Goal: Task Accomplishment & Management: Manage account settings

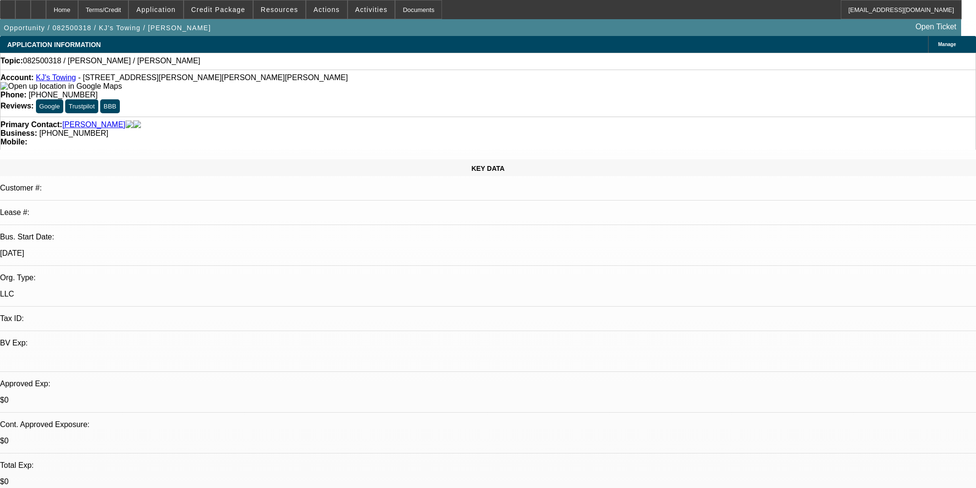
select select "0"
select select "2"
select select "0.1"
select select "4"
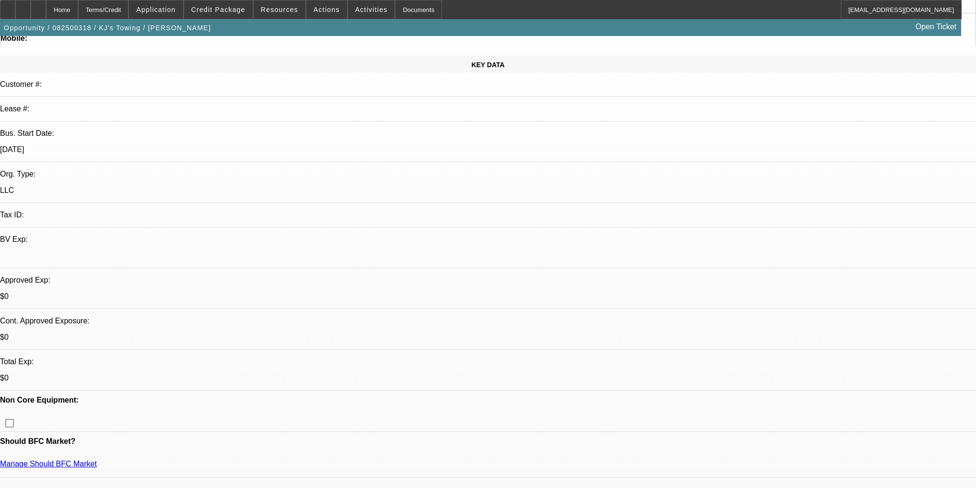
scroll to position [307, 0]
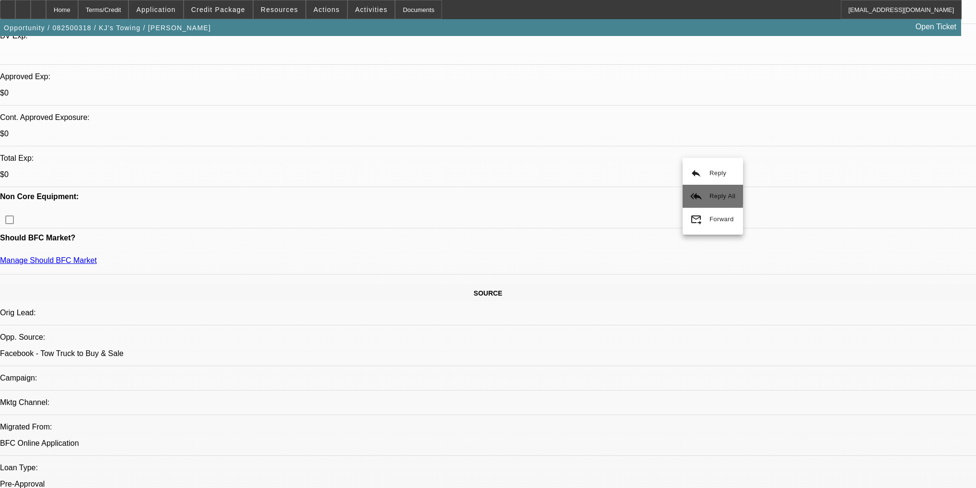
click at [696, 188] on button "reply_all Reply All" at bounding box center [713, 196] width 60 height 23
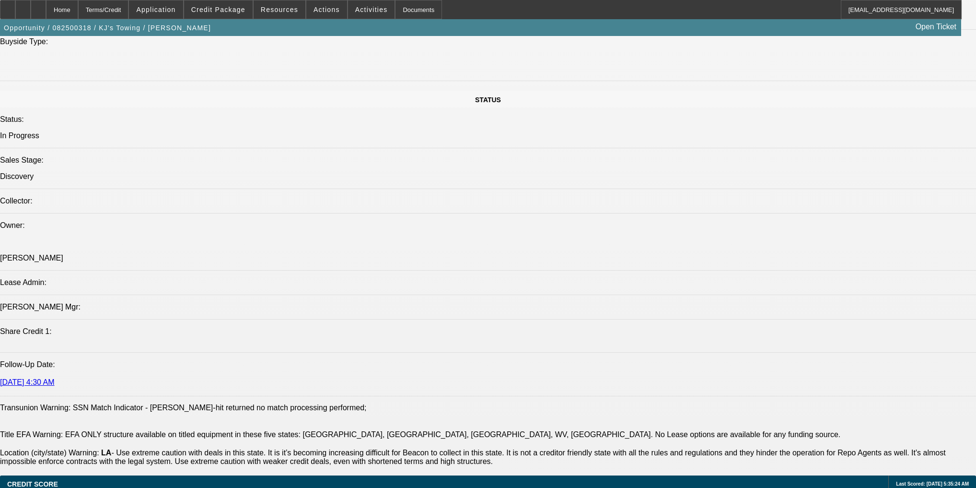
scroll to position [997, 0]
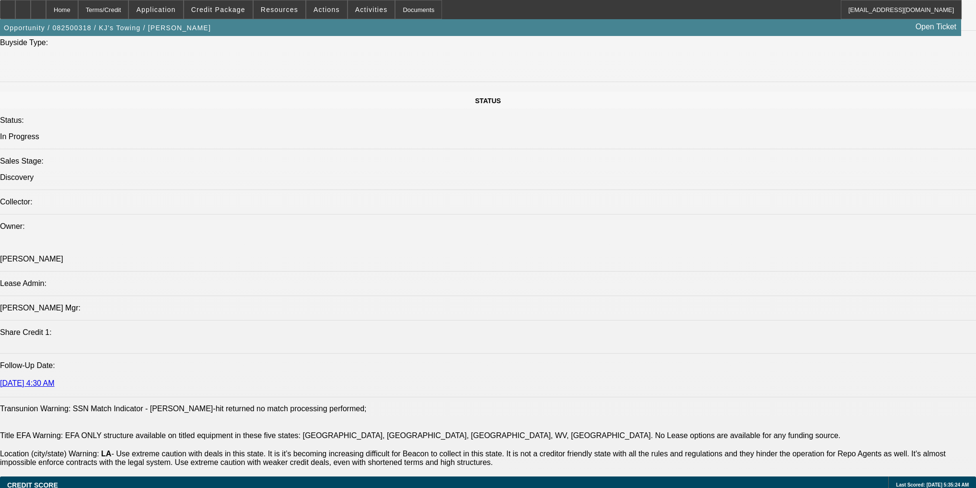
scroll to position [0, 0]
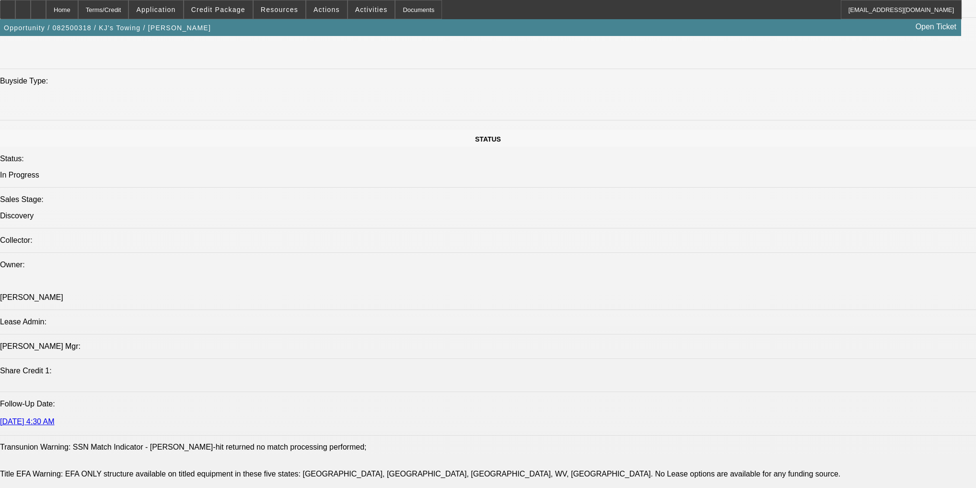
scroll to position [921, 0]
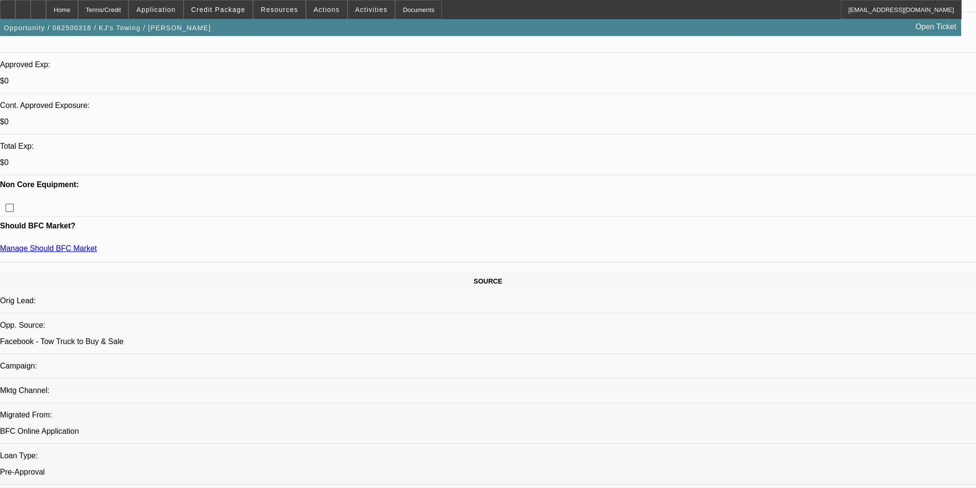
scroll to position [192, 0]
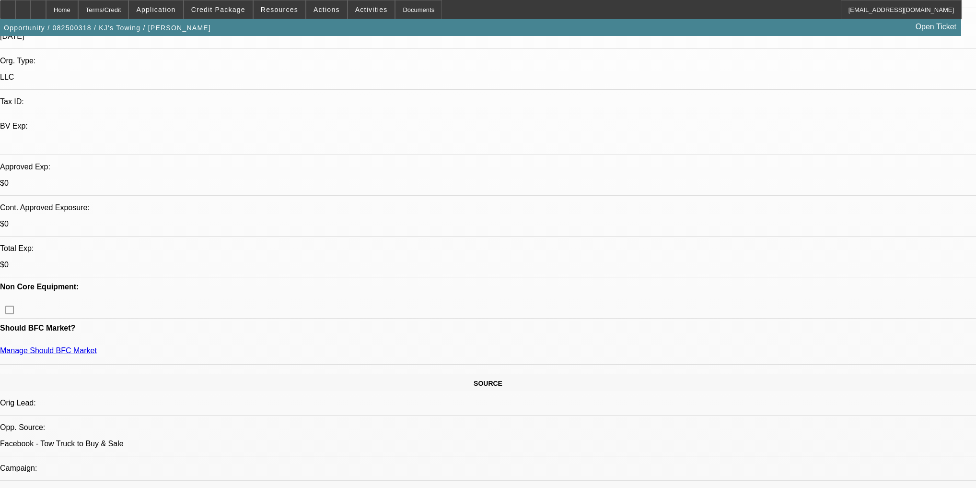
scroll to position [230, 0]
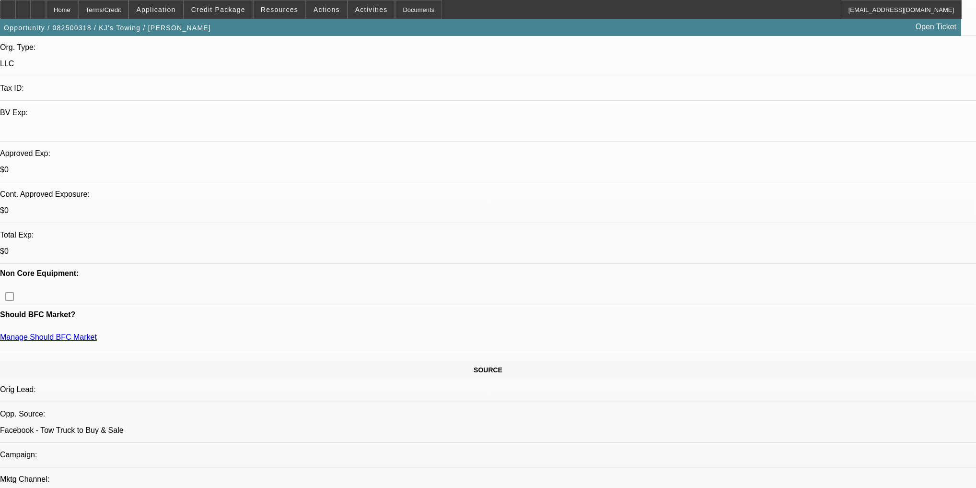
click at [240, 22] on div "Opportunity / 082500318 / KJ's Towing / Schexnayder, Carl Open Ticket" at bounding box center [480, 27] width 961 height 17
click at [240, 16] on span at bounding box center [218, 9] width 69 height 23
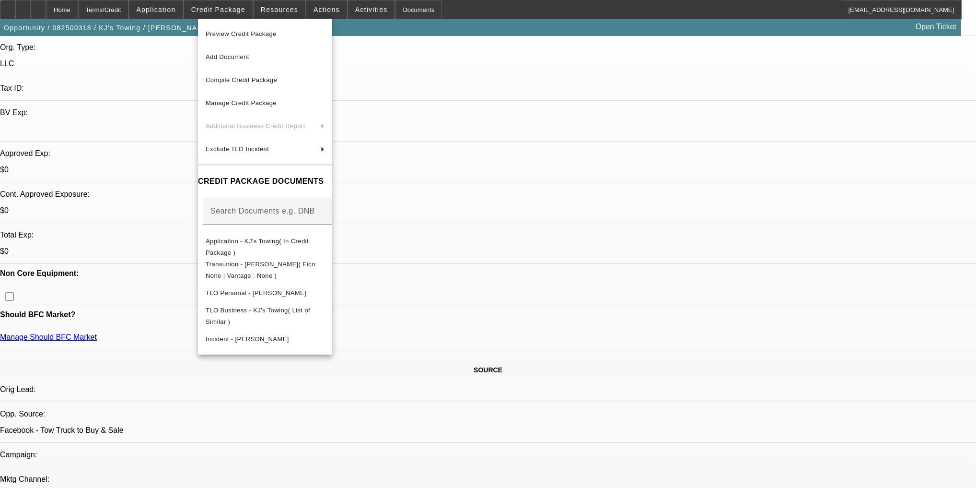
click at [186, 15] on div at bounding box center [488, 244] width 976 height 488
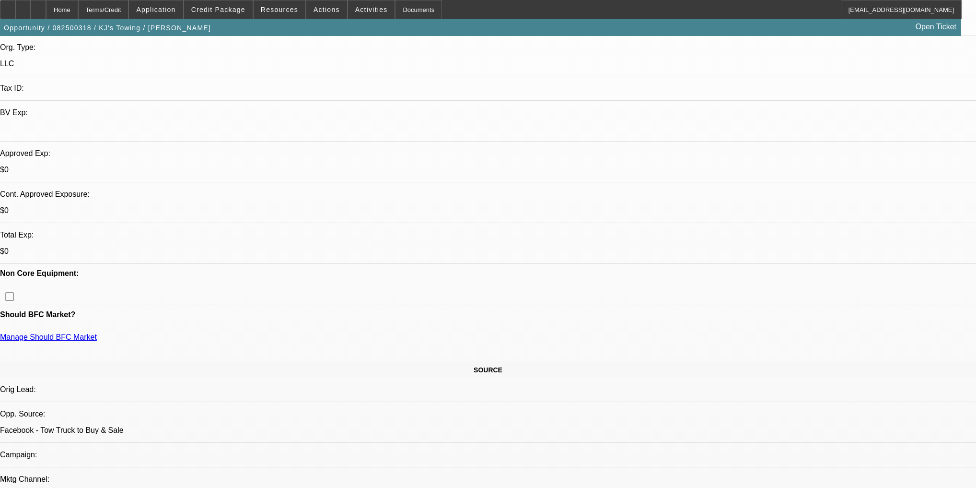
click at [183, 15] on span at bounding box center [156, 9] width 54 height 23
click at [422, 292] on div at bounding box center [488, 244] width 976 height 488
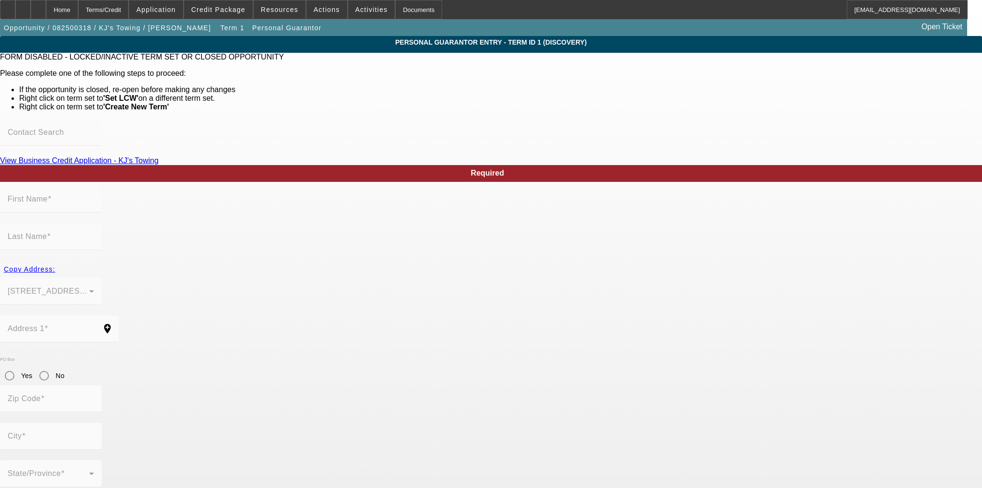
type input "Carl"
type input "Schexnayder"
type input "1000 Renard drive"
radio input "true"
type input "70583"
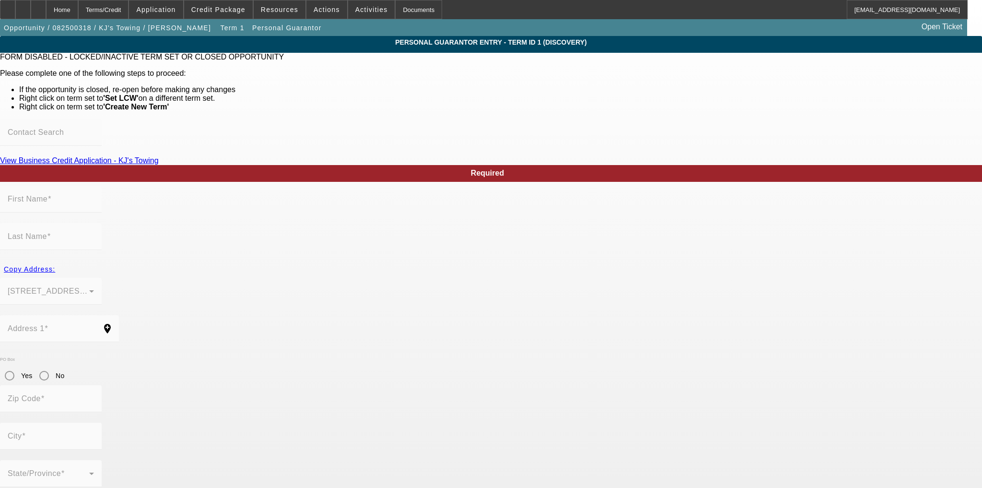
type input "Scott"
type input "(337) 414-0233"
type input "100"
type input "443-41-9835"
type input "jr_boy32@yahoo.com"
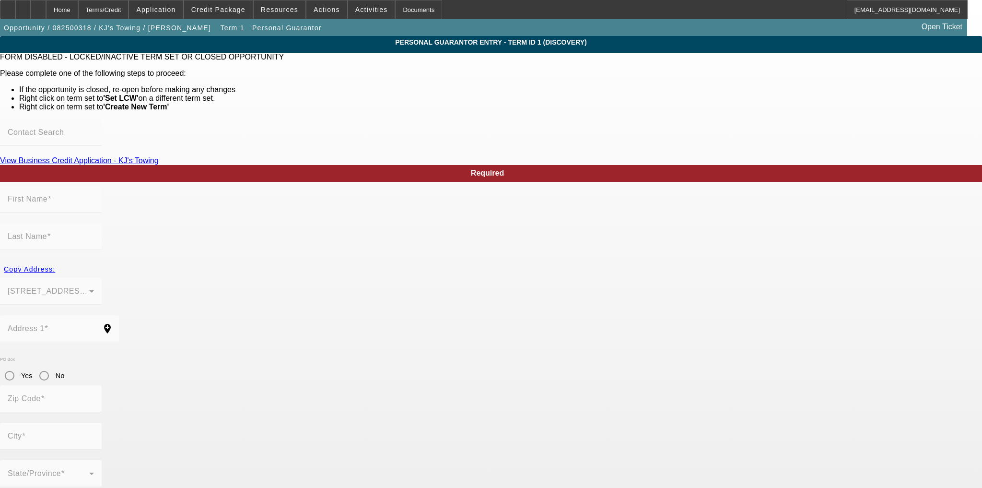
type input "Lot 171"
drag, startPoint x: 102, startPoint y: 13, endPoint x: 91, endPoint y: 13, distance: 11.0
click at [93, 14] on div "Home Terms/Credit Application Credit Package Resources Actions Activities Docum…" at bounding box center [484, 9] width 968 height 19
click at [78, 13] on div "Home" at bounding box center [62, 9] width 32 height 19
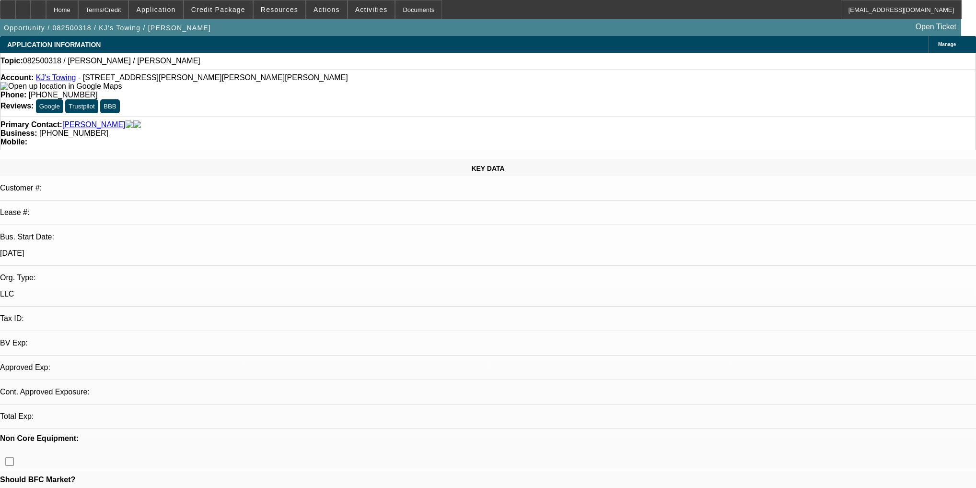
select select "0"
select select "2"
select select "0.1"
select select "4"
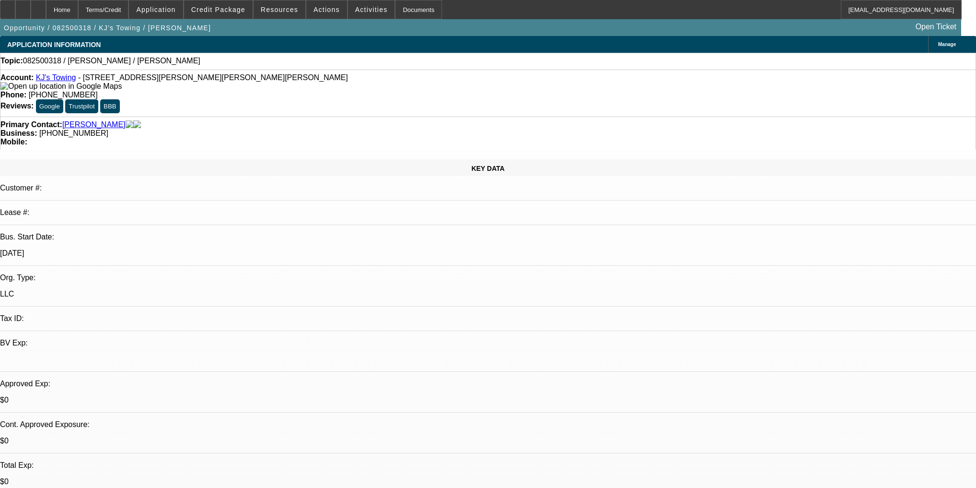
radio input "true"
type textarea "Corrected social- 434-51-9835"
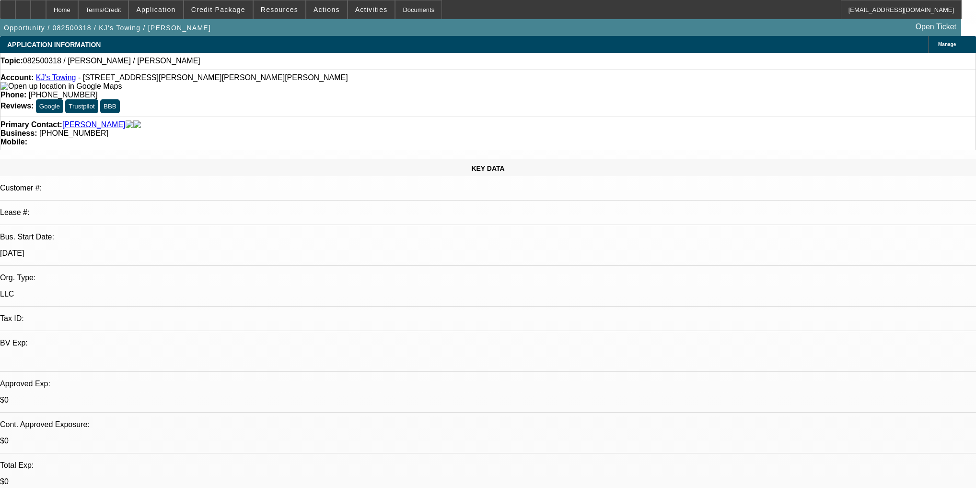
radio input "true"
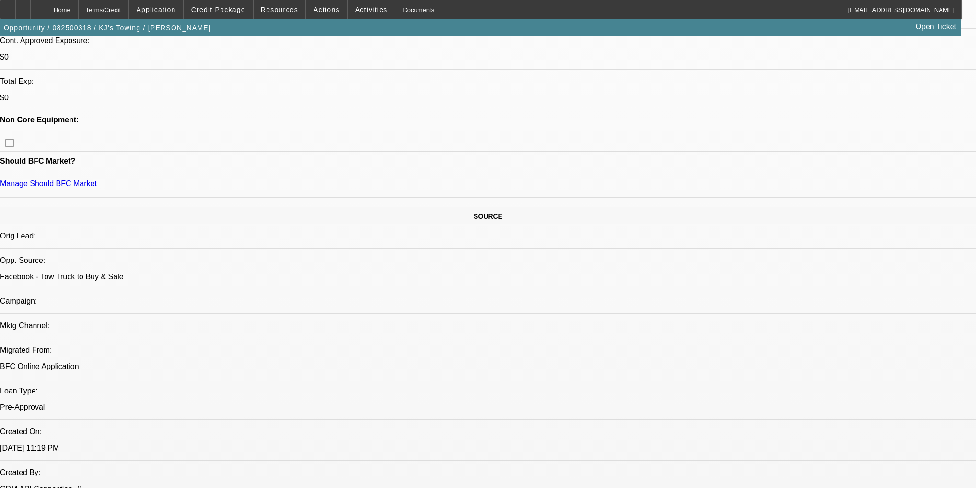
scroll to position [153, 0]
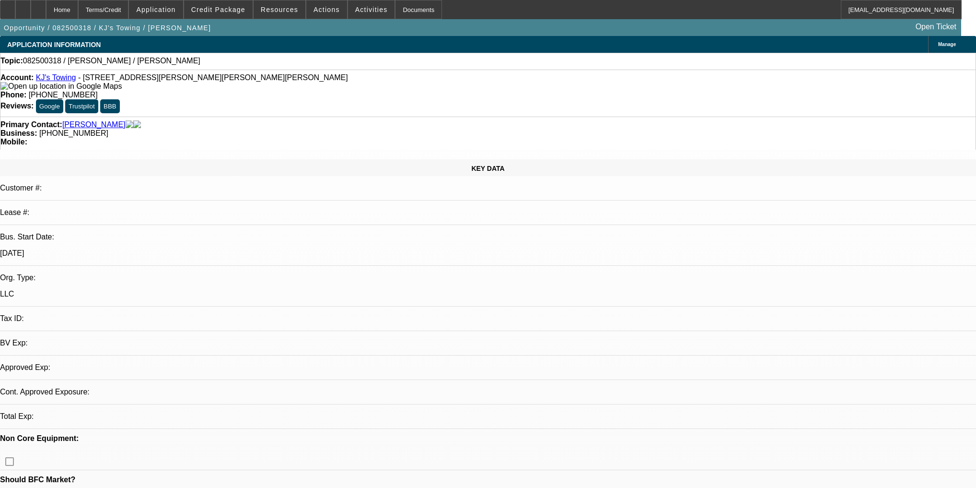
select select "0"
select select "2"
select select "0.1"
select select "4"
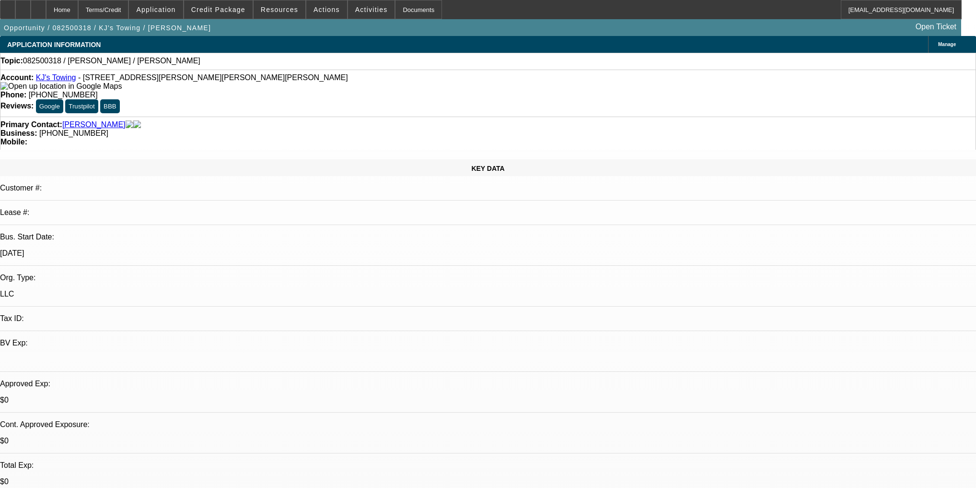
drag, startPoint x: 831, startPoint y: 400, endPoint x: 790, endPoint y: 392, distance: 41.6
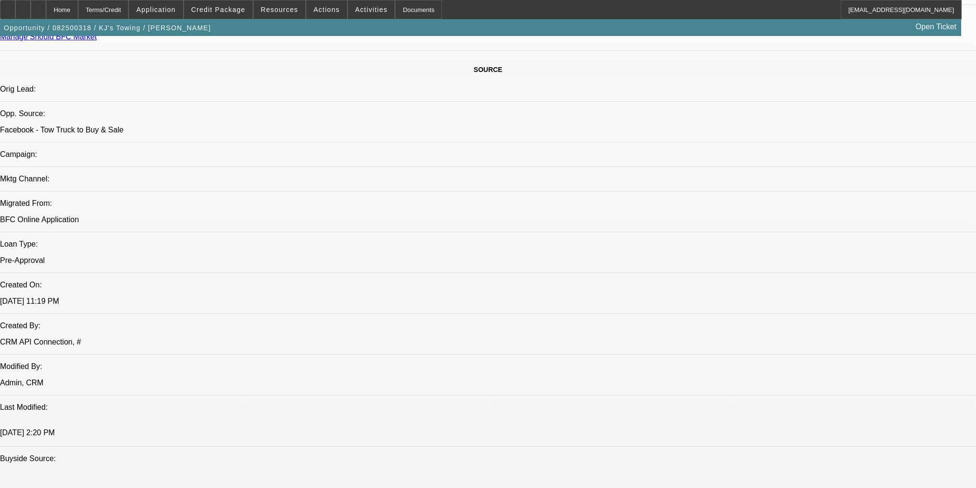
scroll to position [460, 0]
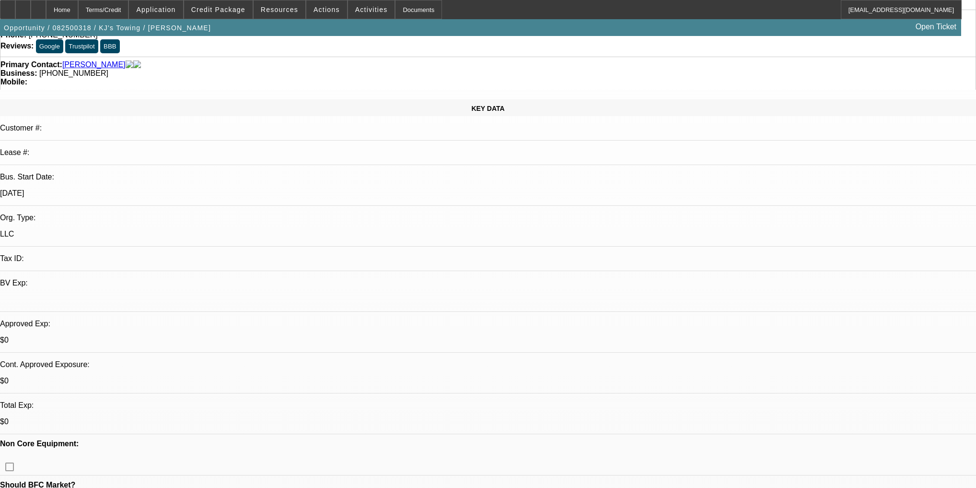
scroll to position [0, 0]
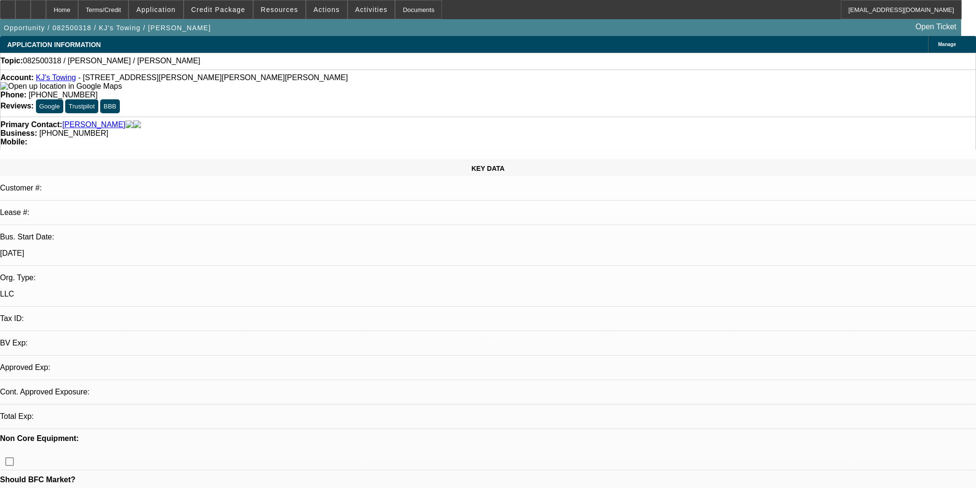
select select "0"
select select "2"
select select "0.1"
select select "4"
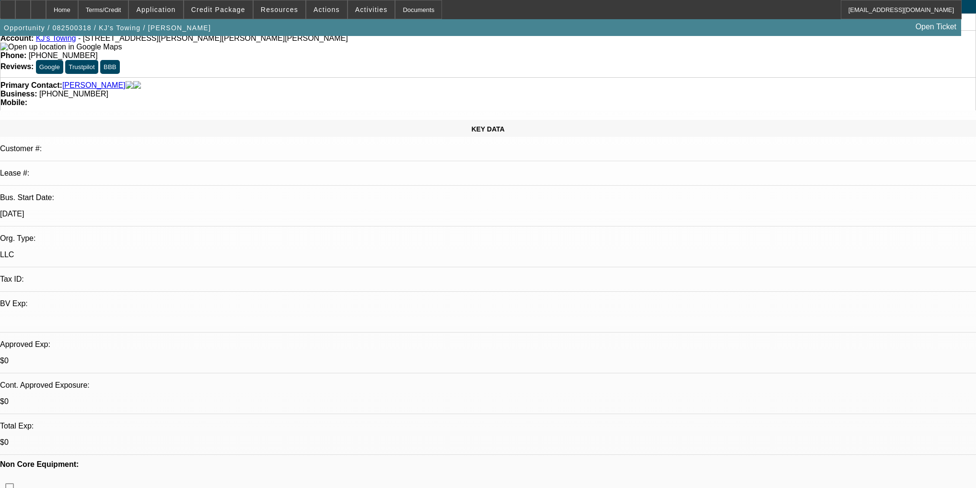
scroll to position [38, 0]
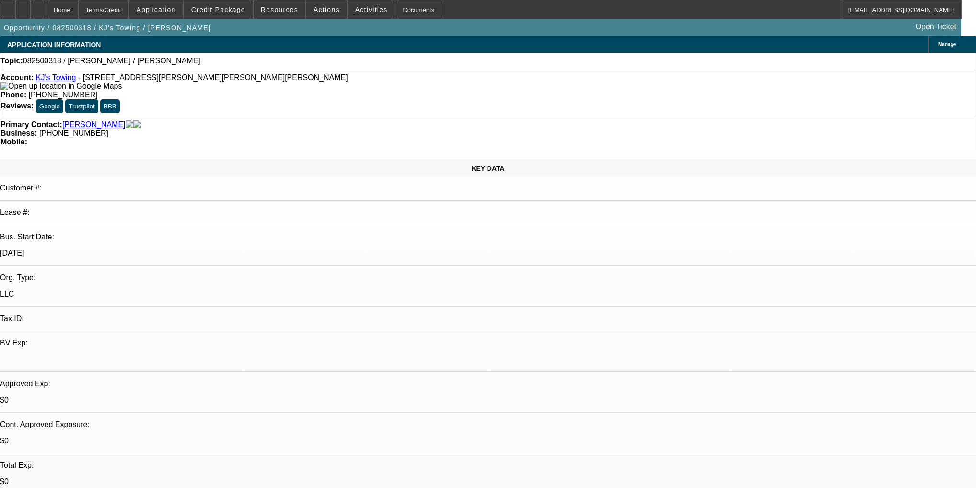
select select "0"
select select "2"
select select "0.1"
select select "4"
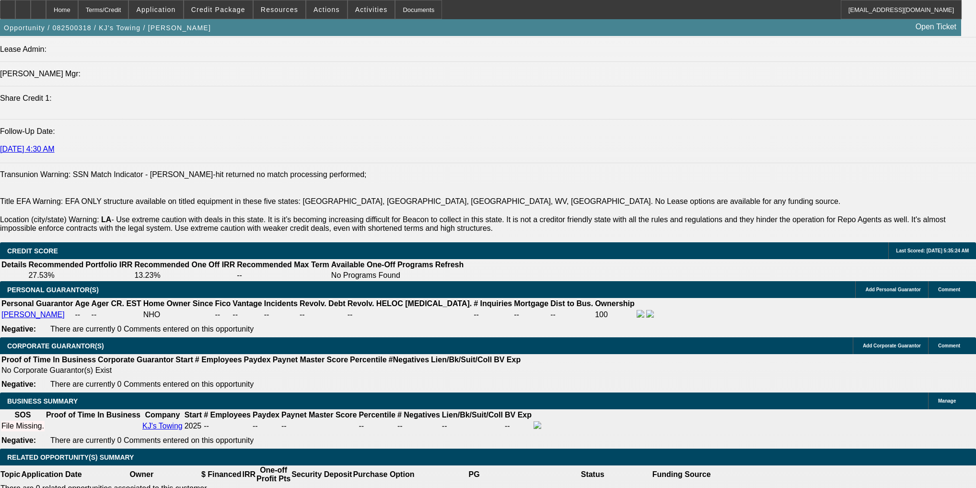
scroll to position [1266, 0]
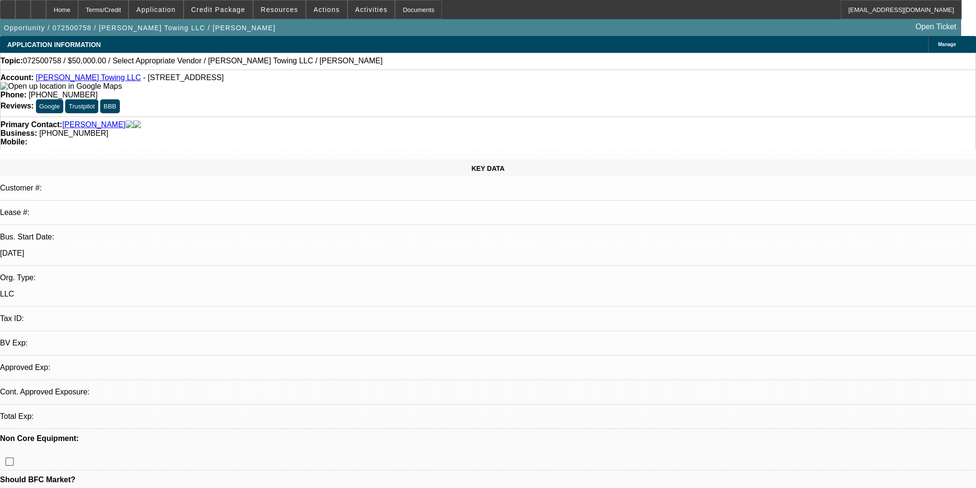
select select "0"
select select "2"
select select "0.1"
select select "4"
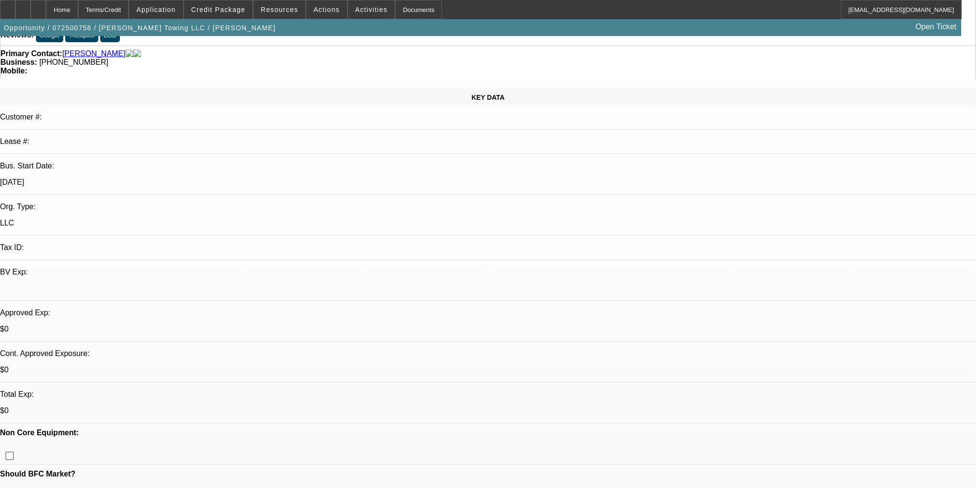
scroll to position [153, 0]
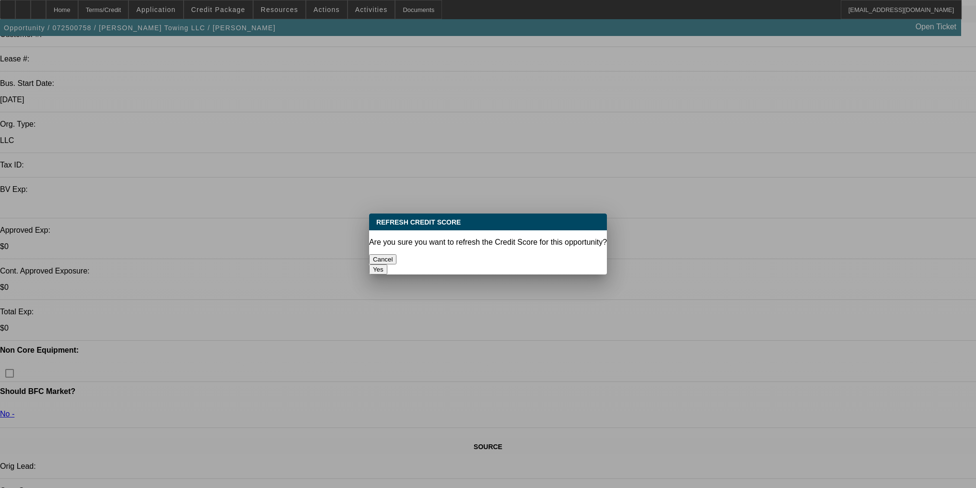
scroll to position [0, 0]
click at [387, 264] on button "Yes" at bounding box center [378, 269] width 18 height 10
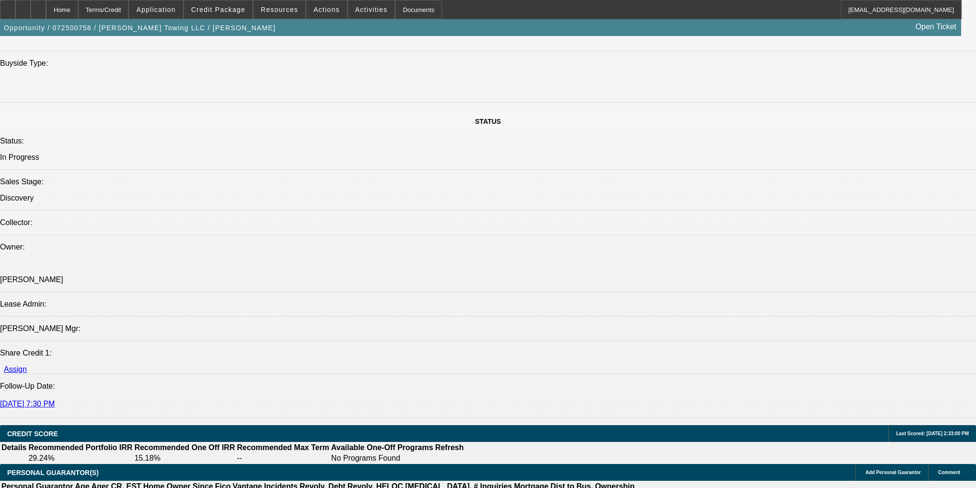
scroll to position [921, 0]
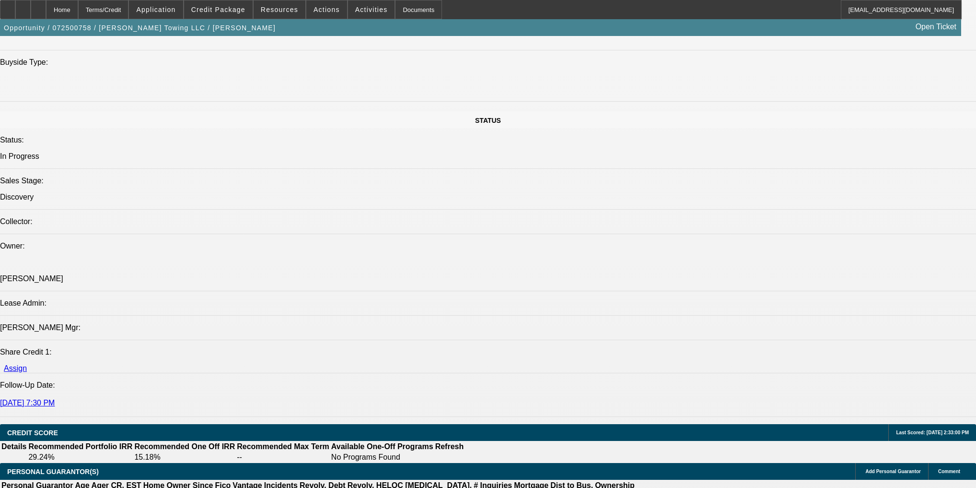
drag, startPoint x: 720, startPoint y: 50, endPoint x: 734, endPoint y: 47, distance: 14.2
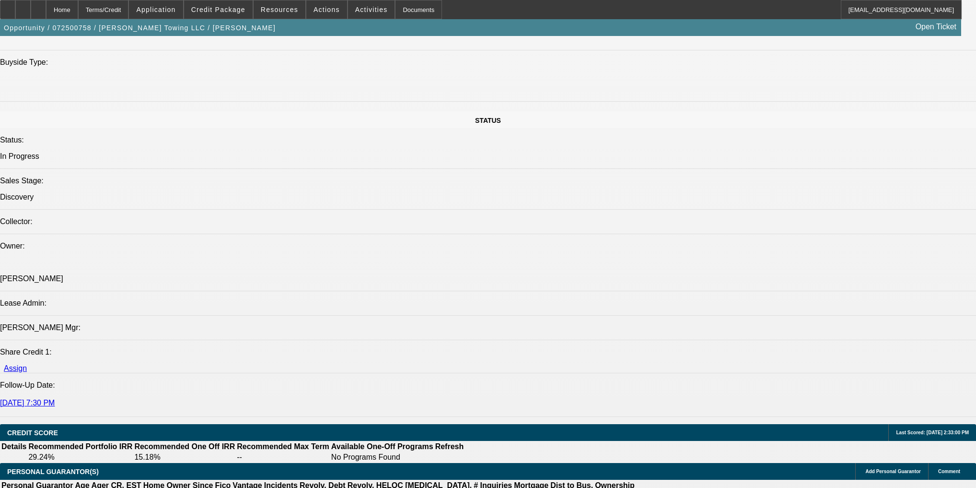
radio input "true"
type textarea "vm"
radio input "true"
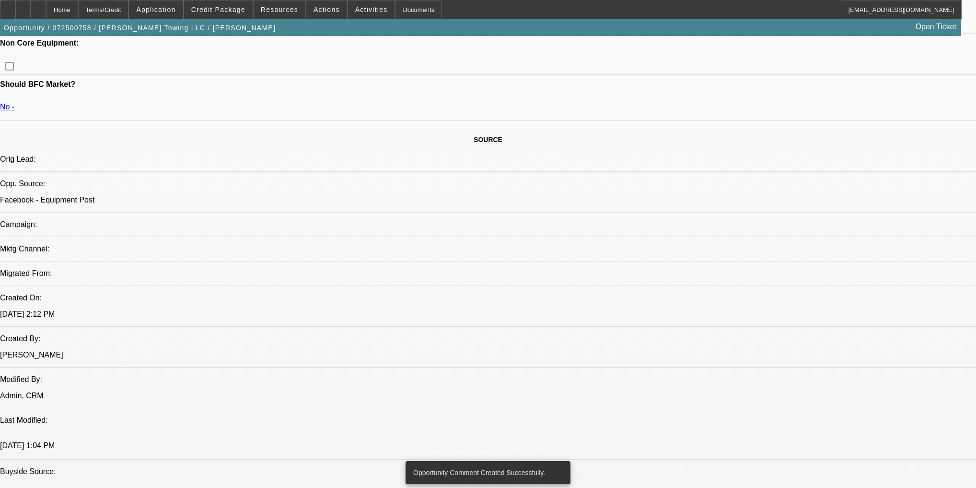
scroll to position [153, 0]
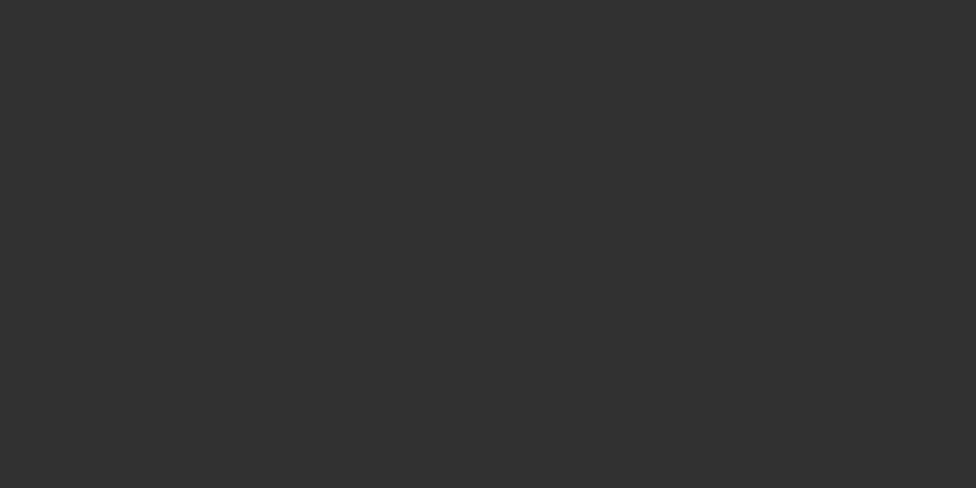
scroll to position [0, 0]
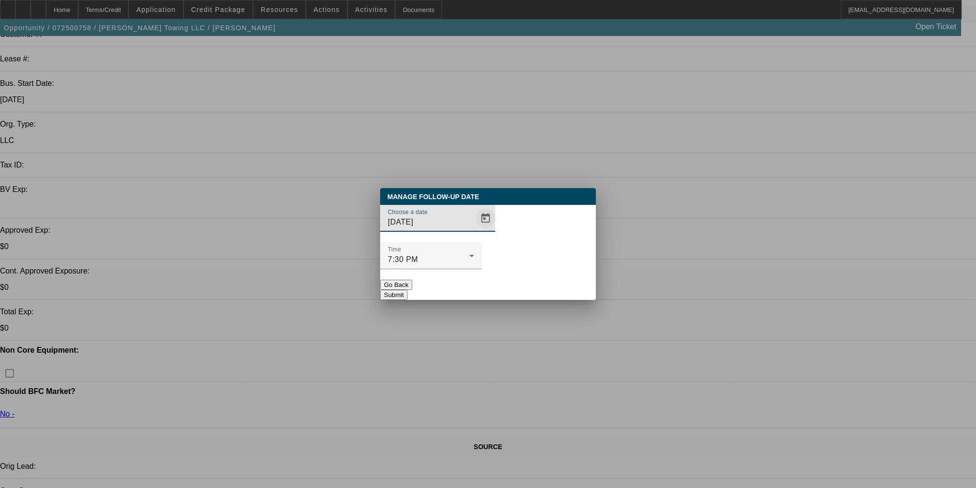
click at [474, 230] on span "Open calendar" at bounding box center [485, 218] width 23 height 23
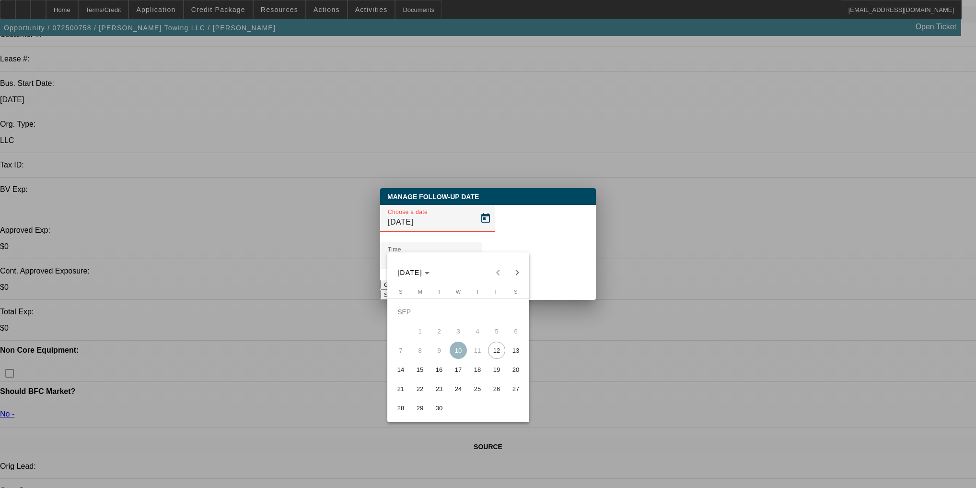
click at [454, 378] on span "17" at bounding box center [458, 369] width 17 height 17
type input "9/17/2025"
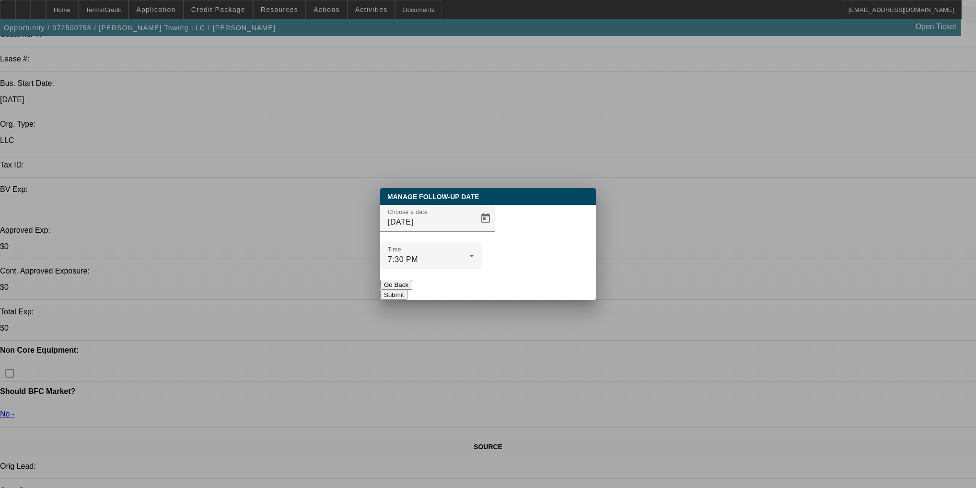
click at [408, 290] on button "Submit" at bounding box center [393, 295] width 27 height 10
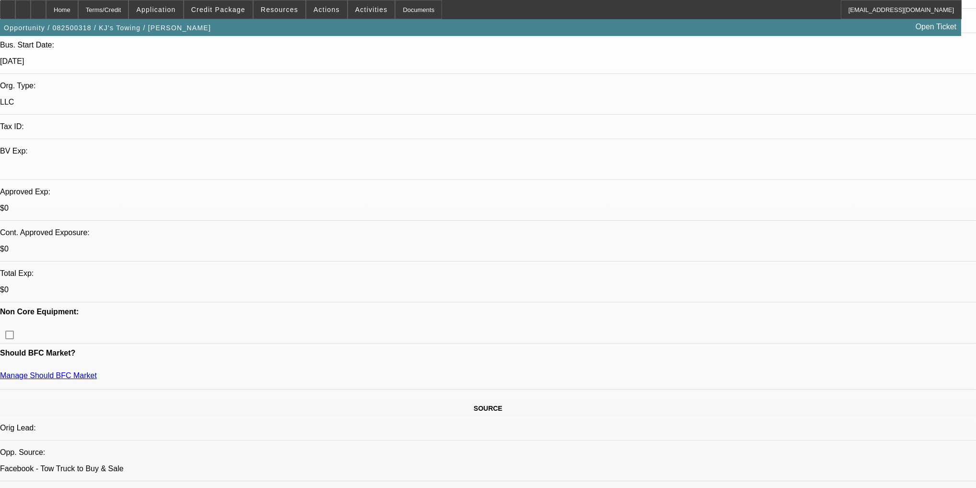
select select "0"
select select "2"
select select "0.1"
select select "4"
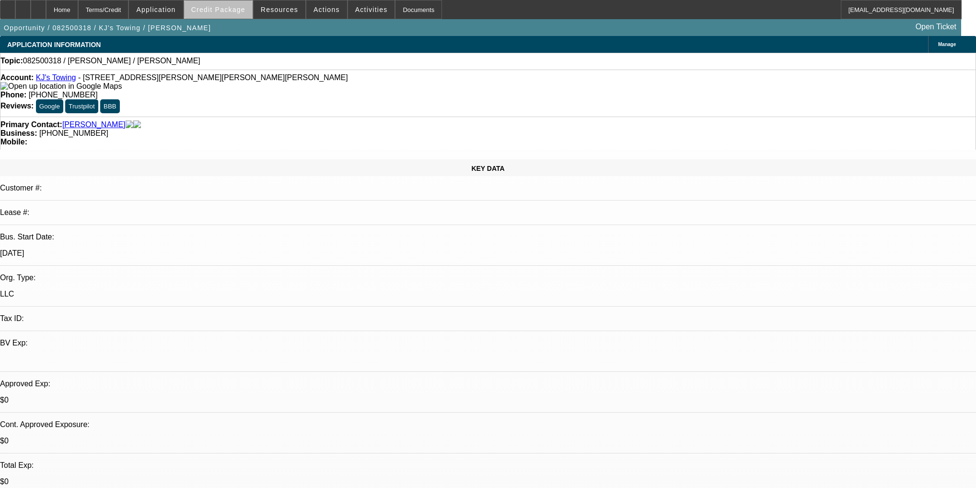
click at [244, 19] on span at bounding box center [218, 9] width 69 height 23
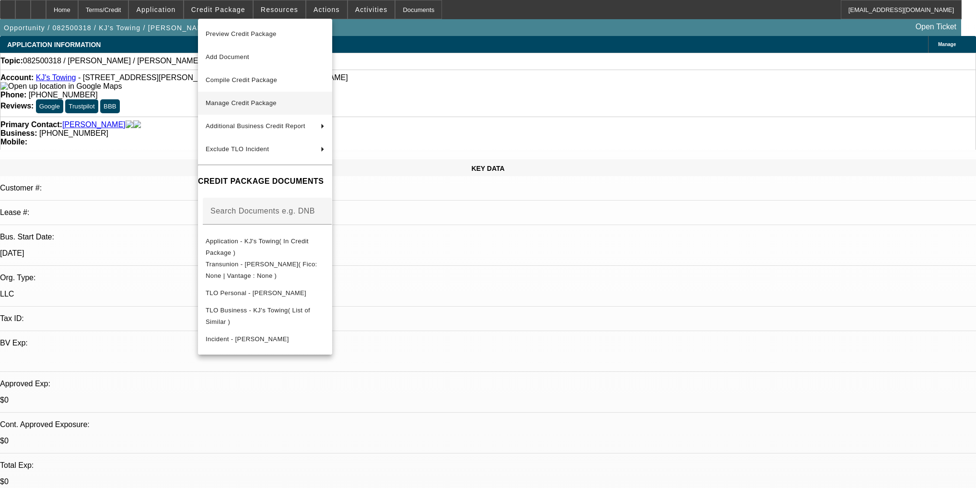
click at [261, 99] on span "Manage Credit Package" at bounding box center [265, 103] width 119 height 12
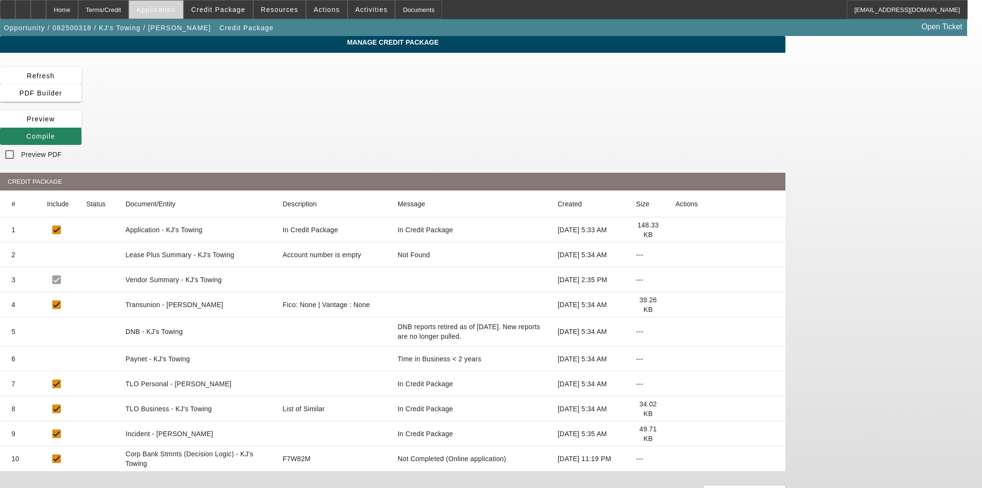
click at [166, 11] on span "Application" at bounding box center [155, 10] width 39 height 8
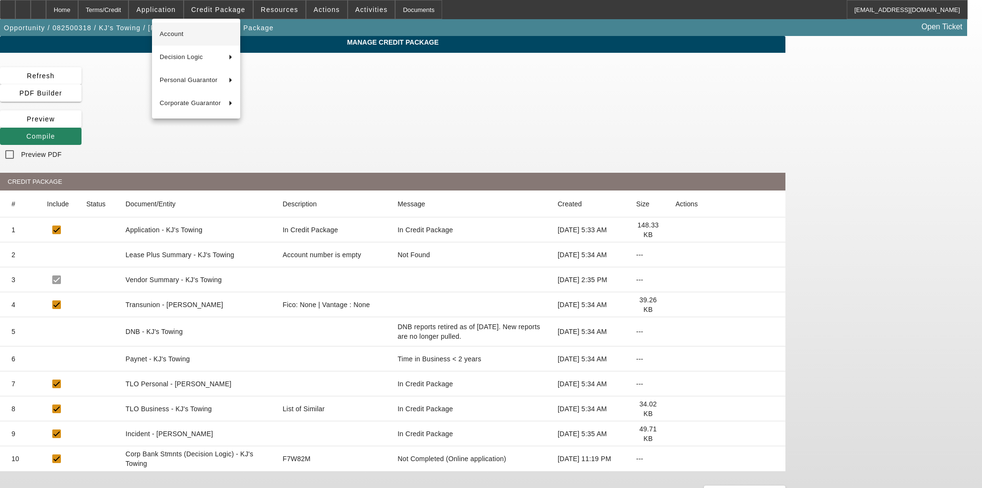
click at [184, 37] on span "Account" at bounding box center [196, 34] width 73 height 12
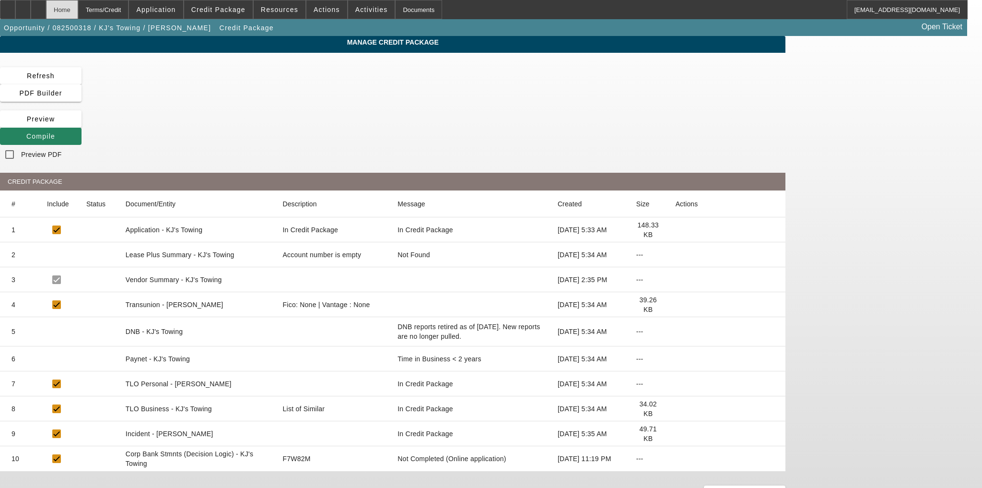
click at [78, 10] on div "Home" at bounding box center [62, 9] width 32 height 19
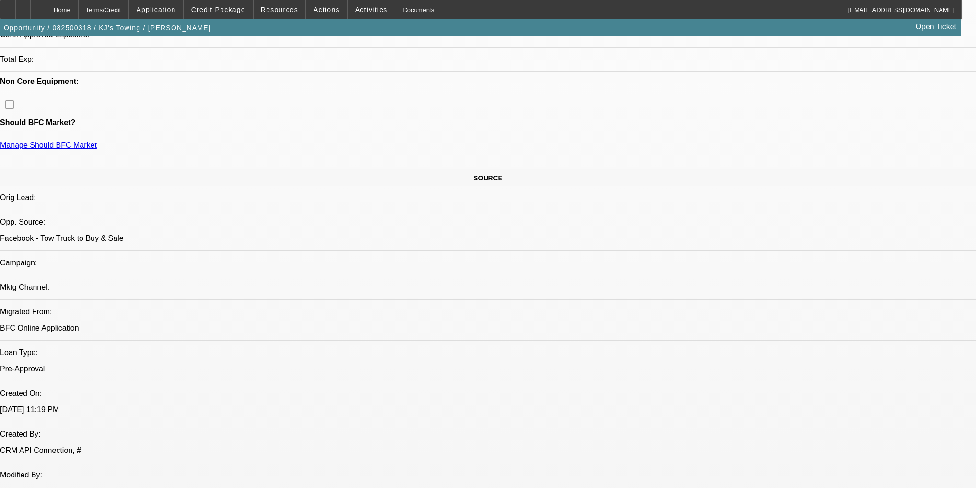
select select "0"
select select "2"
select select "0.1"
select select "4"
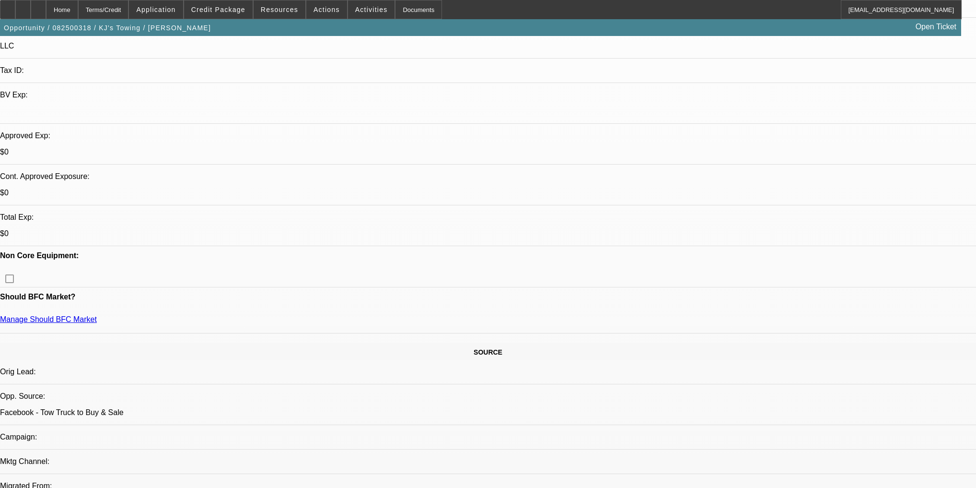
scroll to position [203, 0]
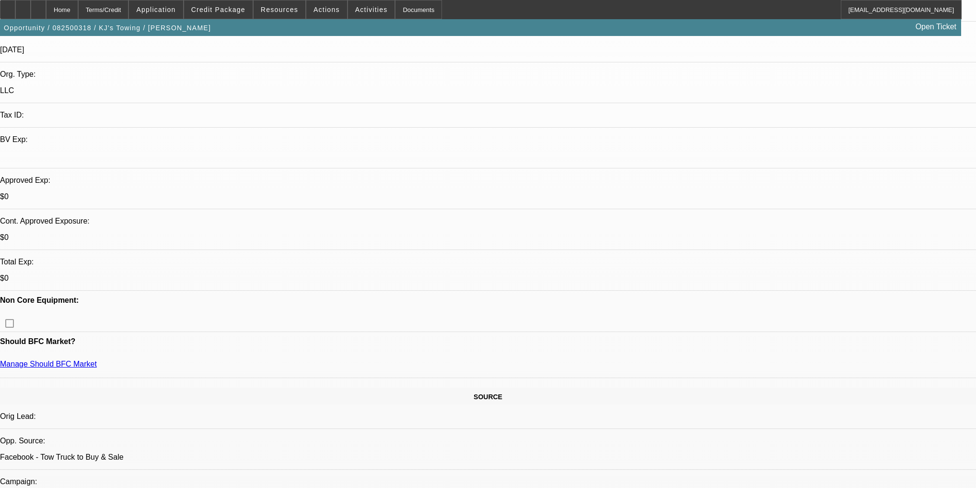
drag, startPoint x: 721, startPoint y: 311, endPoint x: 778, endPoint y: 315, distance: 57.6
copy div "434-51-9835"
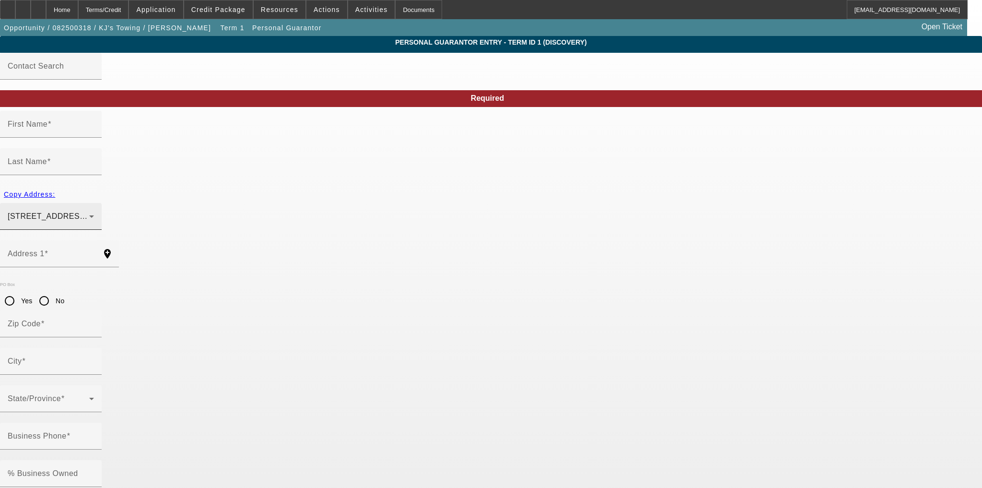
type input "Carl"
type input "Schexnayder"
type input "1000 Renard drive"
radio input "true"
type input "70583"
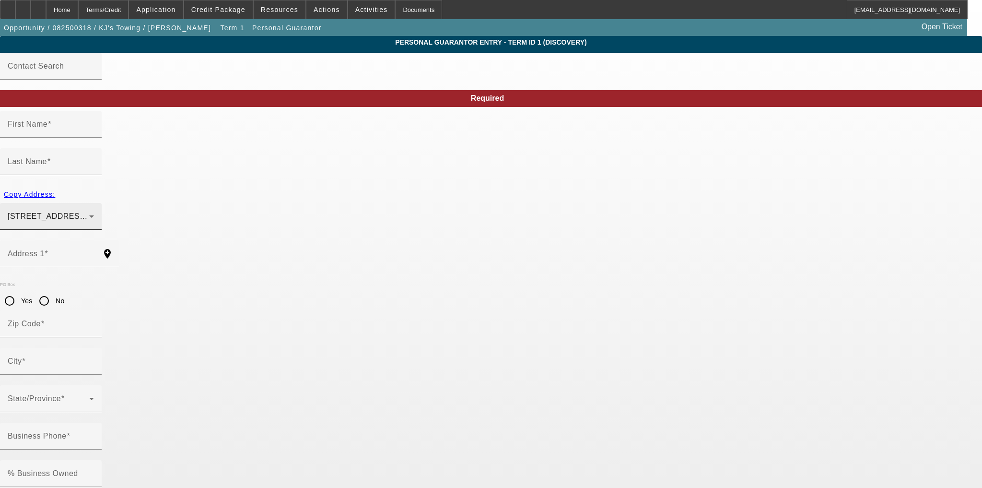
type input "Scott"
type input "(337) 414-0233"
type input "100"
type input "443-41-9835"
type input "jr_boy32@yahoo.com"
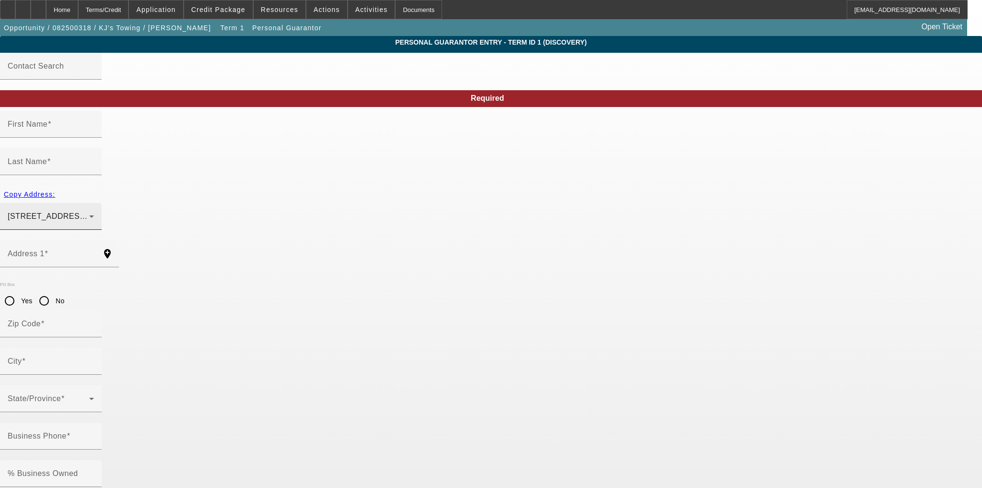
type input "Lot 171"
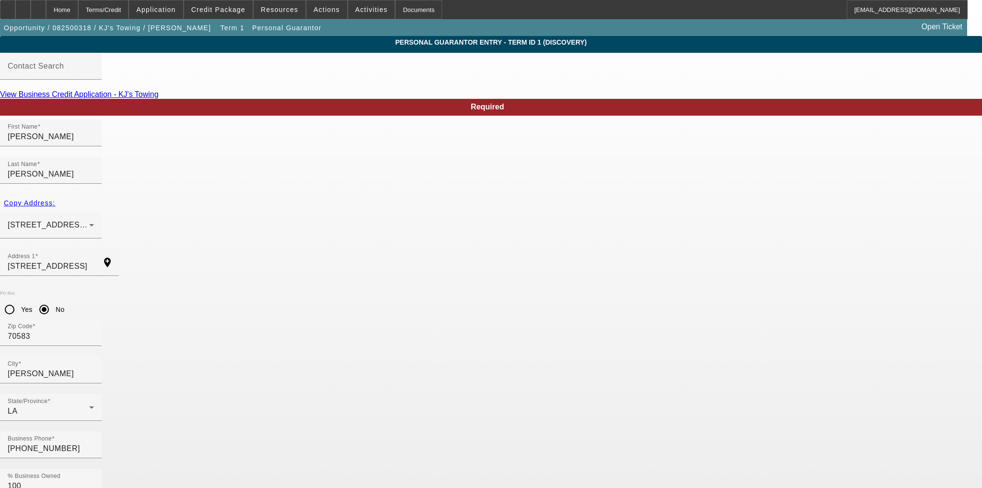
paste input "34-5"
type input "434-51-9835"
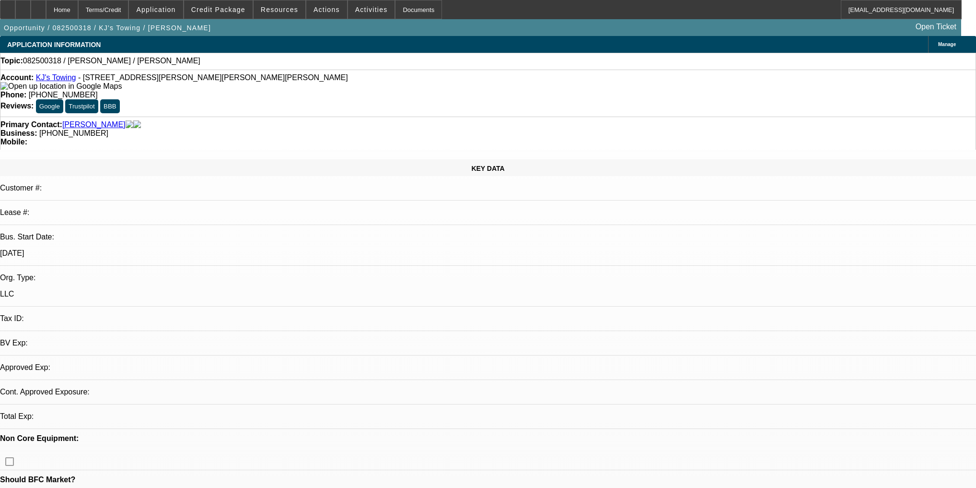
select select "0"
select select "2"
select select "0.1"
select select "4"
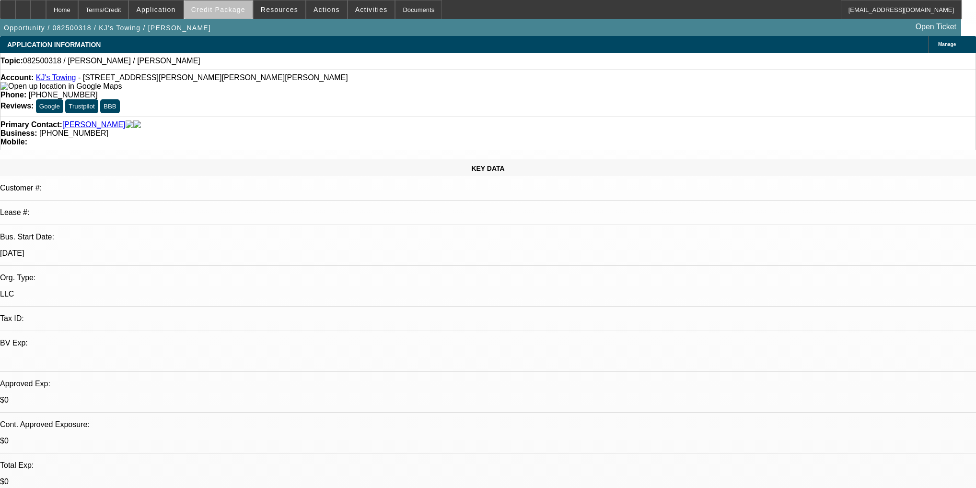
click at [240, 12] on span "Credit Package" at bounding box center [218, 10] width 54 height 8
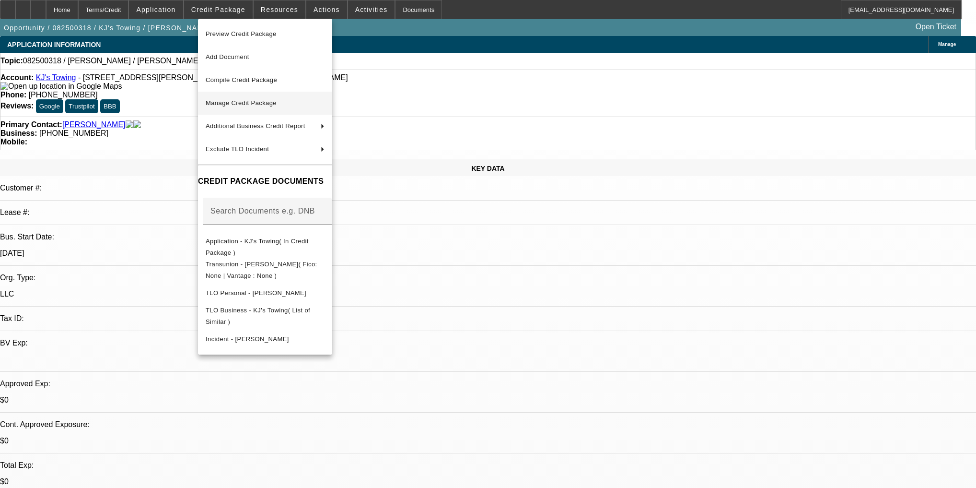
click at [278, 107] on span "Manage Credit Package" at bounding box center [265, 103] width 119 height 12
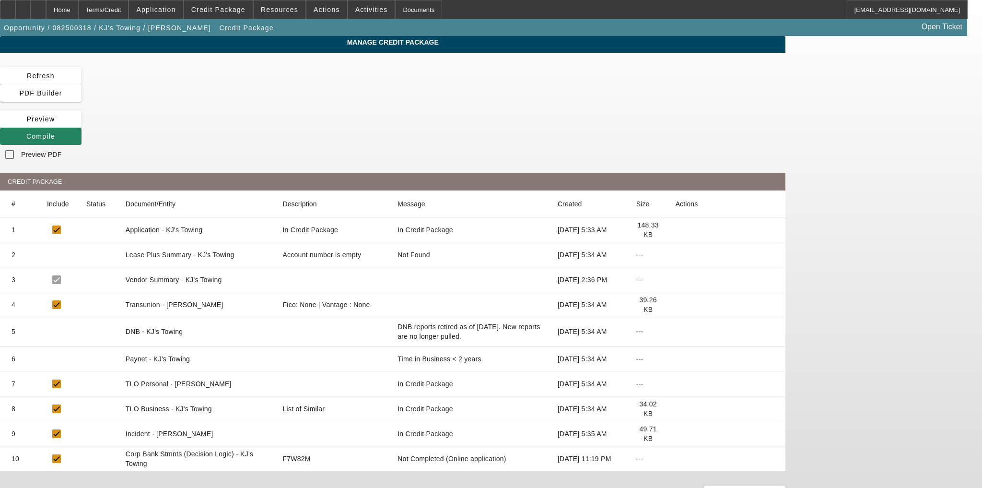
click at [676, 304] on icon at bounding box center [676, 304] width 0 height 0
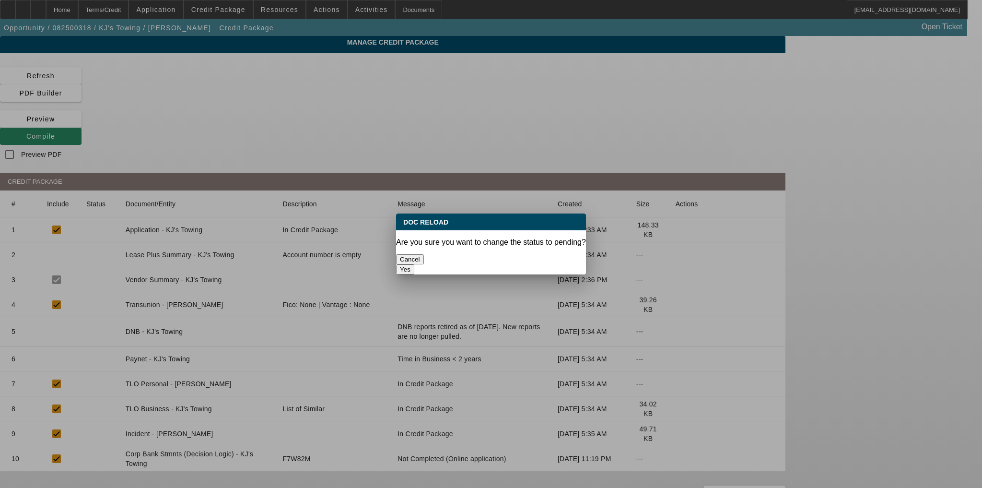
click at [414, 264] on button "Yes" at bounding box center [405, 269] width 18 height 10
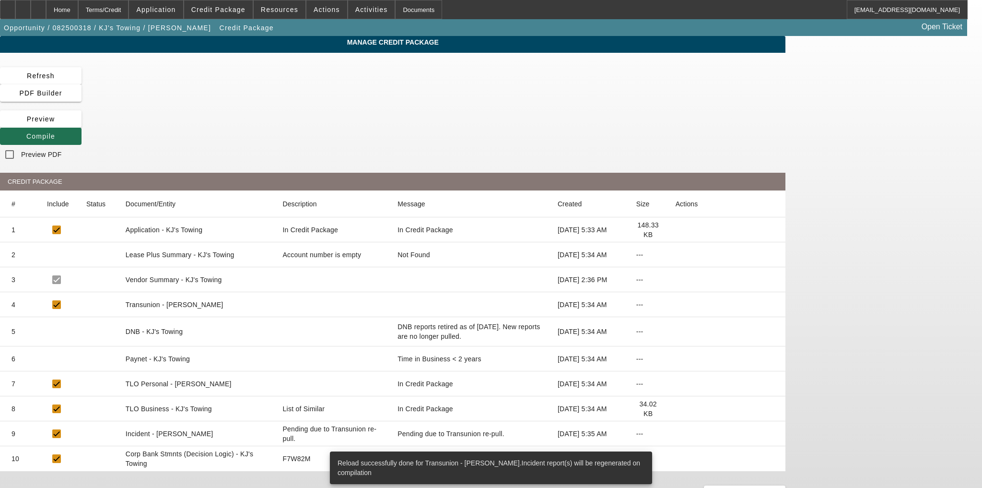
click at [26, 132] on icon at bounding box center [26, 136] width 0 height 8
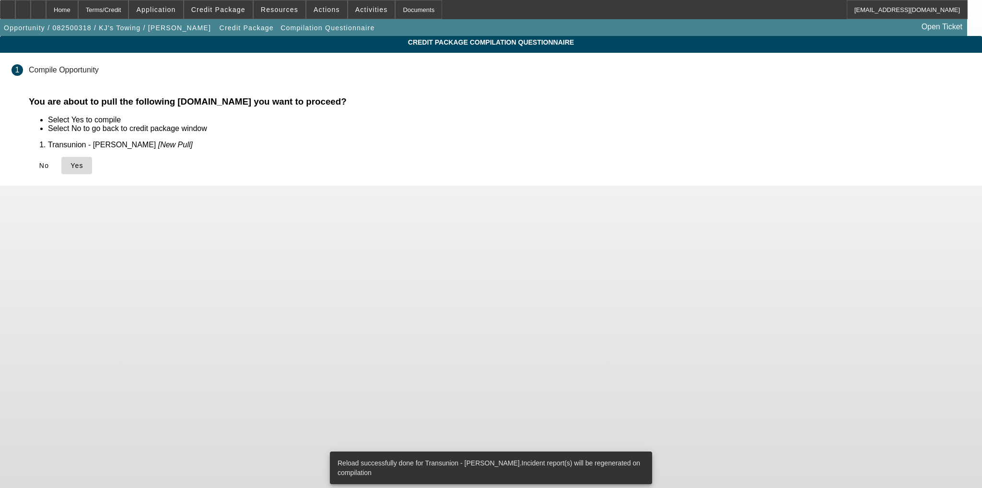
click at [83, 168] on span "Yes" at bounding box center [76, 166] width 13 height 8
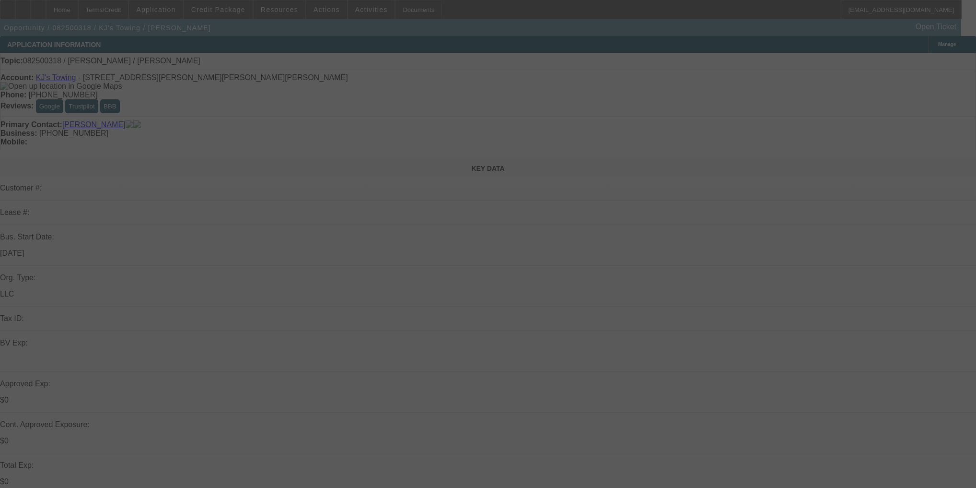
select select "0"
select select "2"
select select "0.1"
select select "4"
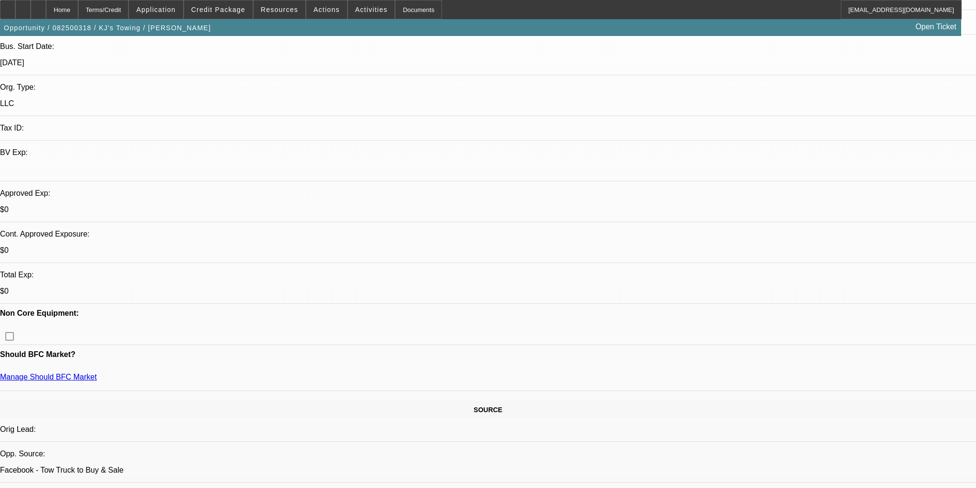
scroll to position [192, 0]
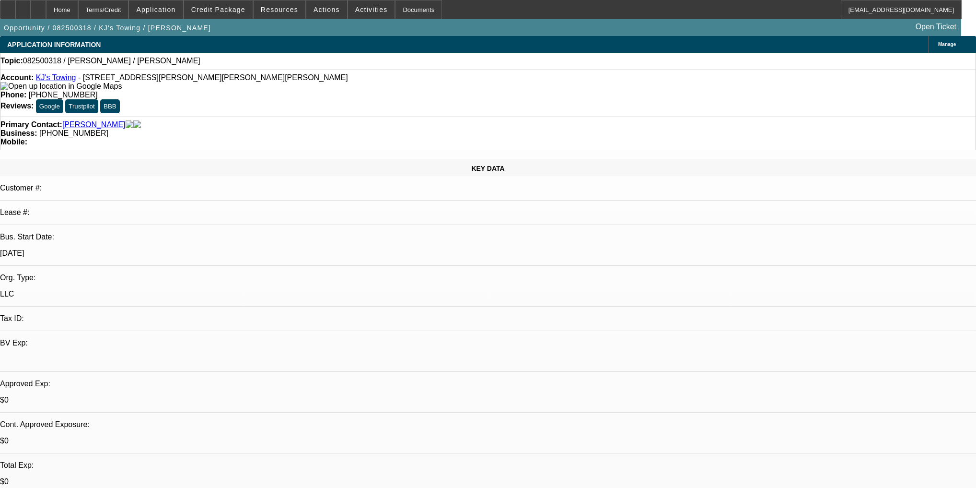
select select "0"
select select "2"
select select "0.1"
select select "4"
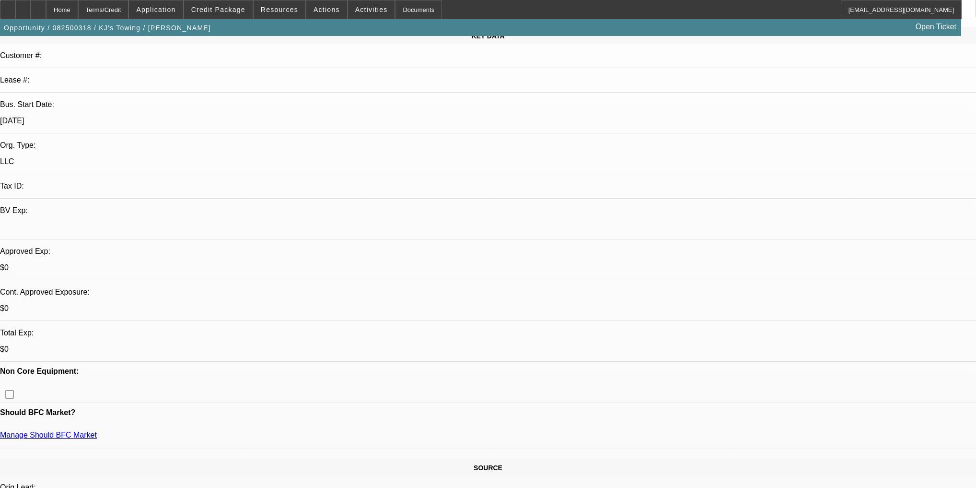
scroll to position [153, 0]
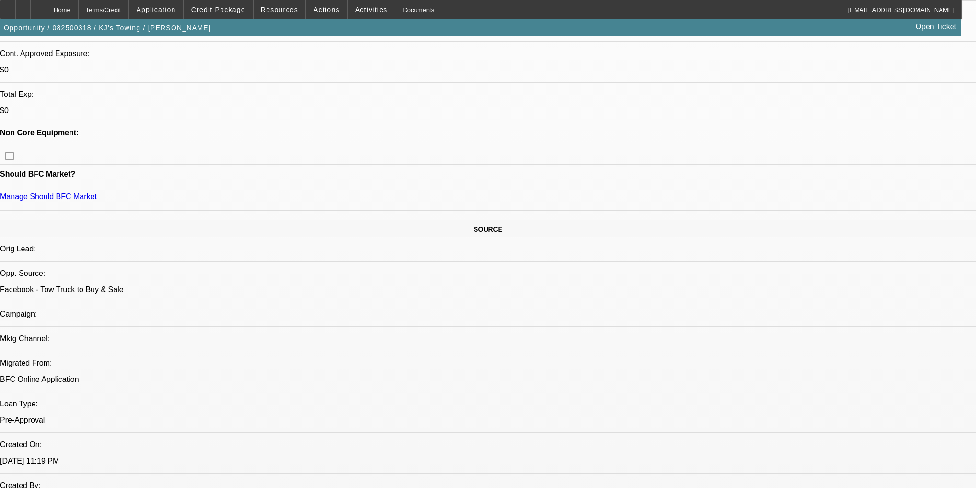
scroll to position [499, 0]
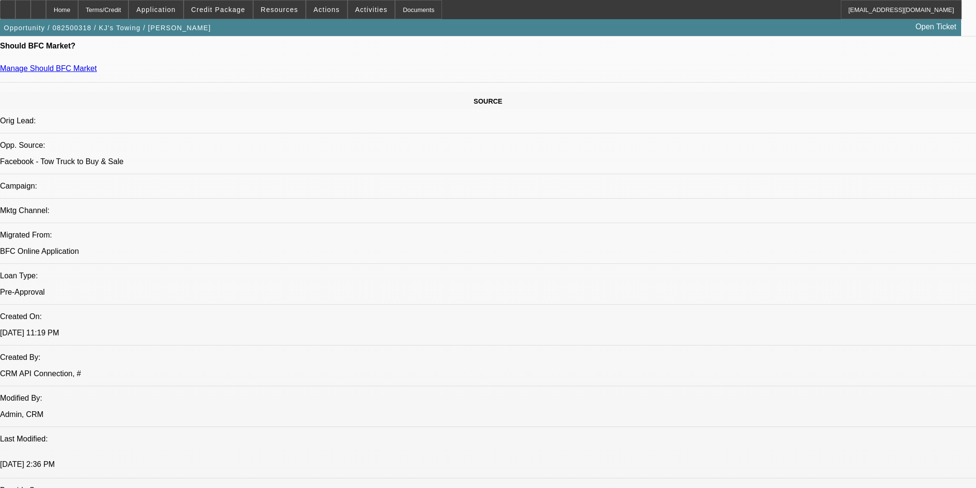
radio input "true"
type textarea "No comp credit, asked if he had a cosigner. if not it will be 40% down"
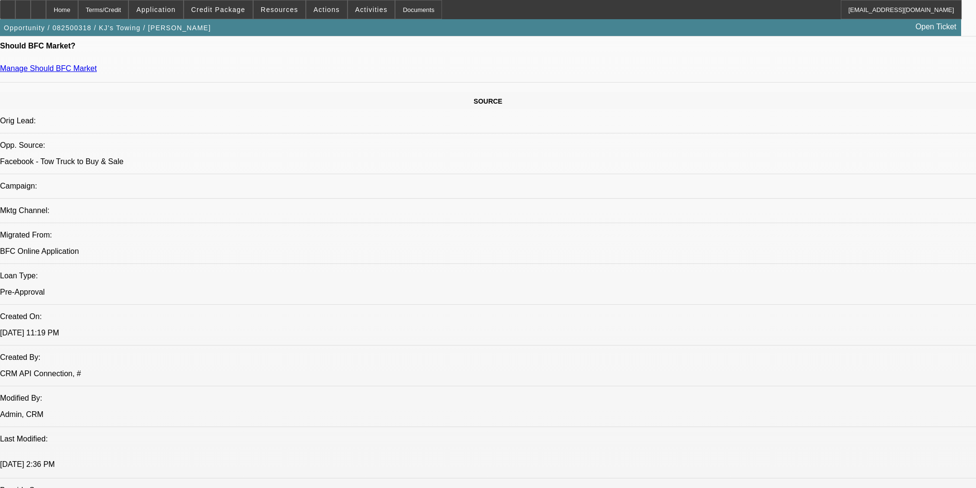
radio input "true"
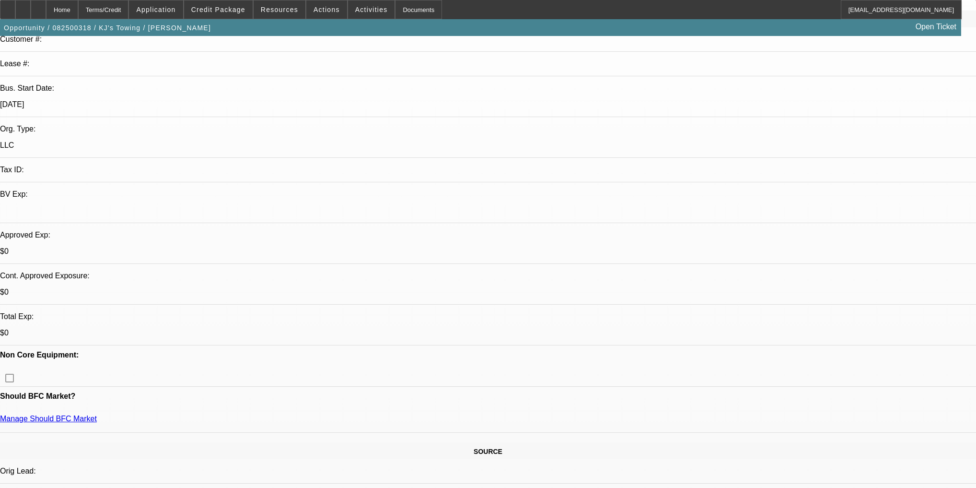
scroll to position [38, 0]
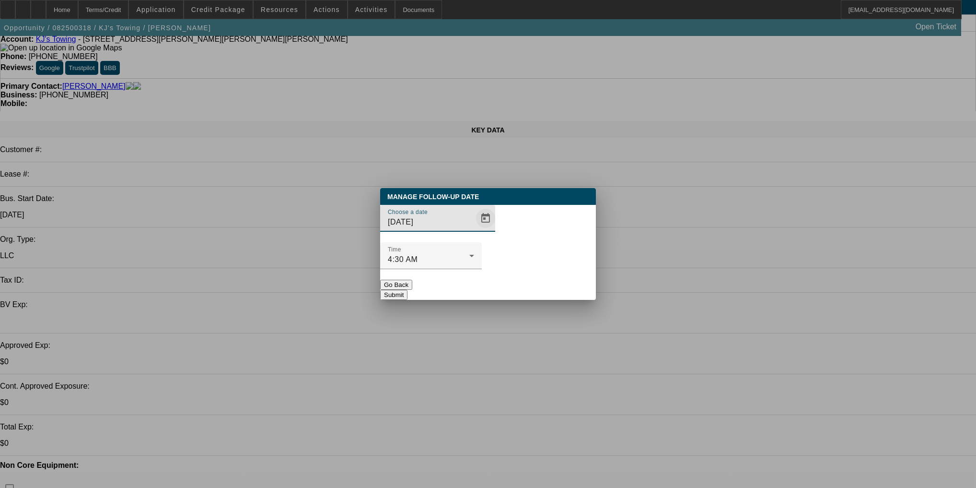
click at [474, 230] on span "Open calendar" at bounding box center [485, 218] width 23 height 23
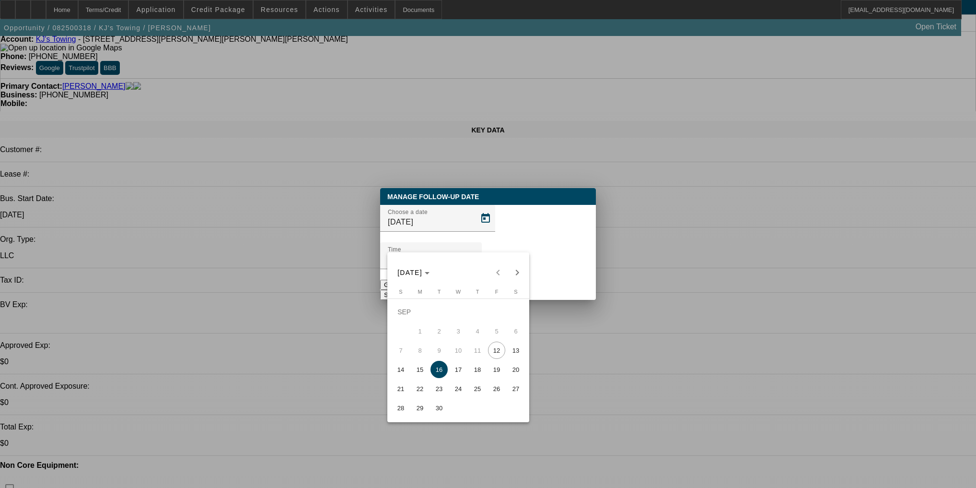
click at [439, 378] on span "16" at bounding box center [439, 369] width 17 height 17
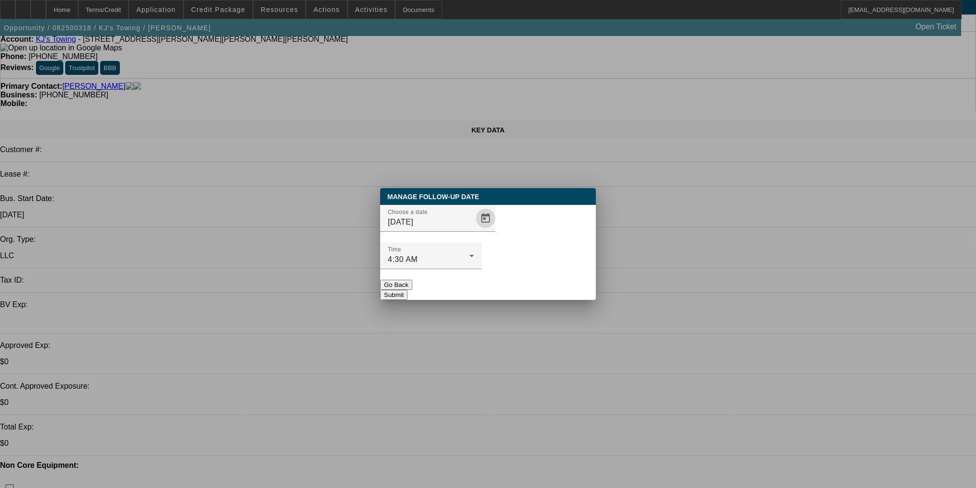
click at [408, 290] on button "Submit" at bounding box center [393, 295] width 27 height 10
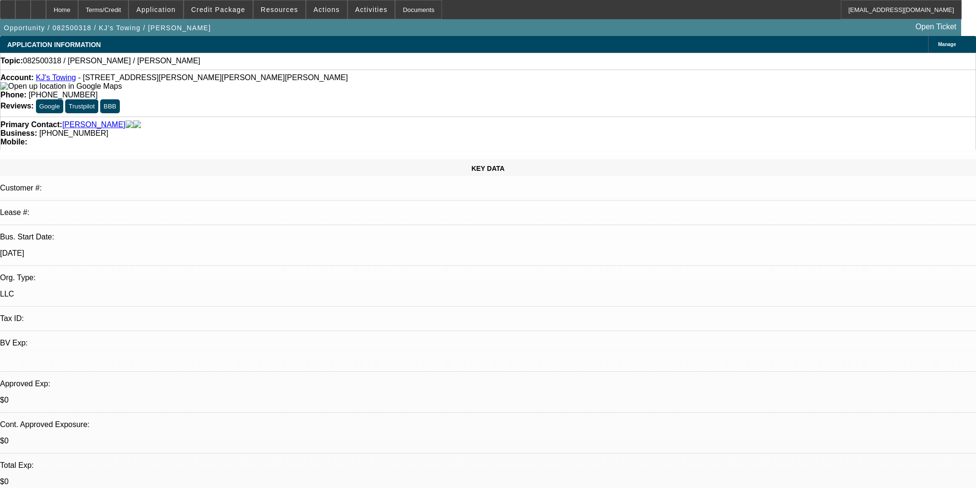
scroll to position [38, 0]
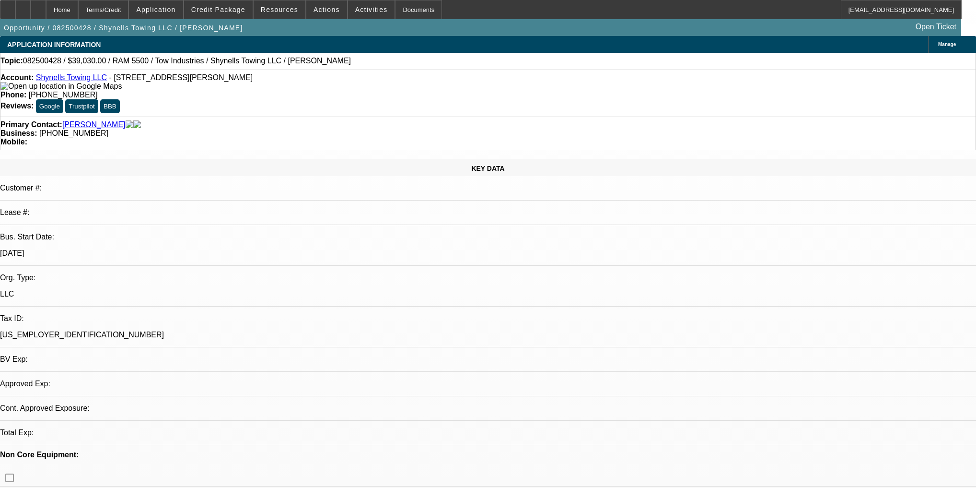
select select "0"
select select "2"
select select "0"
select select "21"
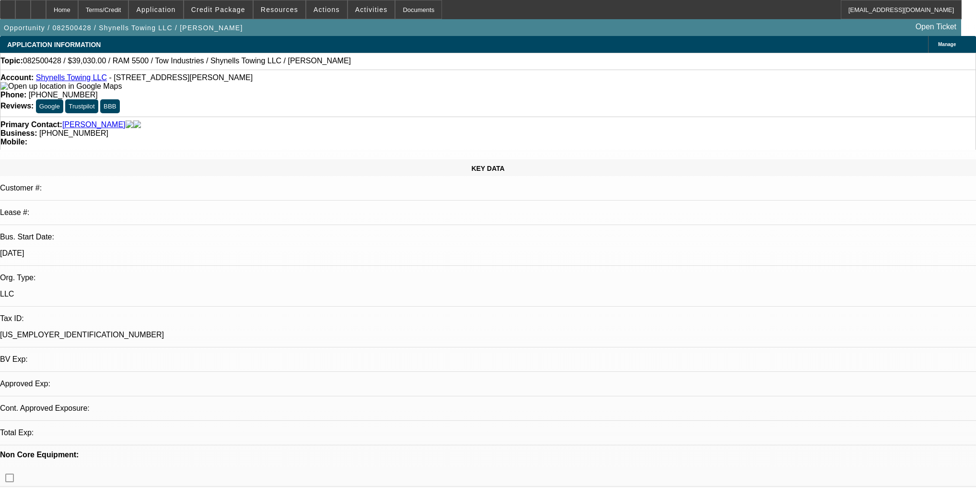
select select "0"
select select "2"
select select "0"
select select "21"
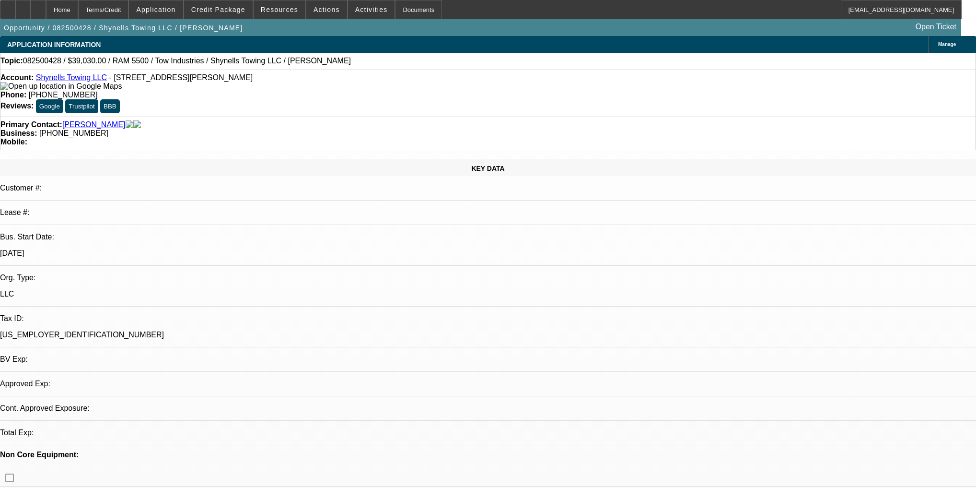
select select "0"
select select "2"
select select "0"
select select "1"
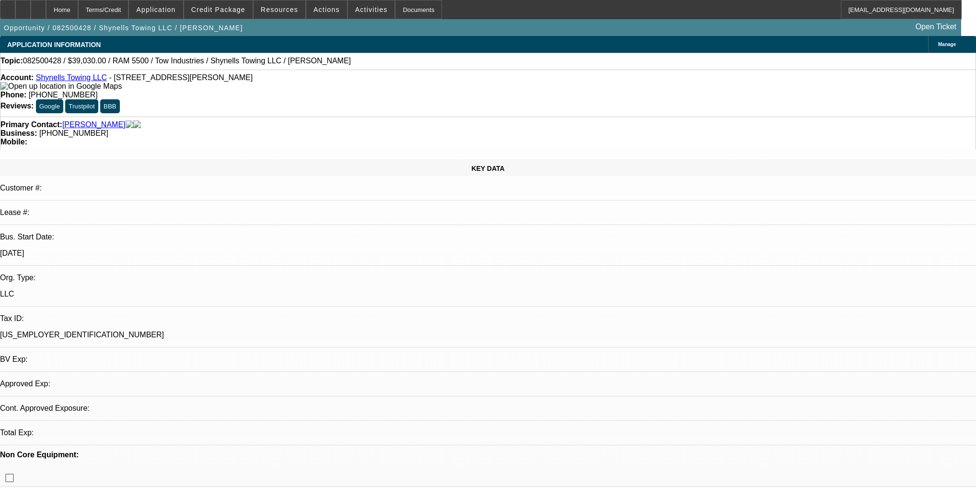
select select "0"
select select "2"
select select "0"
select select "1"
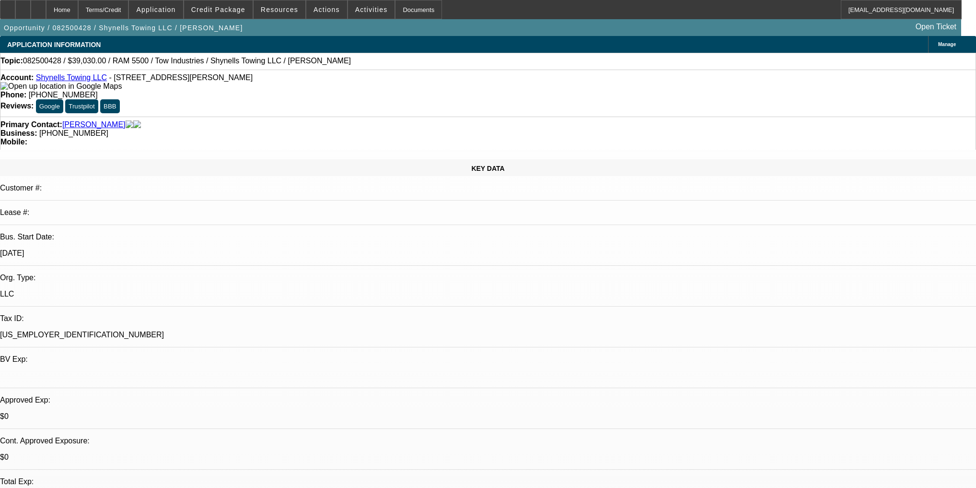
radio input "true"
type textarea "Waiting for price match/ quote on KW he claims. Going to vegas for a bit."
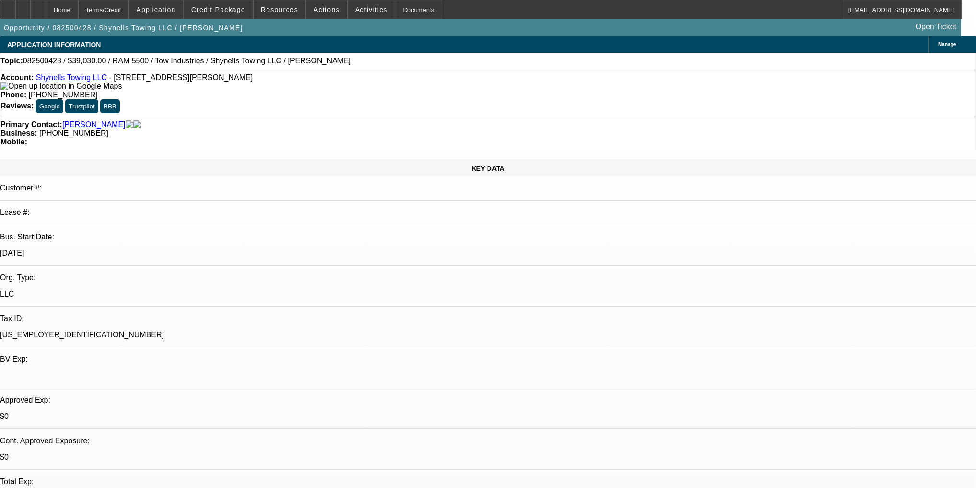
radio input "true"
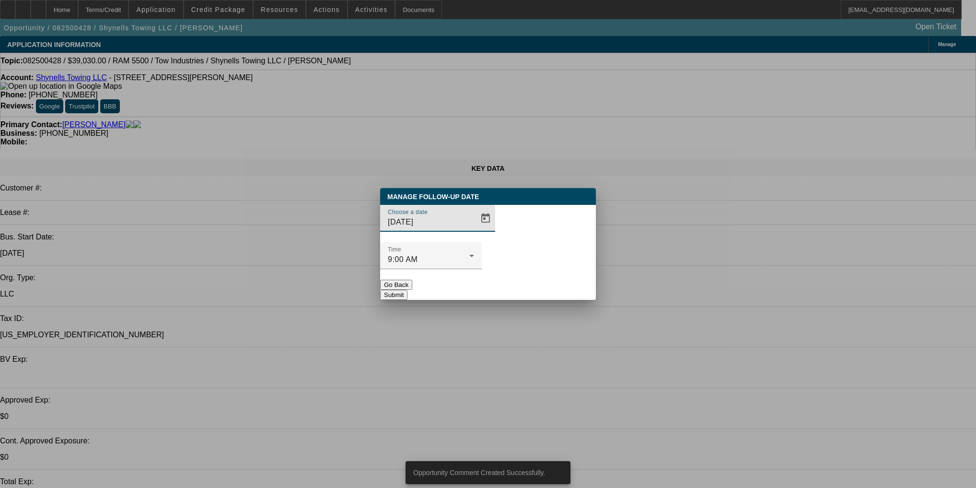
click at [474, 230] on span "Open calendar" at bounding box center [485, 218] width 23 height 23
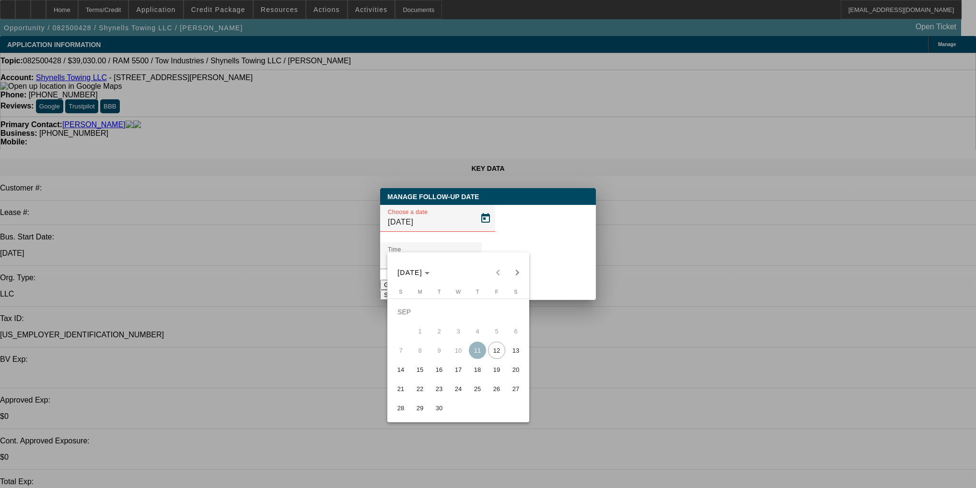
click at [427, 375] on span "15" at bounding box center [419, 369] width 17 height 17
type input "9/15/2025"
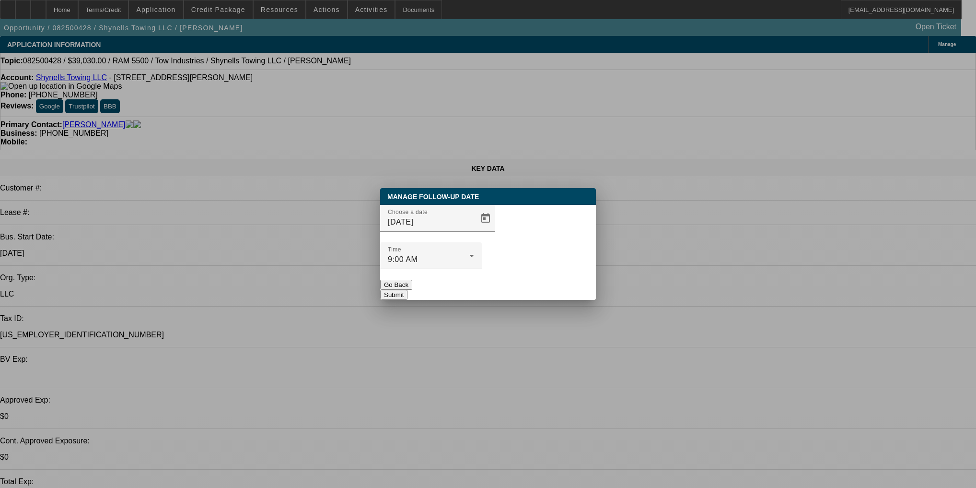
click at [408, 290] on button "Submit" at bounding box center [393, 295] width 27 height 10
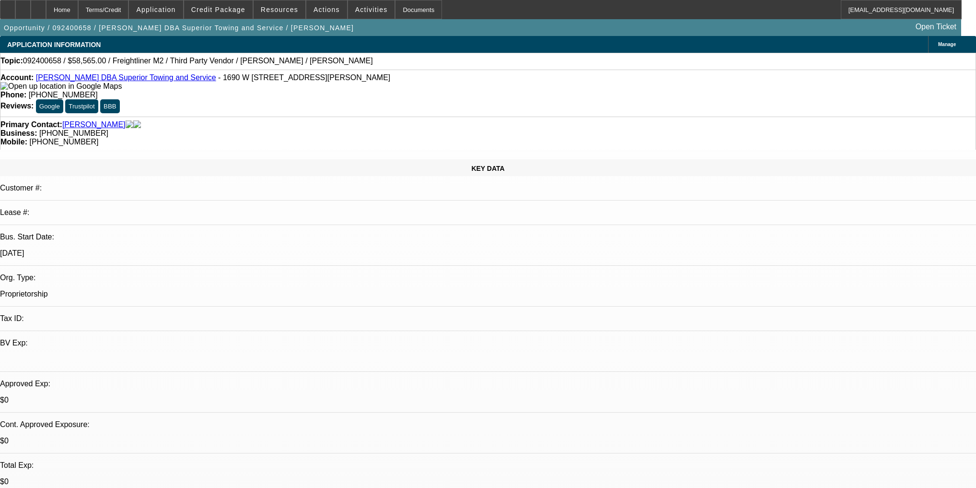
select select "0.15"
select select "2"
select select "0"
select select "6"
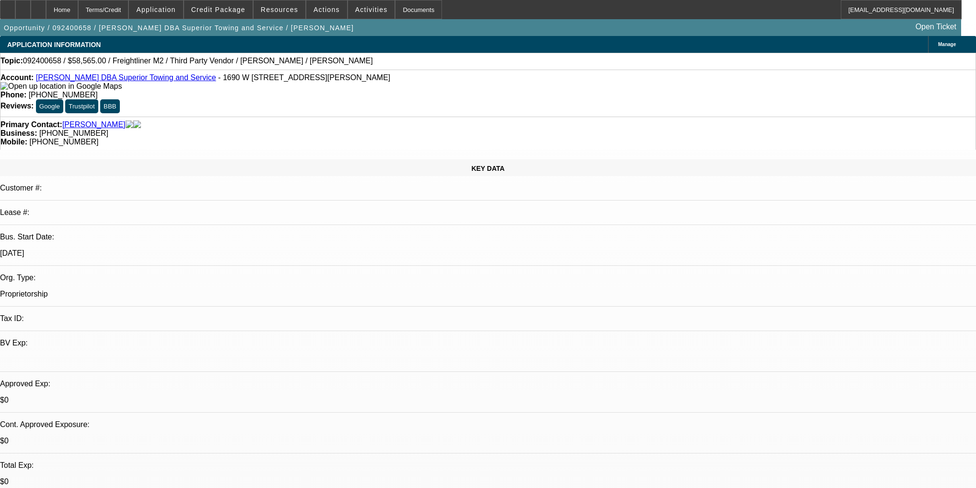
select select "0.1"
select select "2"
select select "0"
select select "6"
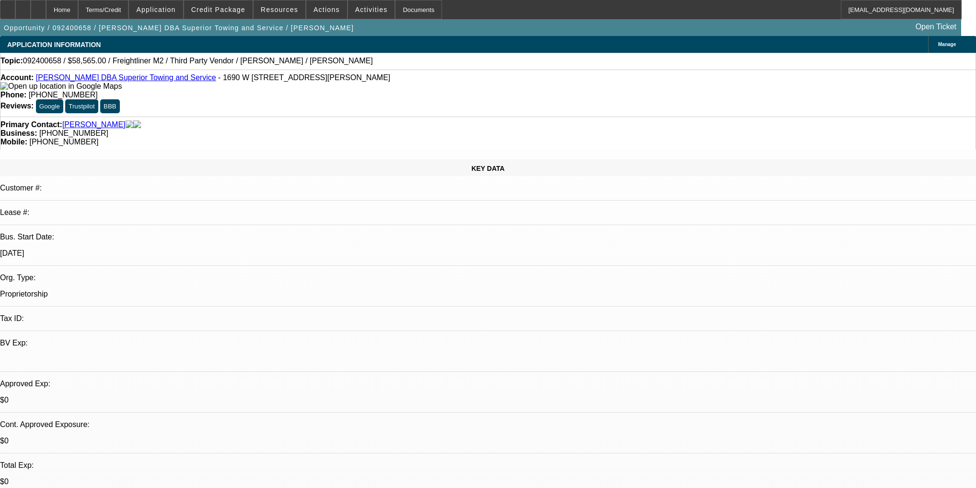
select select "0"
select select "6"
select select "0.15"
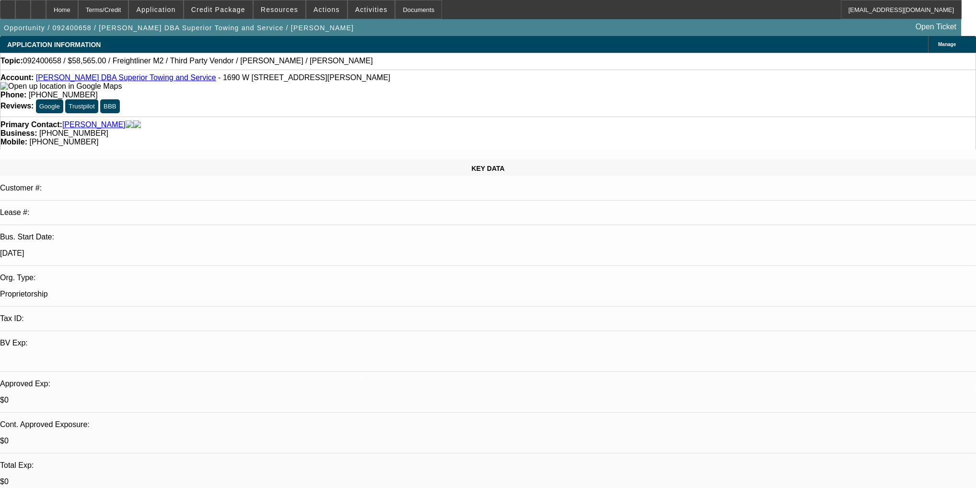
select select "2"
select select "0"
select select "6"
click at [334, 16] on span at bounding box center [326, 9] width 41 height 23
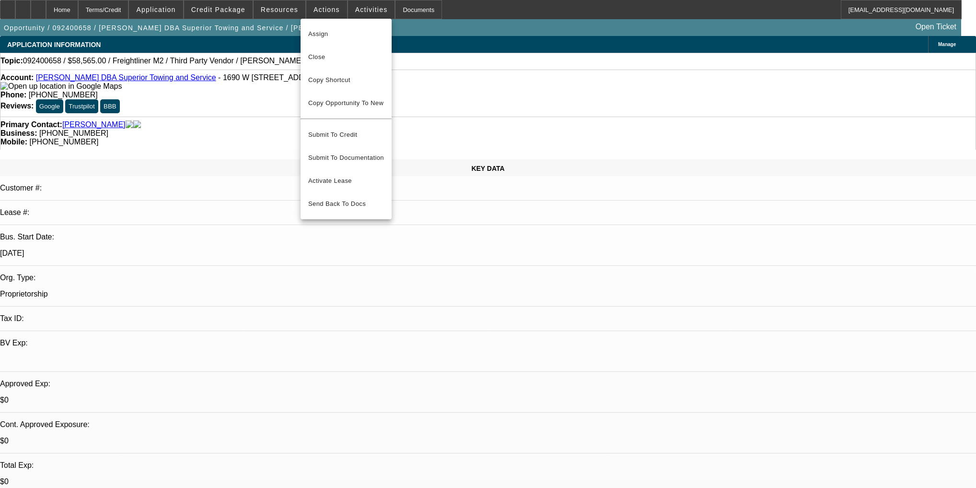
click at [346, 62] on span "Close" at bounding box center [346, 57] width 76 height 12
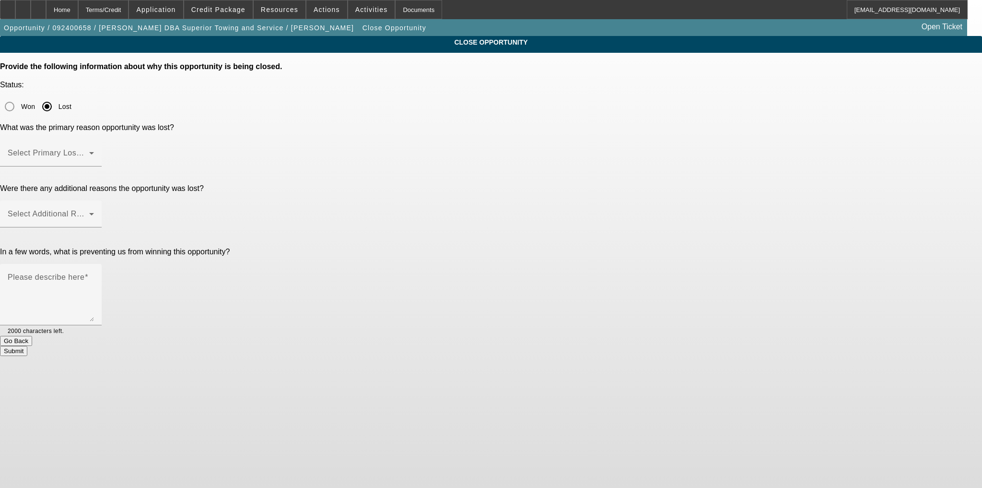
click at [89, 151] on span at bounding box center [49, 157] width 82 height 12
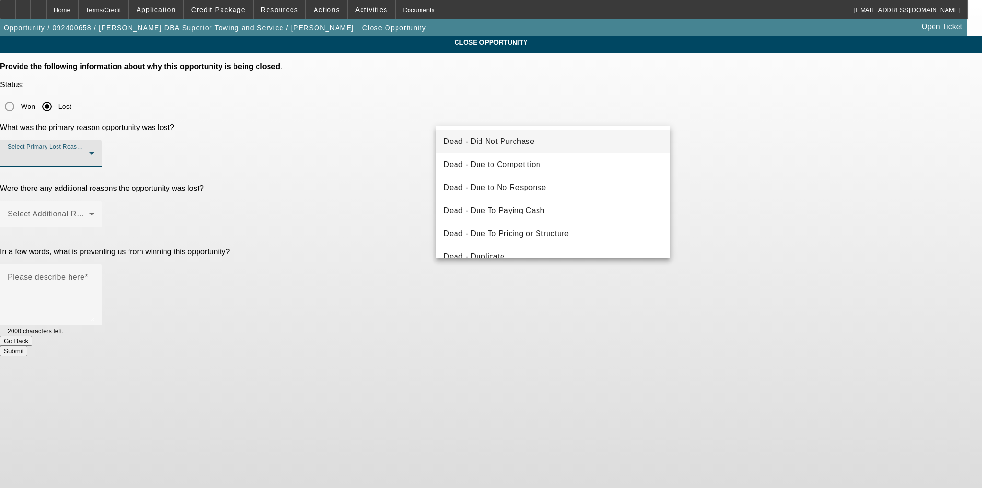
click at [482, 138] on span "Dead - Did Not Purchase" at bounding box center [489, 142] width 91 height 12
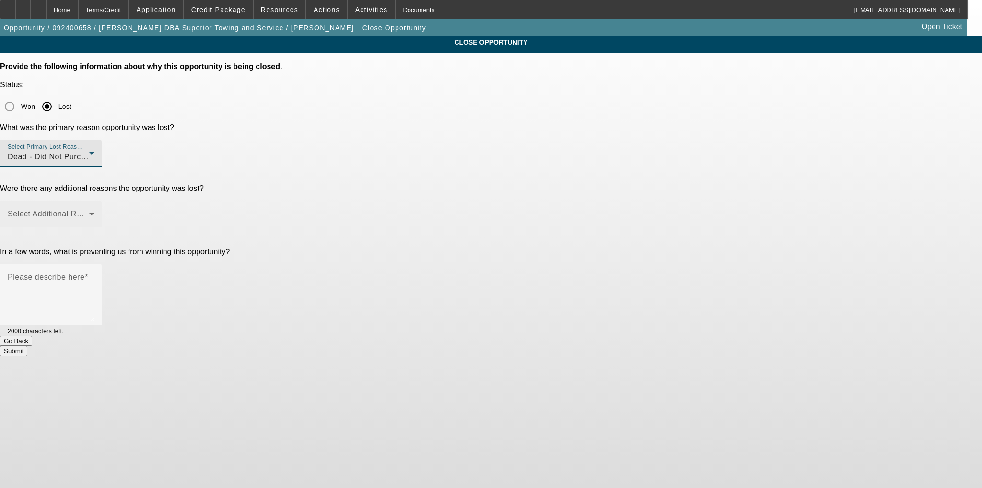
click at [103, 210] on mat-label "Select Additional Reasons" at bounding box center [55, 214] width 95 height 8
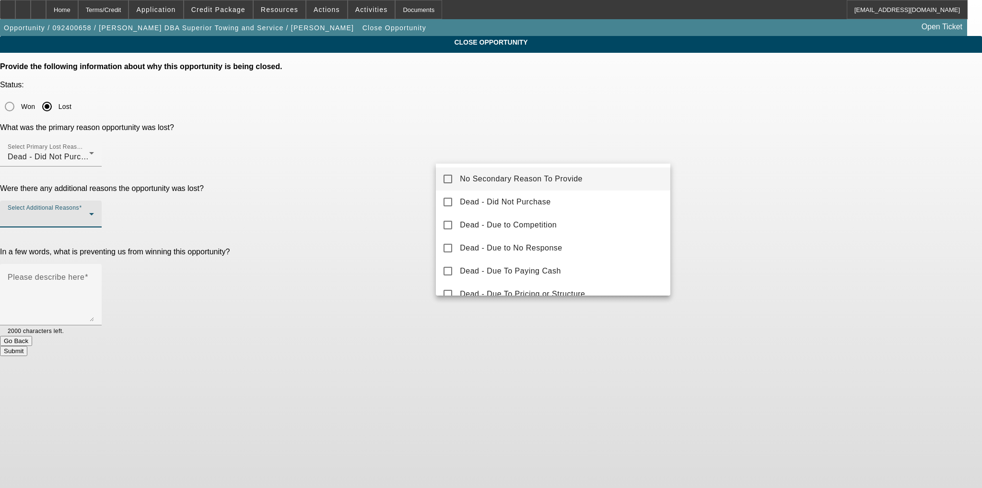
click at [462, 170] on mat-option "No Secondary Reason To Provide" at bounding box center [553, 178] width 234 height 23
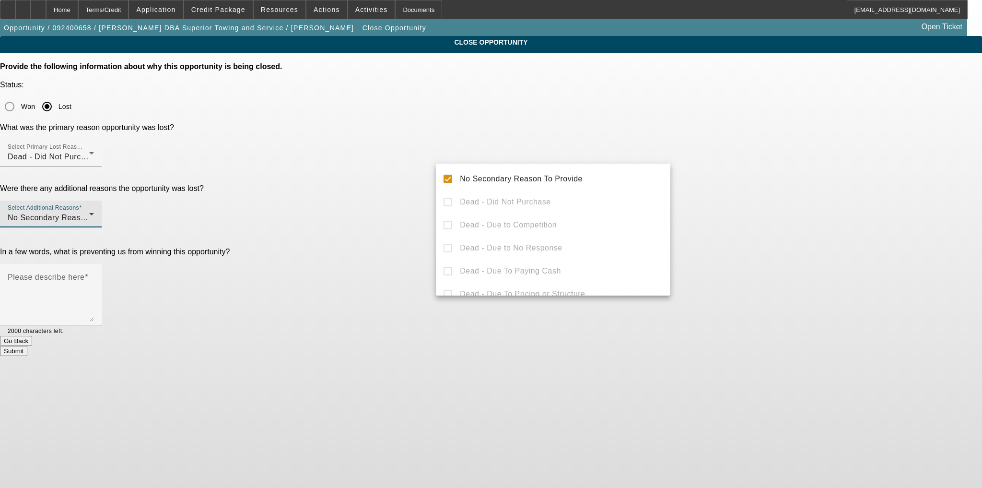
click at [391, 181] on div at bounding box center [491, 244] width 982 height 488
drag, startPoint x: 437, startPoint y: 202, endPoint x: 446, endPoint y: 205, distance: 9.7
click at [102, 264] on div "Please describe here" at bounding box center [51, 294] width 102 height 61
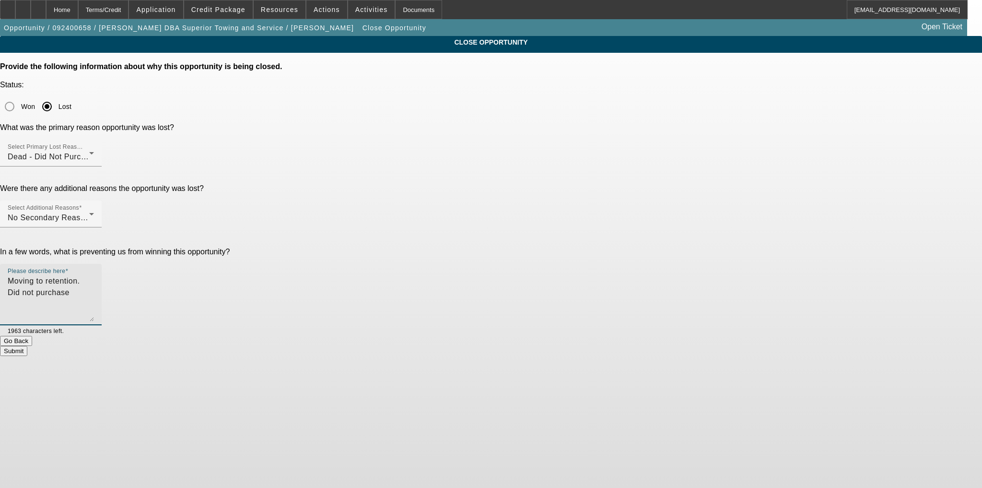
type textarea "Moving to retention. Did not purchase"
click at [27, 346] on button "Submit" at bounding box center [13, 351] width 27 height 10
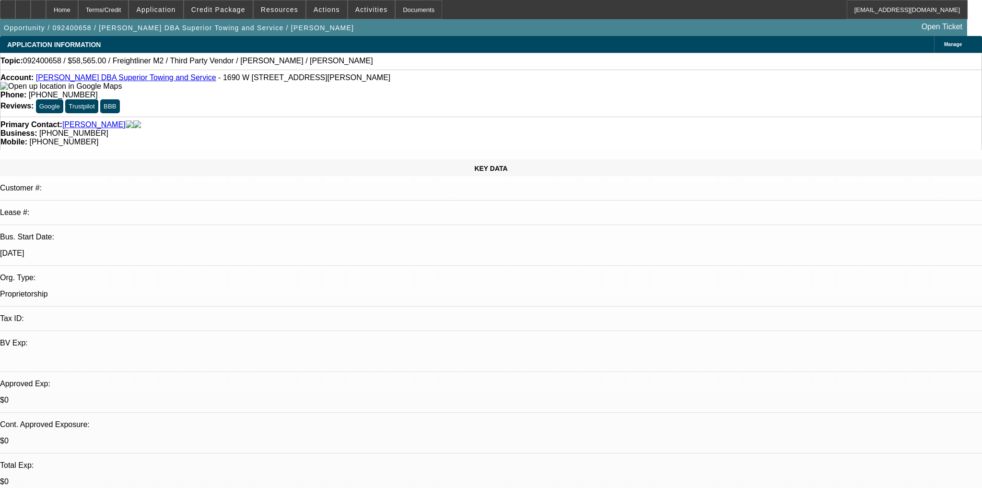
select select "0.15"
select select "2"
select select "0"
select select "6"
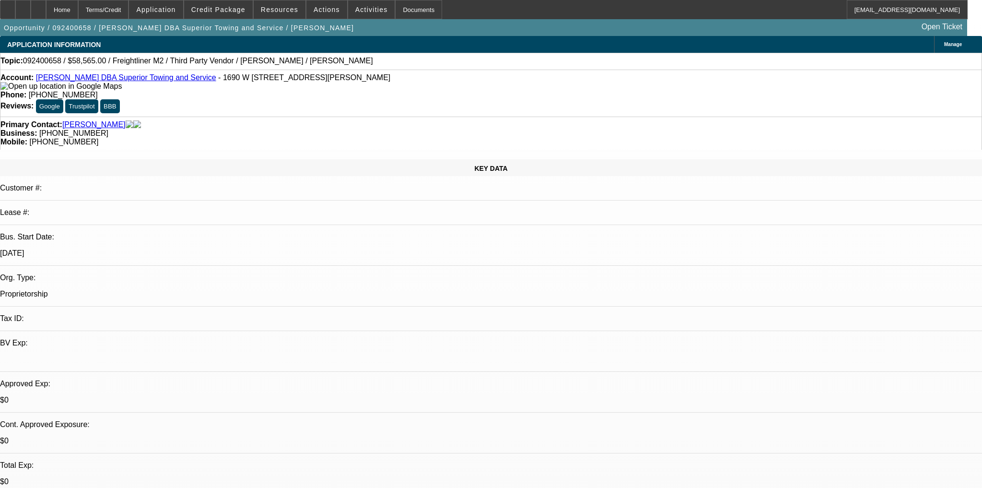
select select "0.1"
select select "2"
select select "0"
select select "6"
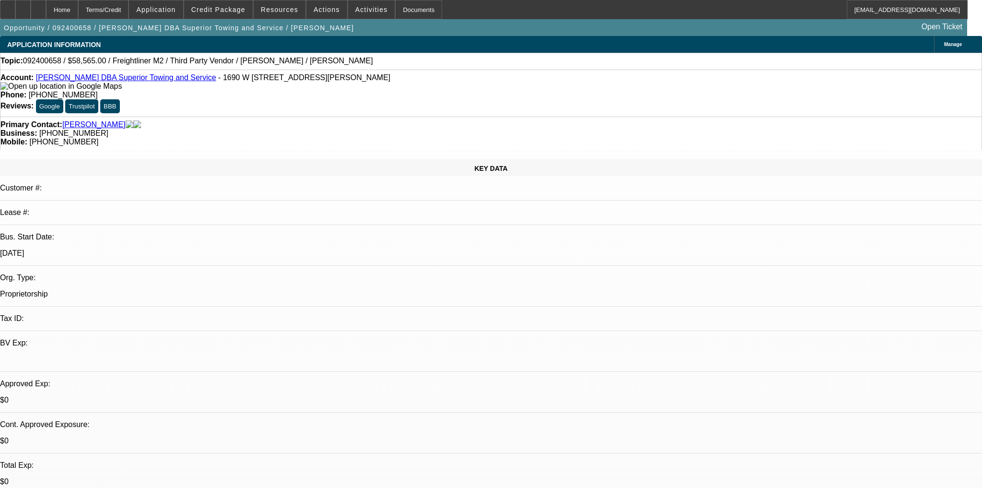
select select "0"
select select "6"
select select "0.15"
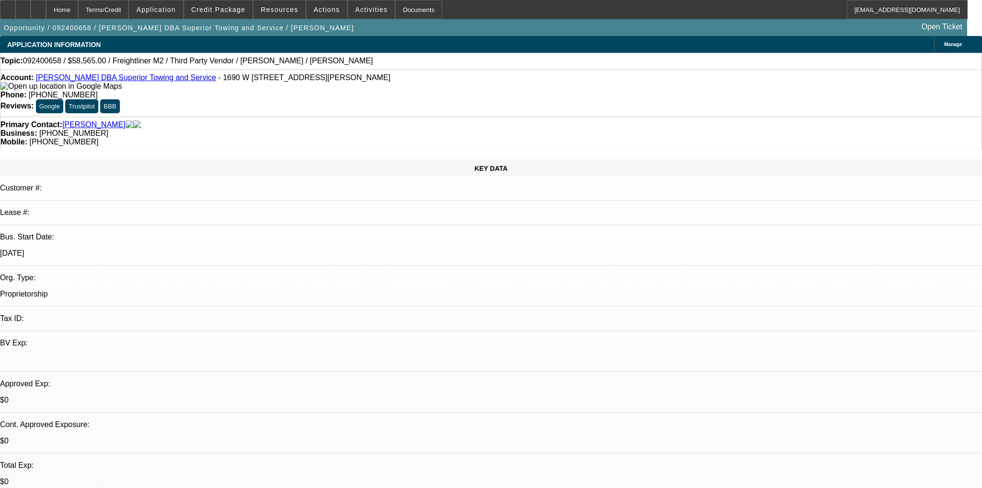
select select "2"
select select "0"
select select "6"
select select "0"
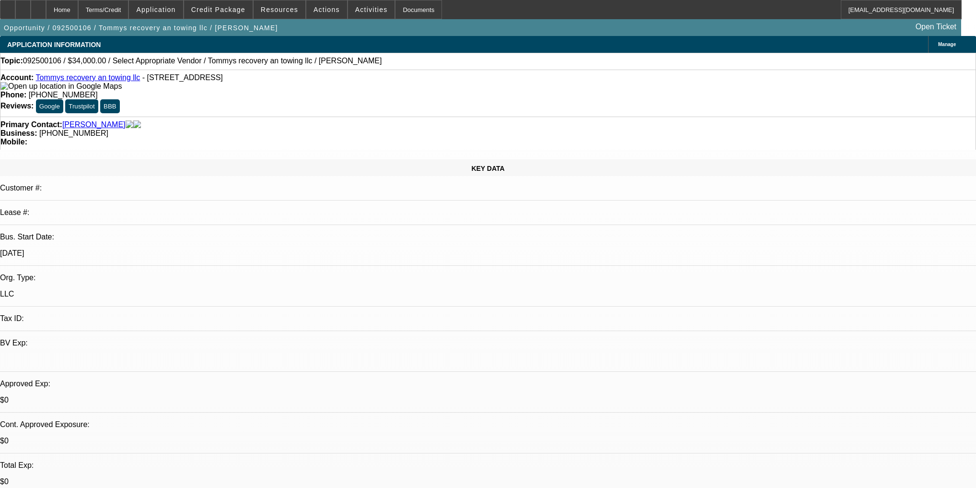
select select "2"
select select "0.1"
select select "4"
drag, startPoint x: 730, startPoint y: 105, endPoint x: 724, endPoint y: 94, distance: 12.7
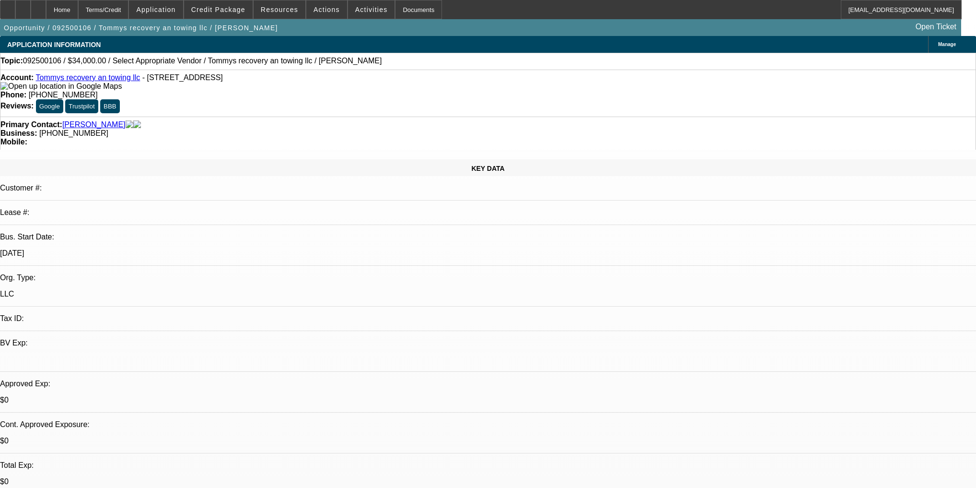
radio input "true"
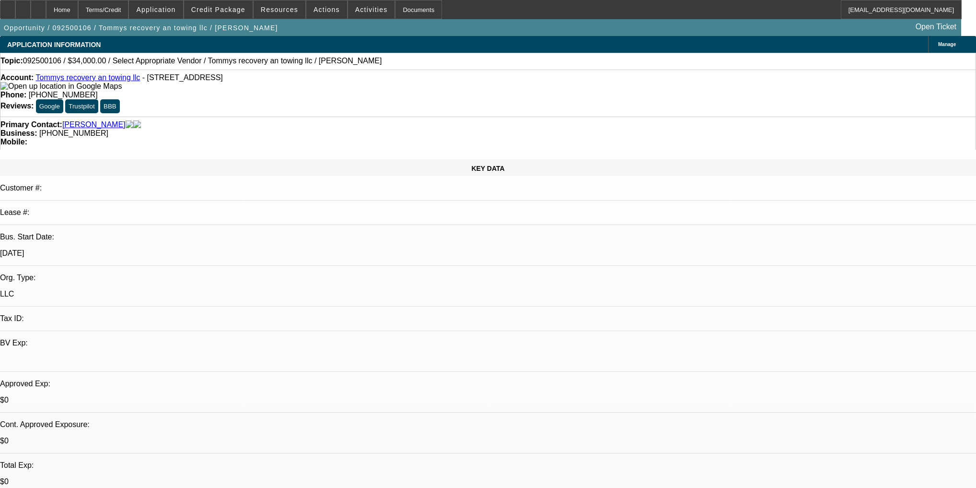
type textarea "Says he will look at trucks."
radio input "true"
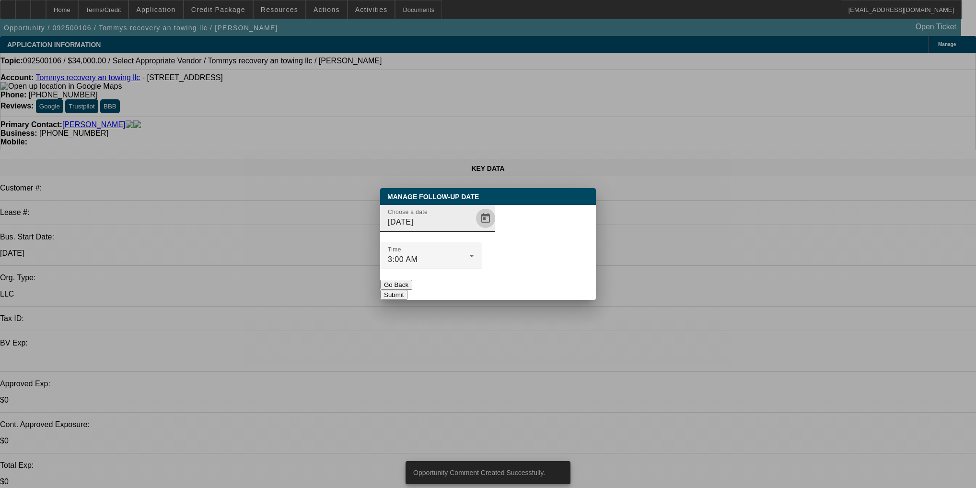
click at [474, 230] on span "Open calendar" at bounding box center [485, 218] width 23 height 23
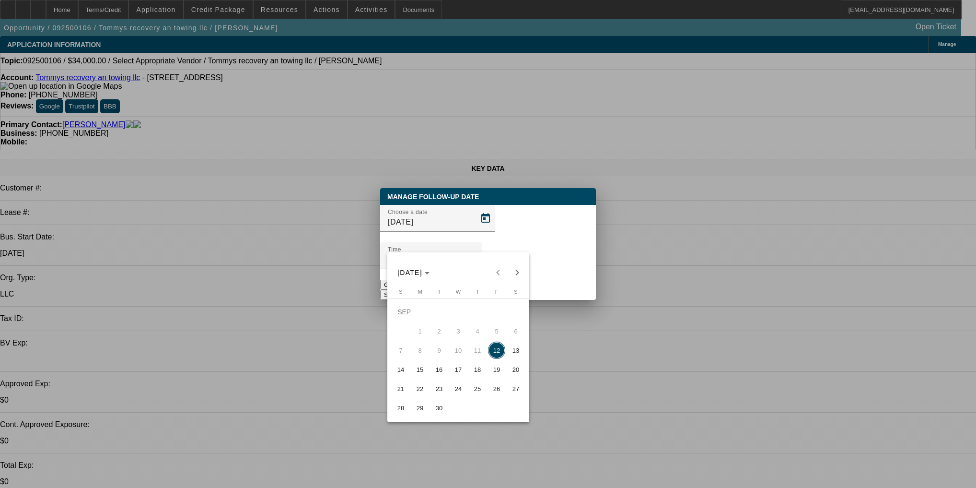
click at [423, 376] on span "15" at bounding box center [419, 369] width 17 height 17
type input "[DATE]"
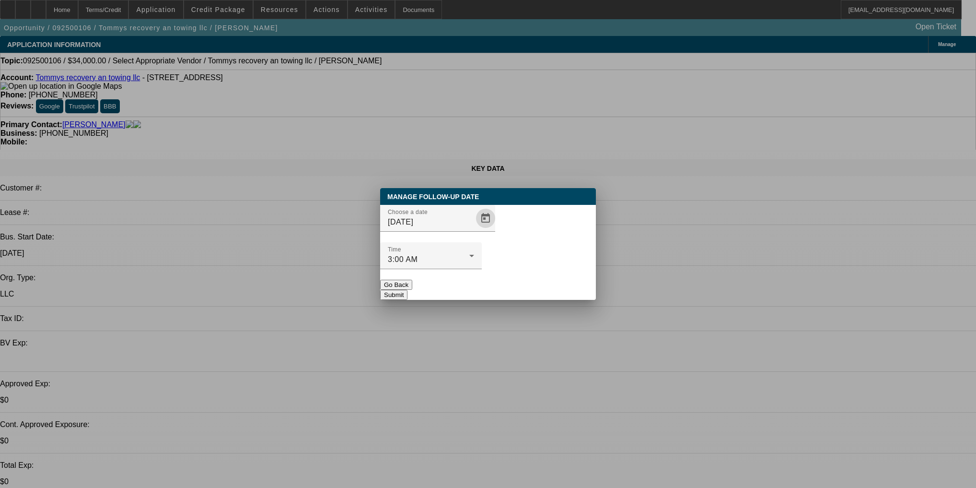
click at [408, 290] on button "Submit" at bounding box center [393, 295] width 27 height 10
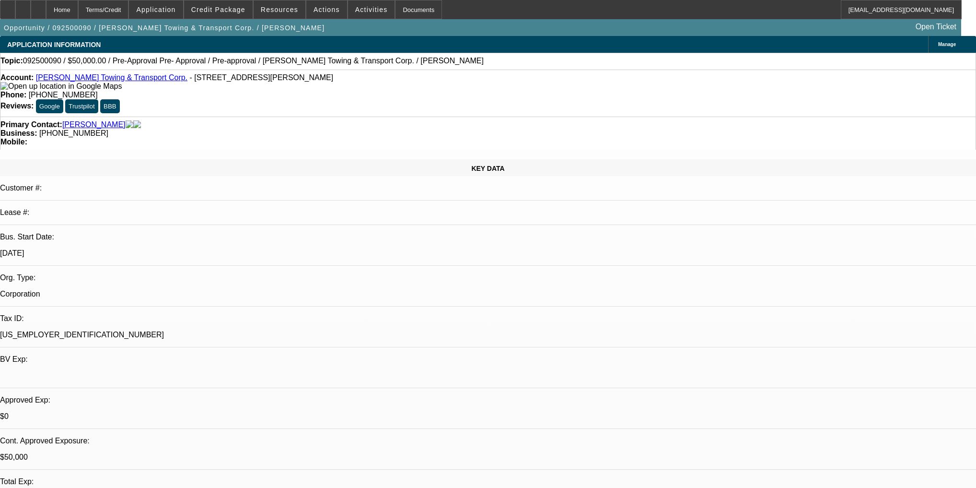
select select "0"
select select "0.1"
select select "4"
select select "0"
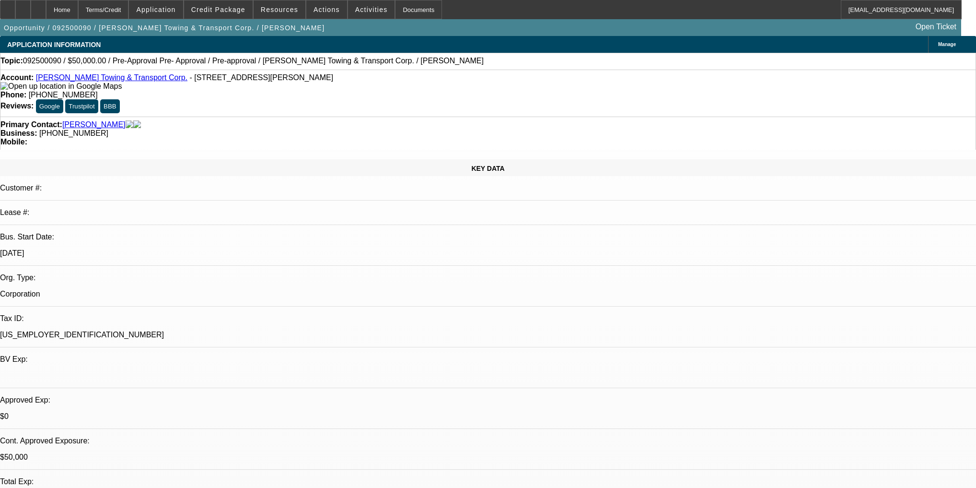
select select "0.1"
select select "4"
select select "0"
select select "2"
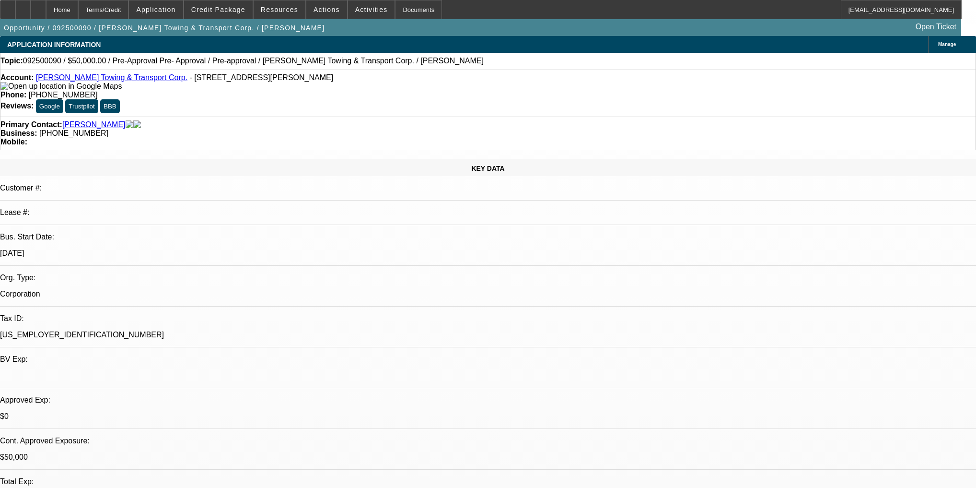
select select "0.1"
select select "4"
select select "0"
select select "2"
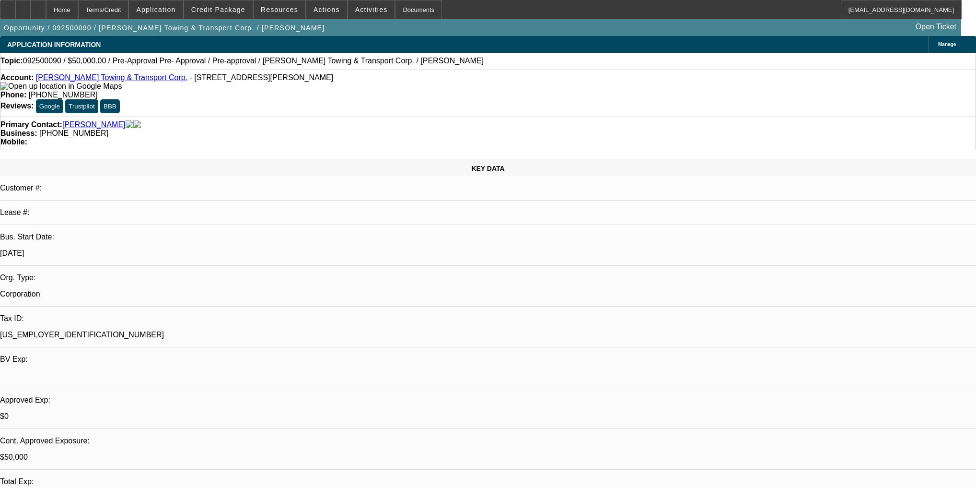
select select "0.1"
select select "4"
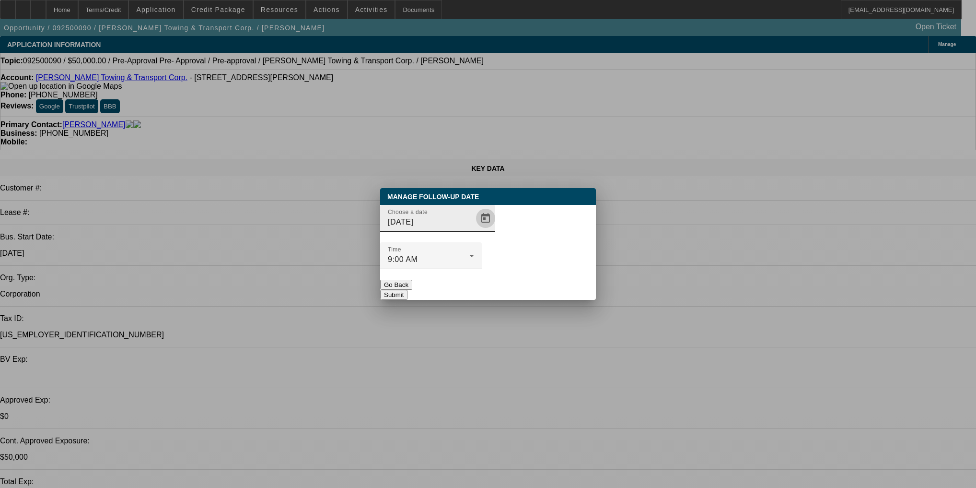
click at [474, 230] on span "Open calendar" at bounding box center [485, 218] width 23 height 23
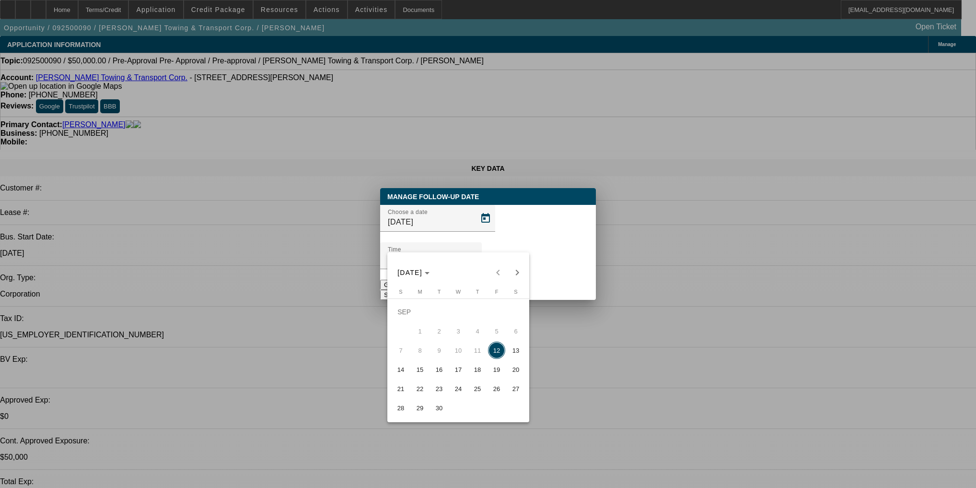
drag, startPoint x: 435, startPoint y: 373, endPoint x: 426, endPoint y: 375, distance: 9.3
click at [426, 375] on tr "14 15 16 17 18 19 20" at bounding box center [458, 369] width 134 height 19
click at [426, 375] on span "15" at bounding box center [419, 369] width 17 height 17
type input "[DATE]"
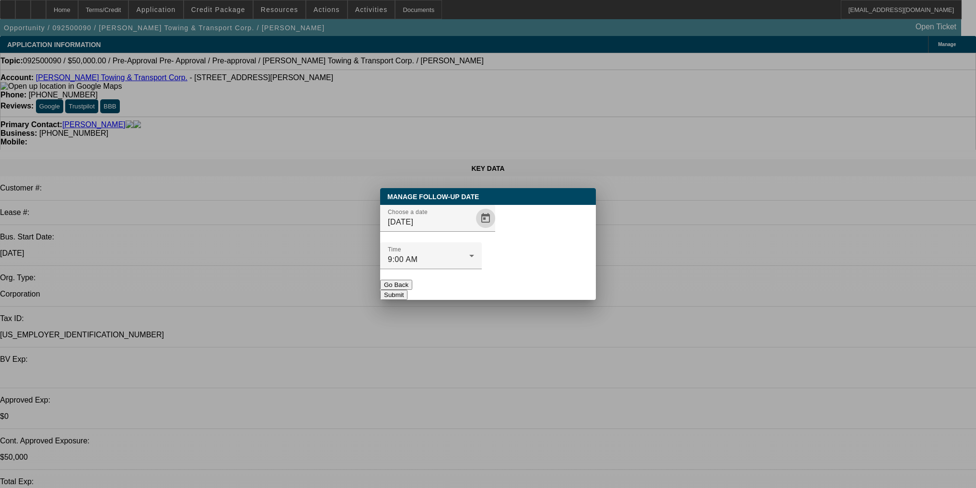
click at [408, 290] on button "Submit" at bounding box center [393, 295] width 27 height 10
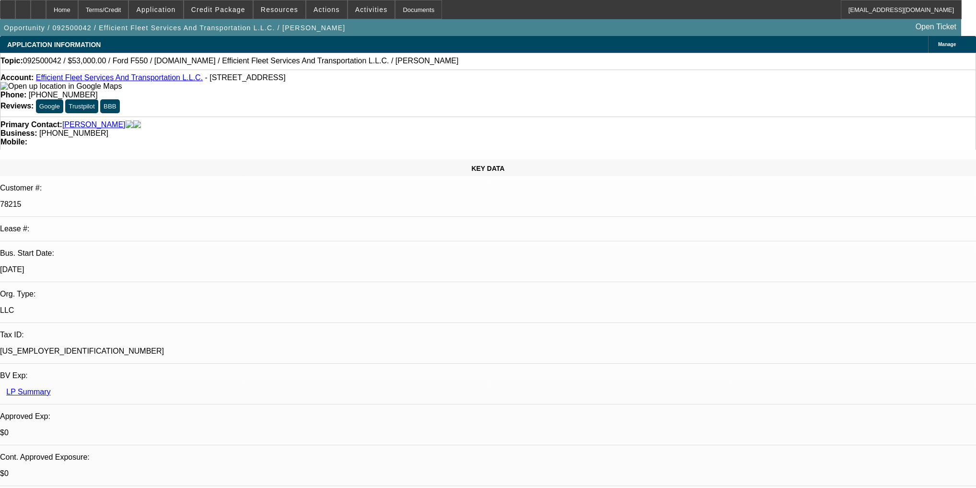
select select "0"
select select "2"
select select "0"
select select "6"
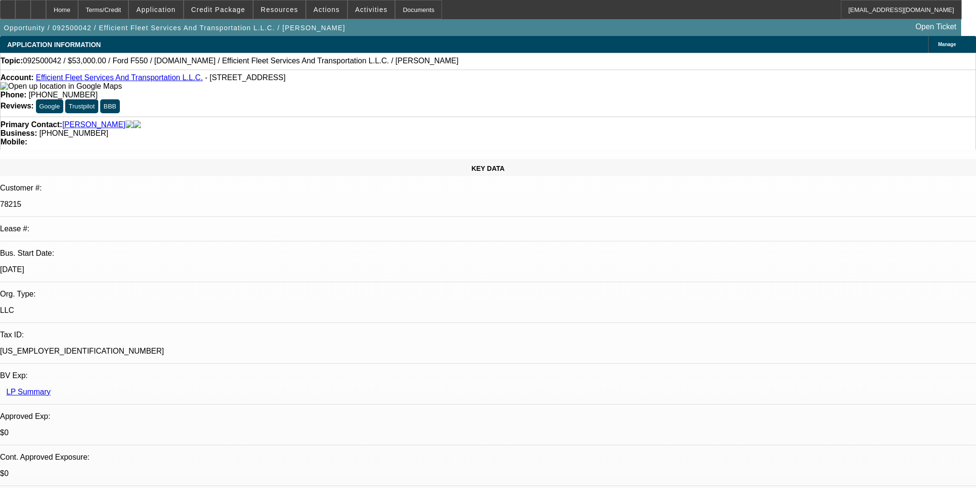
select select "0"
select select "3"
select select "0"
select select "6"
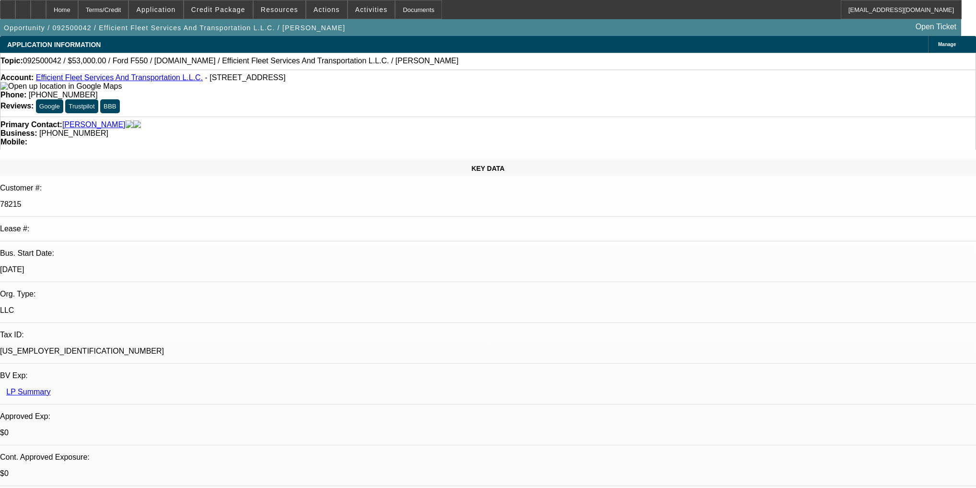
select select "0"
select select "2"
select select "0"
select select "6"
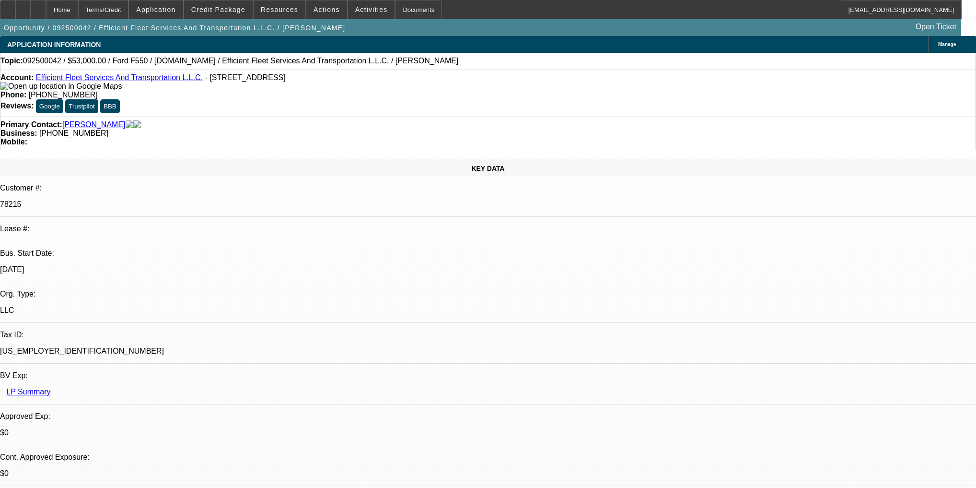
select select "0"
select select "2"
select select "0"
select select "6"
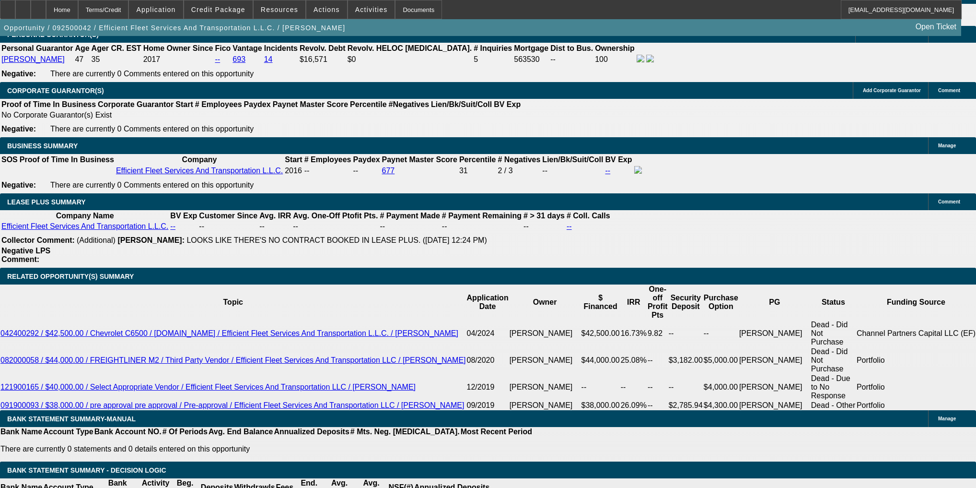
scroll to position [1496, 0]
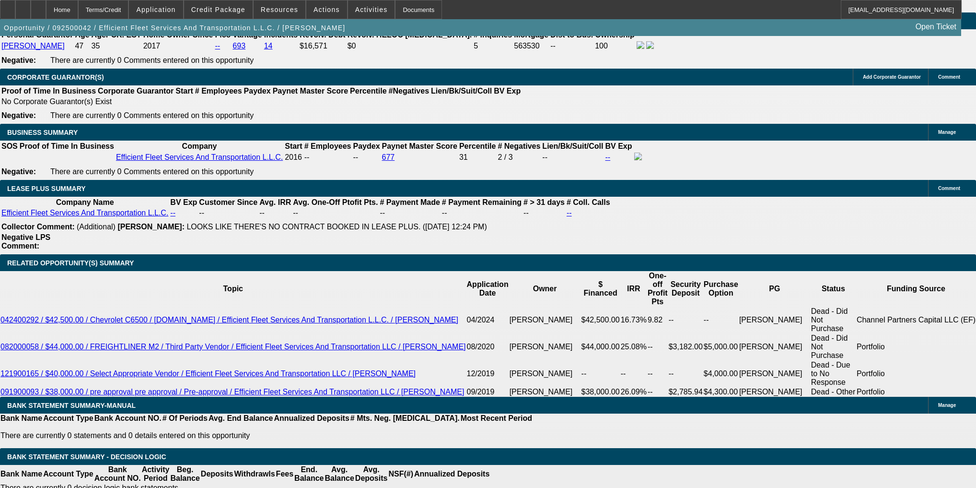
type input "1"
type input "UNKNOWN"
type input "1500"
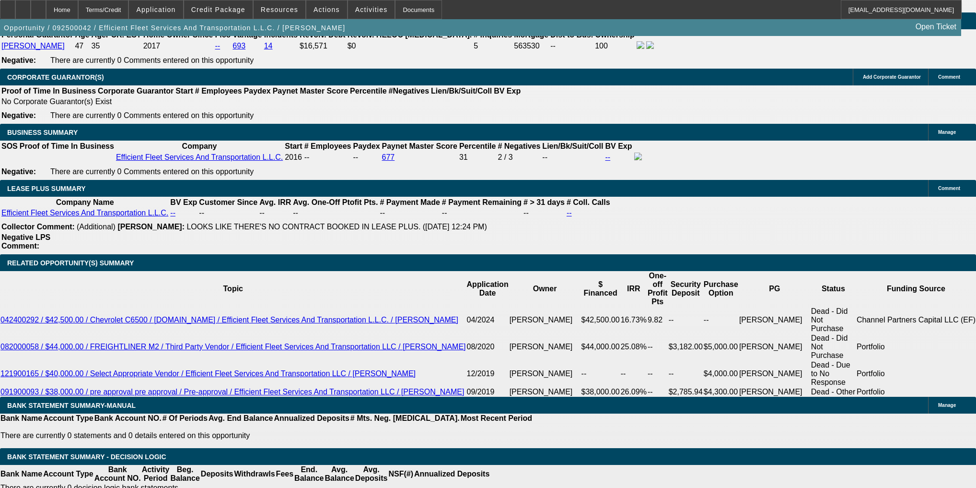
type input "2.5"
type input "1"
type input "1600"
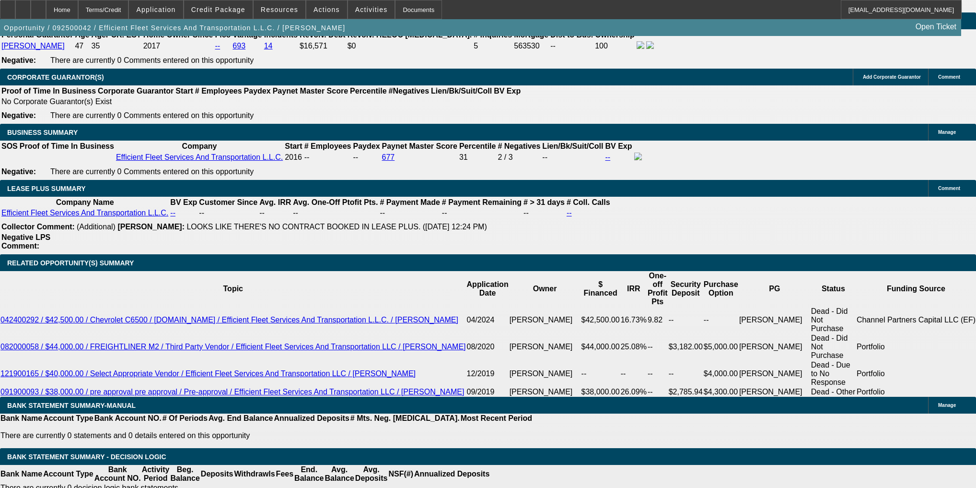
type input "6.8"
type input "$1,600.00"
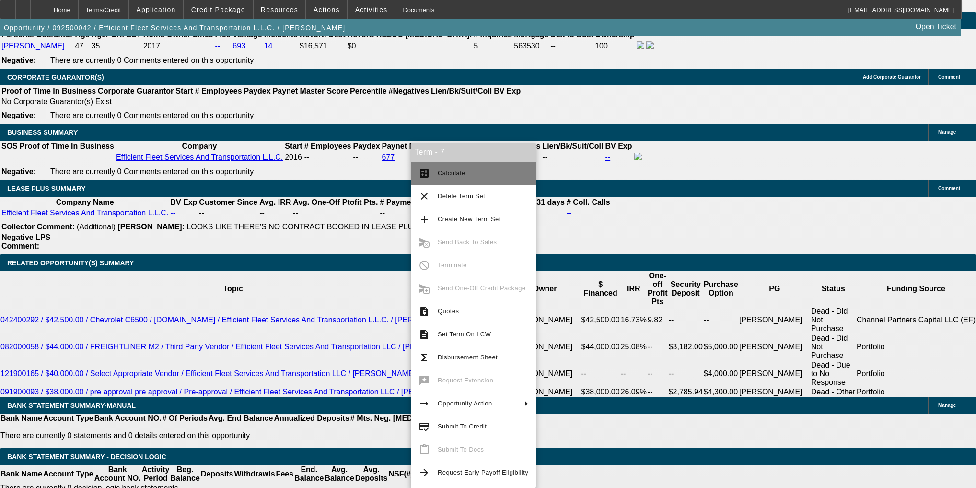
click at [435, 166] on button "calculate Calculate" at bounding box center [473, 173] width 125 height 23
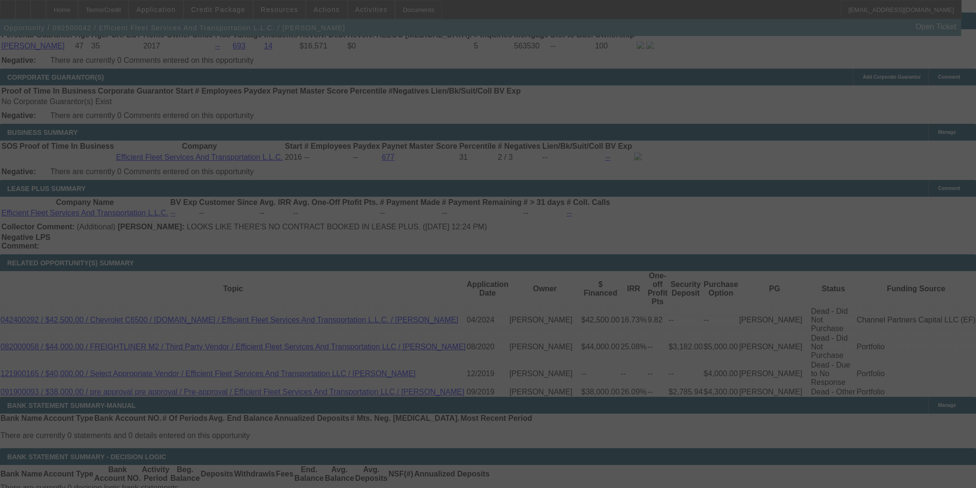
select select "0"
select select "2"
select select "0"
select select "6"
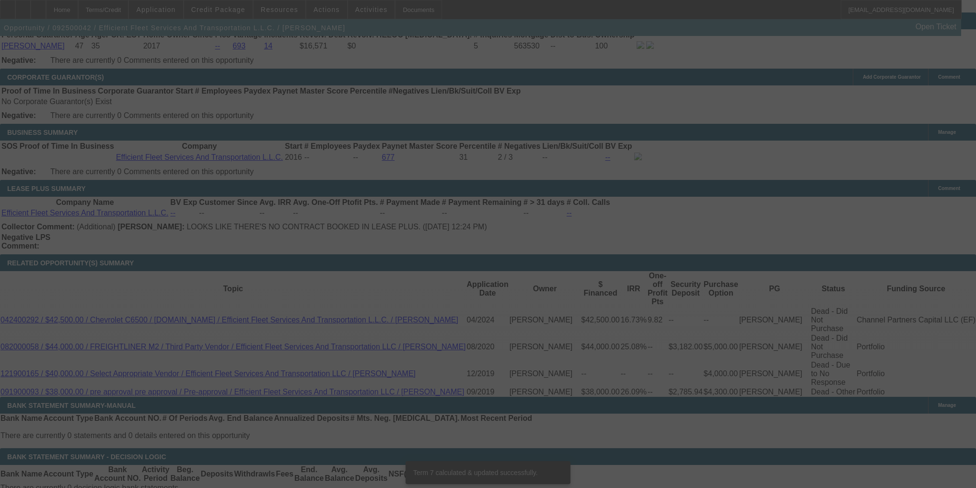
scroll to position [1485, 0]
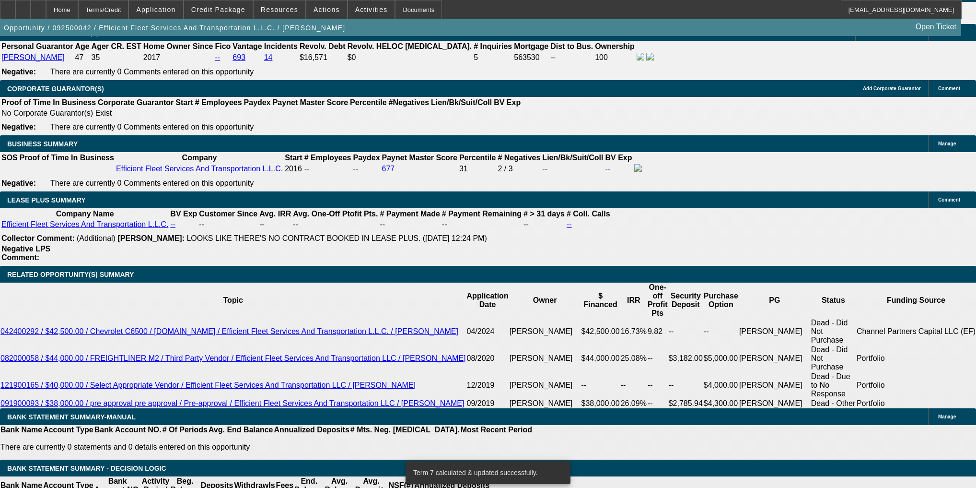
type input "1"
type input "UNKNOWN"
type input "1550"
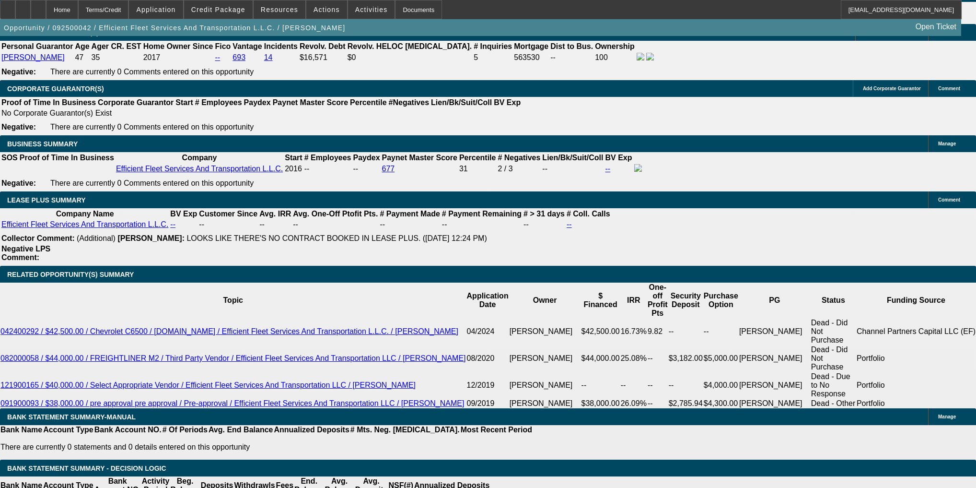
type input "4.6"
type input "$1,550.00"
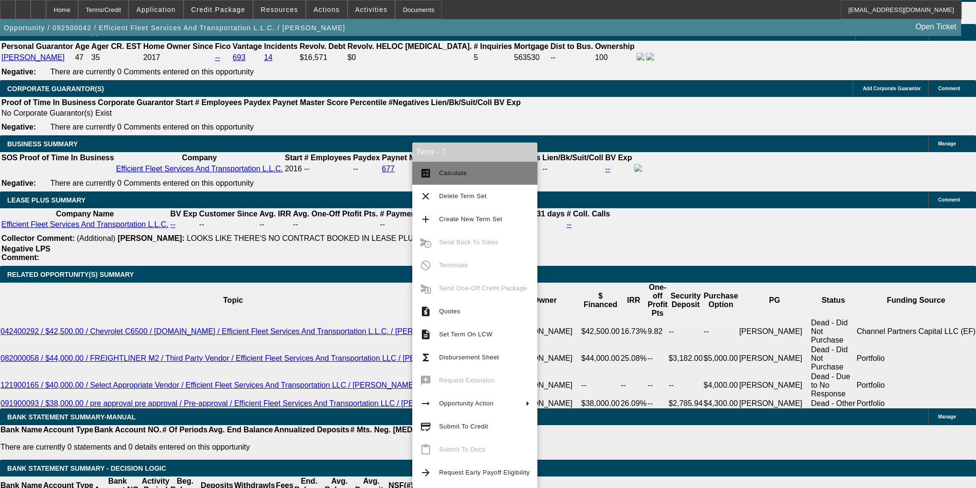
click at [426, 164] on button "calculate Calculate" at bounding box center [474, 173] width 125 height 23
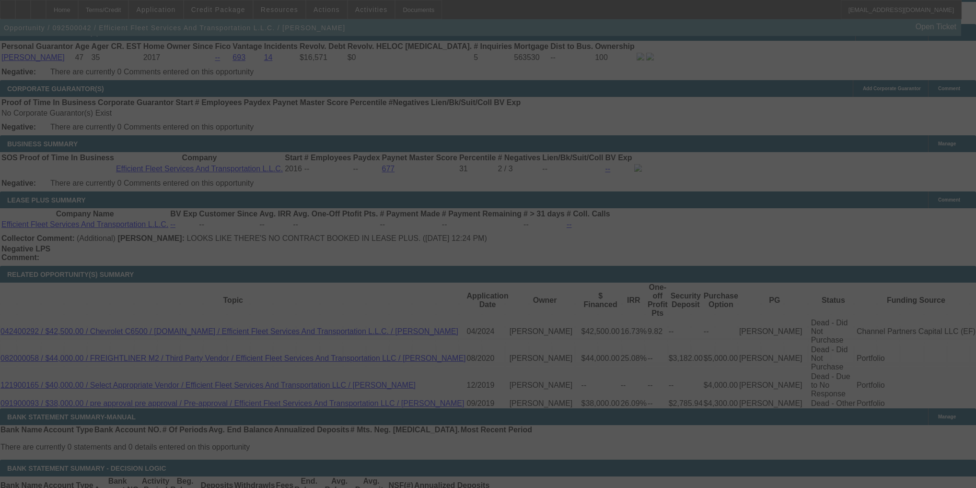
select select "0"
select select "2"
select select "0"
select select "6"
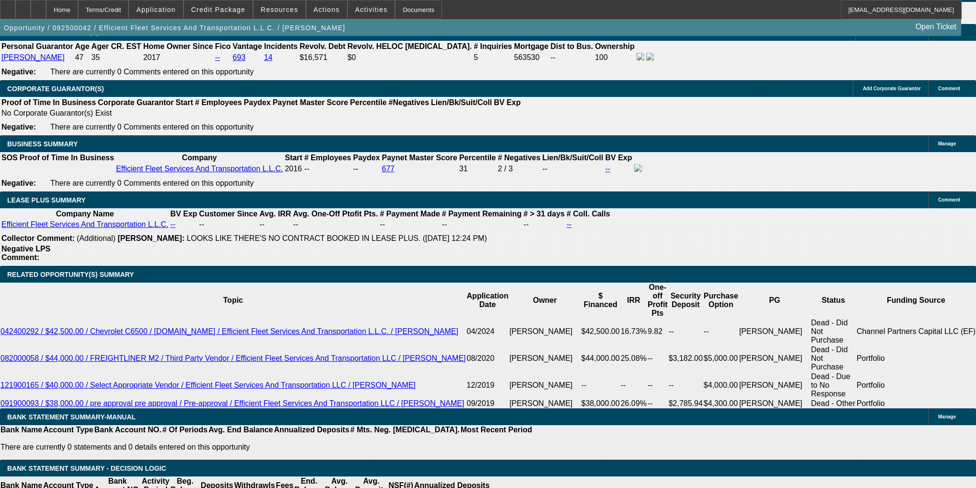
type input "1"
type input "UNKNOWN"
type input "1575"
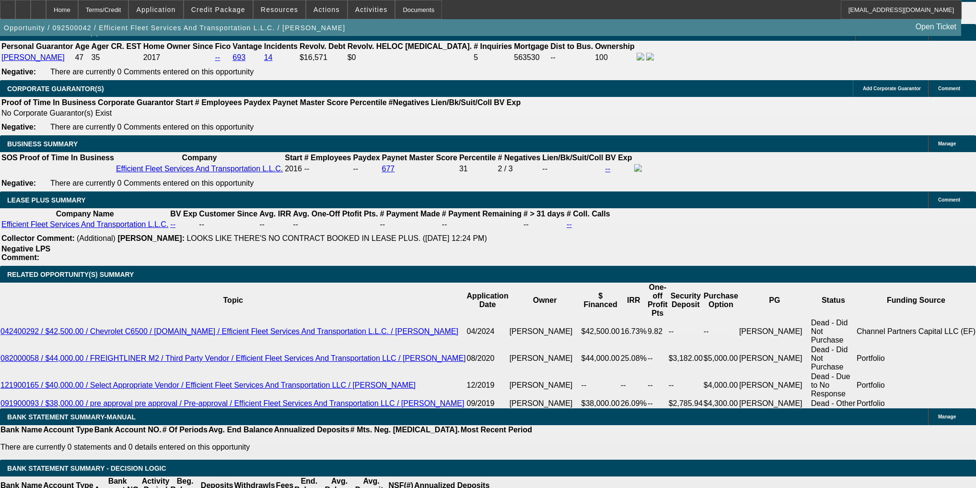
type input "5.7"
type input "$1,575.00"
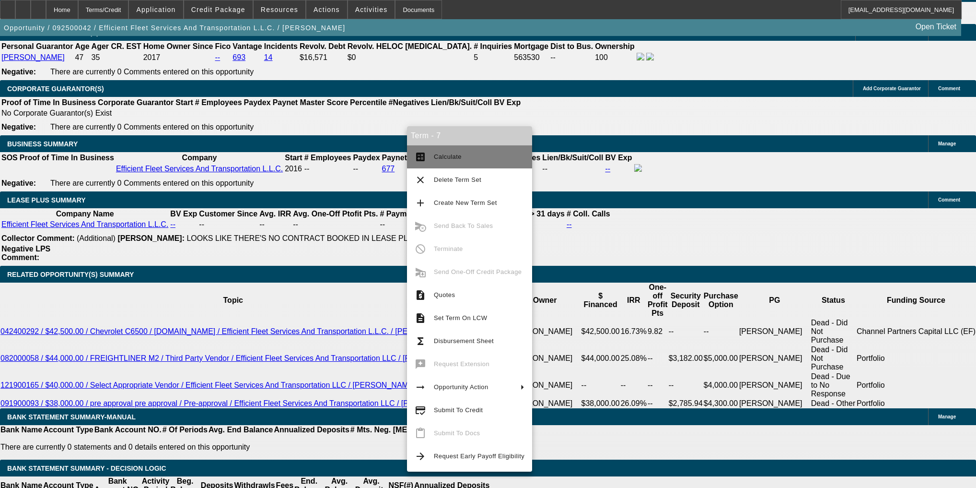
click at [432, 150] on button "calculate Calculate" at bounding box center [469, 156] width 125 height 23
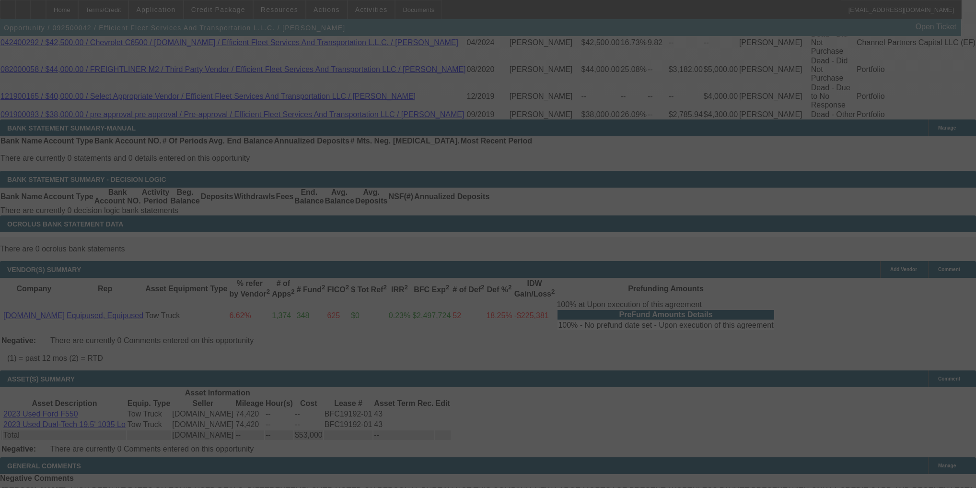
scroll to position [1791, 0]
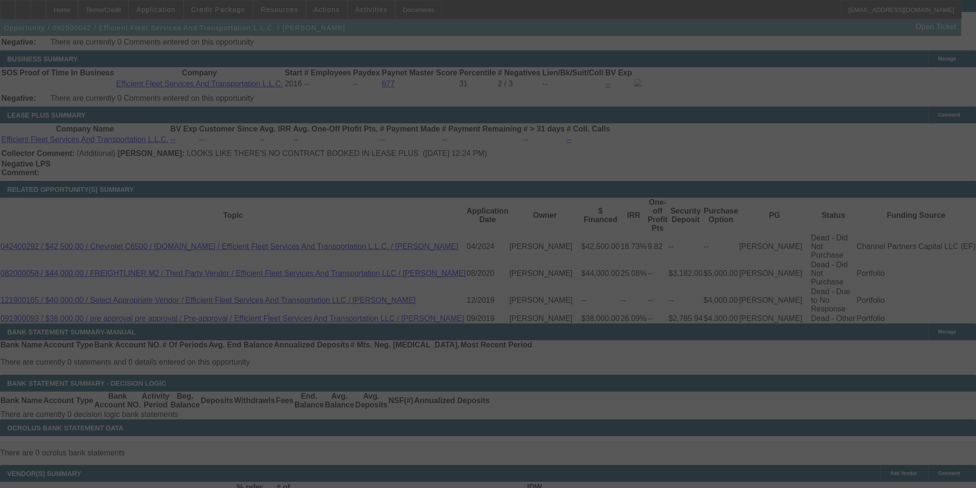
select select "0"
select select "2"
select select "0"
select select "6"
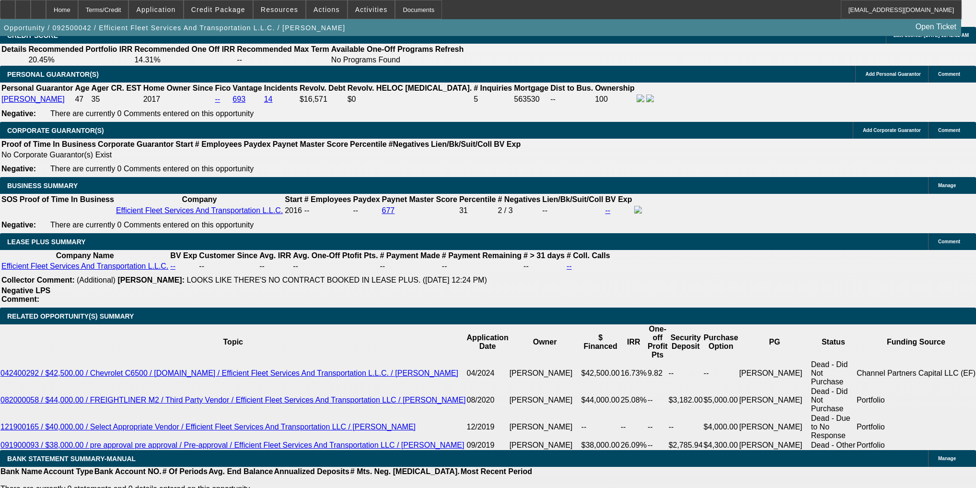
scroll to position [1440, 0]
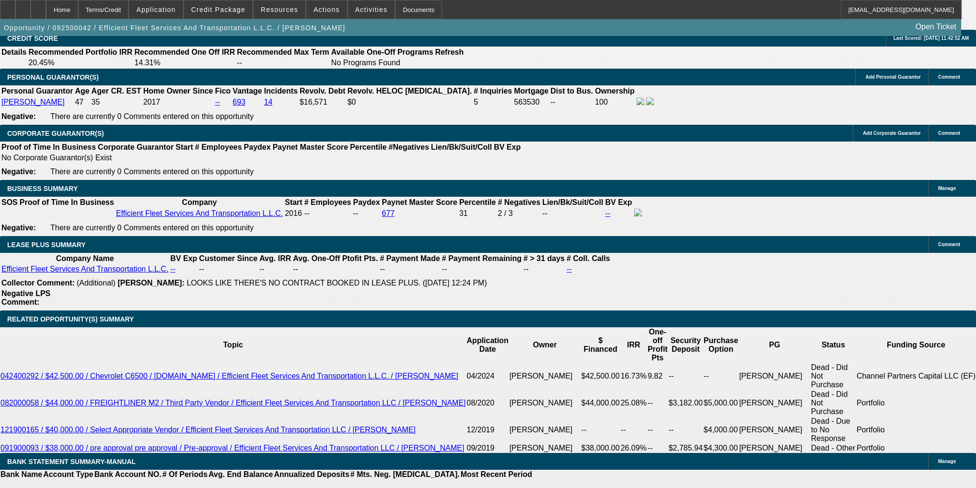
radio input "true"
type textarea "Says he can't do 1,500 a"
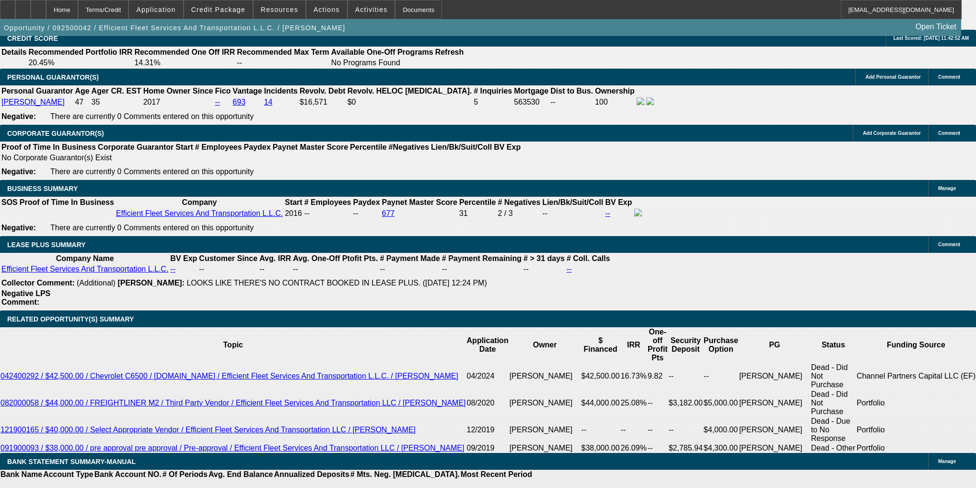
type input "1"
type input "UNKNOWN"
type input "1550"
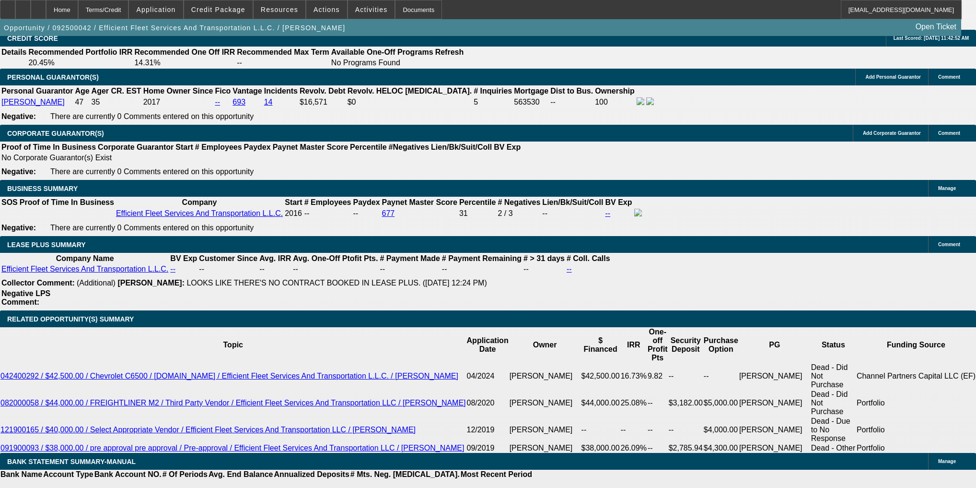
type input "4.6"
type input "$1,550.00"
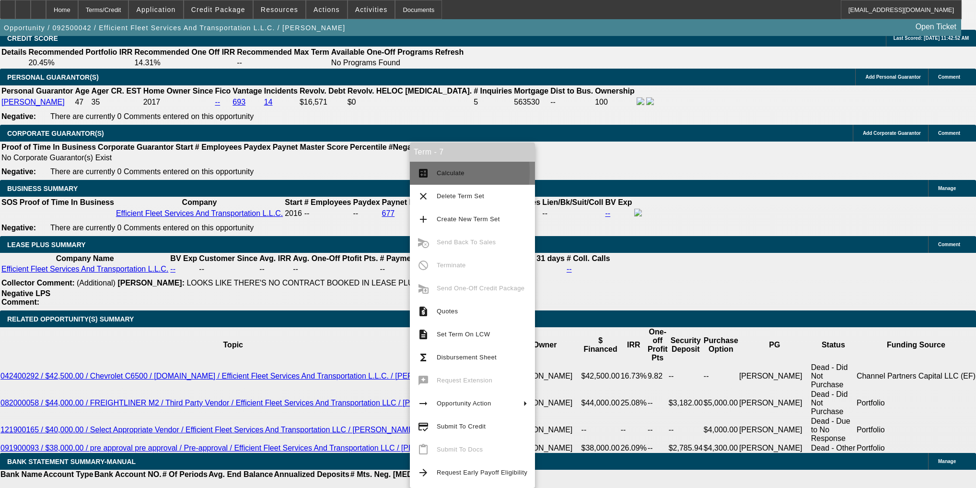
click at [422, 172] on mat-icon "calculate" at bounding box center [424, 173] width 12 height 12
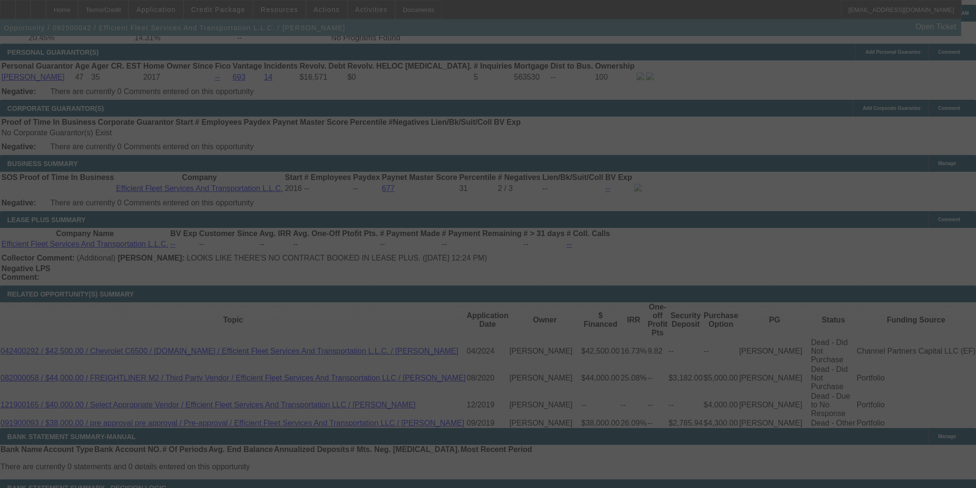
scroll to position [1478, 0]
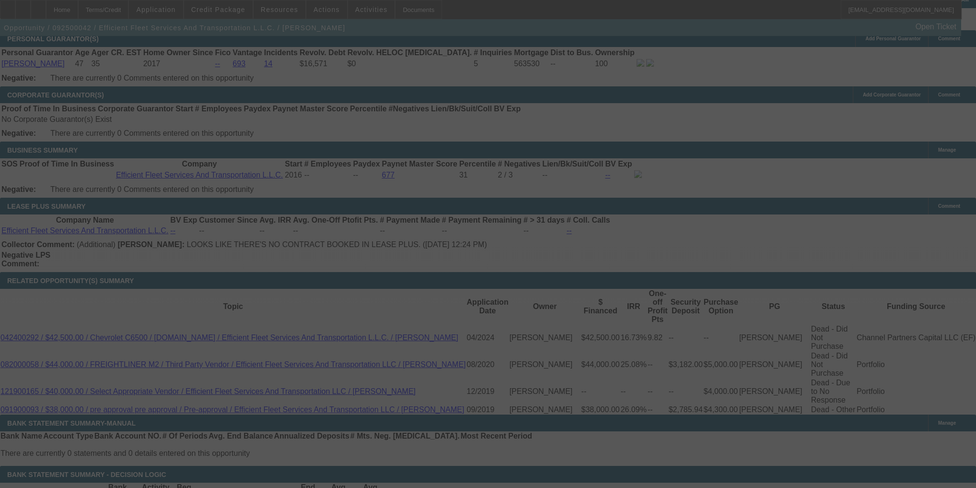
select select "0"
select select "2"
select select "0"
select select "6"
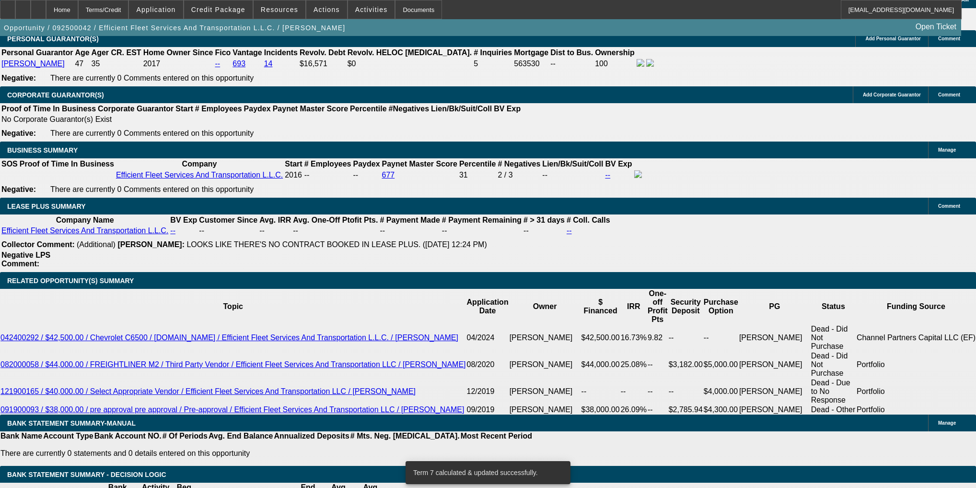
type input "15"
type input "UNKNOWN"
type input "$1,500.00"
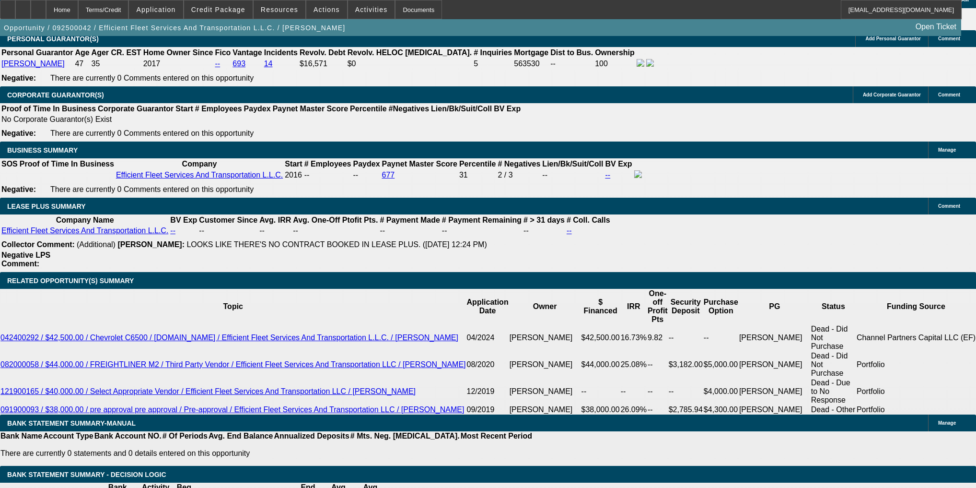
type input "2.5"
select select "1"
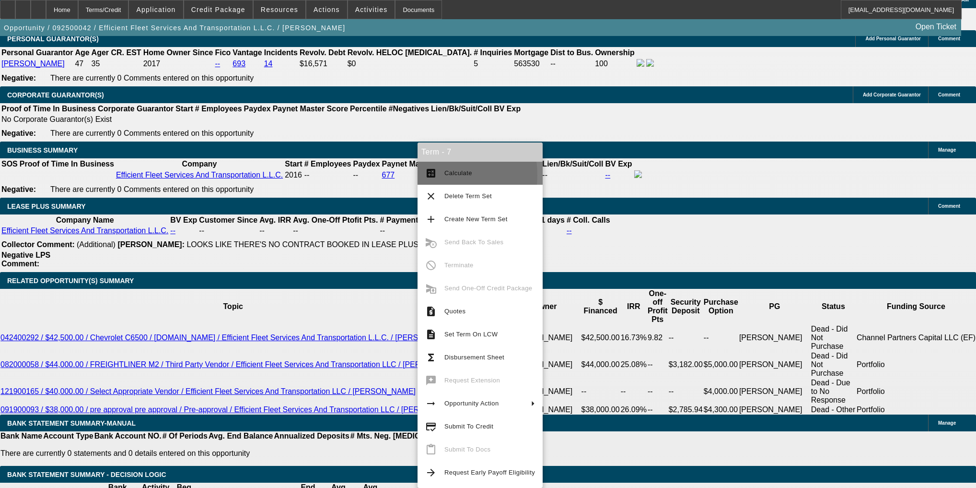
click at [435, 175] on mat-icon "calculate" at bounding box center [431, 173] width 12 height 12
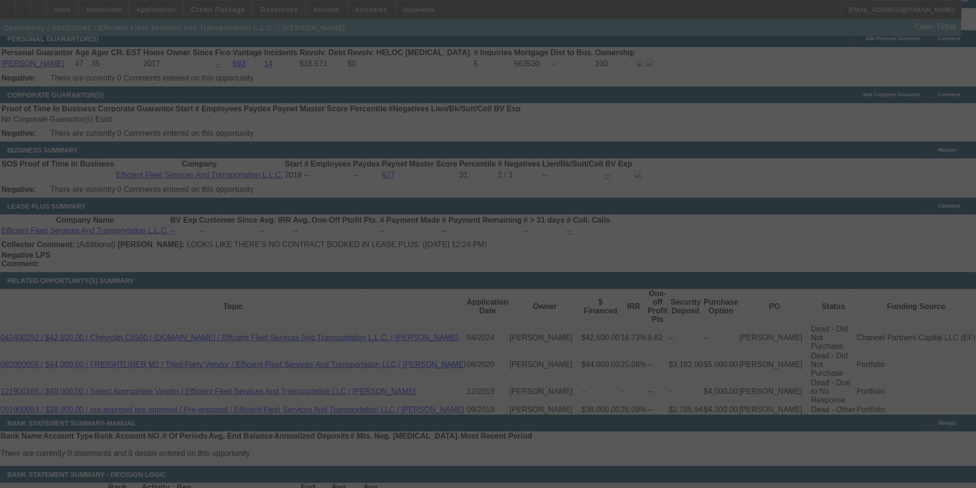
select select "0"
select select "6"
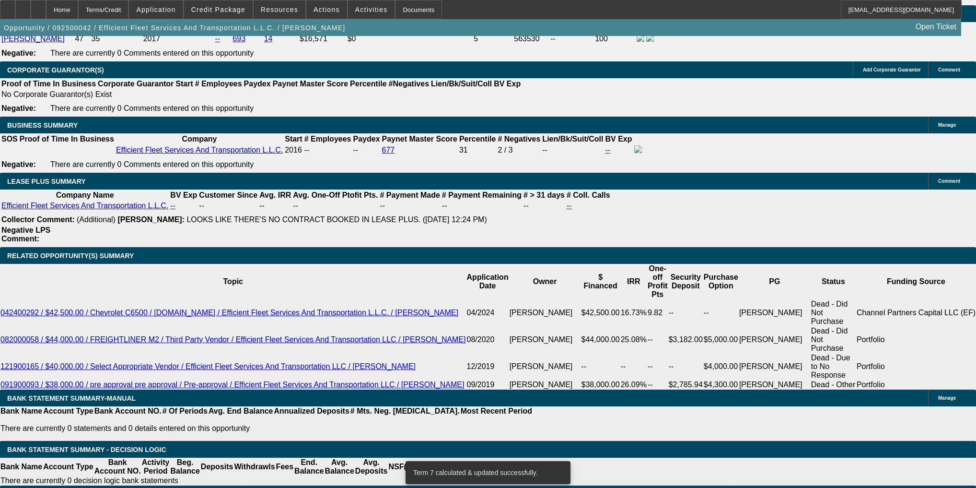
scroll to position [1517, 0]
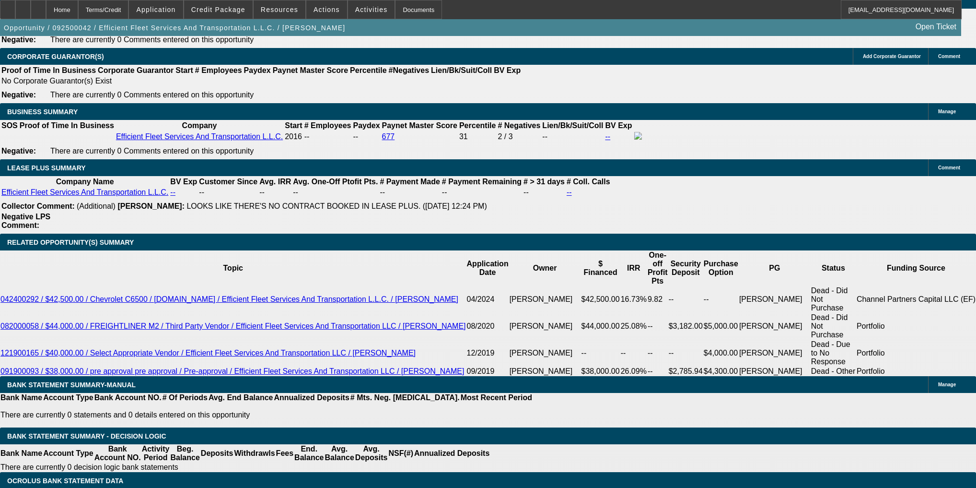
type input "1"
type input "UNKNOWN"
type input "$1,500.00"
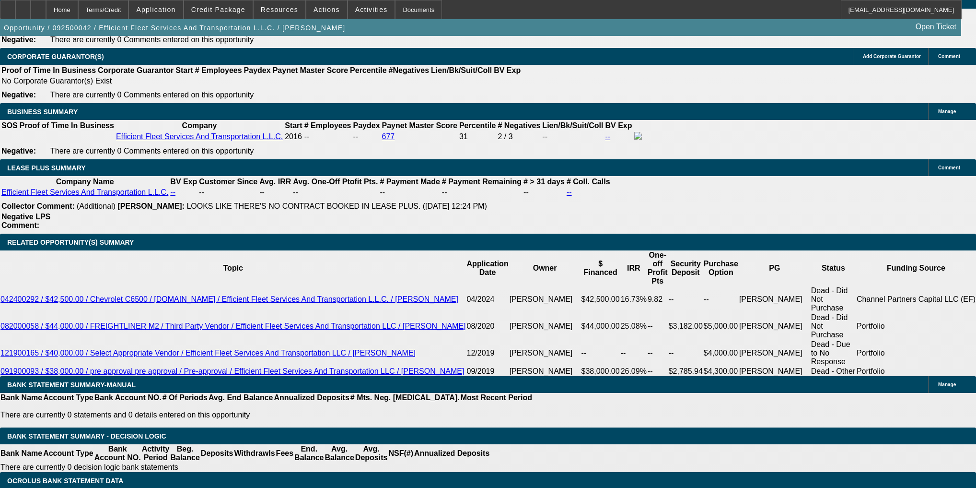
type input "2.5"
select select "3"
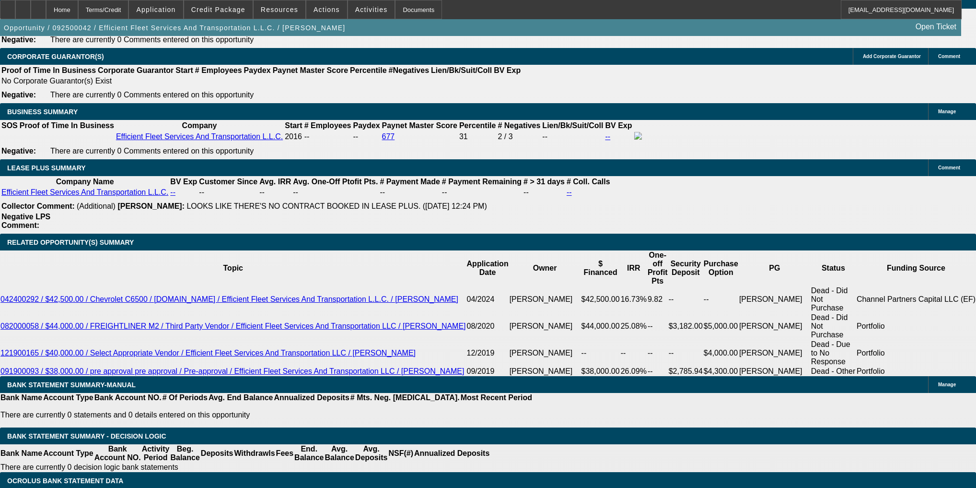
type input "$7,000.00"
type input "0"
type input "1500"
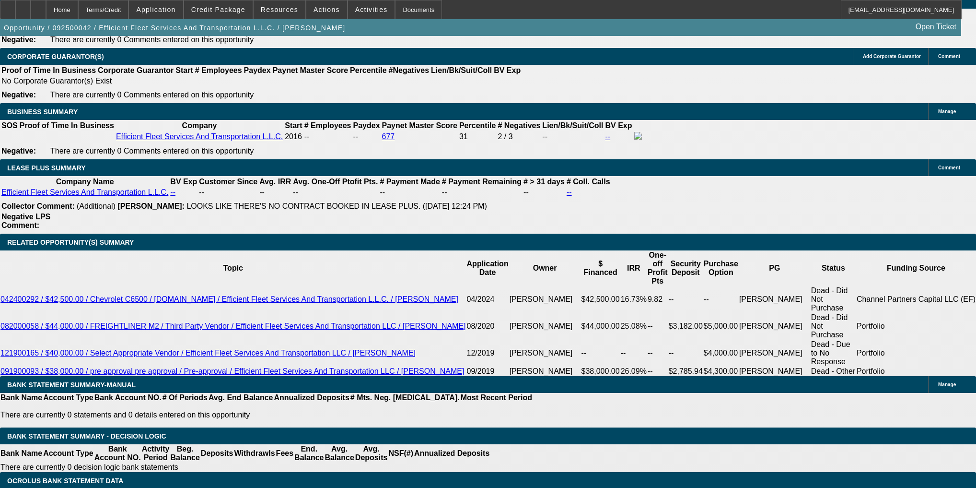
type input "$0.00"
type input "$1,500.00"
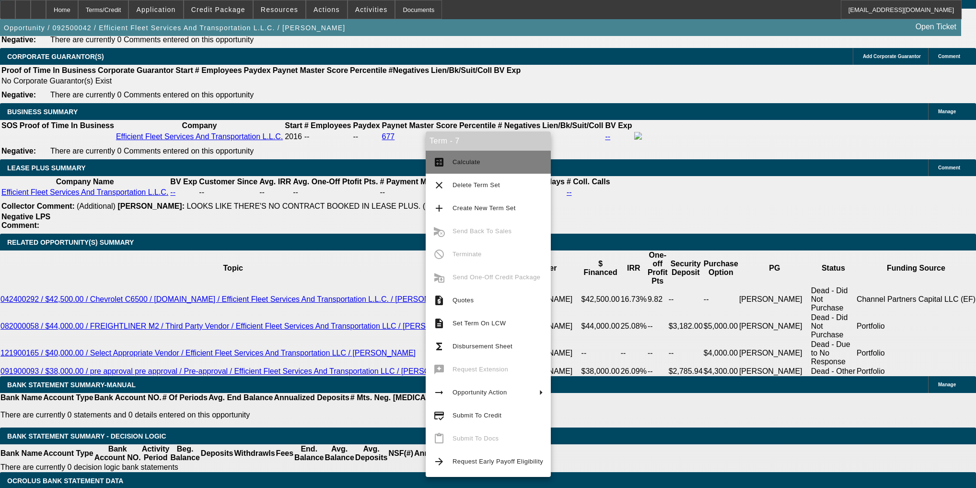
click at [445, 158] on button "calculate Calculate" at bounding box center [488, 162] width 125 height 23
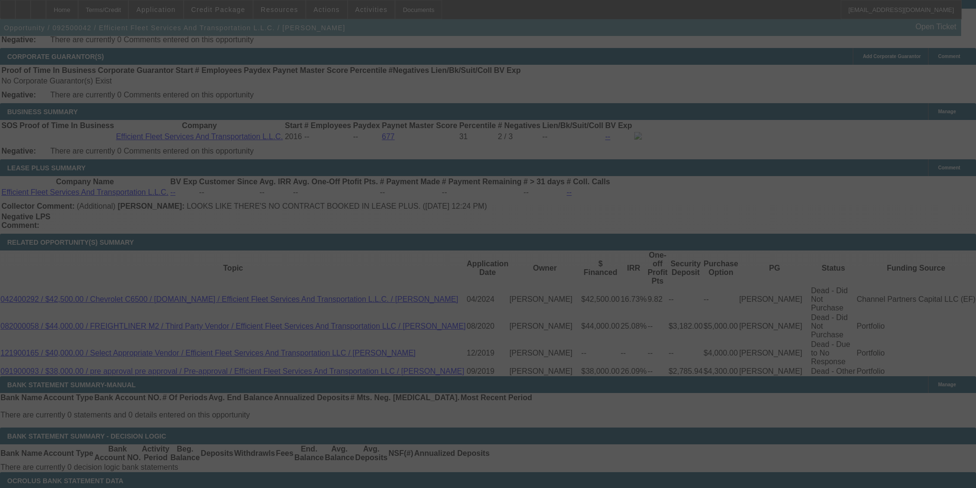
select select "0"
select select "3"
select select "0"
select select "6"
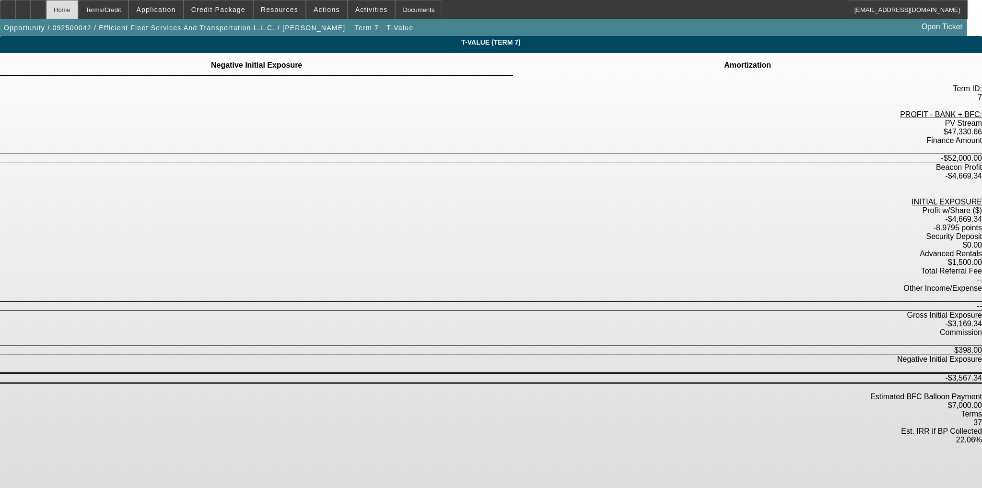
click at [78, 3] on div "Home" at bounding box center [62, 9] width 32 height 19
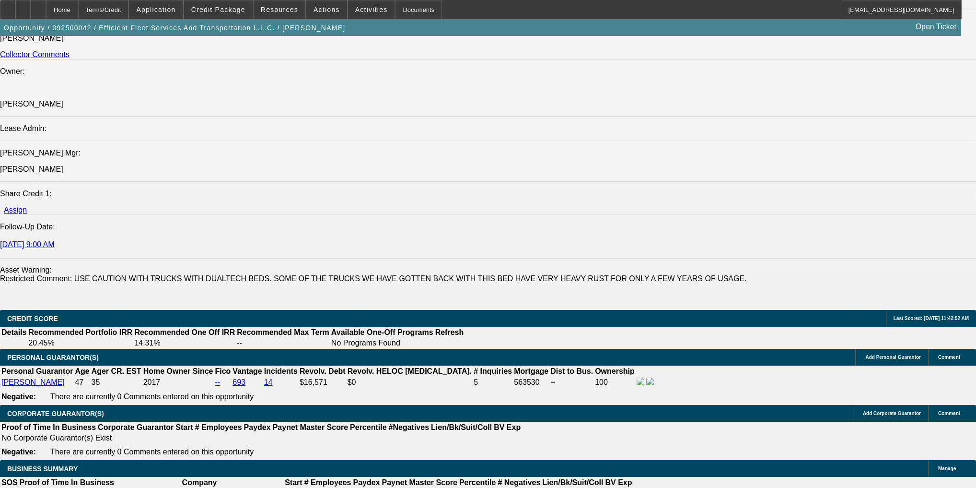
select select "0"
select select "2"
select select "0"
select select "6"
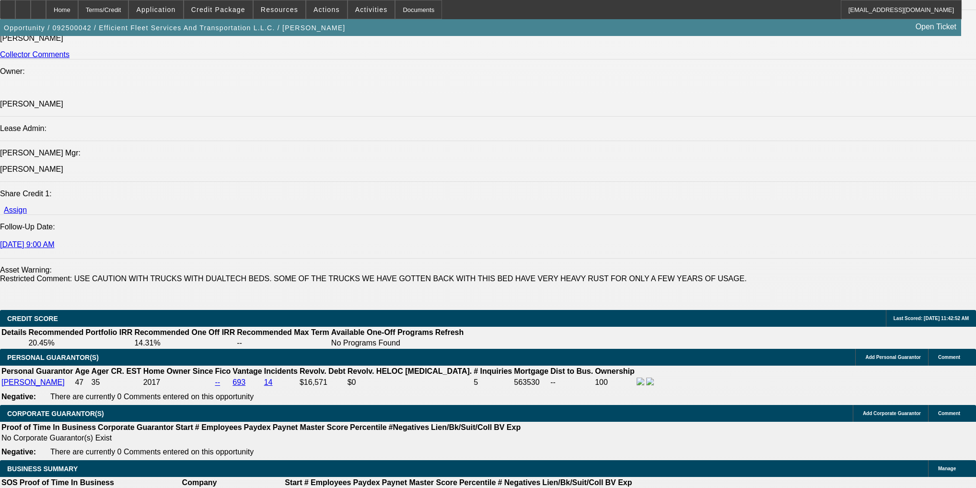
select select "0"
select select "3"
select select "0"
select select "6"
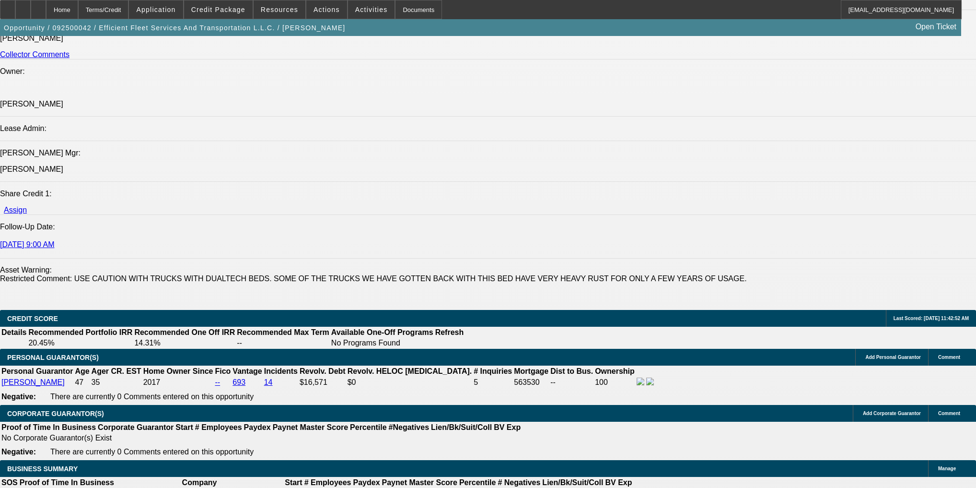
select select "0"
select select "3"
select select "0"
select select "6"
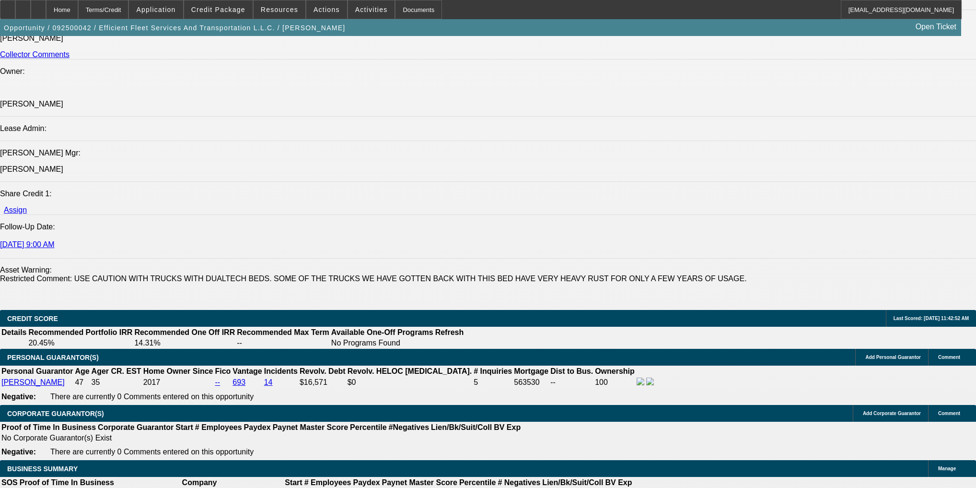
select select "0"
select select "2"
select select "0"
select select "6"
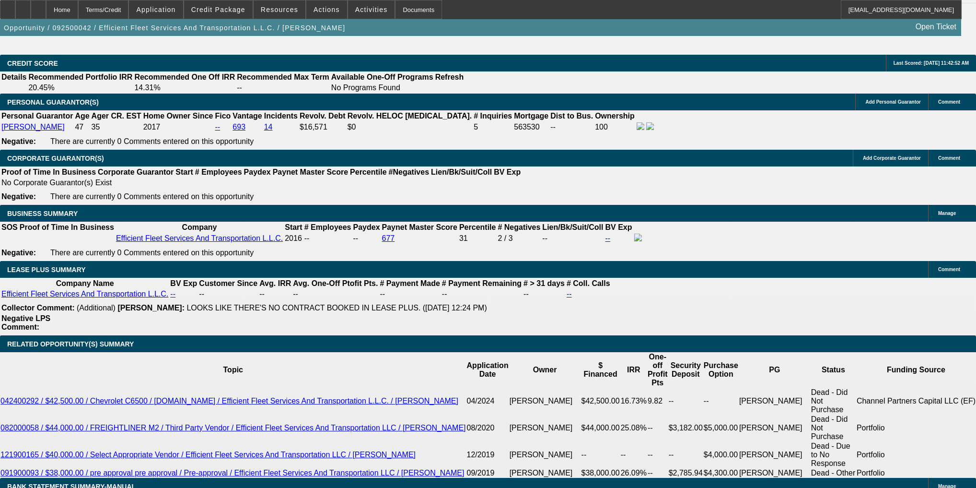
scroll to position [1496, 0]
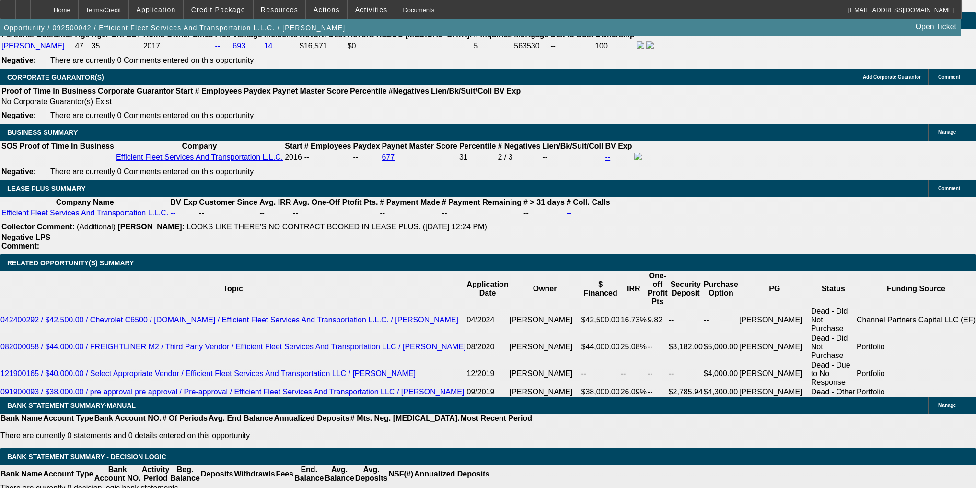
type input "7000"
type input "1500"
type input "$7,000.00"
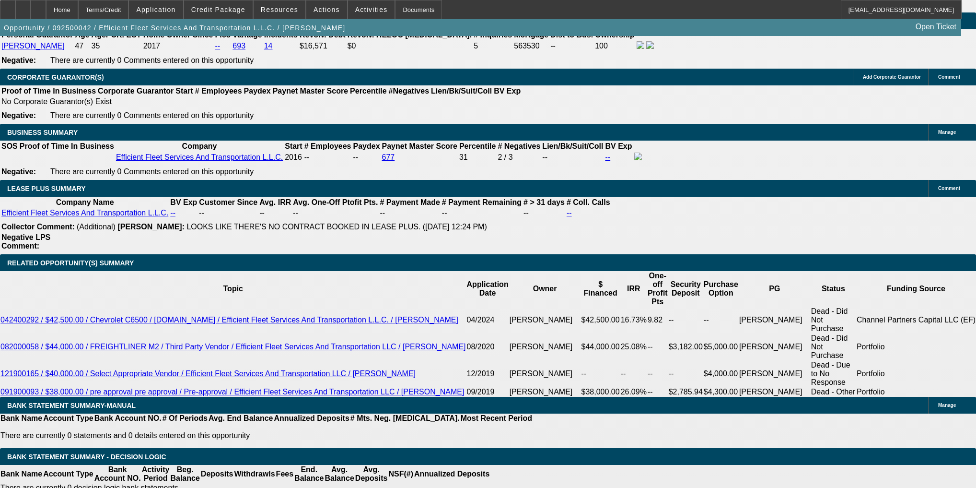
type input "1"
type input "UNKNOWN"
type input "$1,550.00"
type input "4.6"
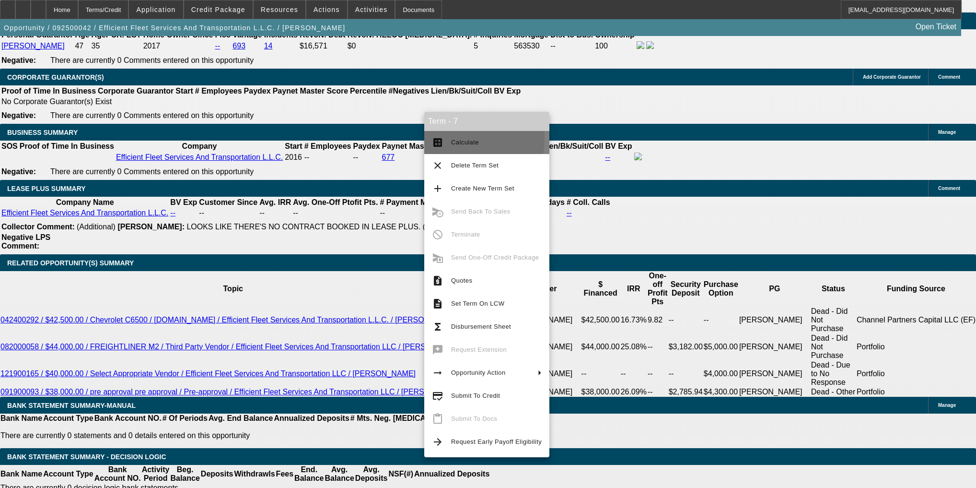
click at [454, 138] on span "Calculate" at bounding box center [496, 143] width 91 height 12
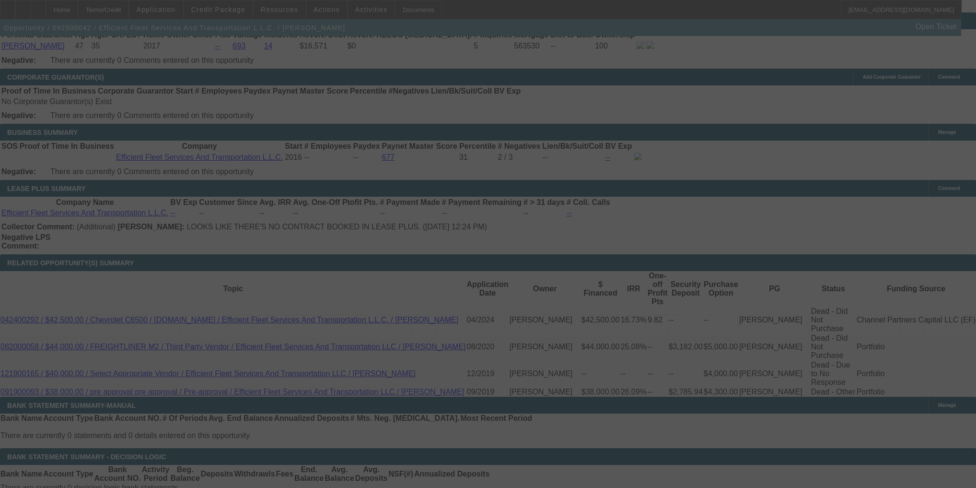
scroll to position [1528, 0]
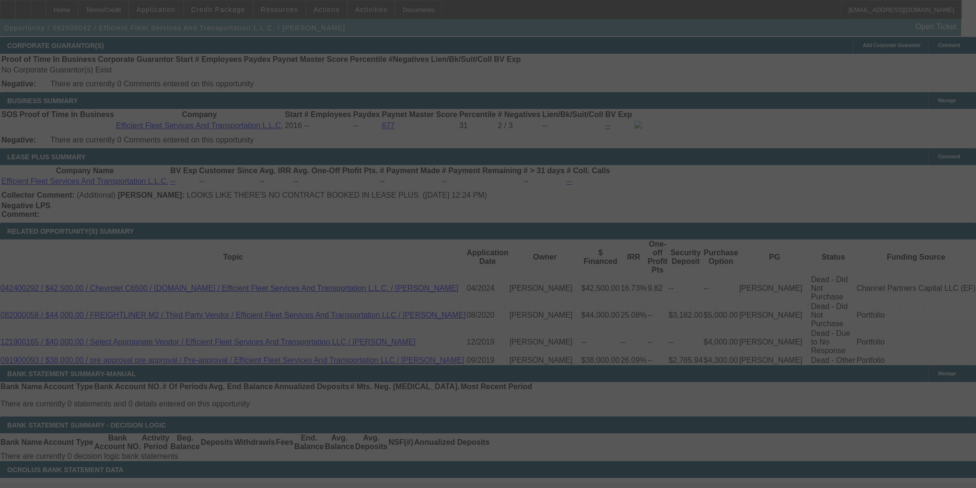
select select "0"
select select "3"
select select "0"
select select "6"
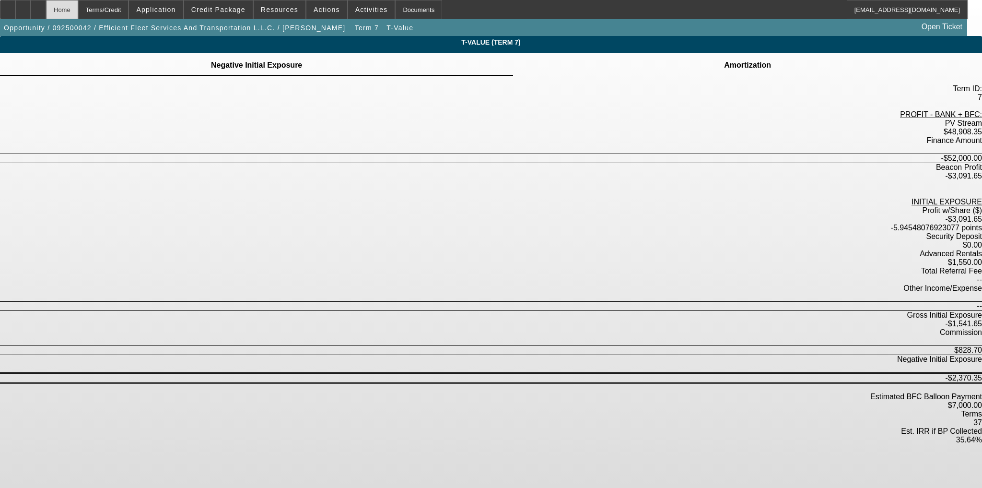
click at [78, 12] on div "Home" at bounding box center [62, 9] width 32 height 19
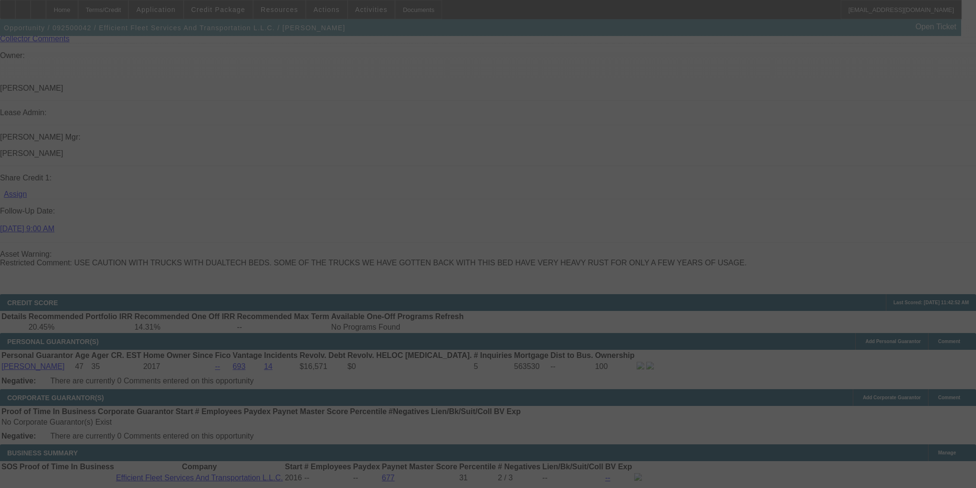
scroll to position [1483, 0]
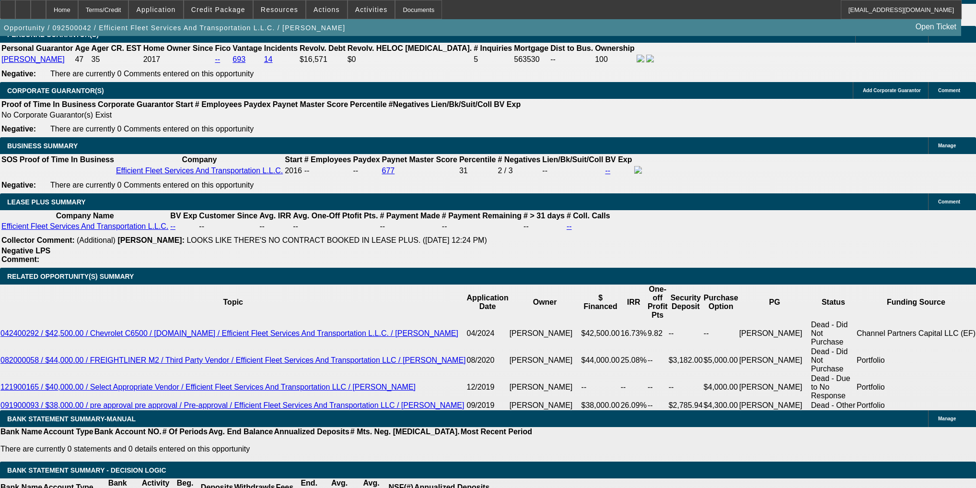
select select "0"
select select "2"
select select "0"
select select "6"
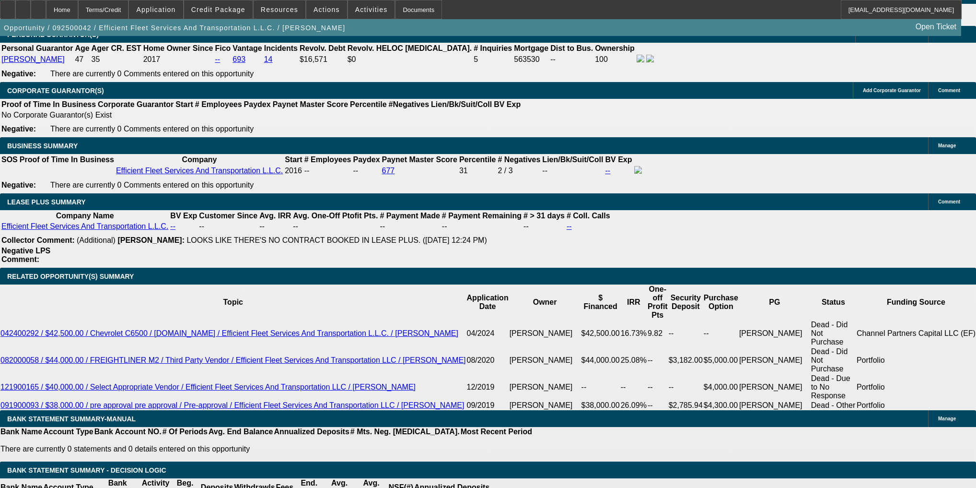
select select "0"
select select "3"
select select "0"
select select "6"
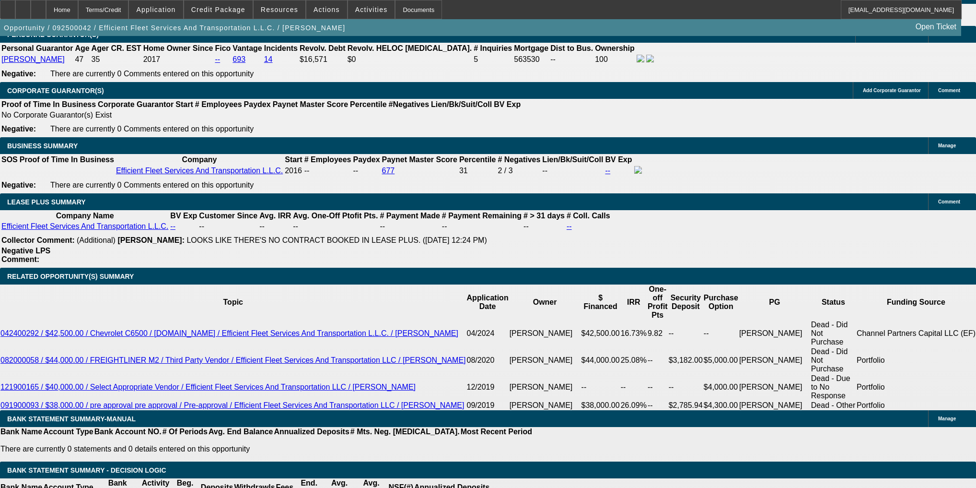
select select "0"
select select "3"
select select "0"
select select "6"
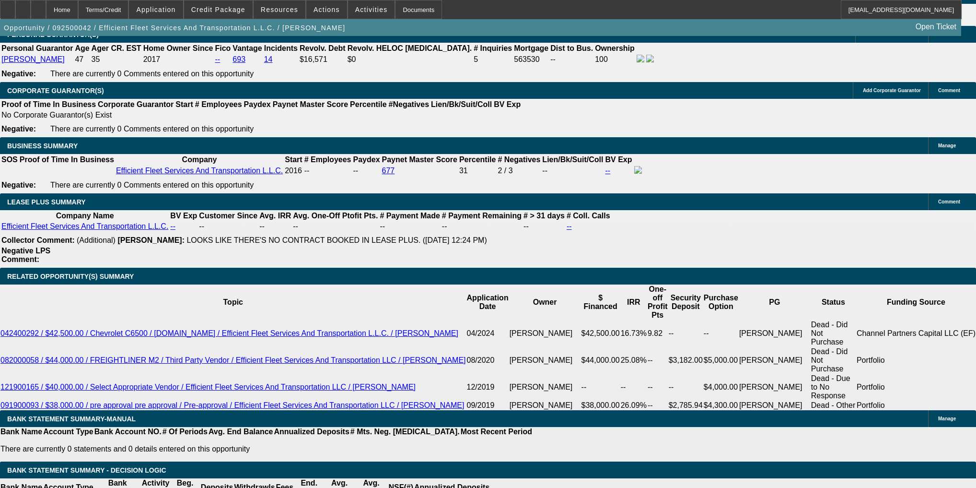
select select "0"
select select "2"
select select "0"
select select "6"
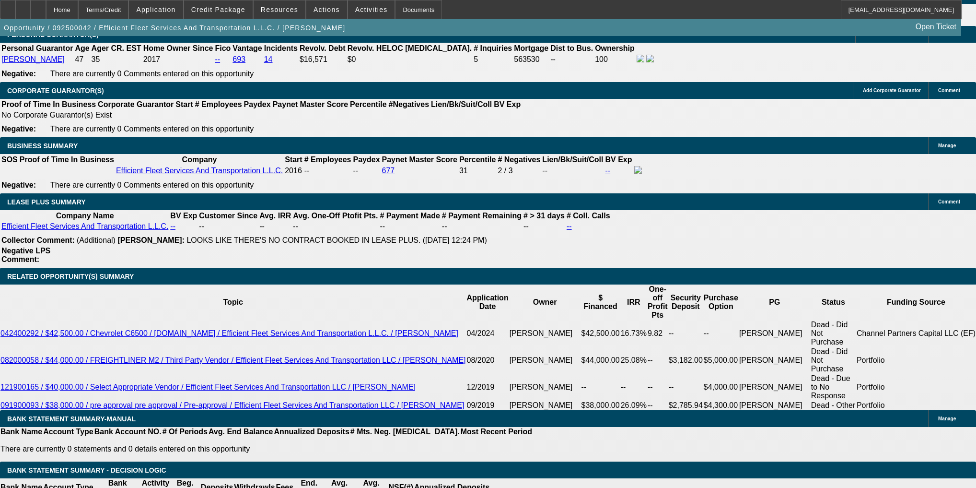
scroll to position [1484, 0]
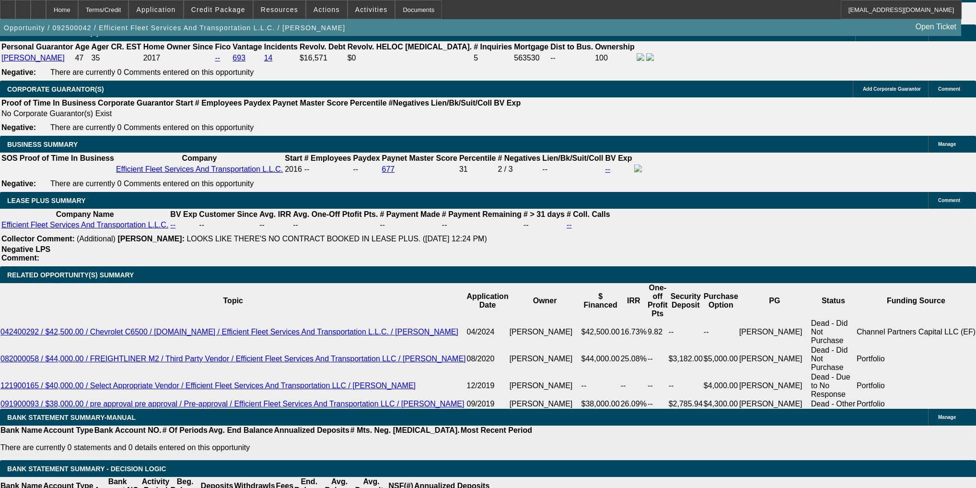
type input "7000"
type input "UNKNOWN"
type input "5200"
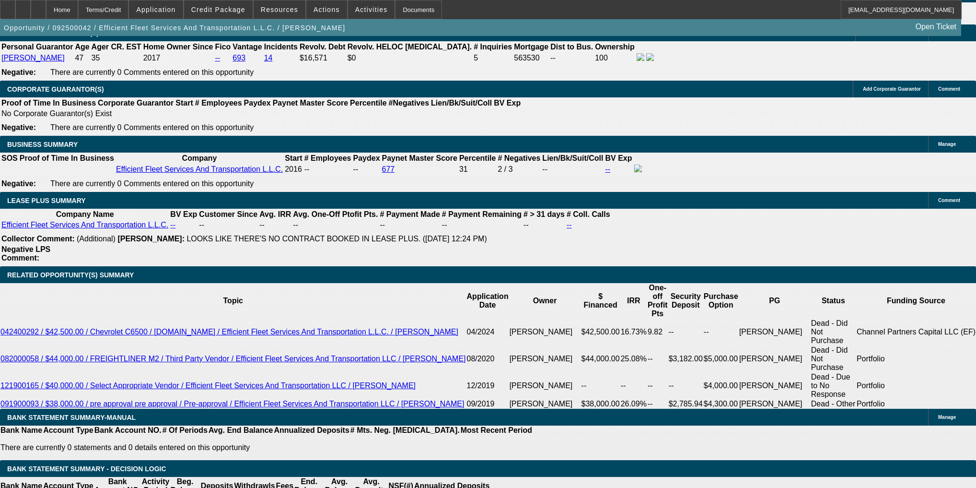
type input "0"
type input "$5,200.00"
type input "$0.00"
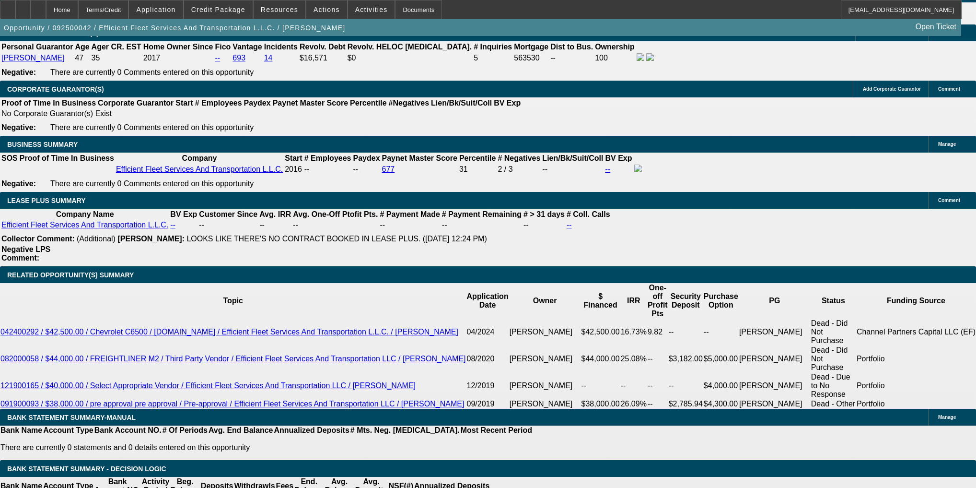
type input "$1,550.00"
select select "2"
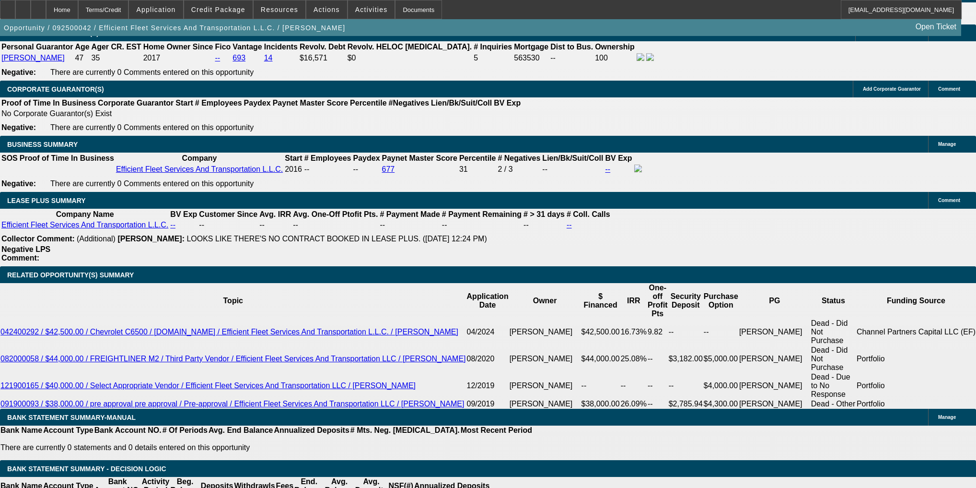
type input "$1,550.00"
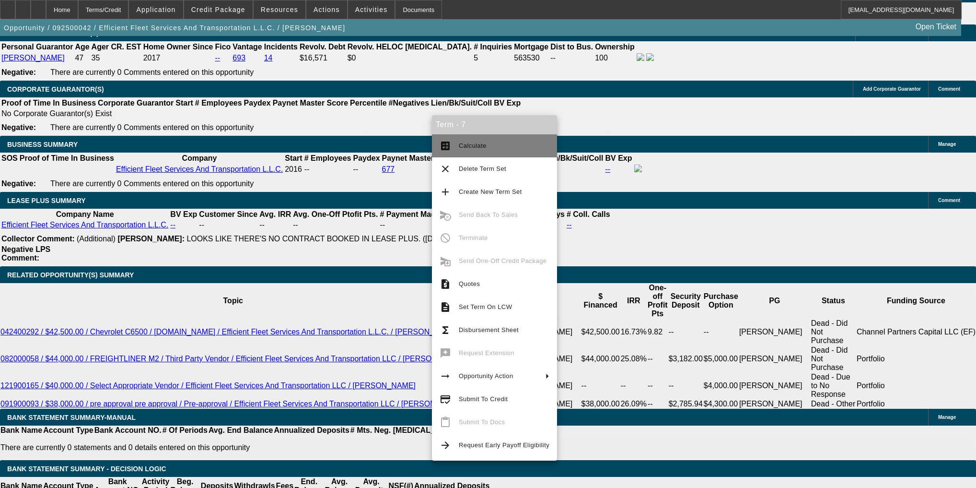
click at [456, 140] on button "calculate Calculate" at bounding box center [494, 145] width 125 height 23
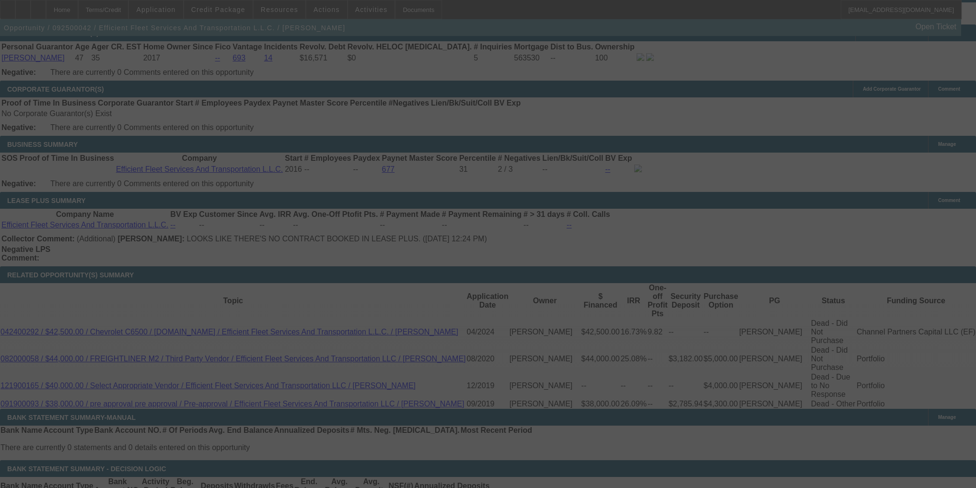
scroll to position [1516, 0]
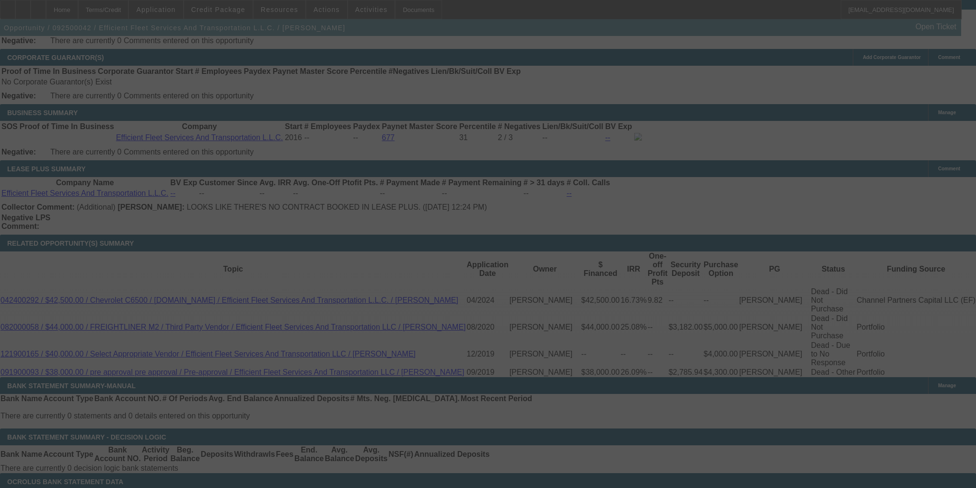
select select "0"
select select "2"
select select "0"
select select "6"
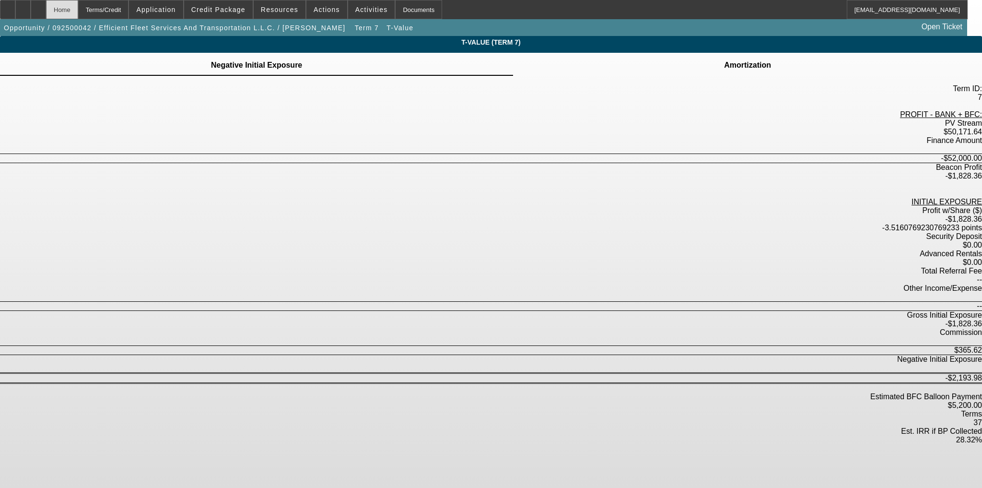
click at [78, 11] on div "Home" at bounding box center [62, 9] width 32 height 19
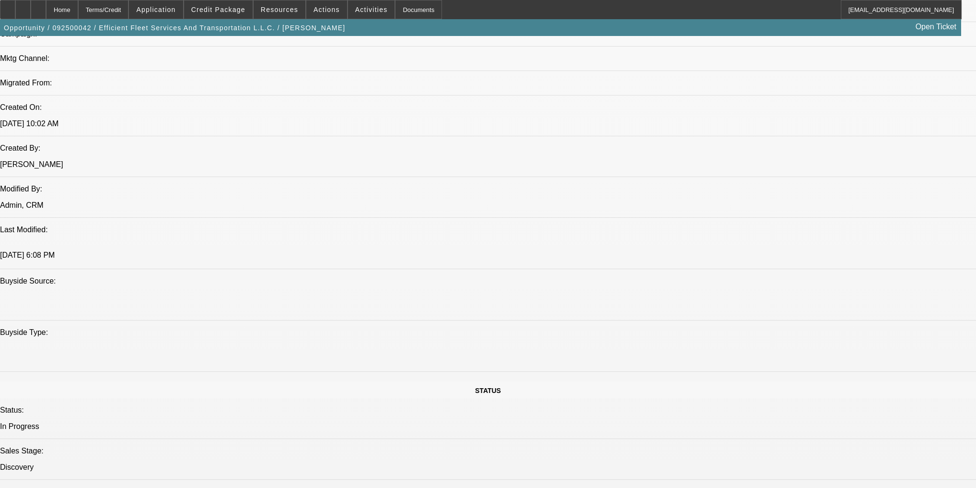
select select "0"
select select "2"
select select "0"
select select "6"
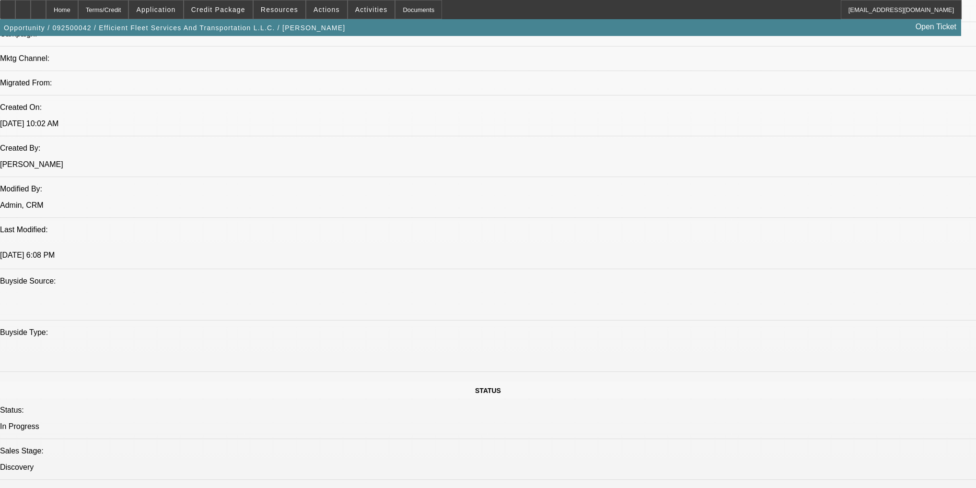
select select "0"
select select "3"
select select "0"
select select "6"
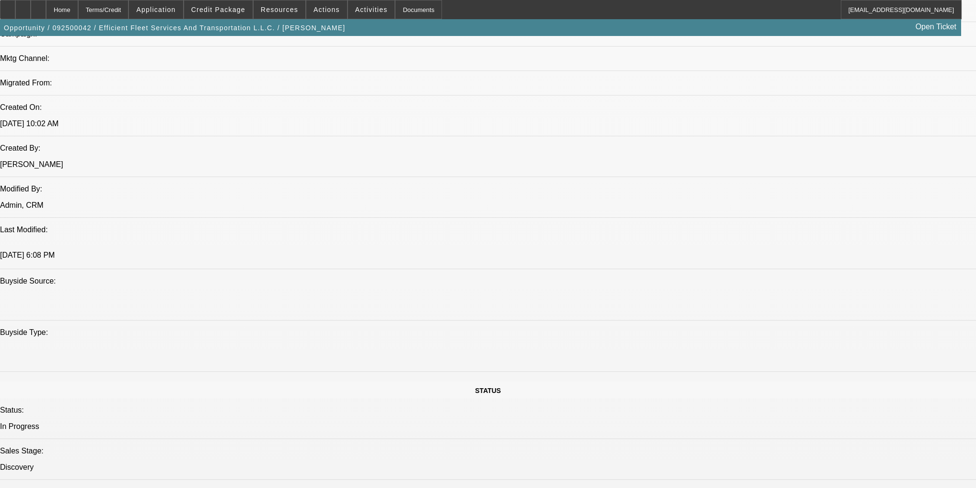
select select "0"
select select "2"
select select "0"
select select "6"
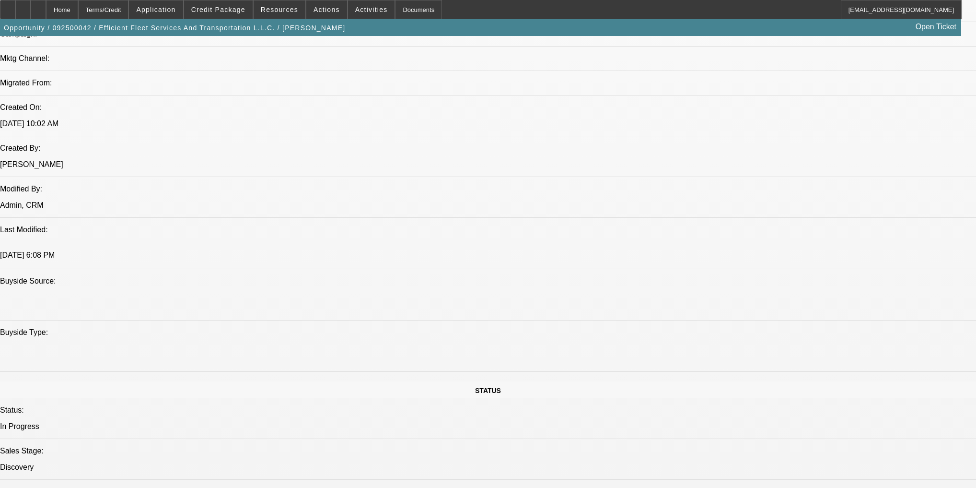
select select "0"
select select "2"
select select "0"
select select "6"
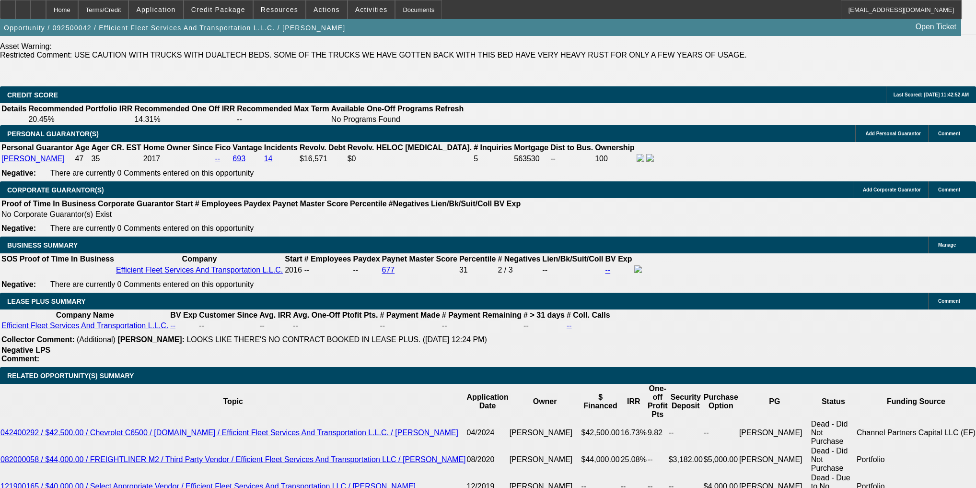
scroll to position [1534, 0]
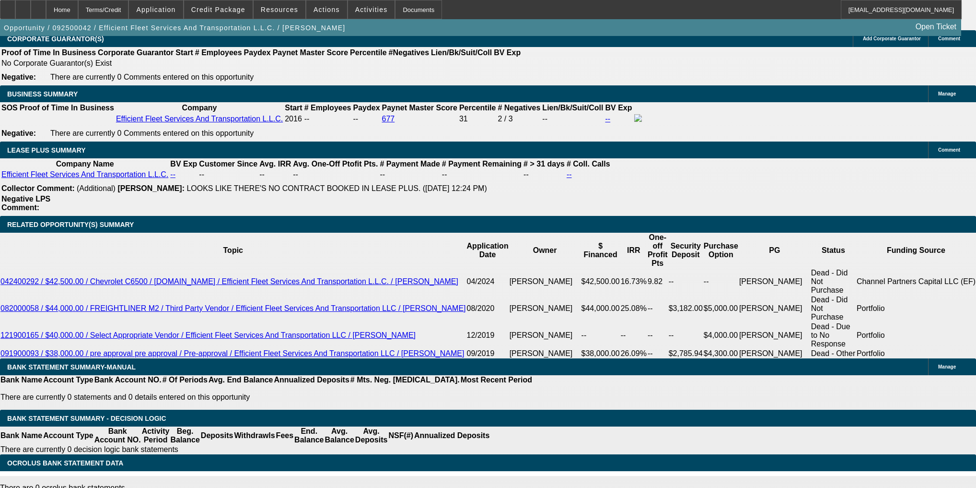
type input "1"
type input "UNKNOWN"
type input "$1,600.00"
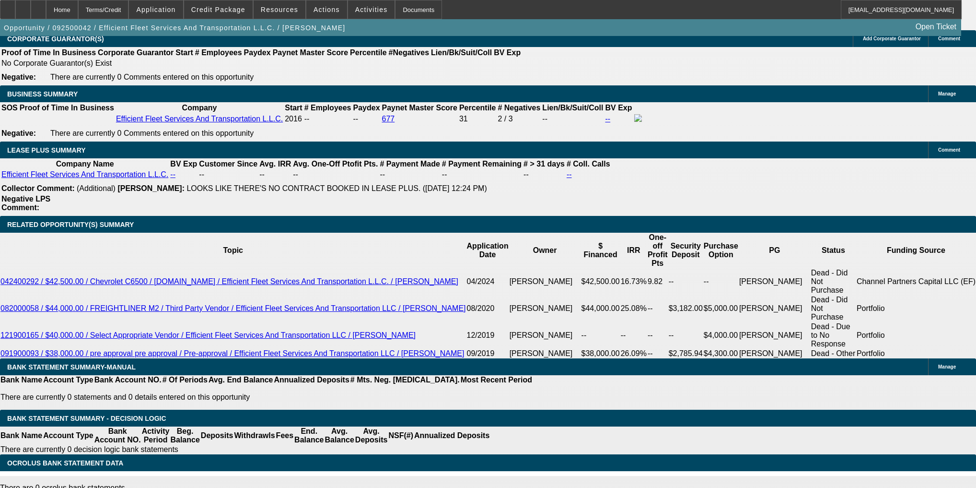
type input "6.8"
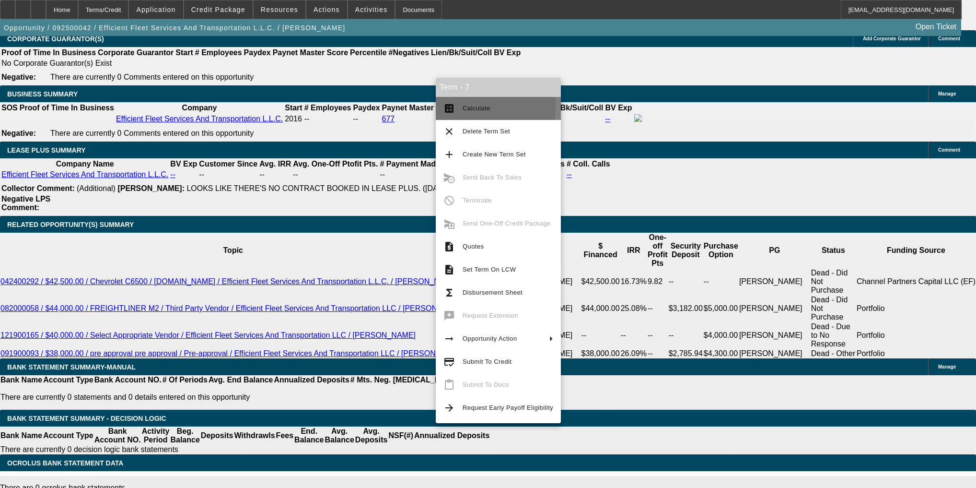
click at [455, 106] on mat-icon "calculate" at bounding box center [450, 109] width 12 height 12
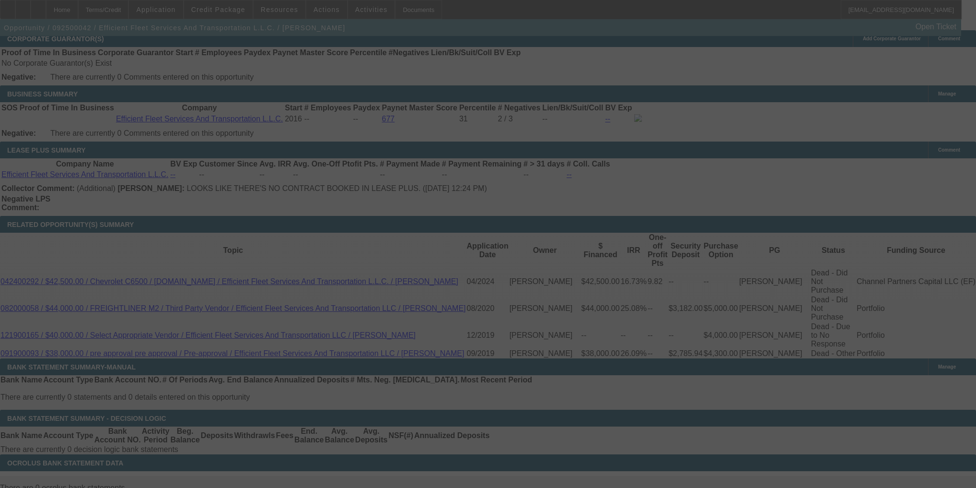
select select "0"
select select "2"
select select "0"
select select "6"
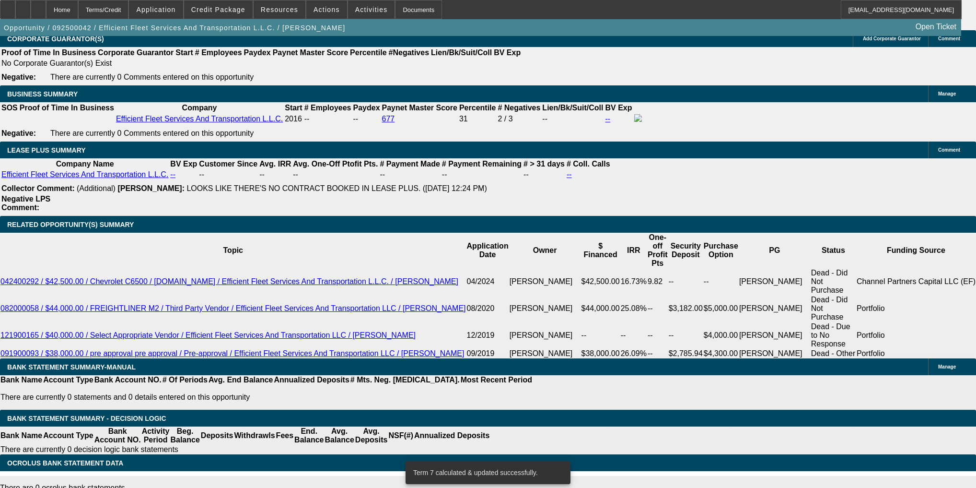
scroll to position [1516, 0]
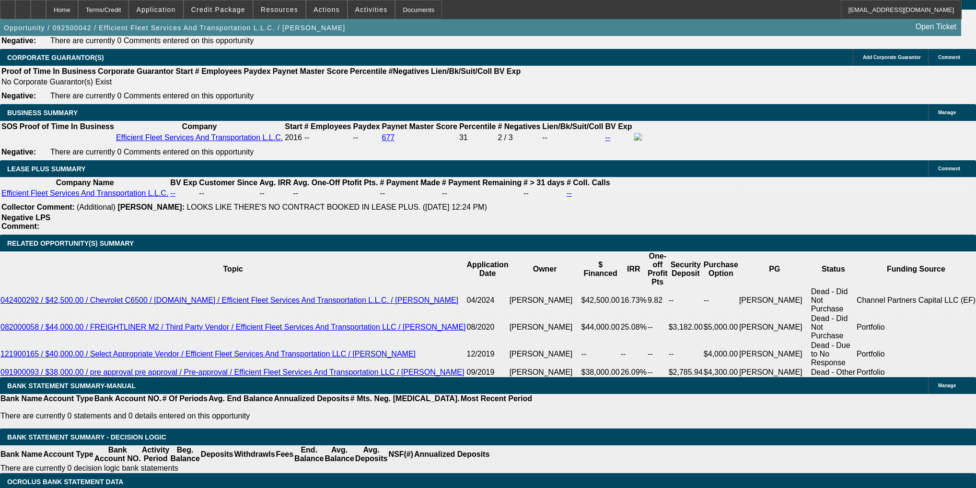
type input "$2,000.00"
type input "UNKNOWN"
type input "$1,538.47"
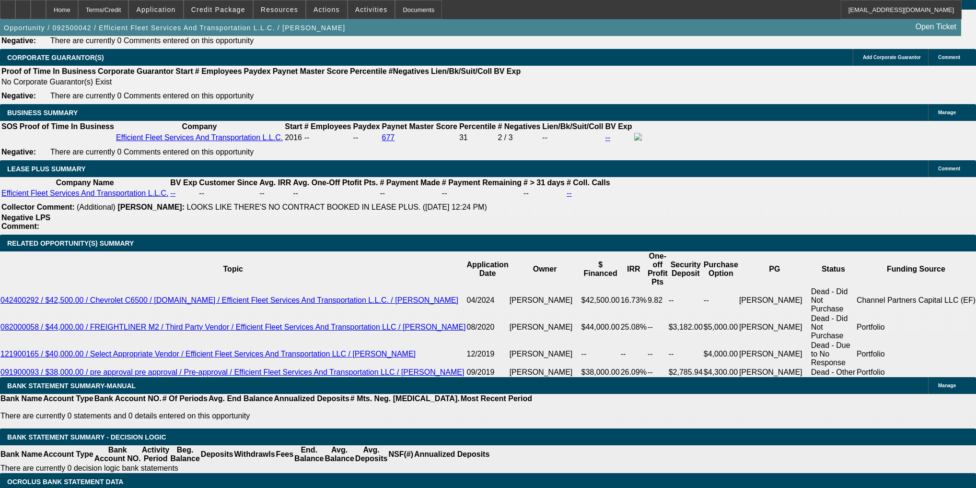
scroll to position [1548, 0]
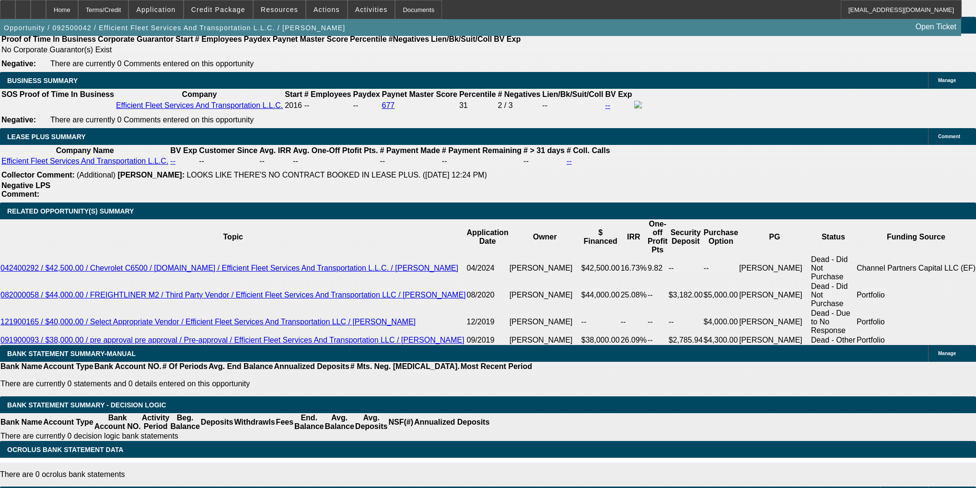
type input "$2,500.00"
type input "$1,523.08"
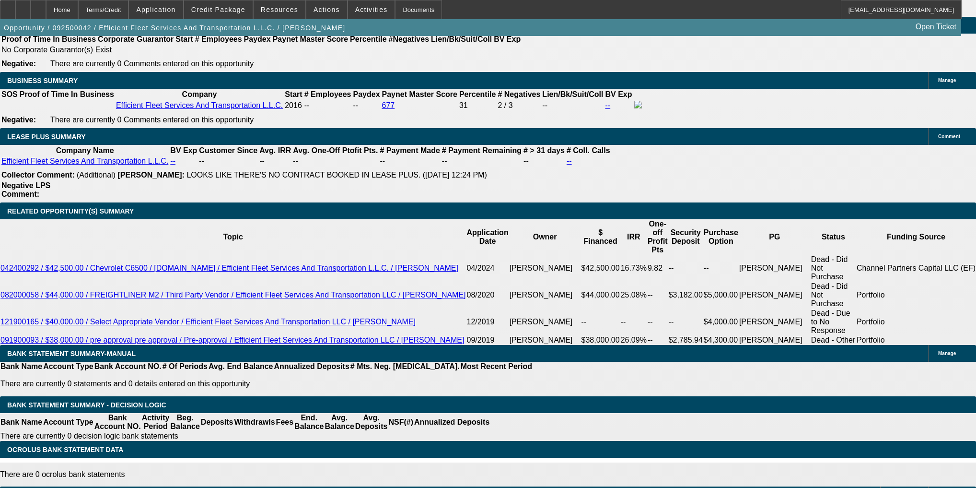
type input "$3,000.00"
type input "$1,507.70"
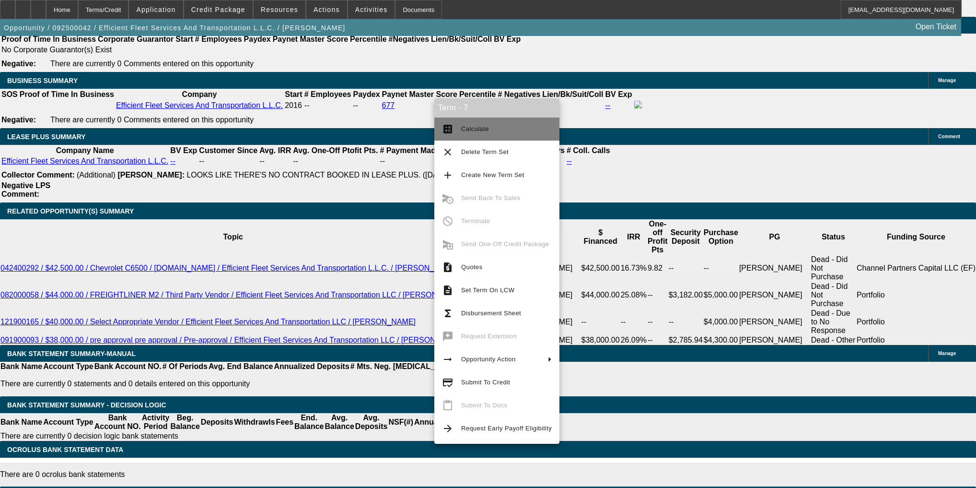
click at [471, 127] on span "Calculate" at bounding box center [475, 128] width 28 height 7
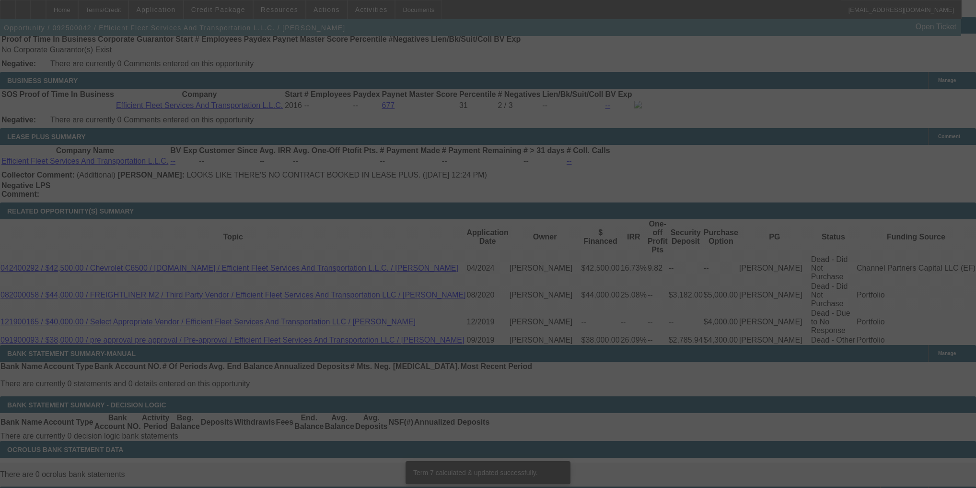
scroll to position [1542, 0]
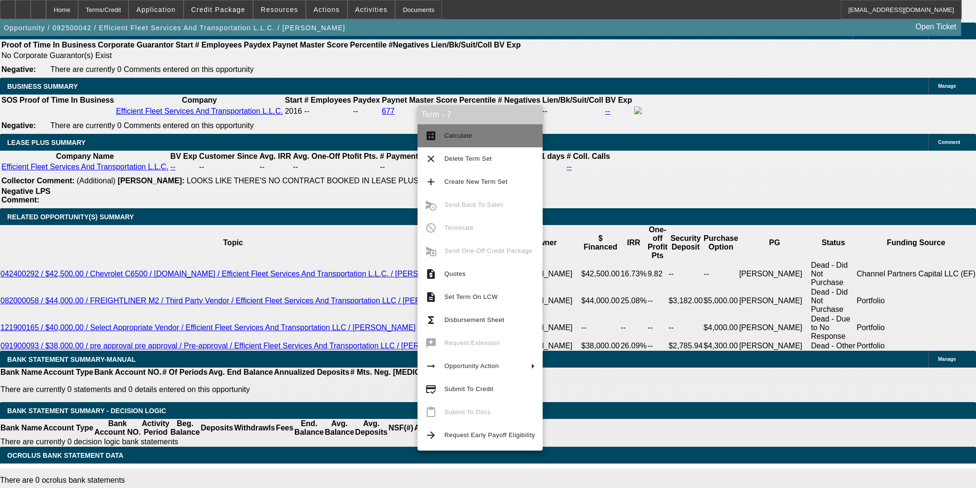
click at [447, 129] on button "calculate Calculate" at bounding box center [480, 135] width 125 height 23
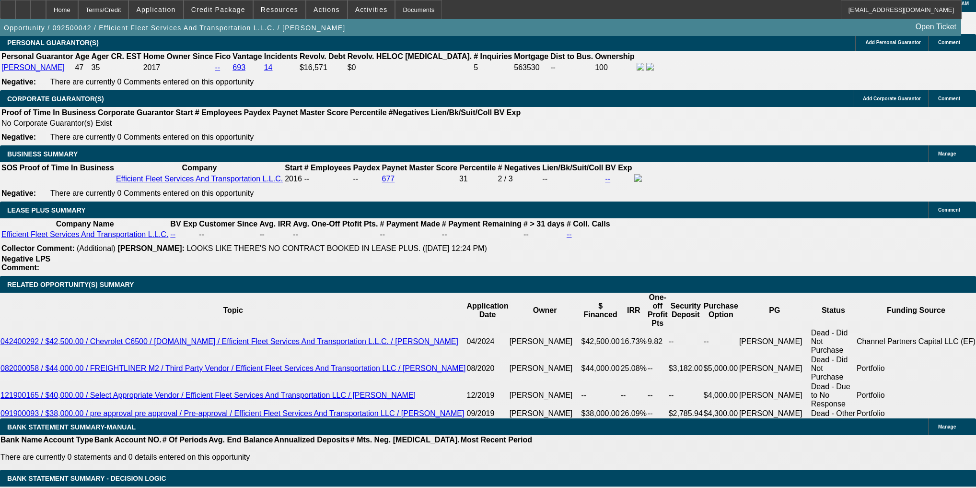
scroll to position [1498, 0]
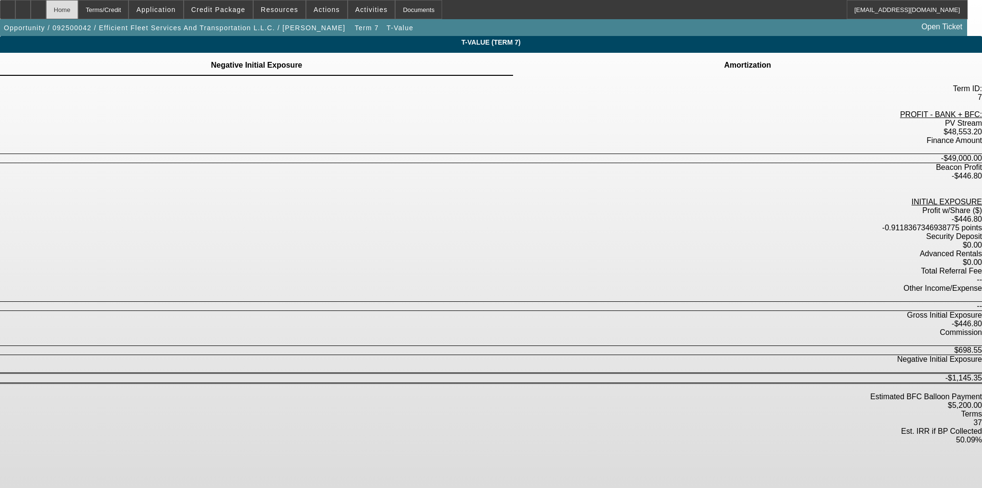
click at [78, 9] on div "Home" at bounding box center [62, 9] width 32 height 19
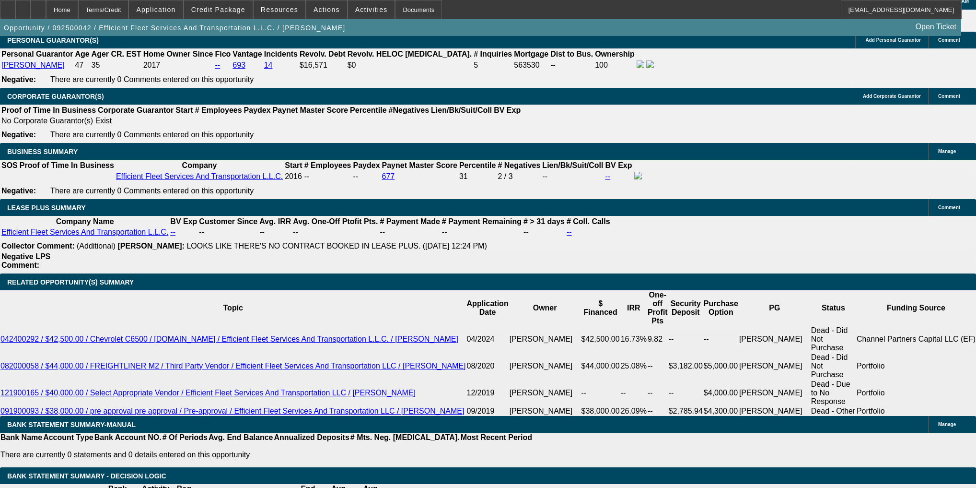
scroll to position [1515, 0]
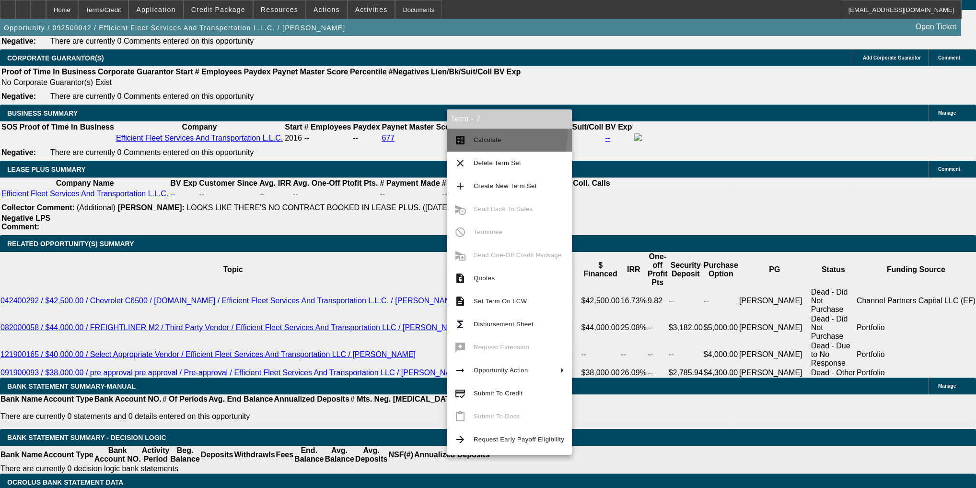
click at [472, 132] on button "calculate Calculate" at bounding box center [509, 140] width 125 height 23
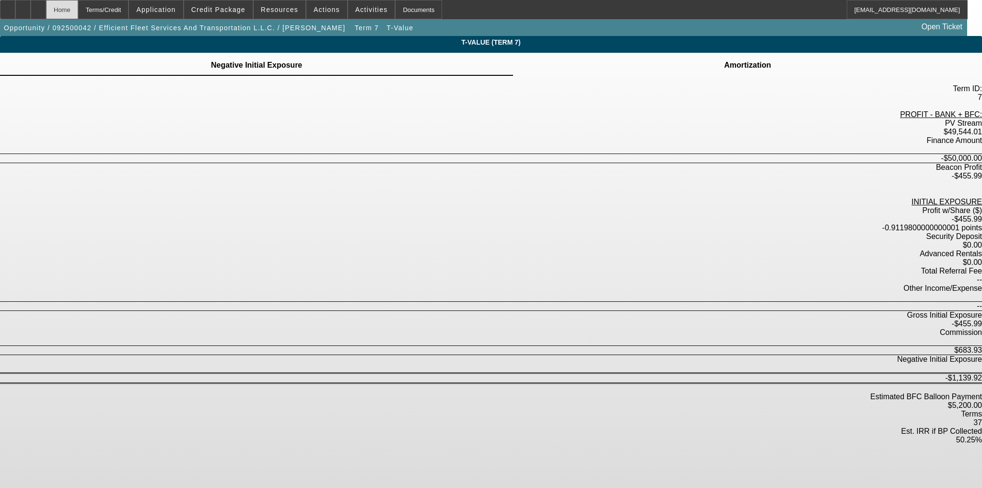
click at [78, 9] on div "Home" at bounding box center [62, 9] width 32 height 19
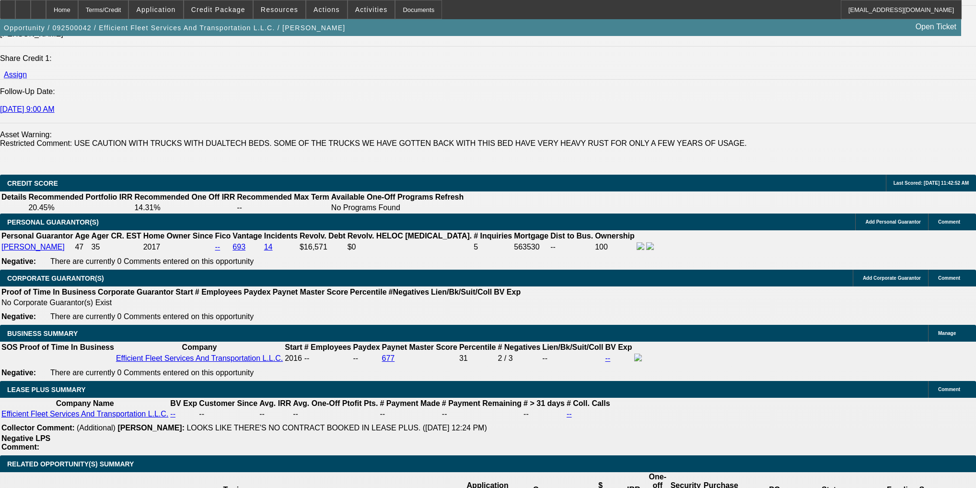
scroll to position [1433, 0]
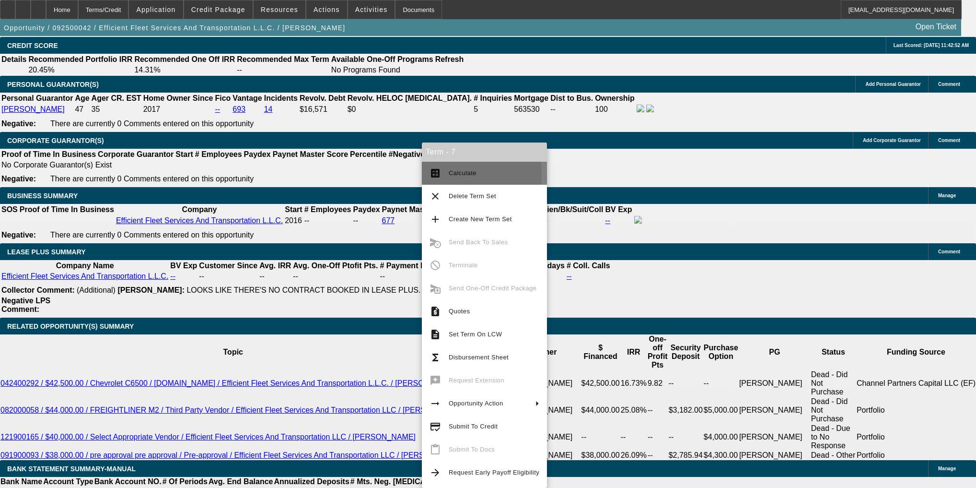
click at [428, 174] on button "calculate Calculate" at bounding box center [484, 173] width 125 height 23
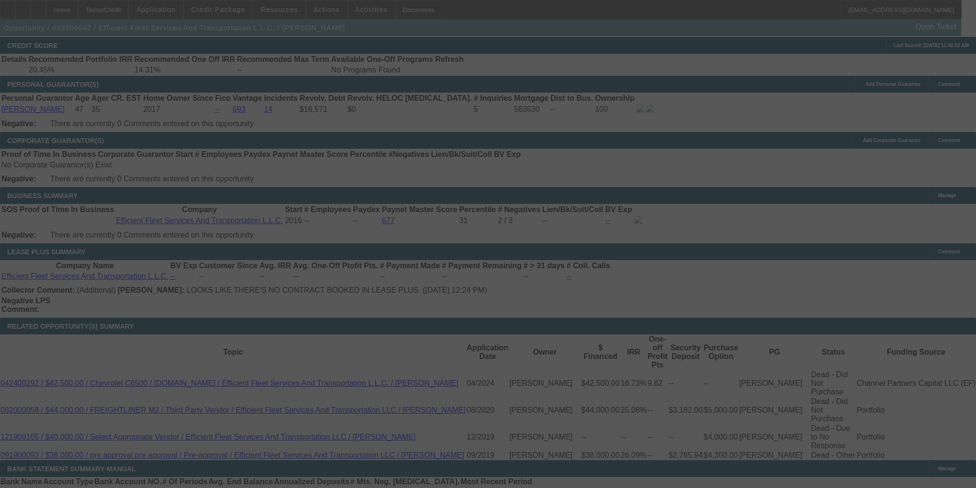
scroll to position [1464, 0]
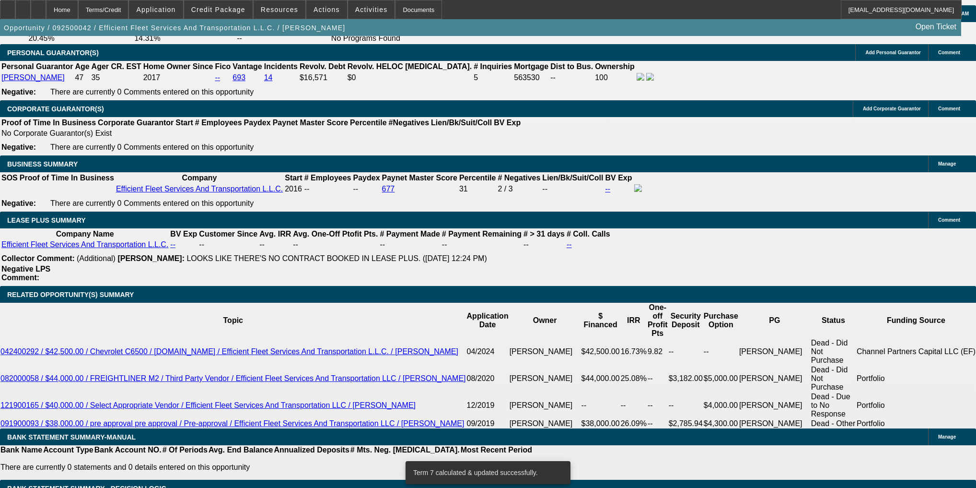
click at [415, 461] on div "Term 7 calculated & updated successfully." at bounding box center [486, 472] width 161 height 23
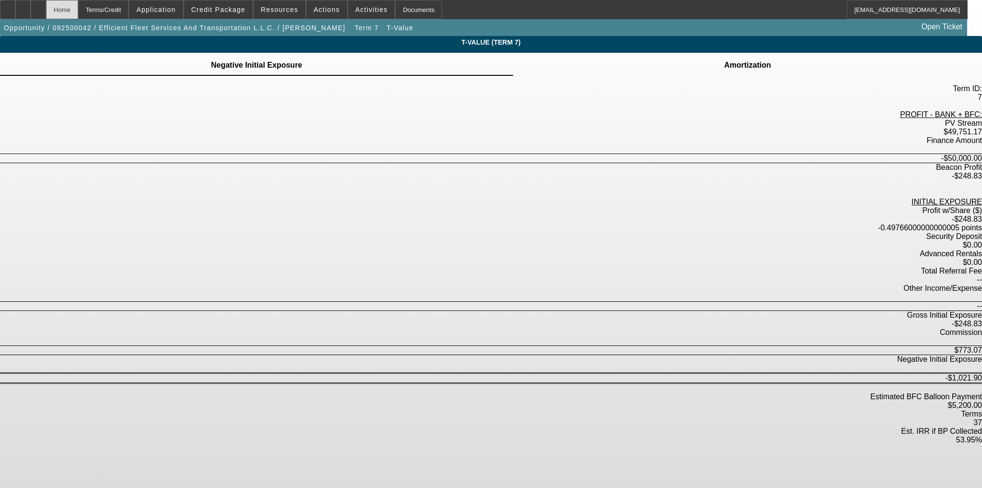
click at [78, 11] on div "Home" at bounding box center [62, 9] width 32 height 19
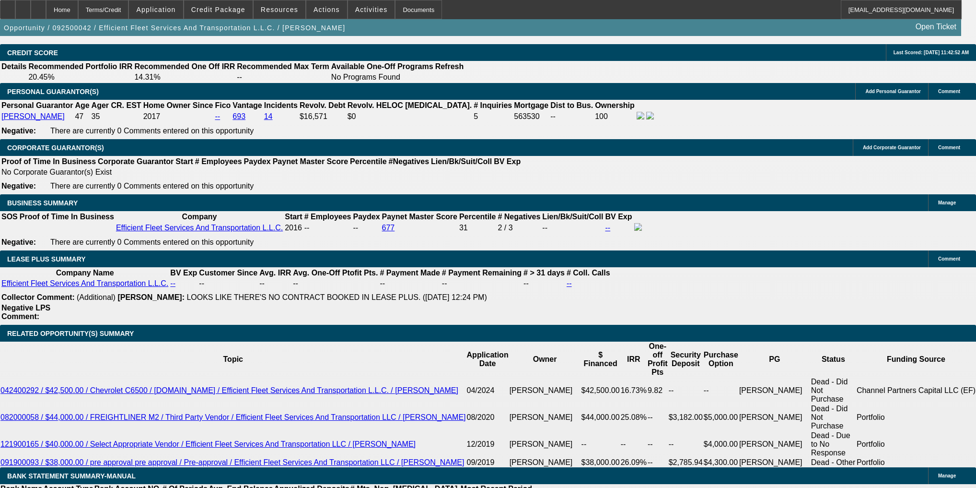
scroll to position [1458, 0]
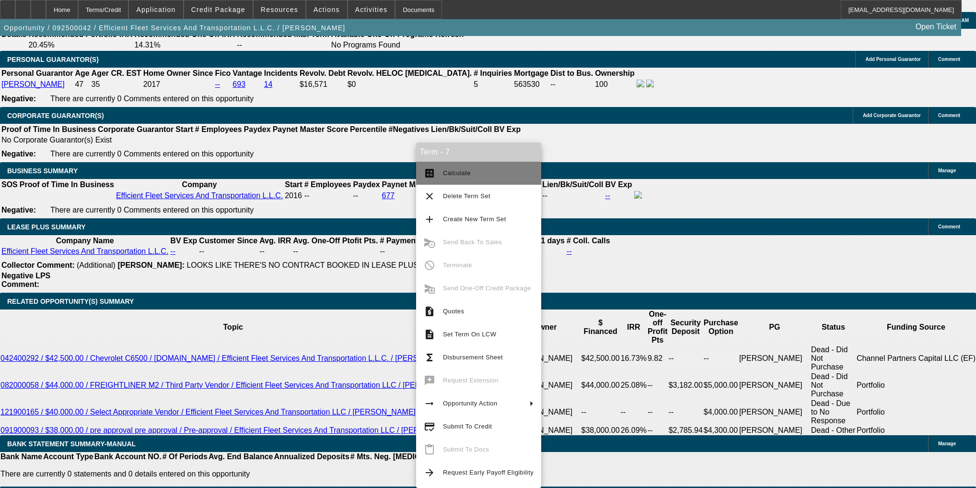
click at [426, 171] on mat-icon "calculate" at bounding box center [430, 173] width 12 height 12
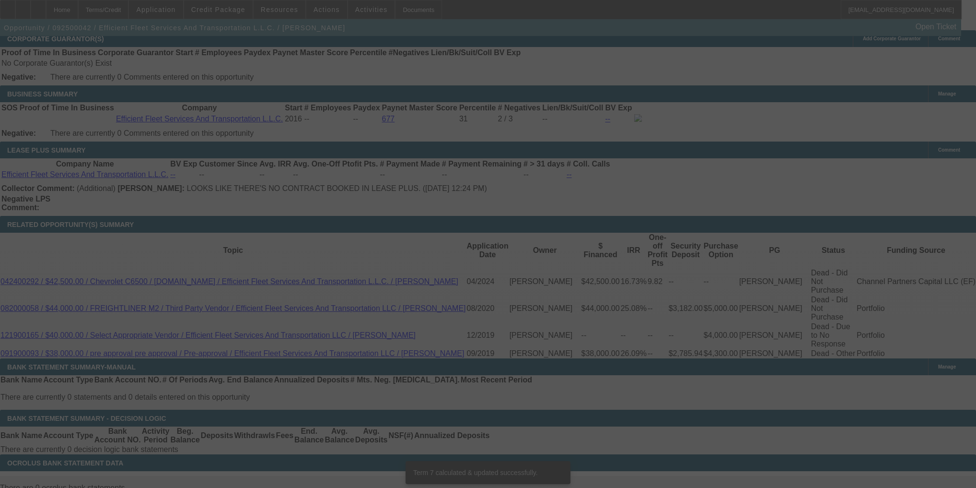
scroll to position [1529, 0]
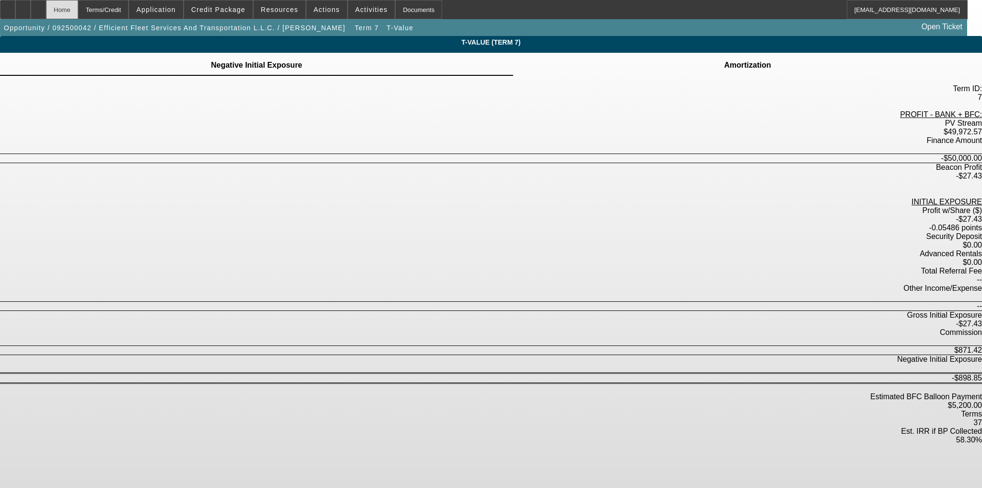
click at [78, 15] on div "Home" at bounding box center [62, 9] width 32 height 19
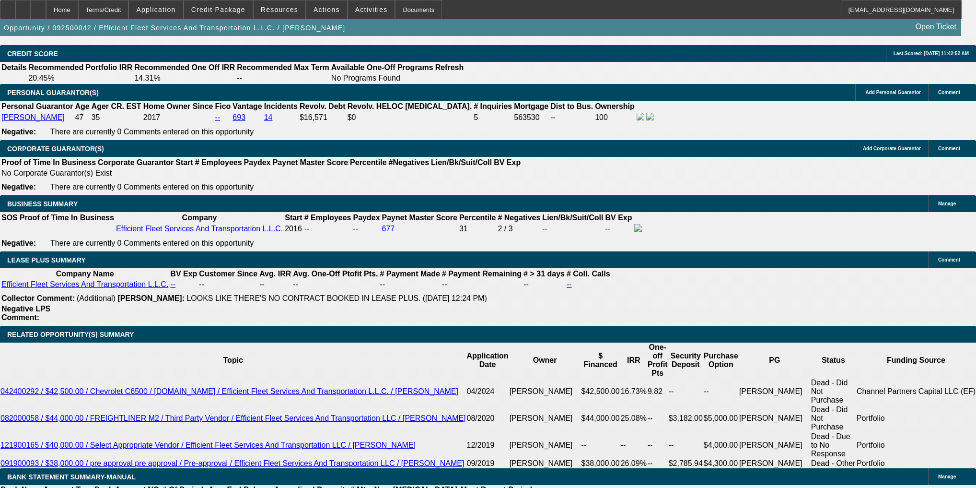
scroll to position [1496, 0]
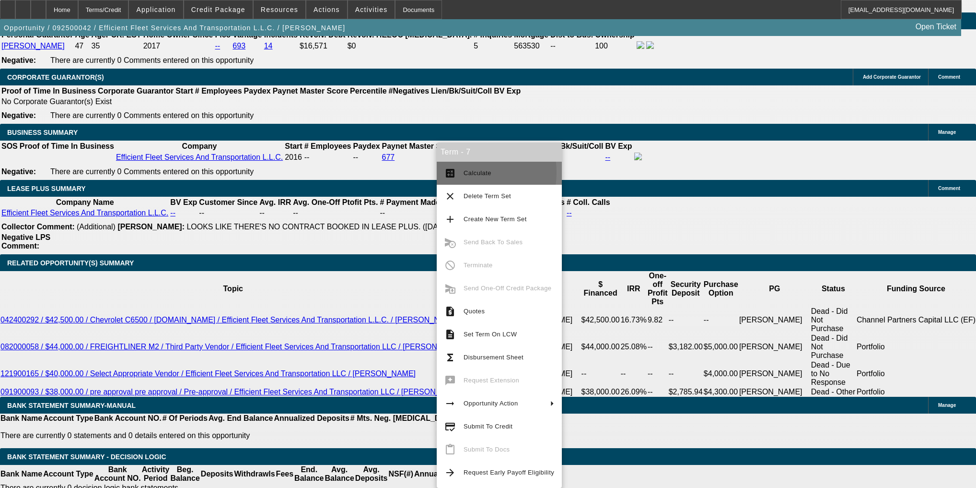
click at [464, 172] on span "Calculate" at bounding box center [478, 172] width 28 height 7
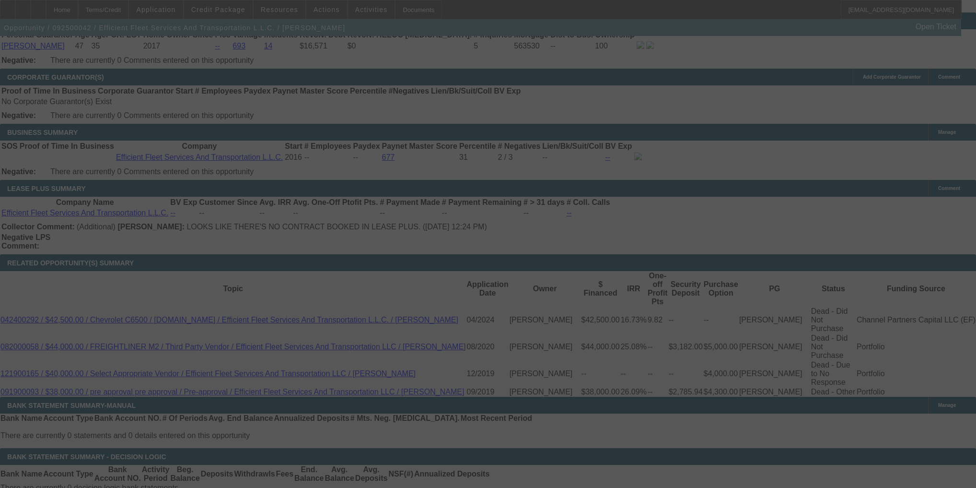
scroll to position [1485, 0]
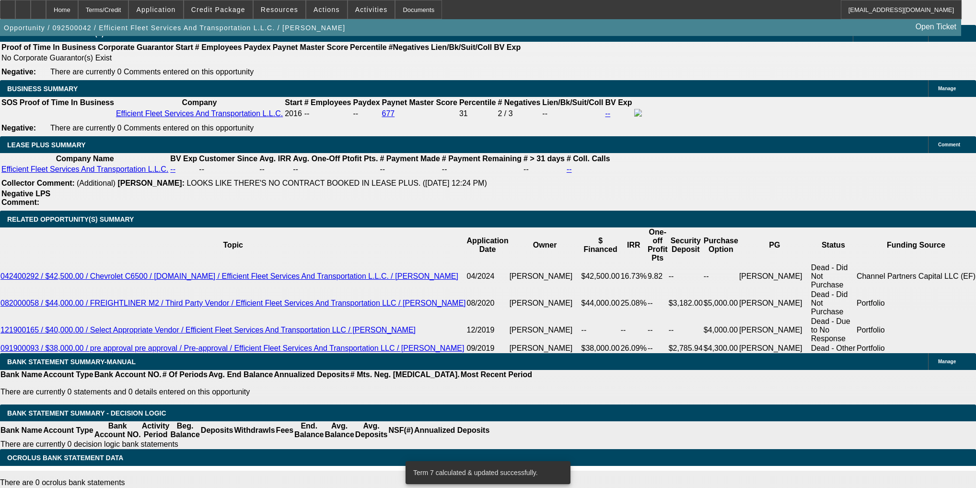
scroll to position [1561, 0]
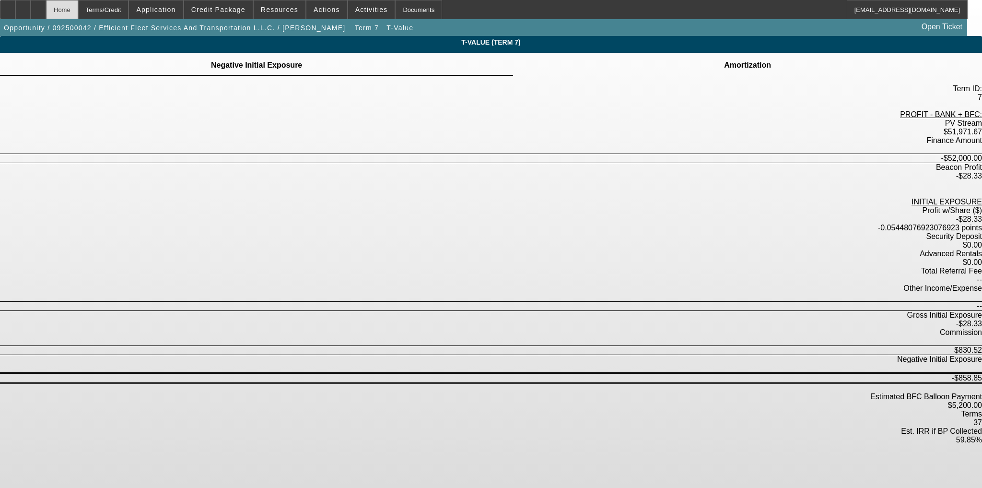
click at [78, 10] on div "Home" at bounding box center [62, 9] width 32 height 19
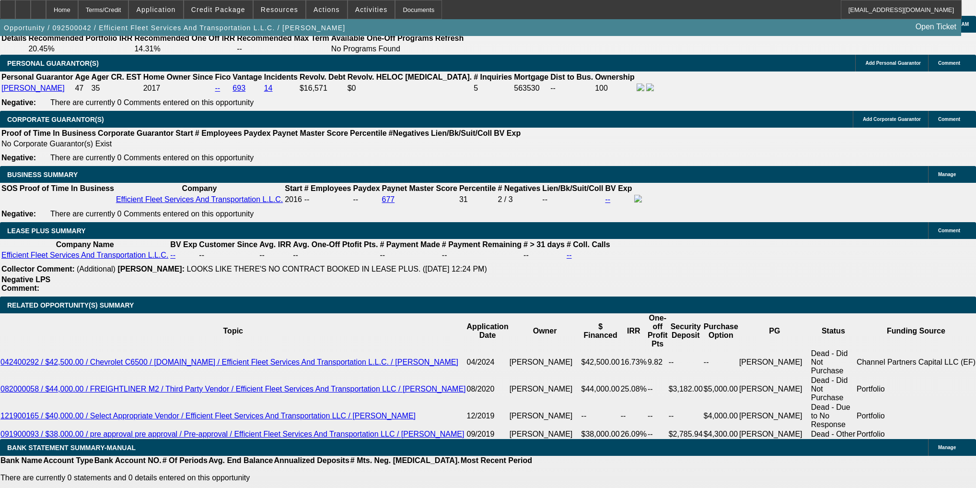
scroll to position [1465, 0]
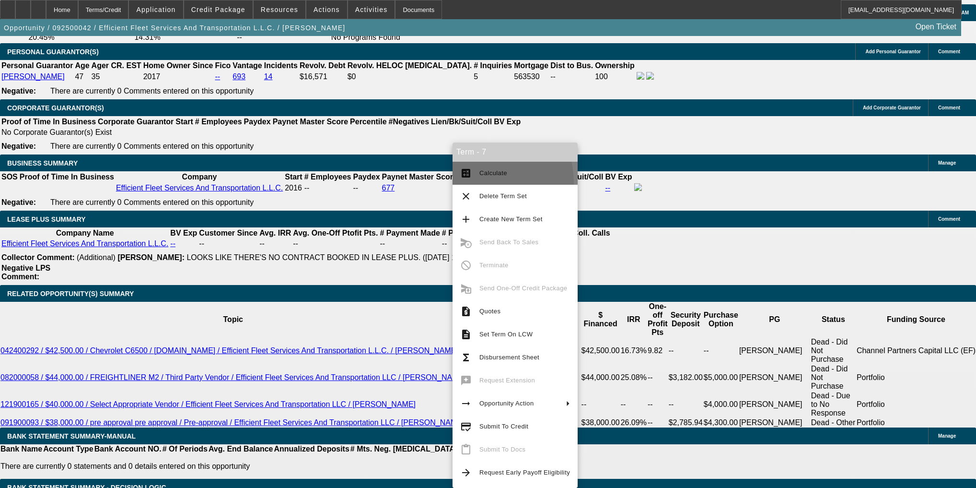
click at [458, 184] on button "calculate Calculate" at bounding box center [515, 173] width 125 height 23
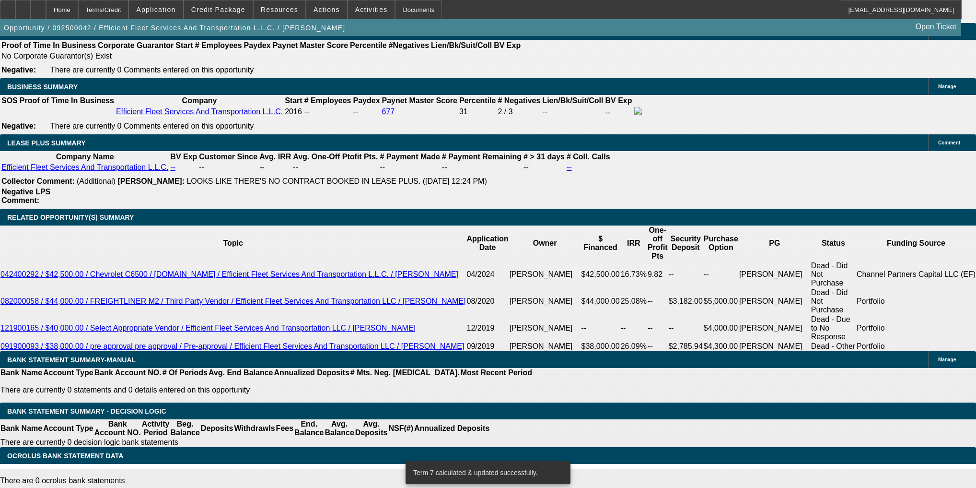
scroll to position [1542, 0]
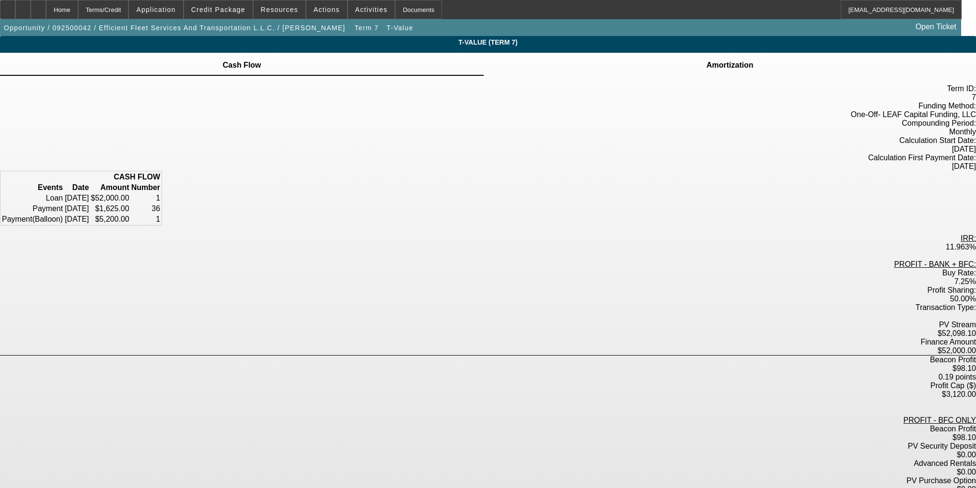
scroll to position [21, 0]
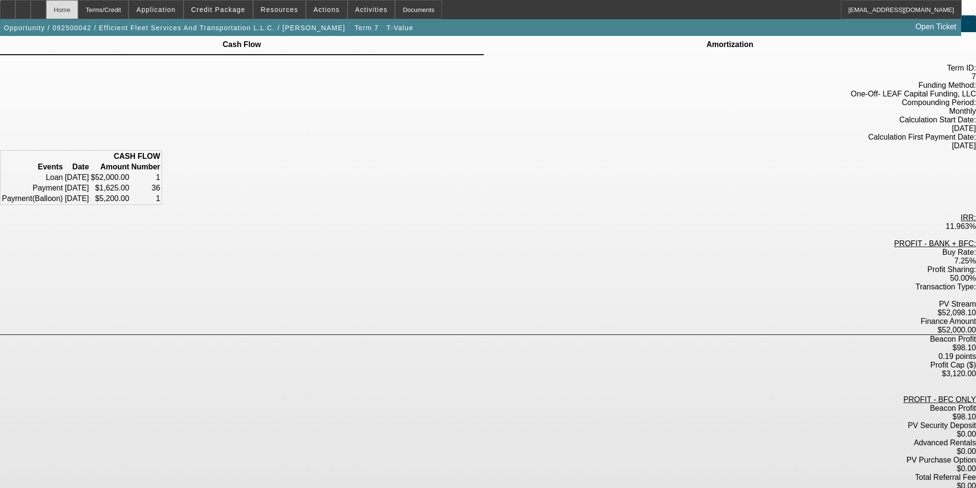
click at [78, 10] on div "Home" at bounding box center [62, 9] width 32 height 19
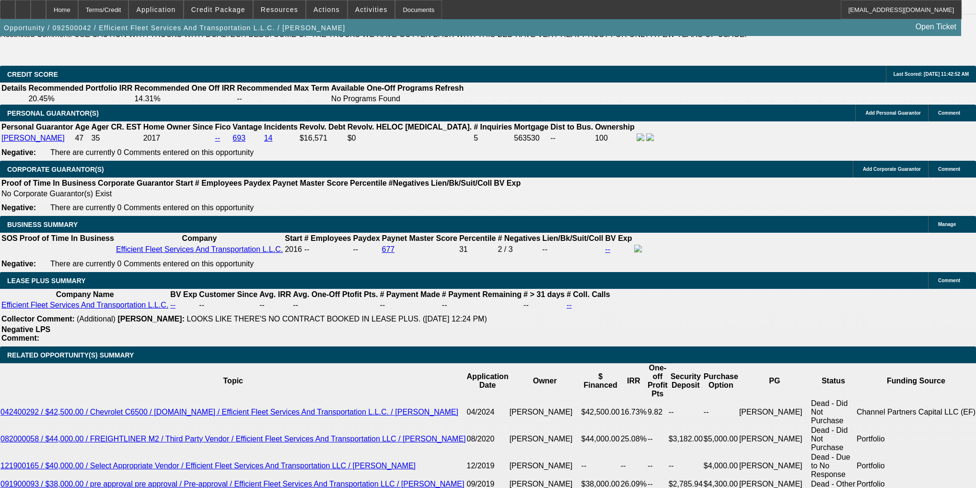
scroll to position [1419, 0]
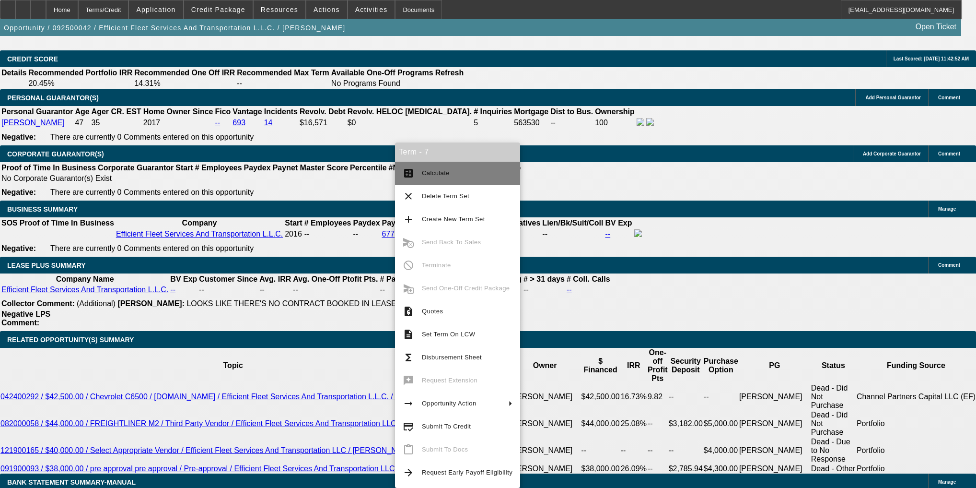
click at [406, 180] on button "calculate Calculate" at bounding box center [457, 173] width 125 height 23
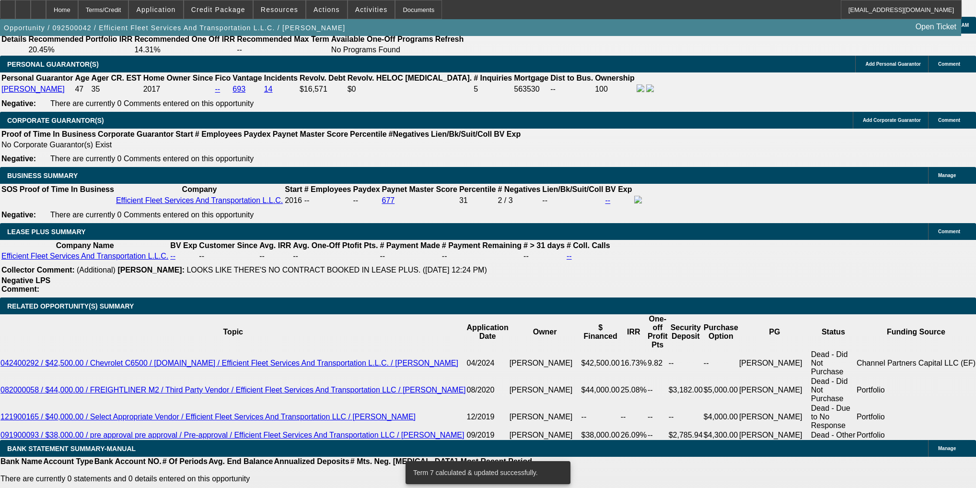
scroll to position [1452, 0]
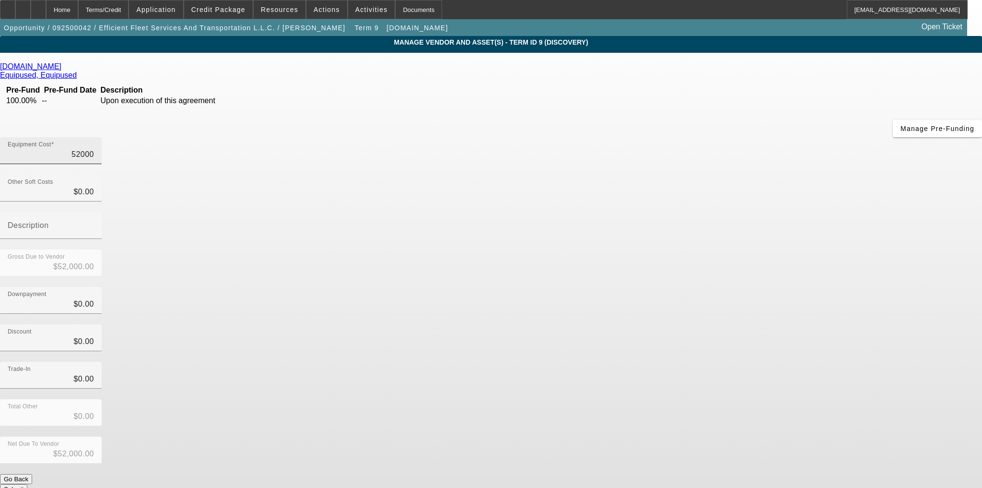
click at [94, 149] on input "52000" at bounding box center [51, 155] width 86 height 12
click at [27, 484] on button "Submit" at bounding box center [13, 489] width 27 height 10
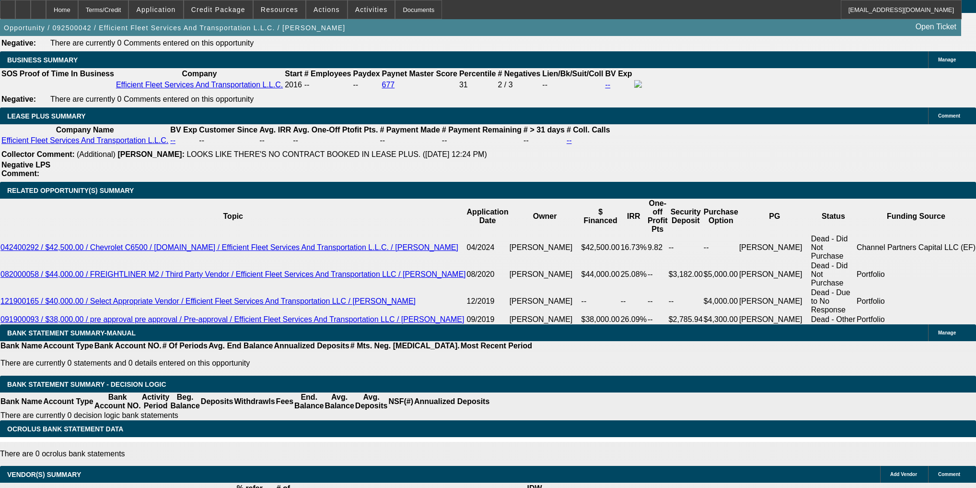
scroll to position [1458, 0]
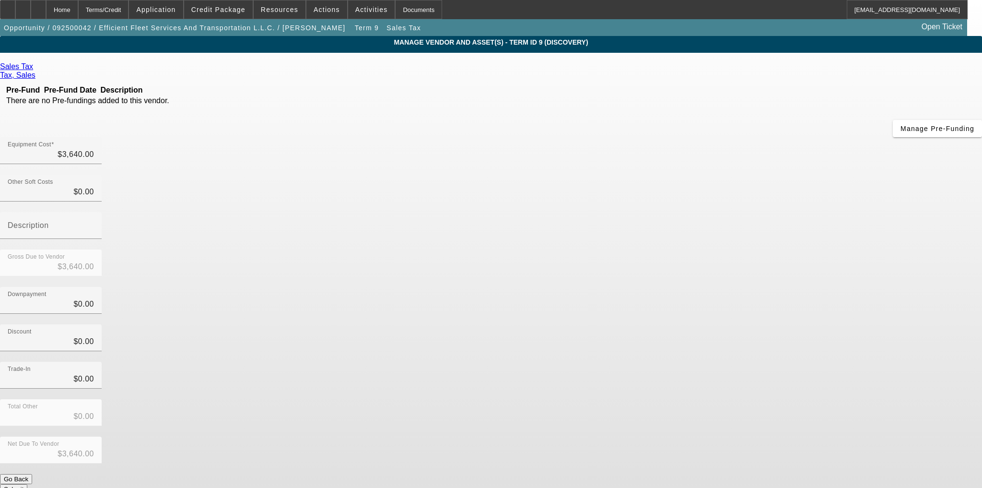
click at [855, 17] on div "Remove Vendor" at bounding box center [882, 8] width 54 height 17
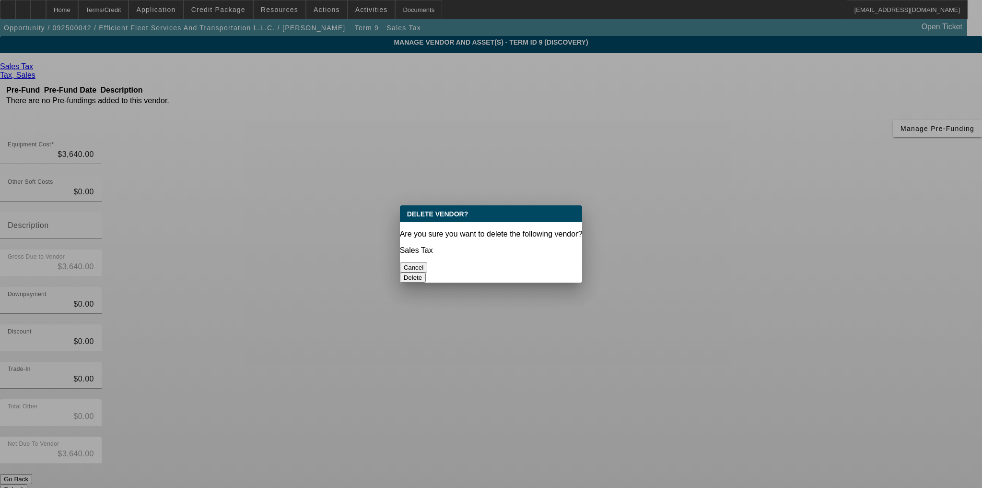
click at [426, 272] on button "Delete" at bounding box center [413, 277] width 26 height 10
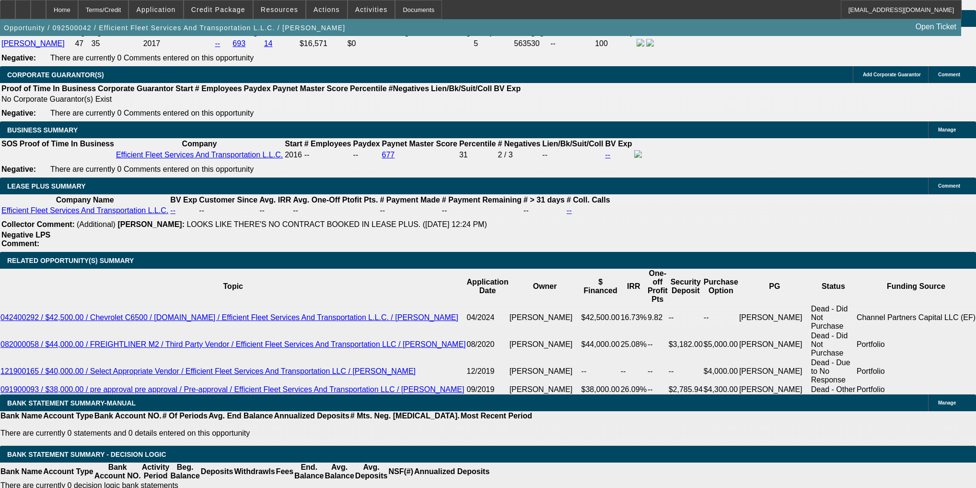
scroll to position [1502, 0]
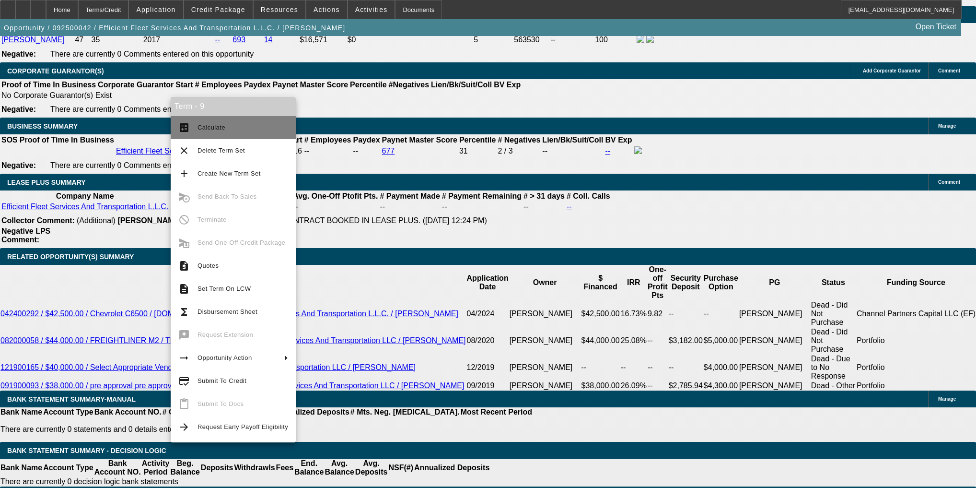
click at [207, 119] on button "calculate Calculate" at bounding box center [233, 127] width 125 height 23
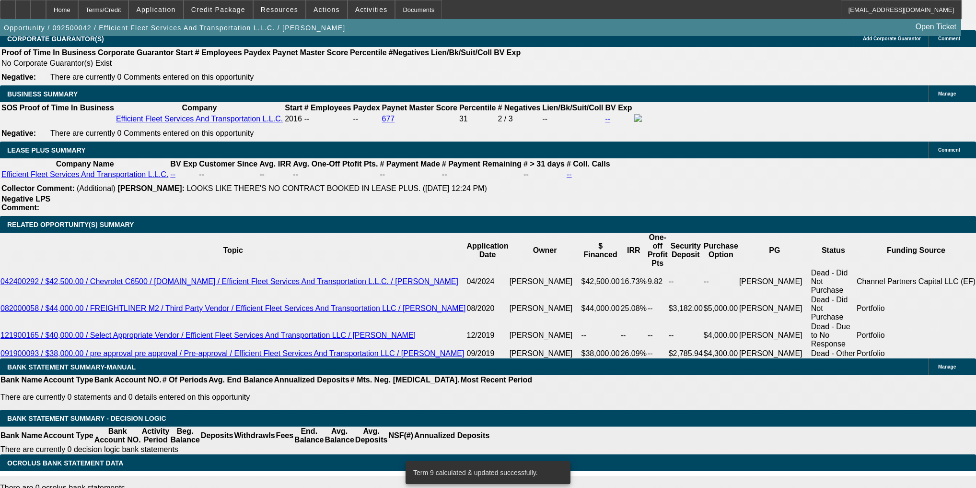
scroll to position [1529, 0]
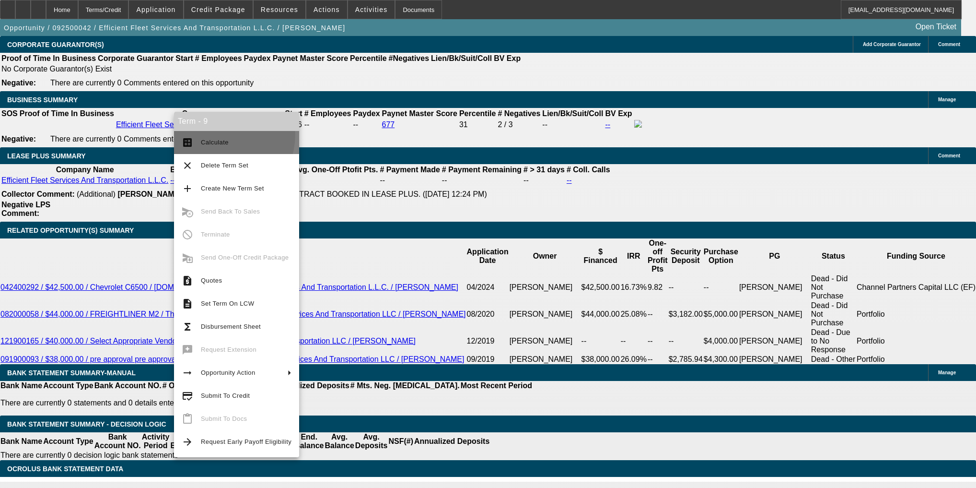
click at [215, 134] on button "calculate Calculate" at bounding box center [236, 142] width 125 height 23
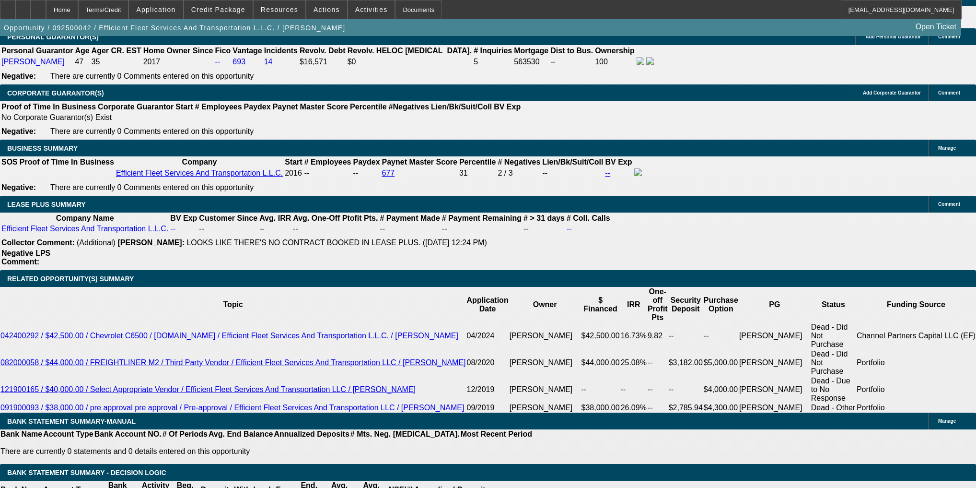
scroll to position [1447, 0]
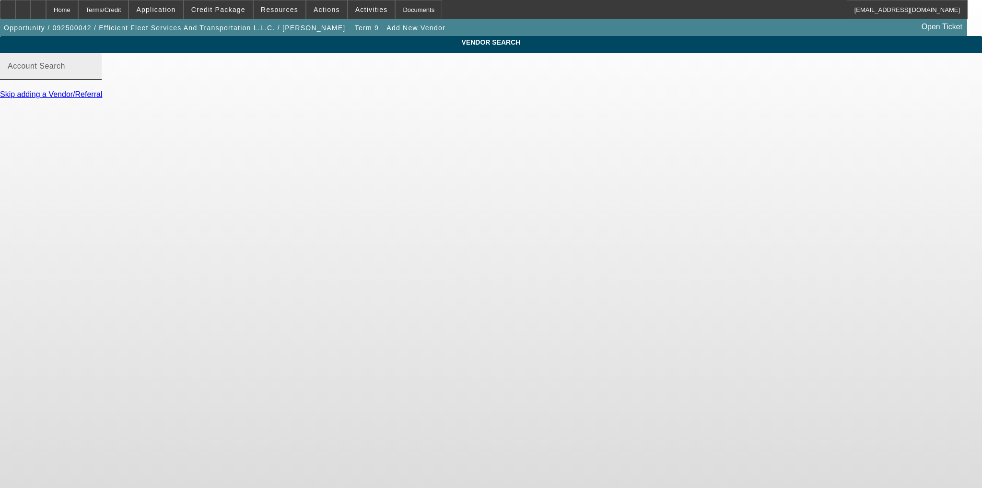
click at [94, 80] on div "Account Search" at bounding box center [51, 66] width 86 height 27
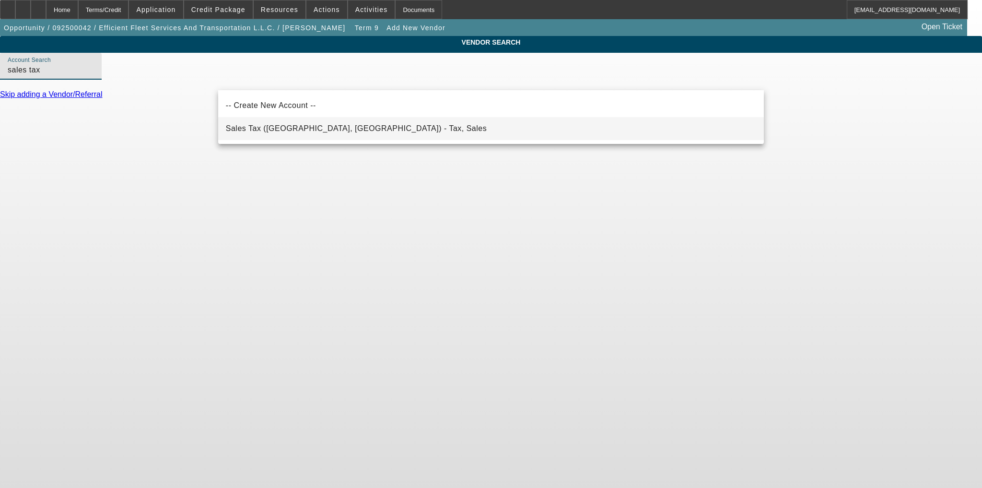
click at [711, 123] on mat-option "Sales Tax (Marlborough, MA) - Tax, Sales" at bounding box center [491, 128] width 546 height 23
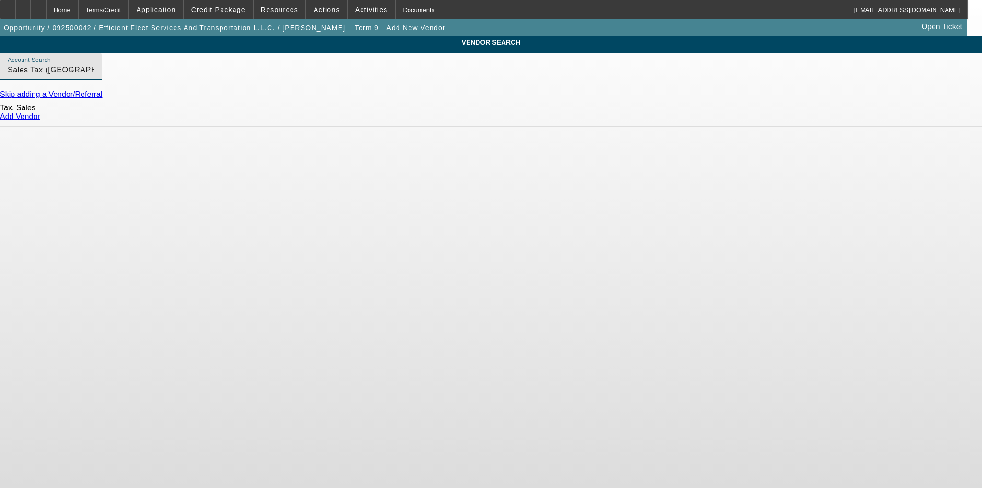
click at [755, 121] on div "Add Vendor" at bounding box center [491, 116] width 982 height 9
click at [40, 120] on link "Add Vendor" at bounding box center [20, 116] width 40 height 8
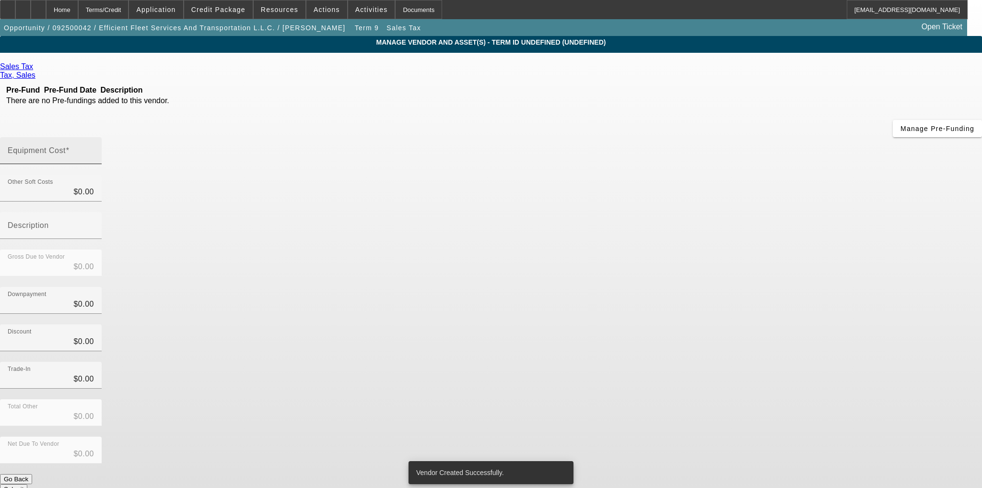
click at [94, 149] on input "Equipment Cost" at bounding box center [51, 155] width 86 height 12
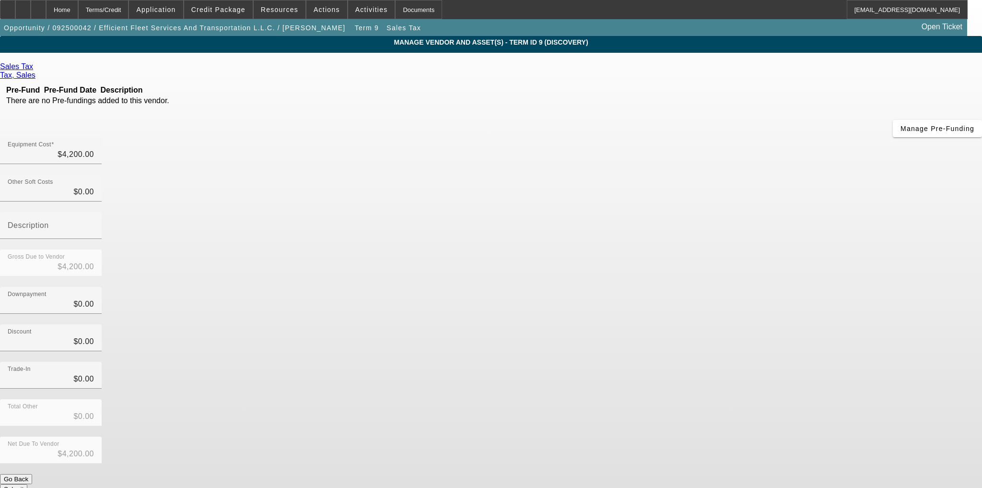
click at [27, 484] on button "Submit" at bounding box center [13, 489] width 27 height 10
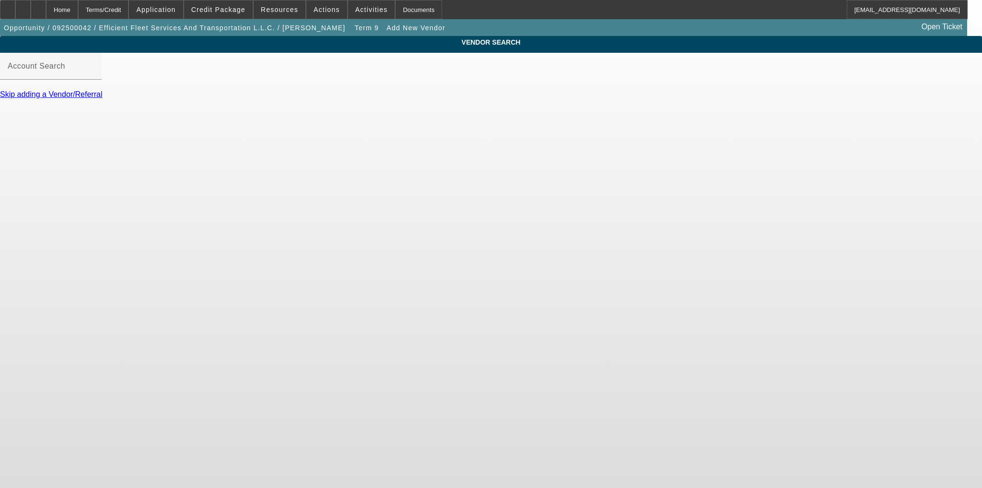
click at [246, 107] on div at bounding box center [491, 103] width 982 height 9
click at [102, 98] on link "Skip adding a Vendor/Referral" at bounding box center [51, 94] width 102 height 8
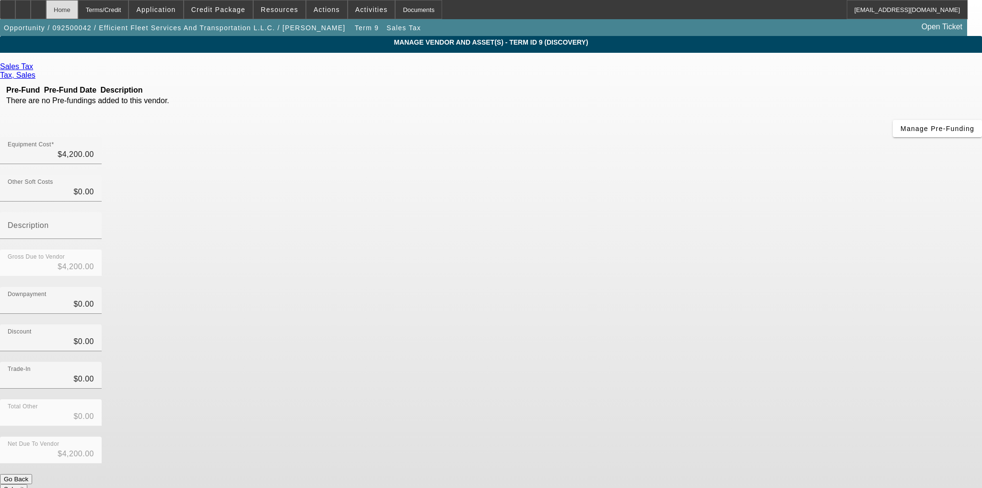
click at [78, 15] on div "Home" at bounding box center [62, 9] width 32 height 19
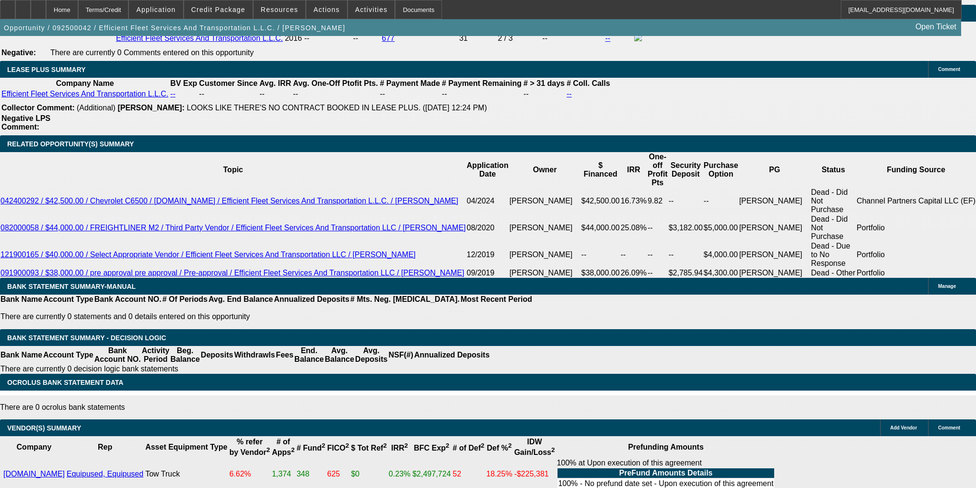
scroll to position [1567, 0]
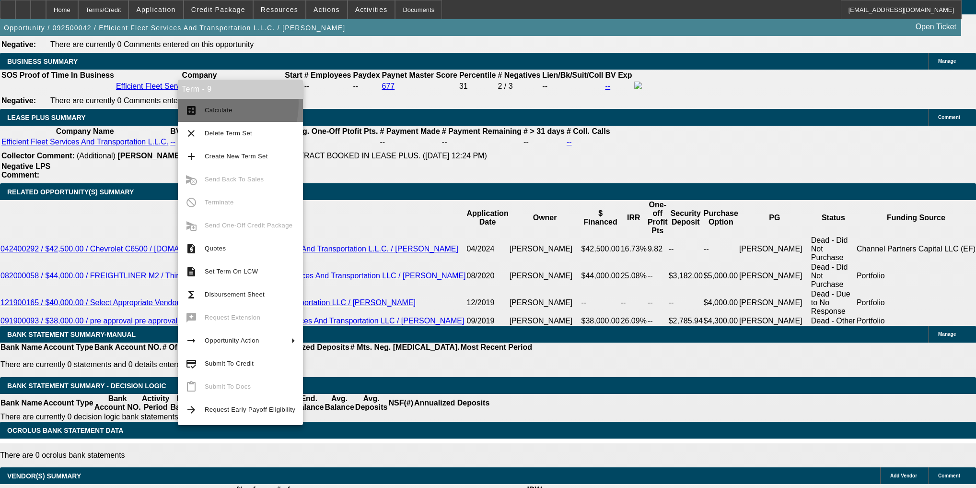
click at [209, 103] on button "calculate Calculate" at bounding box center [240, 110] width 125 height 23
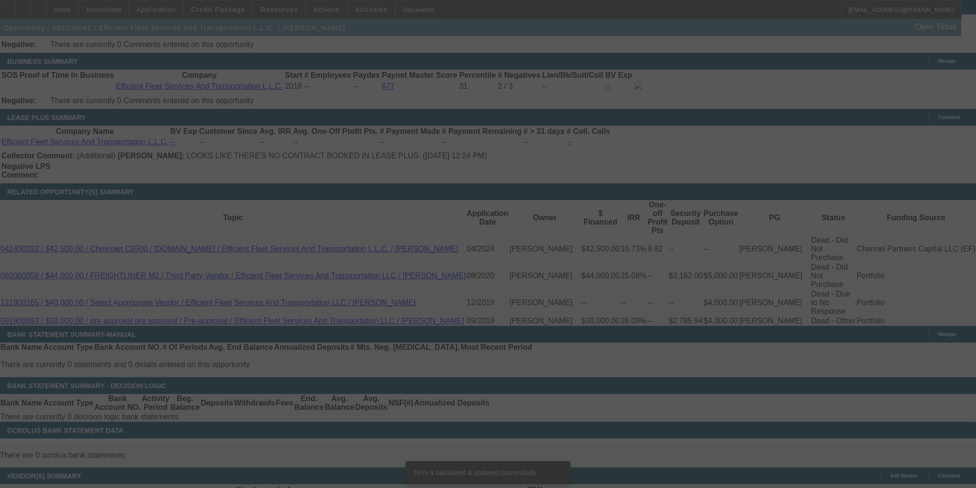
scroll to position [1549, 0]
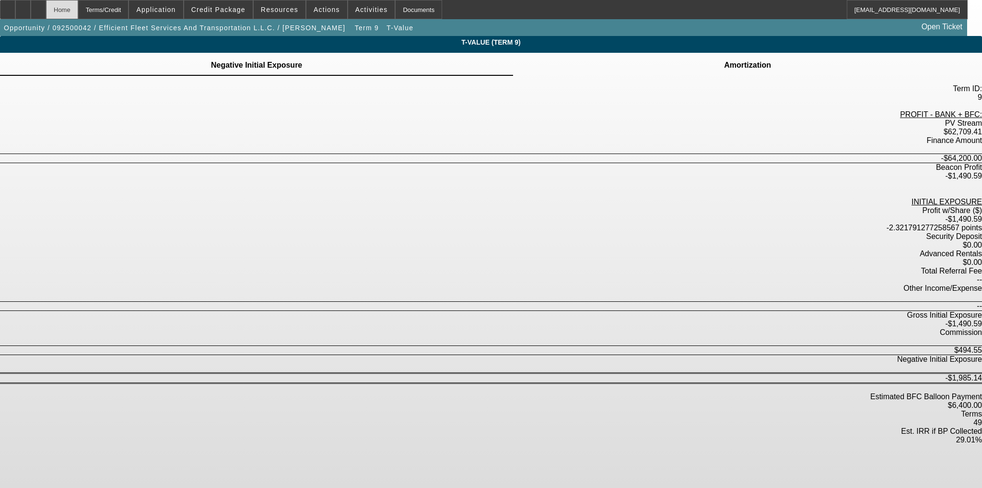
click at [78, 8] on div "Home" at bounding box center [62, 9] width 32 height 19
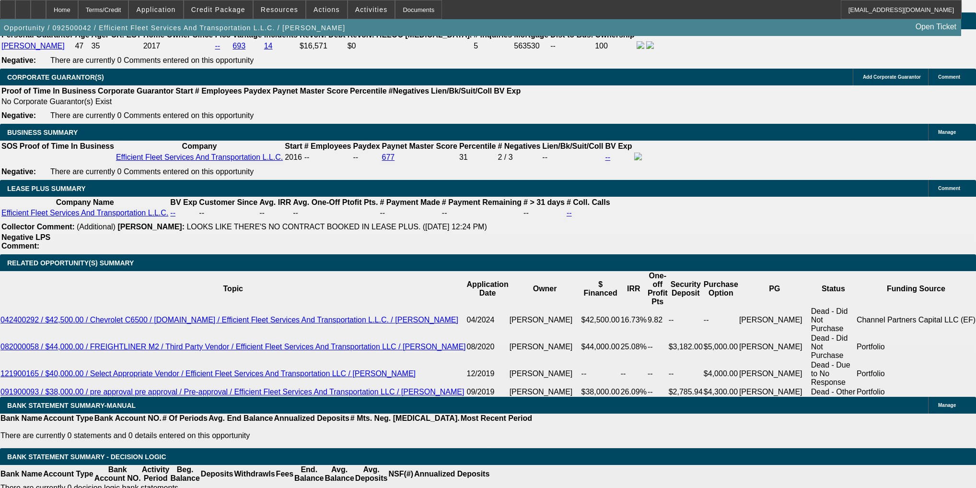
scroll to position [1475, 0]
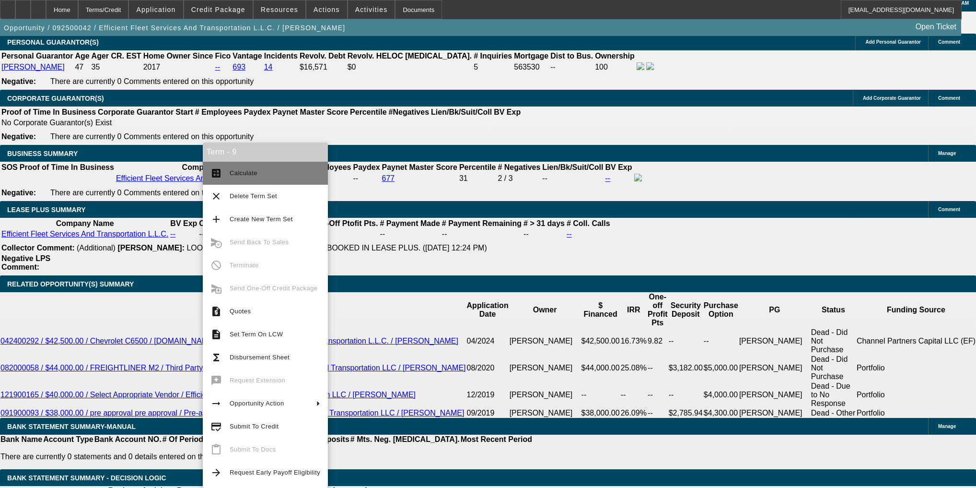
click at [224, 167] on button "calculate Calculate" at bounding box center [265, 173] width 125 height 23
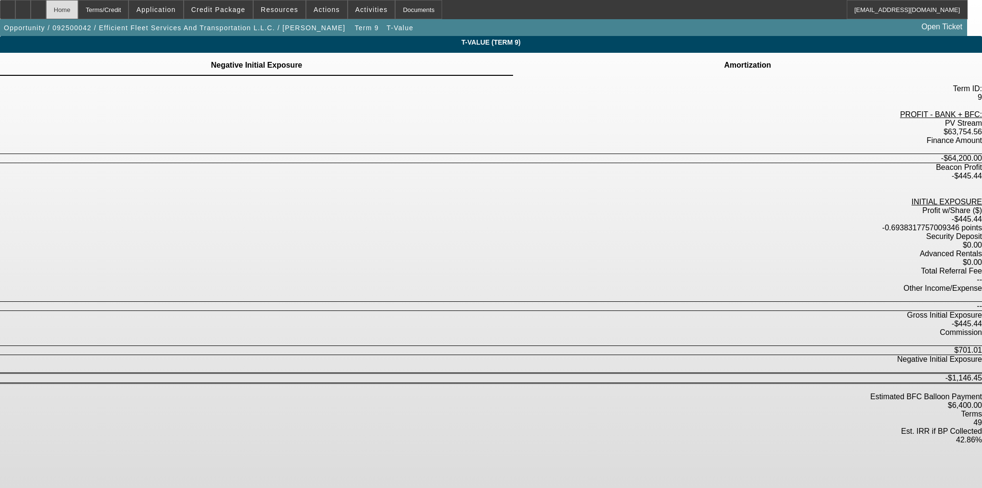
click at [78, 6] on div "Home" at bounding box center [62, 9] width 32 height 19
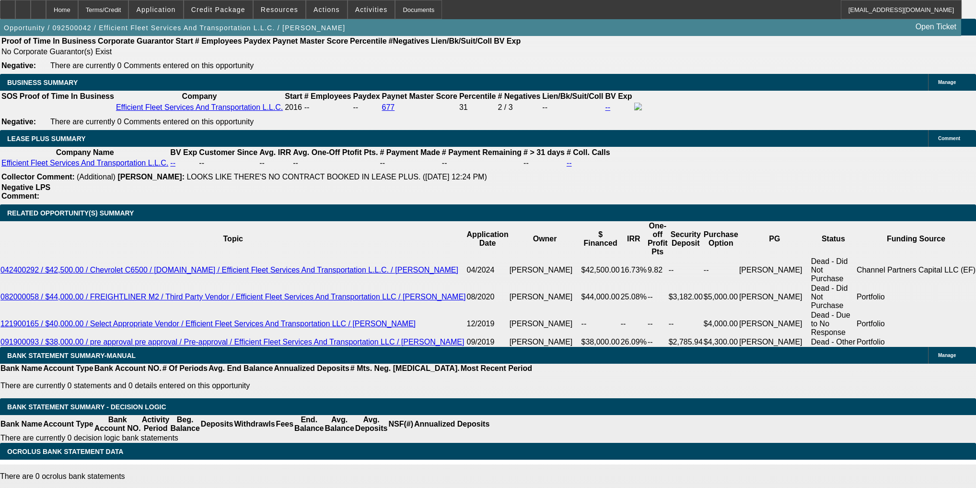
scroll to position [1469, 0]
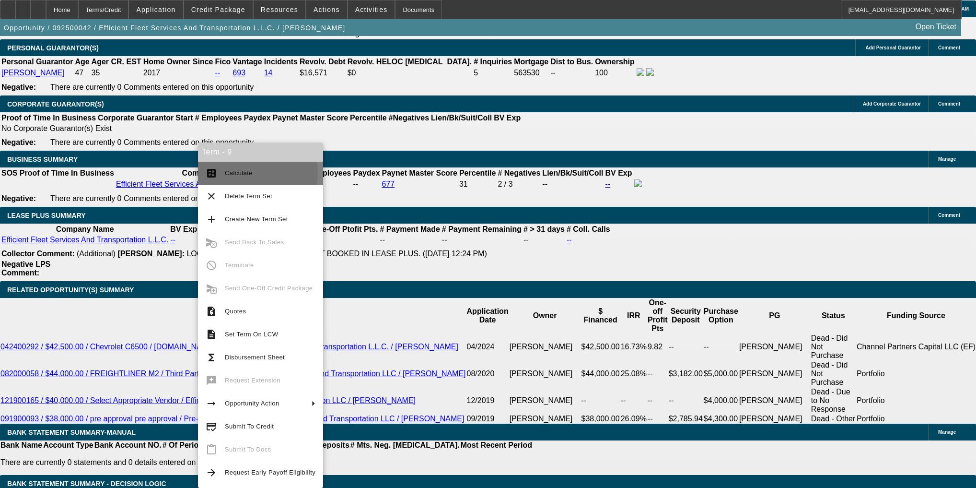
click at [249, 173] on span "Calculate" at bounding box center [239, 172] width 28 height 7
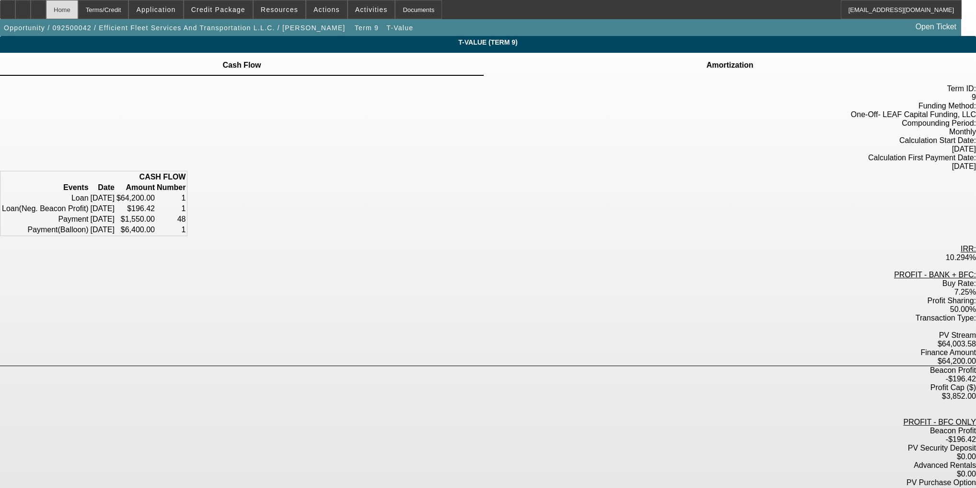
click at [78, 3] on div "Home" at bounding box center [62, 9] width 32 height 19
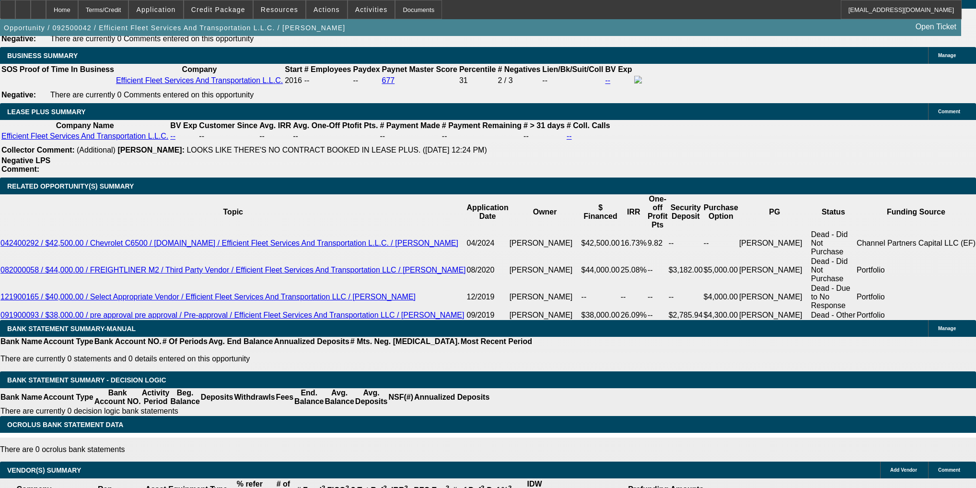
scroll to position [1598, 0]
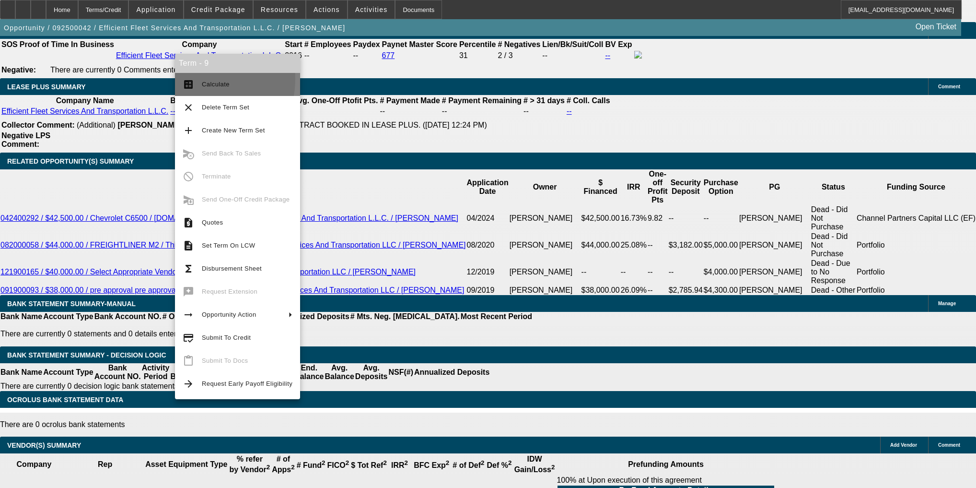
click at [196, 79] on button "calculate Calculate" at bounding box center [237, 84] width 125 height 23
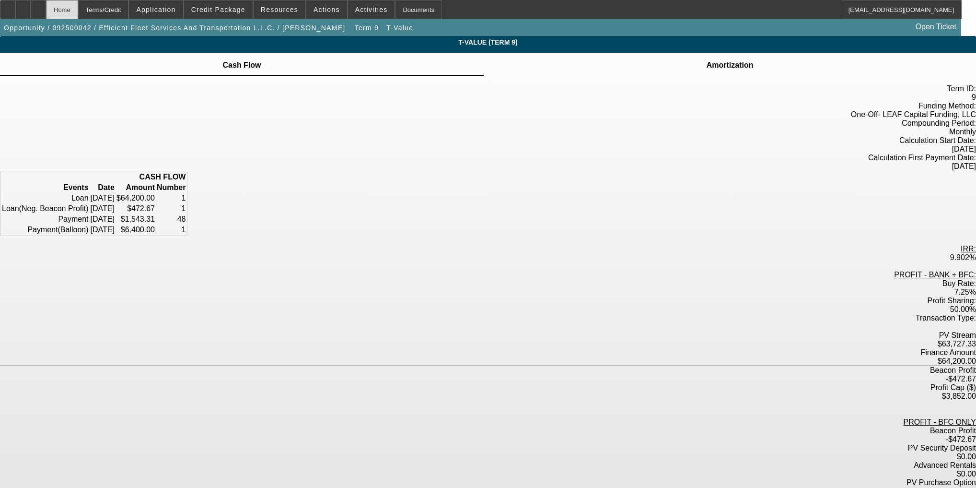
click at [78, 9] on div "Home" at bounding box center [62, 9] width 32 height 19
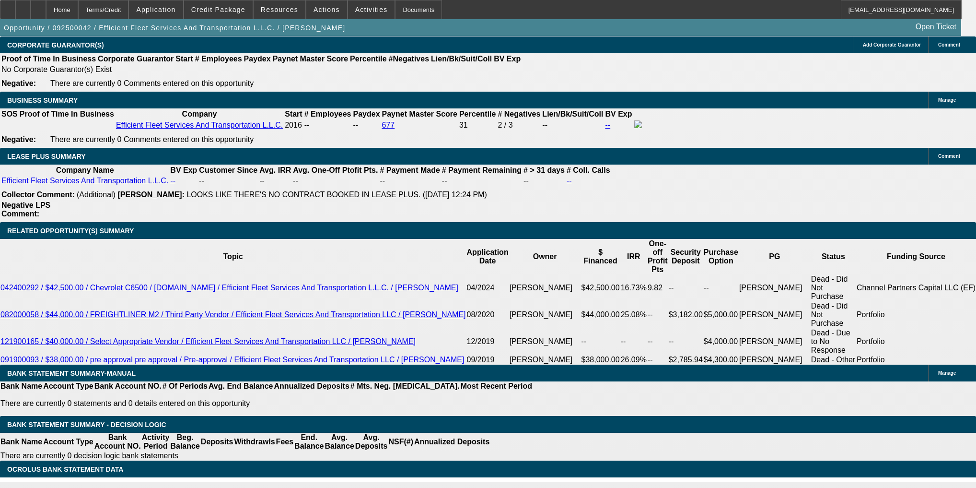
scroll to position [1490, 0]
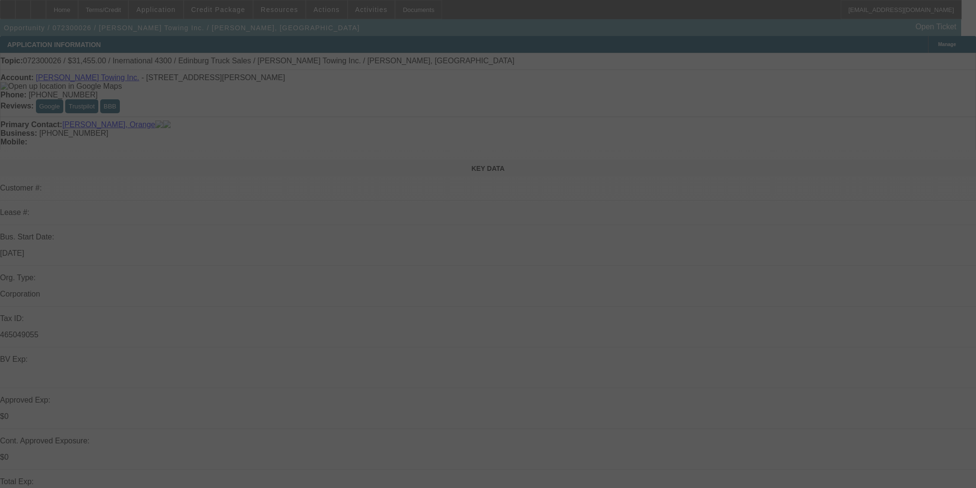
select select "0"
select select "2"
select select "0"
select select "6"
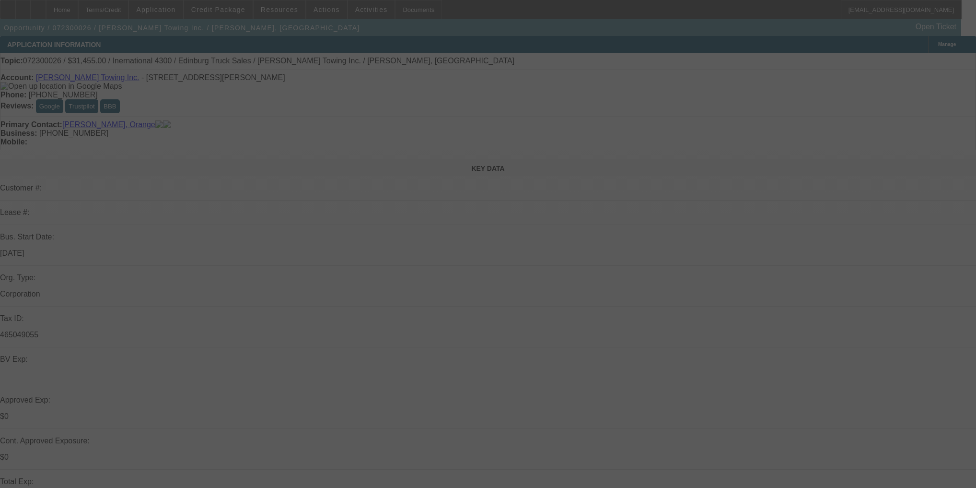
select select "0.1"
select select "2"
select select "0"
select select "6"
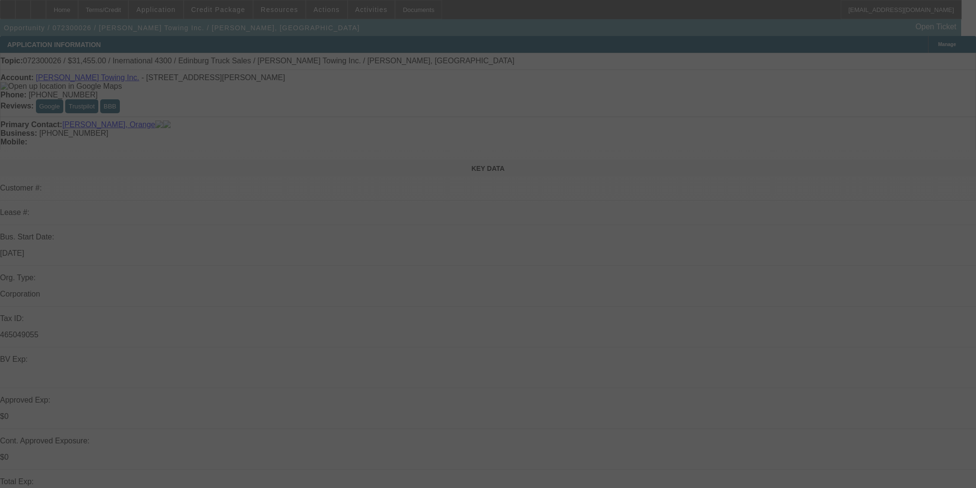
select select "0.1"
select select "2"
select select "0"
select select "6"
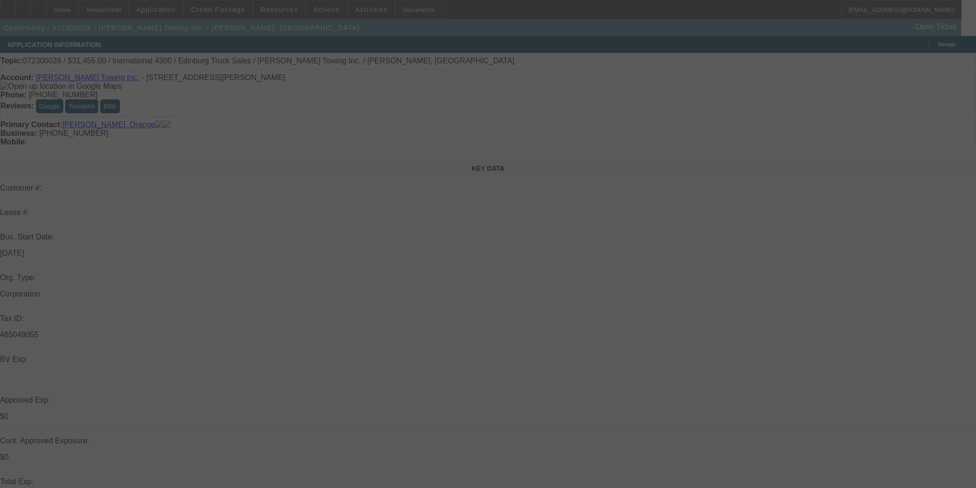
select select "0"
select select "2"
select select "0"
select select "6"
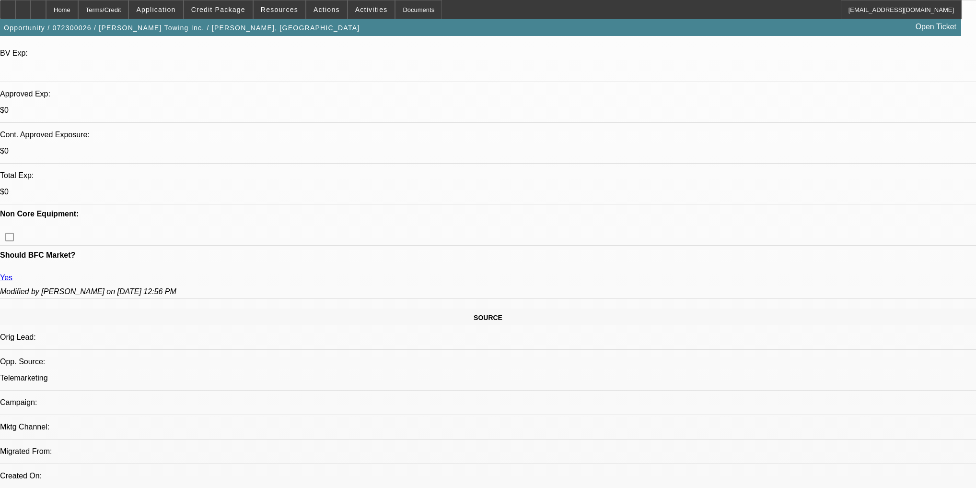
scroll to position [307, 0]
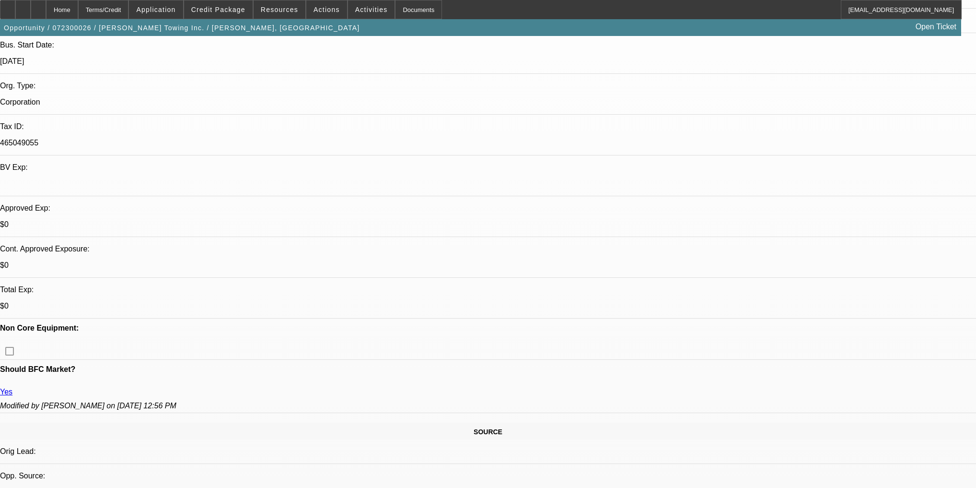
scroll to position [192, 0]
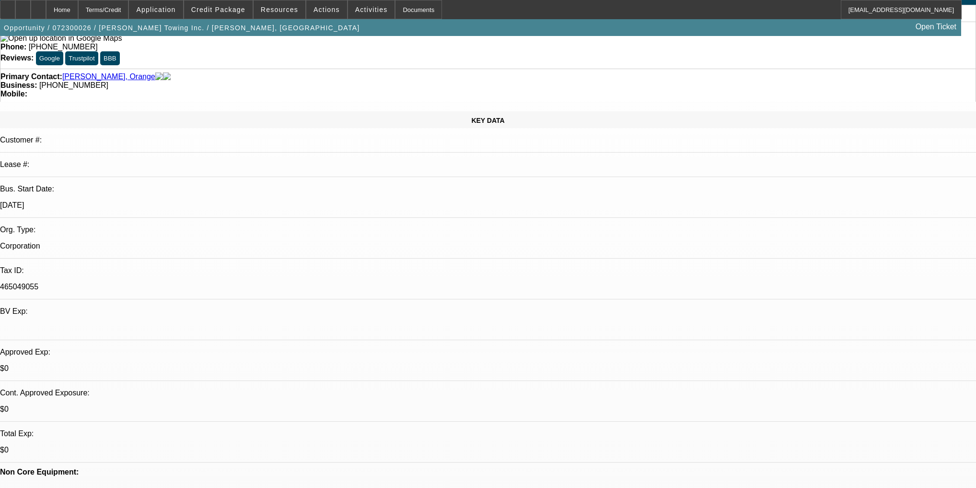
scroll to position [0, 0]
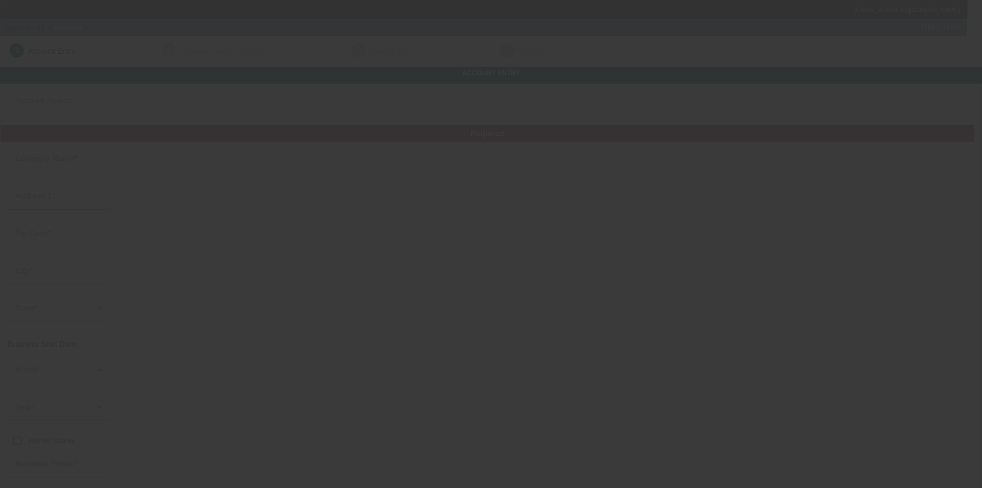
type input "[PERSON_NAME] Towing Inc."
type input "1513 [PERSON_NAME] St"
type input "23220"
type input "[GEOGRAPHIC_DATA]"
type input "[PHONE_NUMBER]"
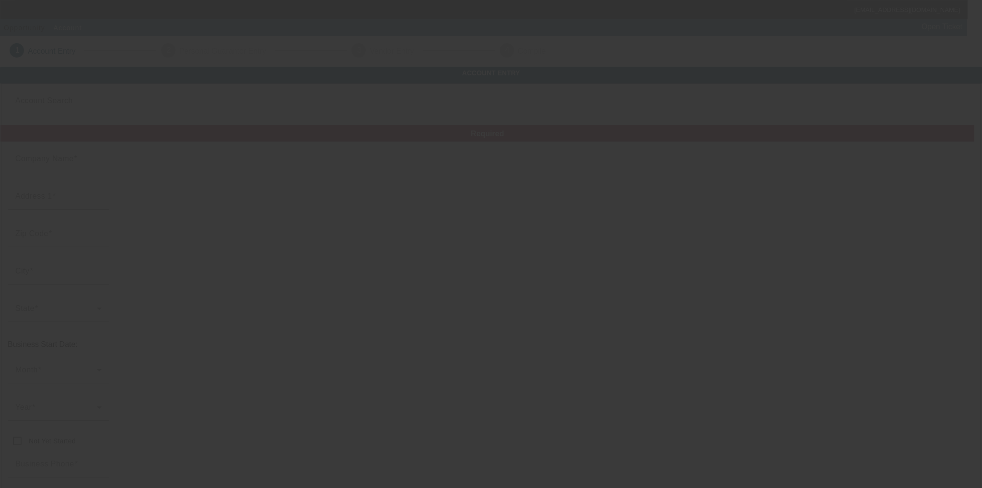
type input "[EMAIL_ADDRESS][DOMAIN_NAME]"
type input "465049055"
type input "Towing"
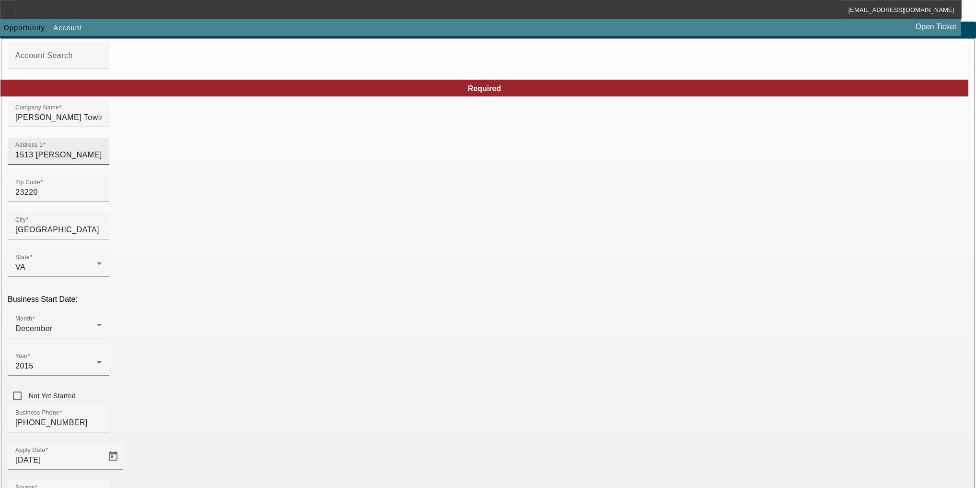
scroll to position [114, 0]
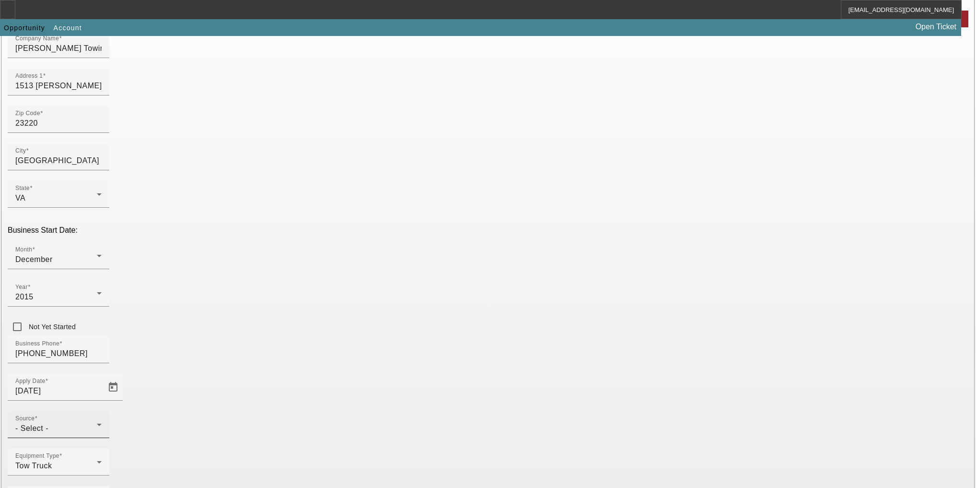
click at [97, 422] on div "- Select -" at bounding box center [56, 428] width 82 height 12
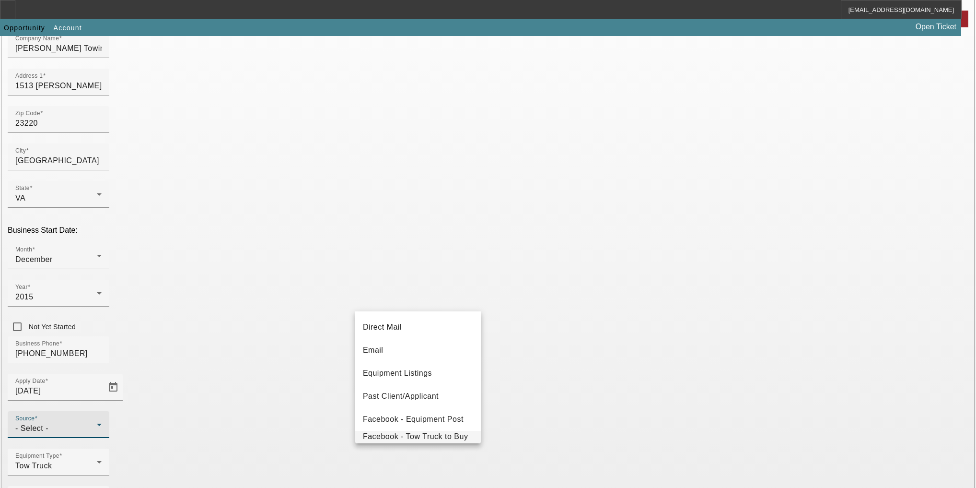
scroll to position [153, 0]
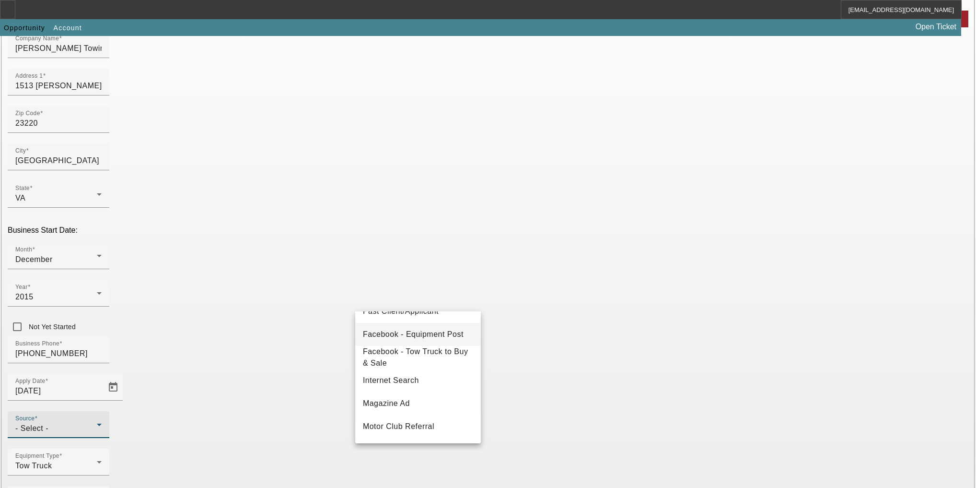
click at [419, 335] on span "Facebook - Equipment Post" at bounding box center [413, 334] width 101 height 12
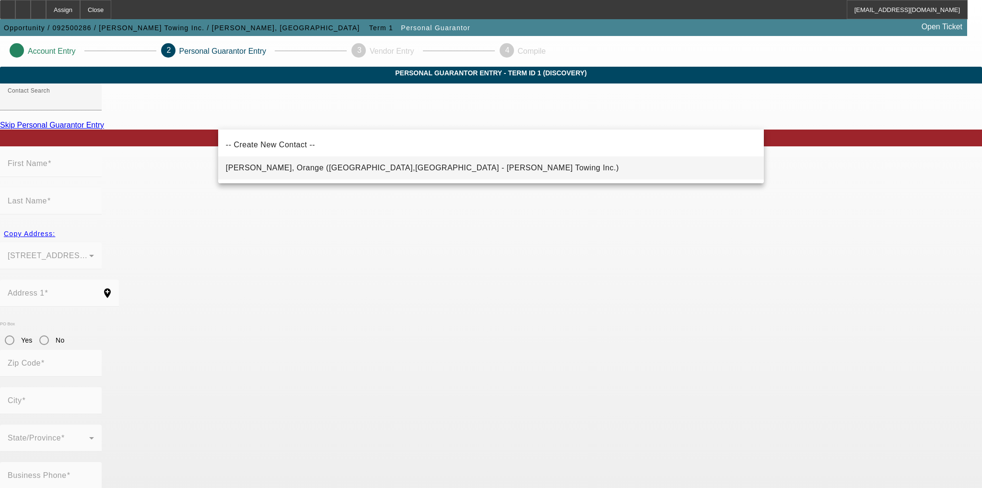
click at [470, 161] on mat-option "Dixon, Orange (richmond,VA - Big L Towing Inc.)" at bounding box center [491, 167] width 546 height 23
type input "Dixon, Orange (richmond,VA - Big L Towing Inc.)"
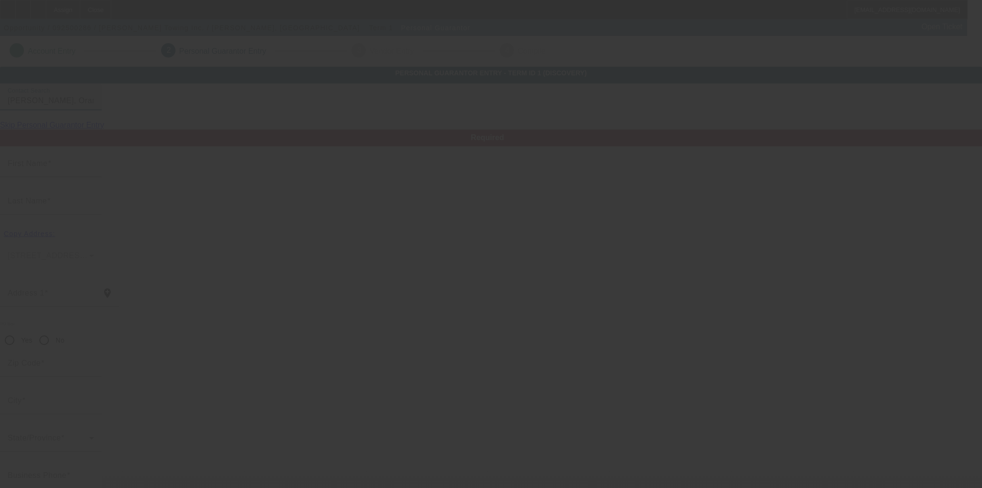
type input "Orange"
type input "Dixon"
type input "1907 Grayland Avenue"
radio input "true"
type input "23220"
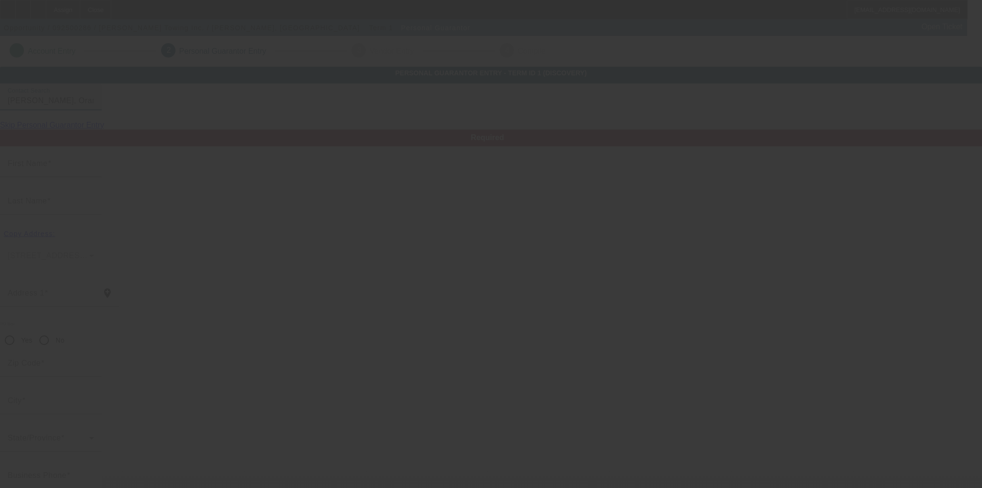
type input "richmond"
type input "(804) 297-6929"
type input "100"
type input "227-06-5161"
type input "bigltowing6@gmail.com"
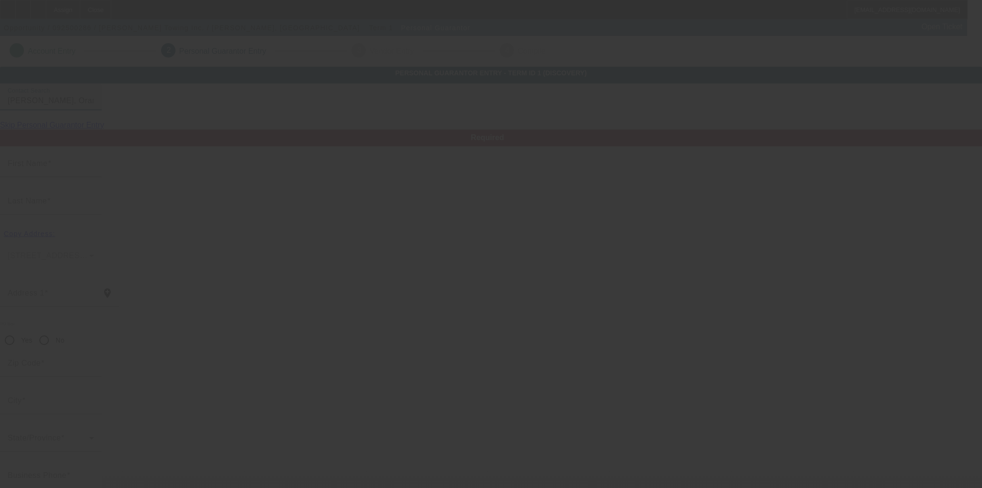
type input "Lorenzo"
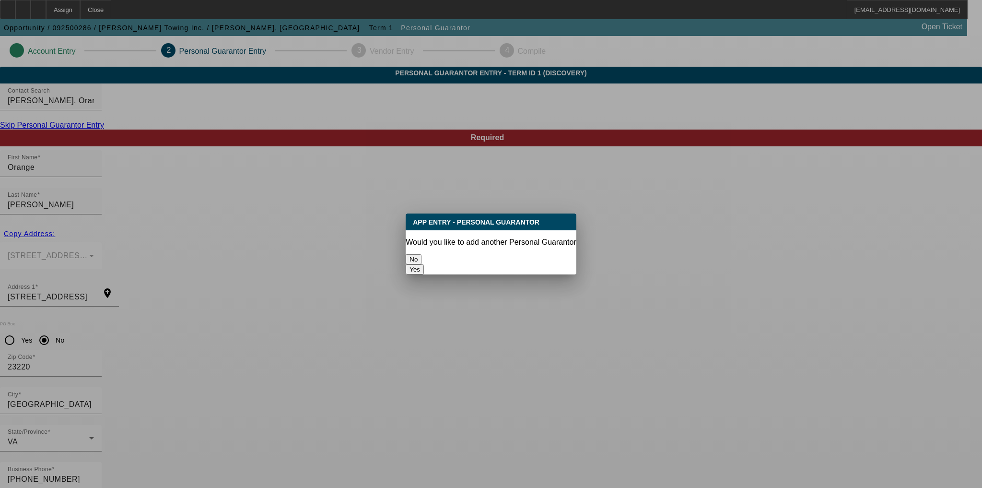
click at [422, 254] on button "No" at bounding box center [414, 259] width 16 height 10
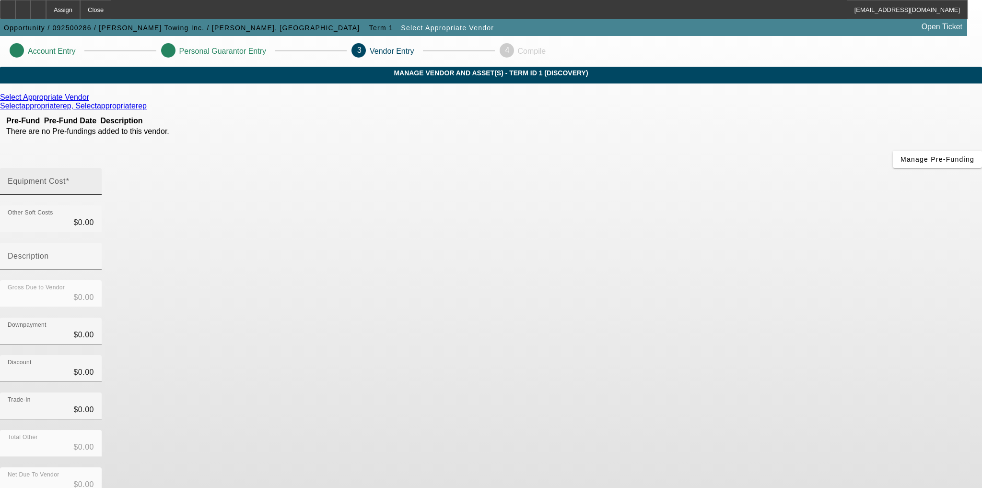
click at [66, 177] on mat-label "Equipment Cost" at bounding box center [37, 181] width 58 height 8
click at [94, 179] on input "Equipment Cost" at bounding box center [51, 185] width 86 height 12
type input "6"
type input "$6.00"
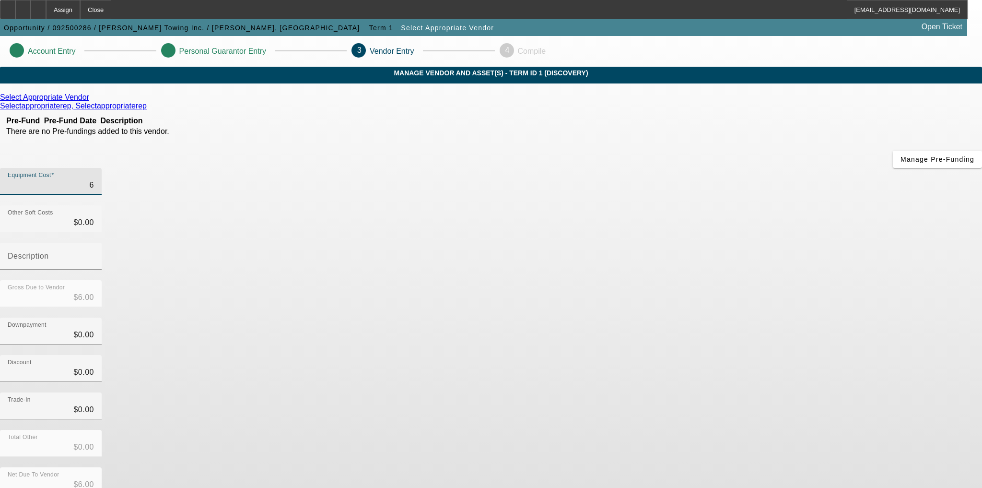
type input "60"
type input "$60.00"
type input "600"
type input "$600.00"
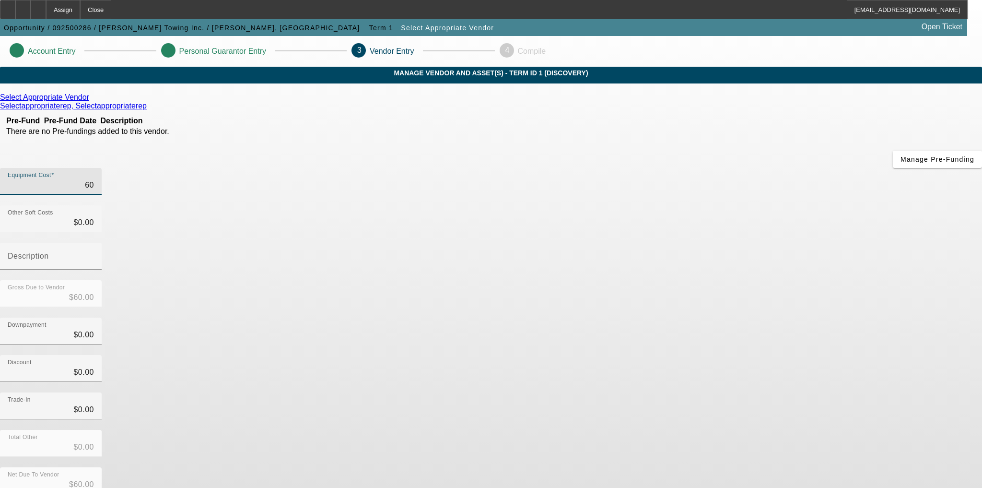
type input "$600.00"
type input "6000"
type input "$6,000.00"
type input "60000"
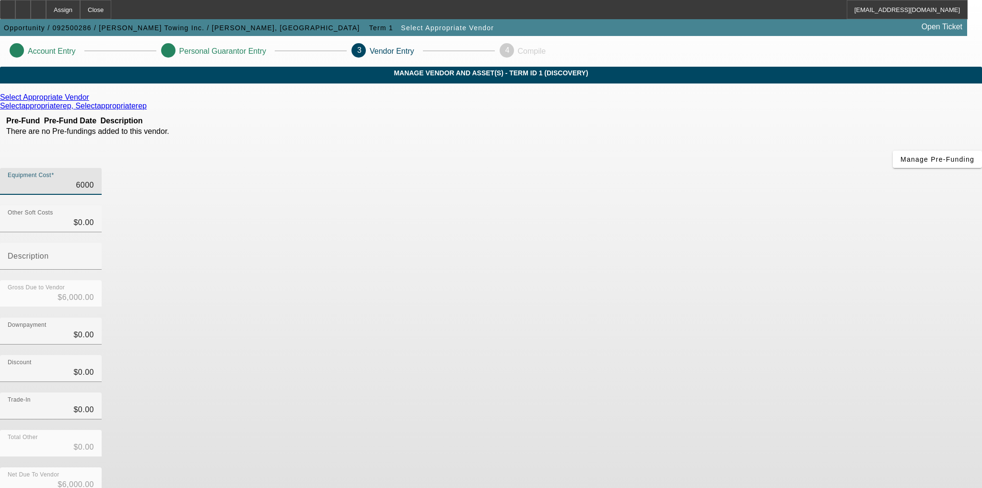
type input "$60,000.00"
type input "$0.00"
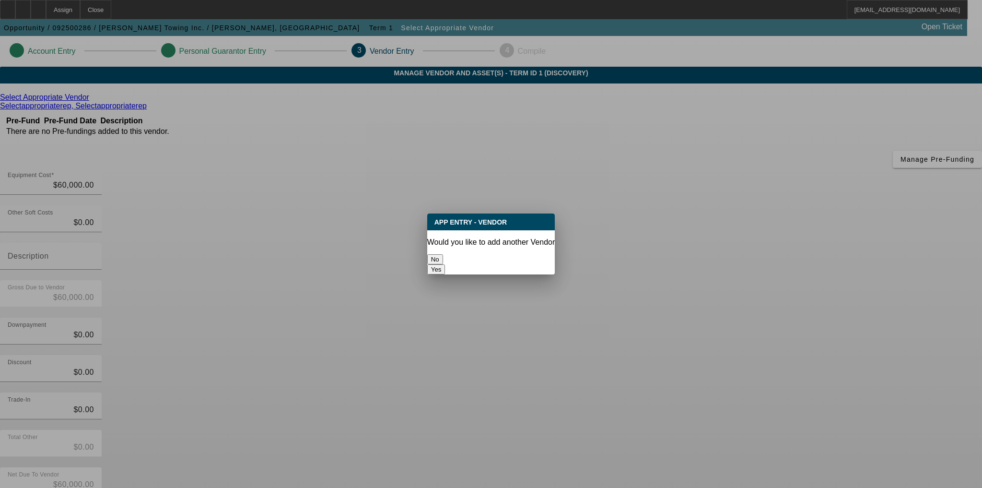
click at [443, 255] on button "No" at bounding box center [435, 259] width 16 height 10
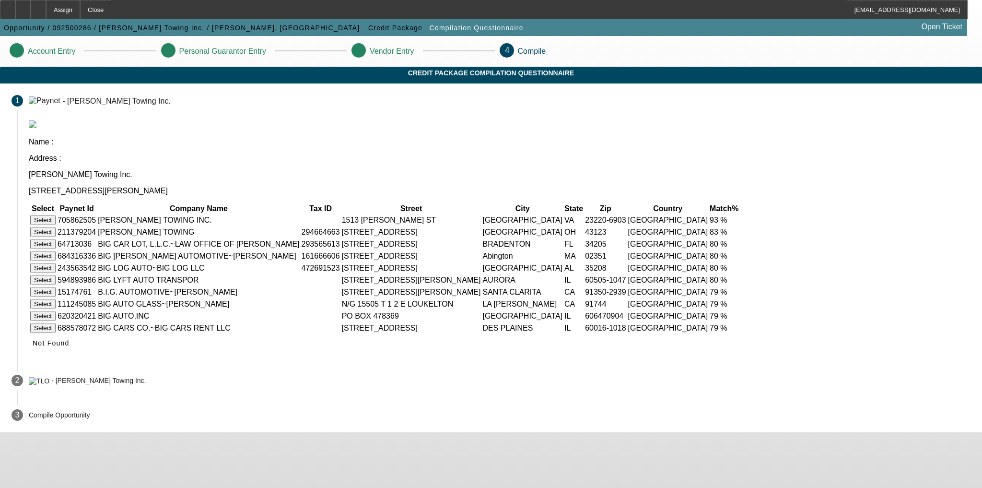
click at [56, 215] on button "Select" at bounding box center [42, 220] width 25 height 10
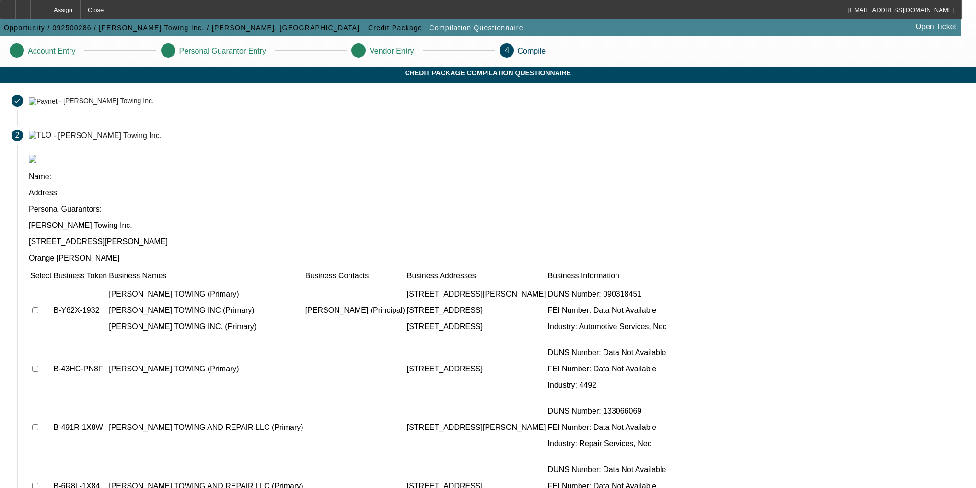
click at [52, 281] on td at bounding box center [41, 310] width 22 height 58
click at [38, 307] on input "checkbox" at bounding box center [35, 310] width 6 height 6
checkbox input "true"
click at [52, 340] on td at bounding box center [41, 369] width 22 height 58
click at [52, 398] on td at bounding box center [41, 427] width 22 height 58
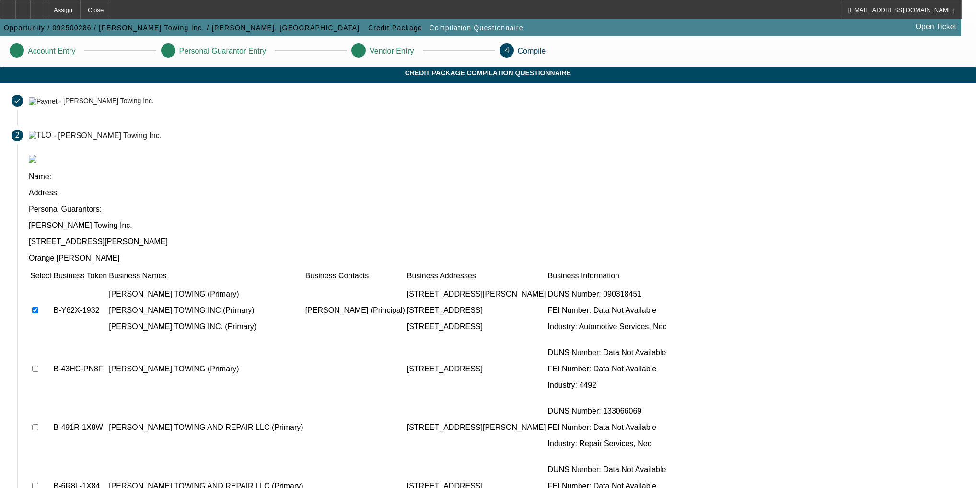
click at [52, 398] on td at bounding box center [41, 427] width 22 height 58
click at [38, 424] on input "checkbox" at bounding box center [35, 427] width 6 height 6
checkbox input "true"
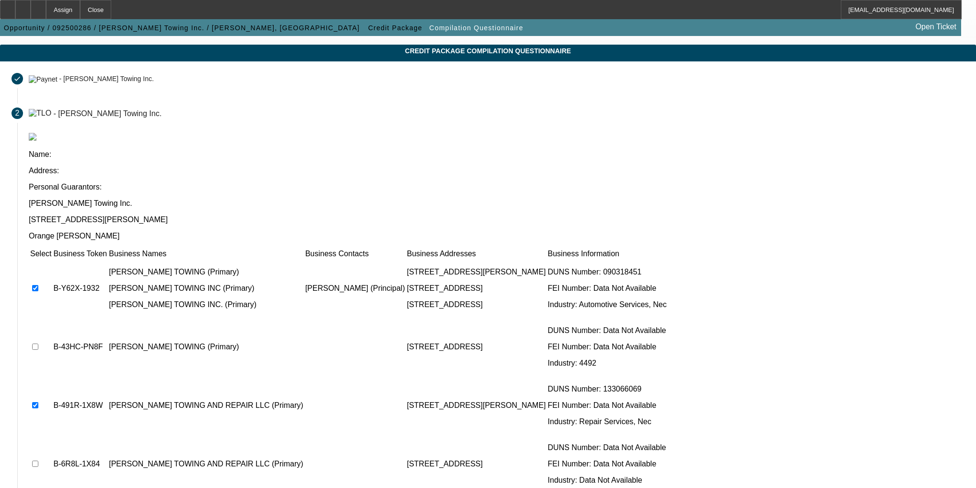
scroll to position [43, 0]
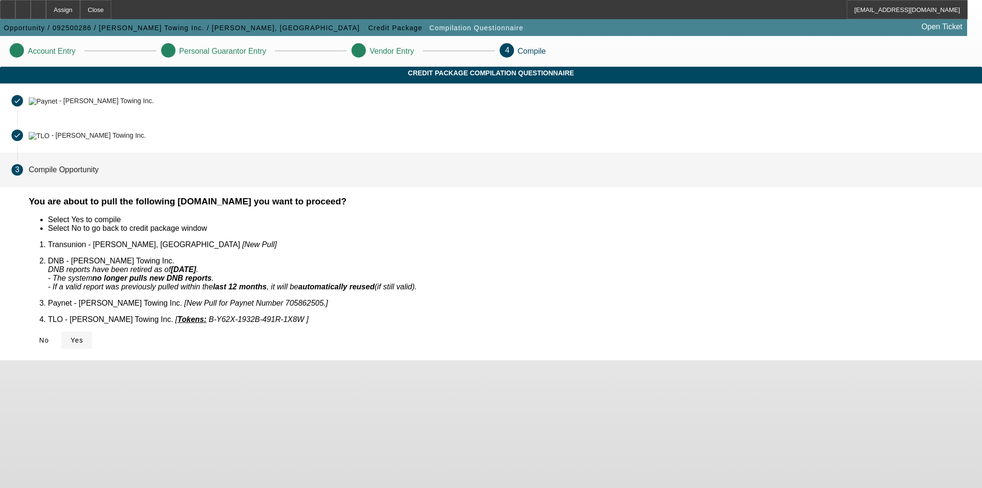
click at [70, 336] on icon at bounding box center [70, 340] width 0 height 8
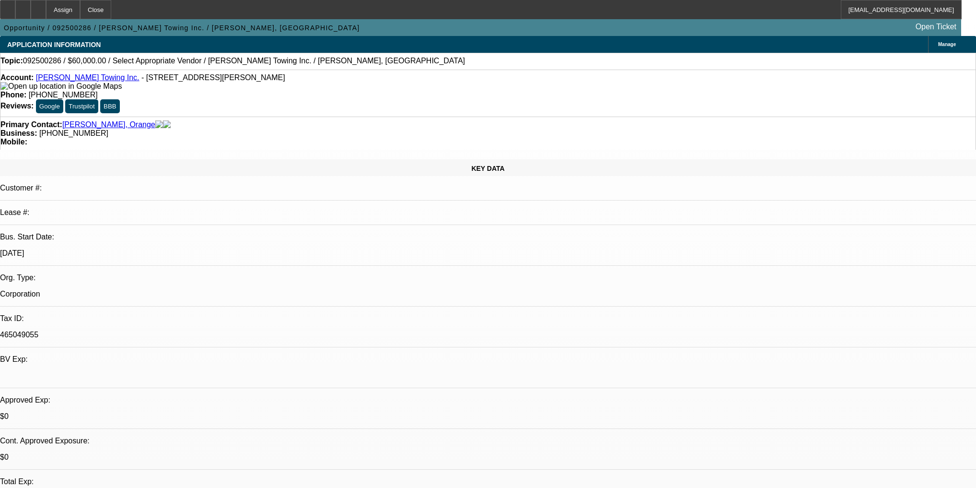
select select "0"
select select "2"
select select "0.1"
select select "4"
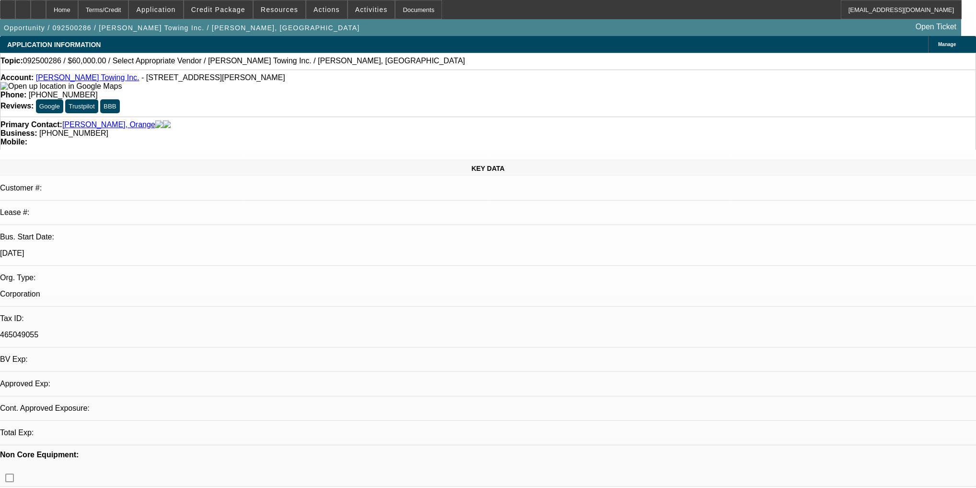
select select "0"
select select "2"
select select "0.1"
select select "4"
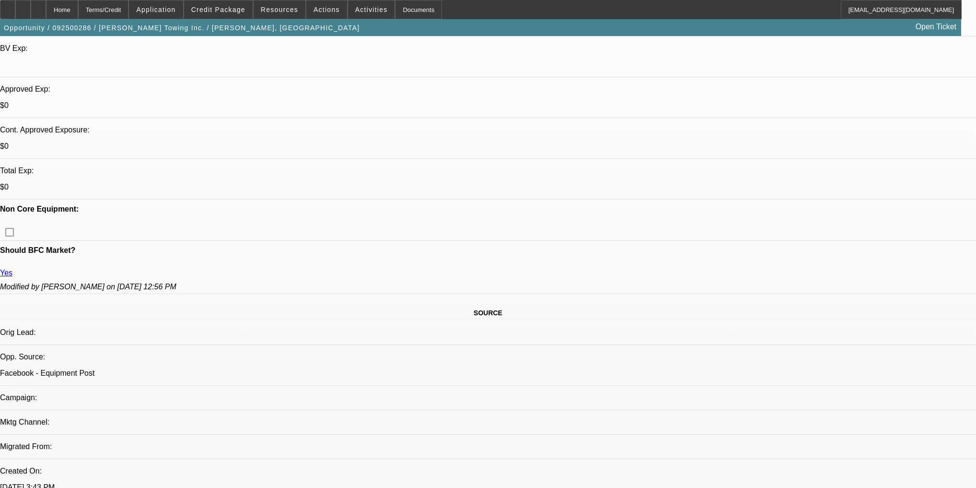
scroll to position [269, 0]
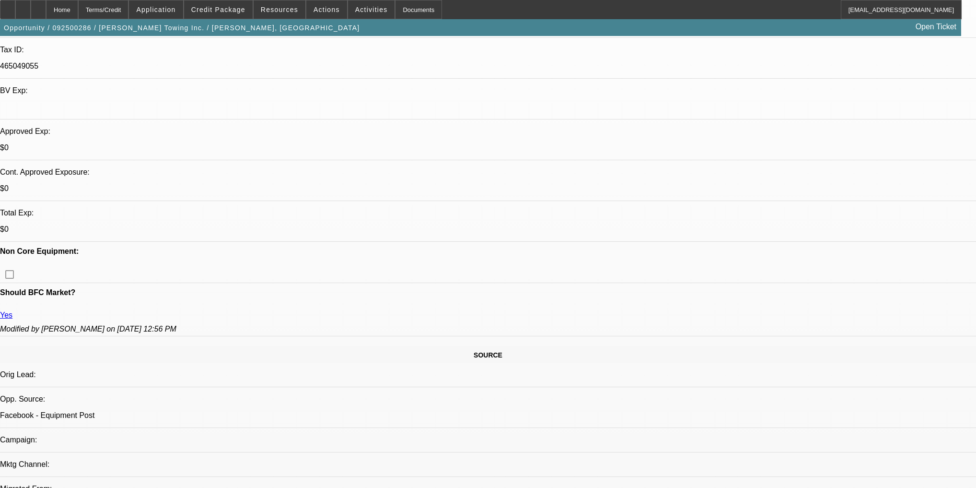
radio input "true"
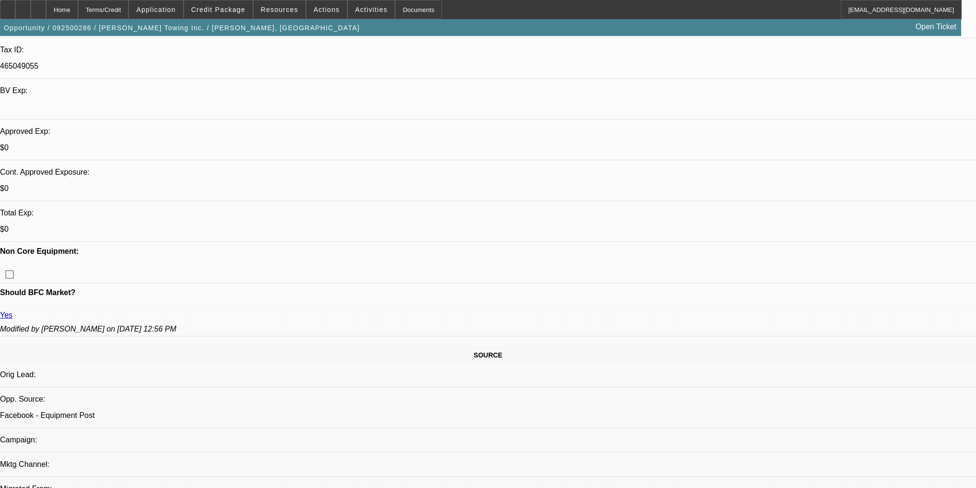
scroll to position [21, 0]
type textarea "Bought a ford at auction 550 19ft bed needs a bigger truck, bought this months …"
radio input "true"
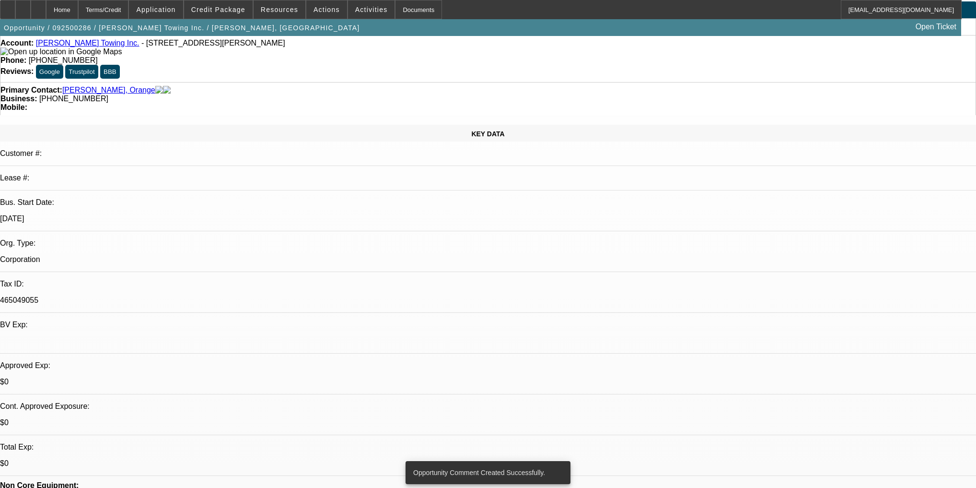
scroll to position [0, 0]
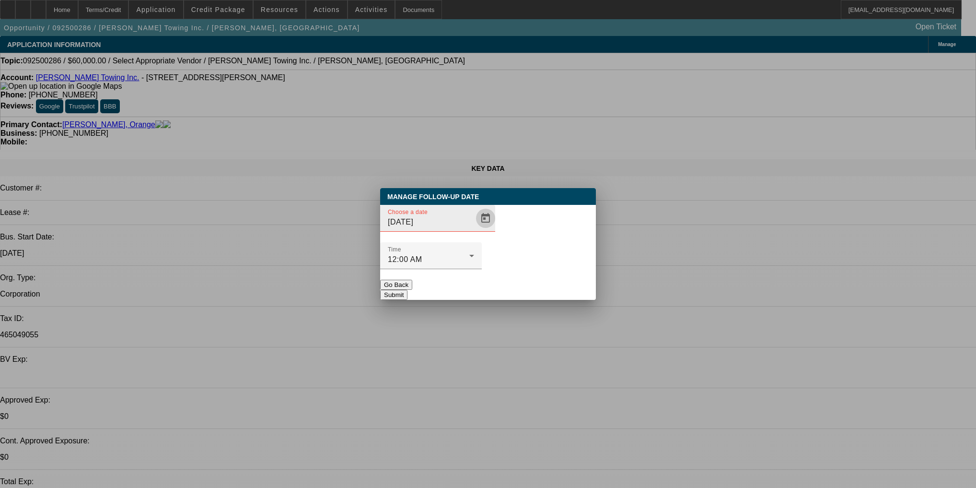
click at [474, 230] on span "Open calendar" at bounding box center [485, 218] width 23 height 23
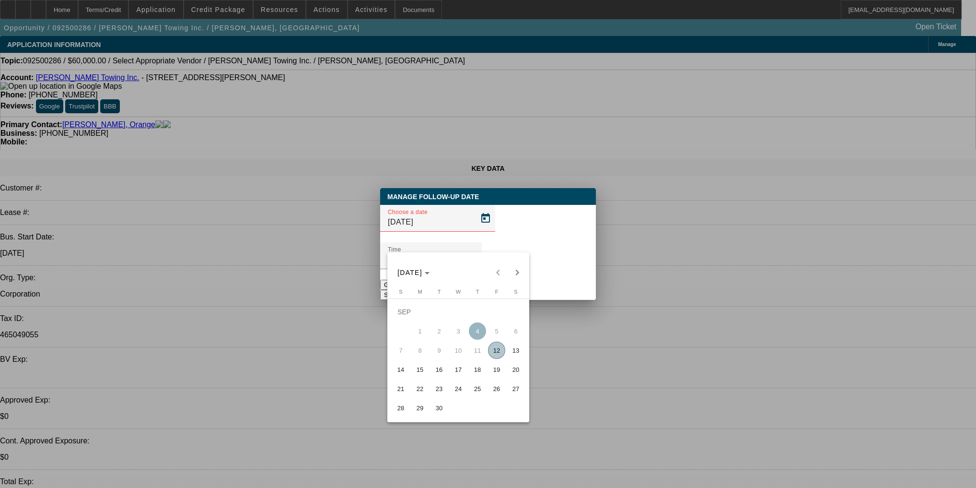
click at [459, 375] on span "17" at bounding box center [458, 369] width 17 height 17
type input "[DATE]"
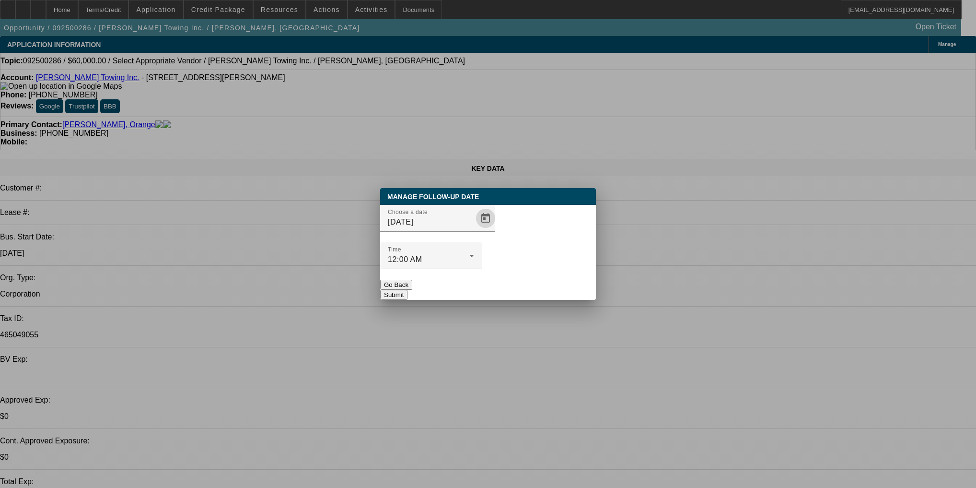
click at [408, 290] on button "Submit" at bounding box center [393, 295] width 27 height 10
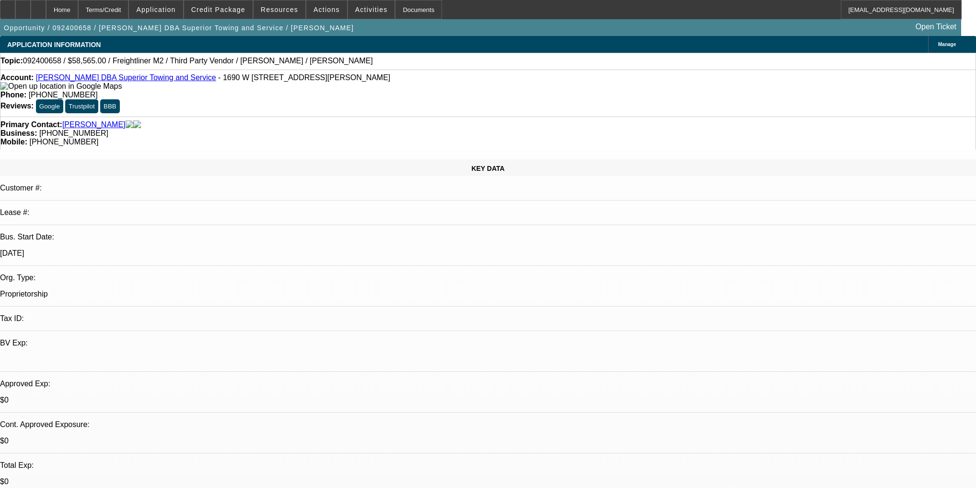
select select "0.15"
select select "2"
select select "0"
select select "6"
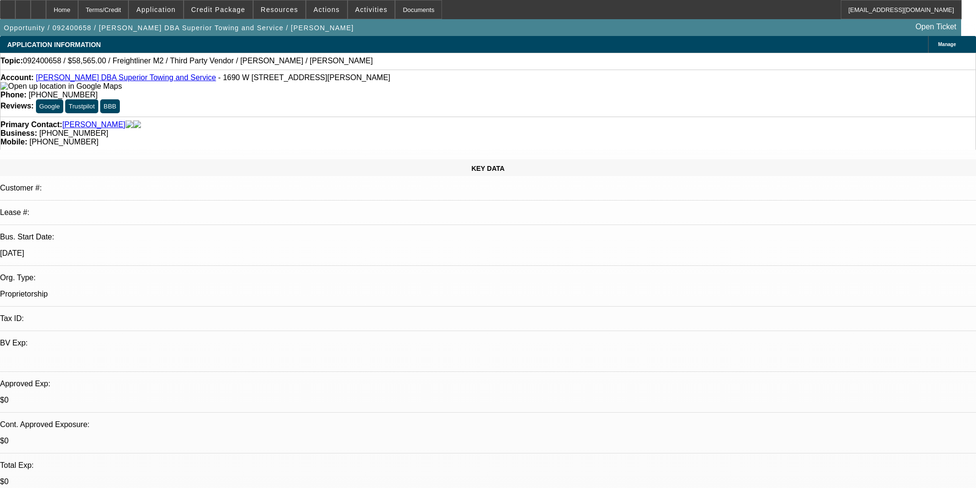
select select "0.1"
select select "2"
select select "0"
select select "6"
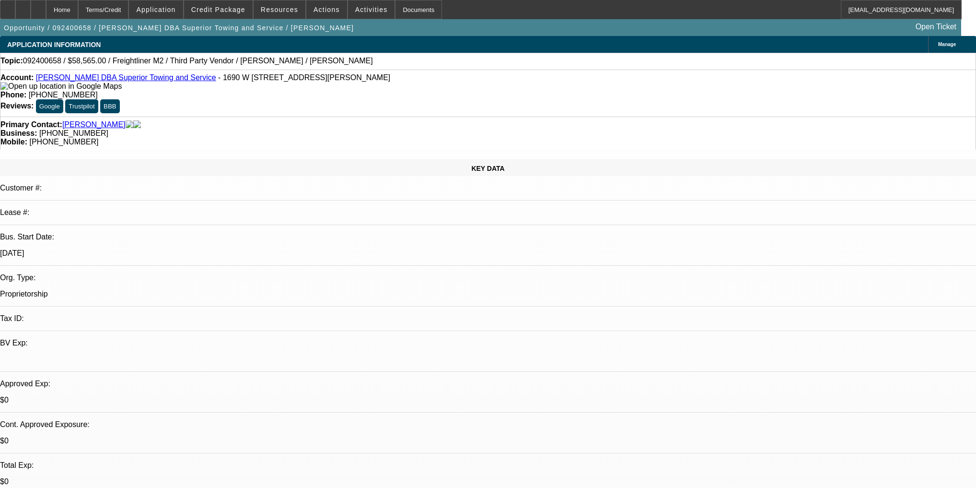
select select "0"
select select "6"
select select "0.15"
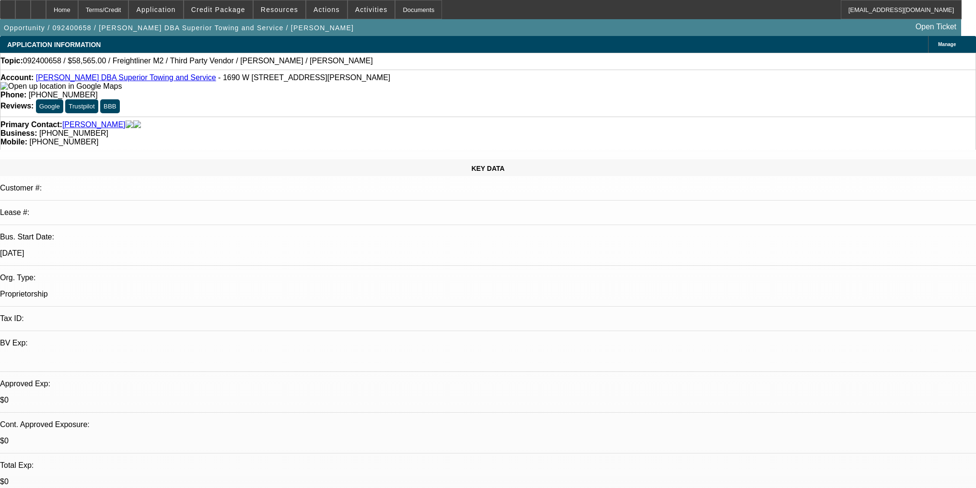
select select "2"
select select "0"
select select "6"
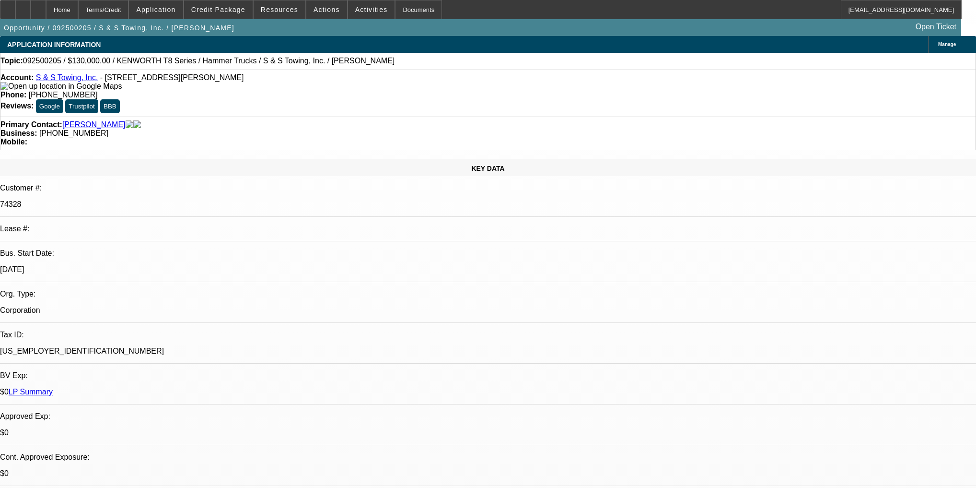
select select "0"
select select "2"
select select "0"
select select "6"
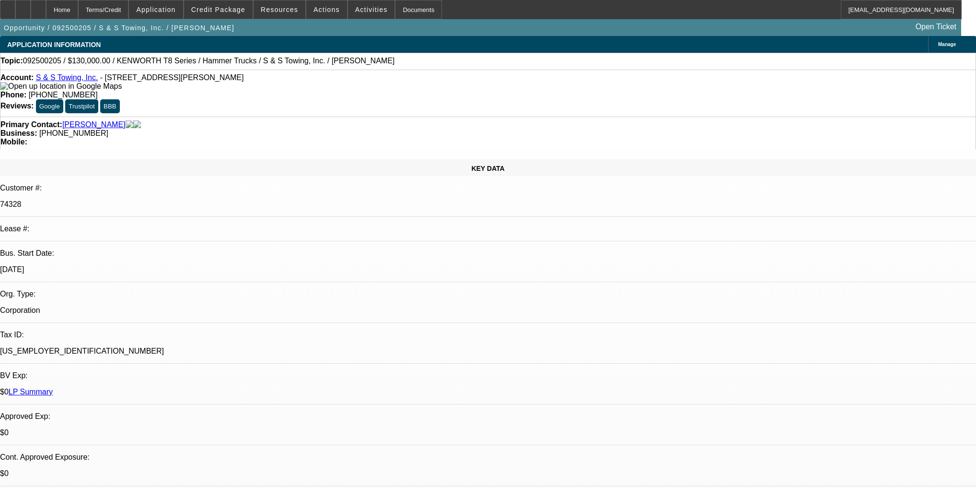
select select "0"
select select "2"
select select "0"
select select "6"
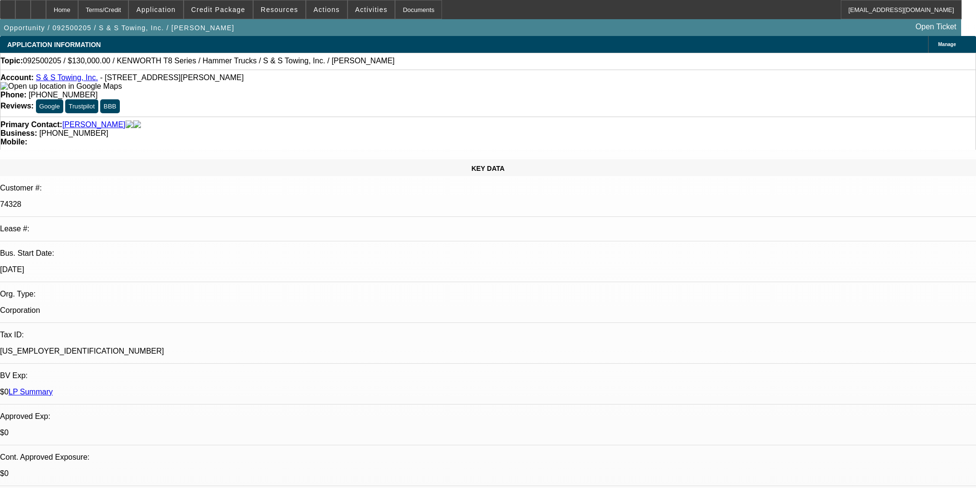
select select "0"
select select "2"
select select "0"
select select "6"
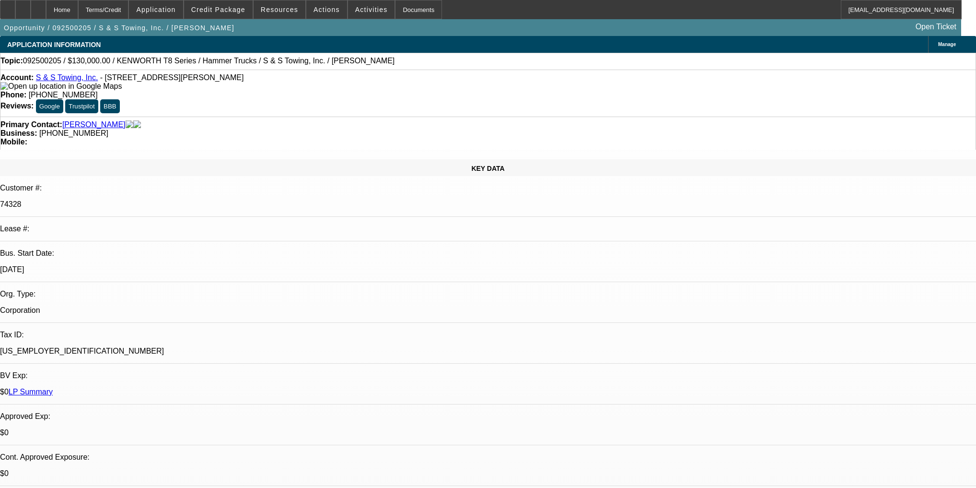
select select "0"
select select "2"
select select "0"
select select "6"
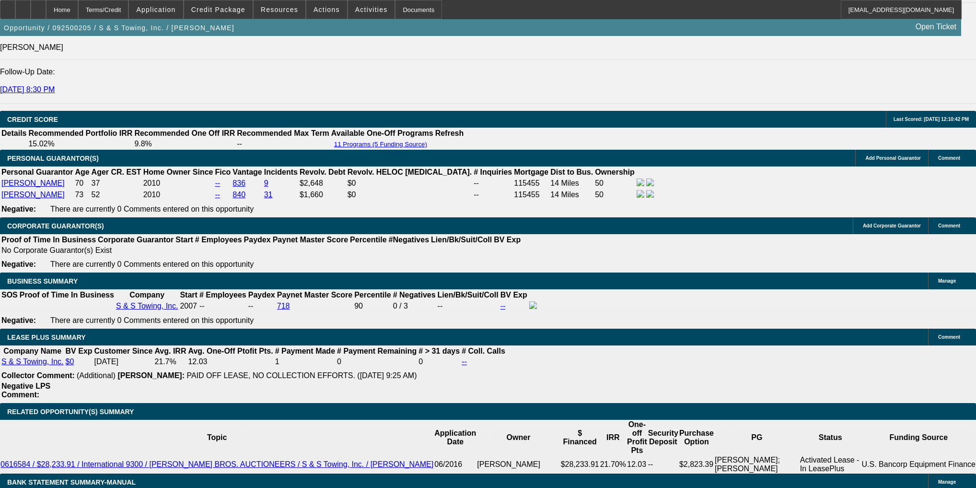
scroll to position [1381, 0]
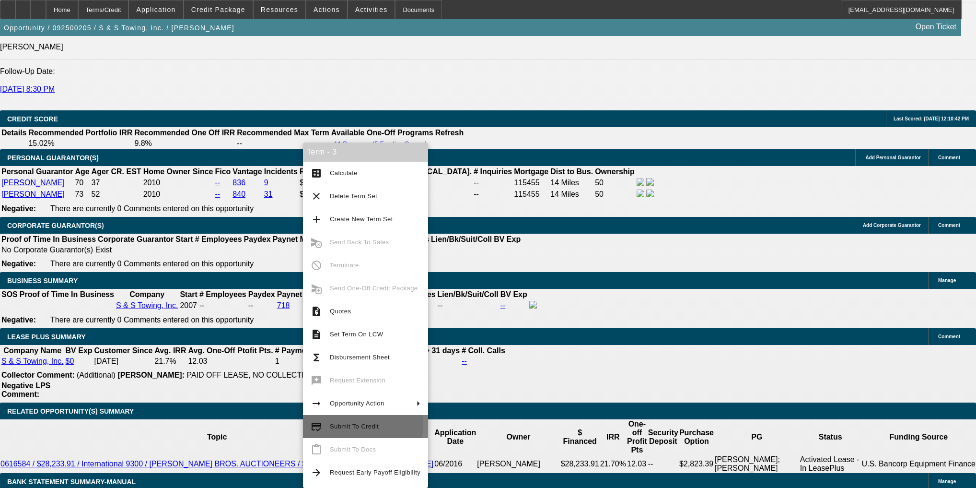
click at [360, 424] on span "Submit To Credit" at bounding box center [354, 425] width 49 height 7
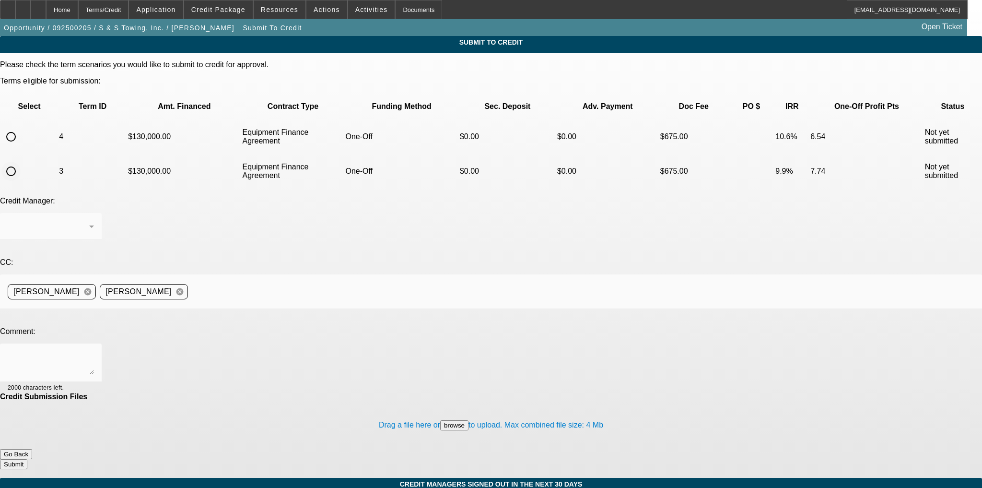
click at [21, 162] on input "radio" at bounding box center [10, 171] width 19 height 19
radio input "true"
click at [94, 351] on textarea at bounding box center [51, 362] width 86 height 23
type textarea "PG claims credit has been unfrozen"
click at [27, 459] on button "Submit" at bounding box center [13, 464] width 27 height 10
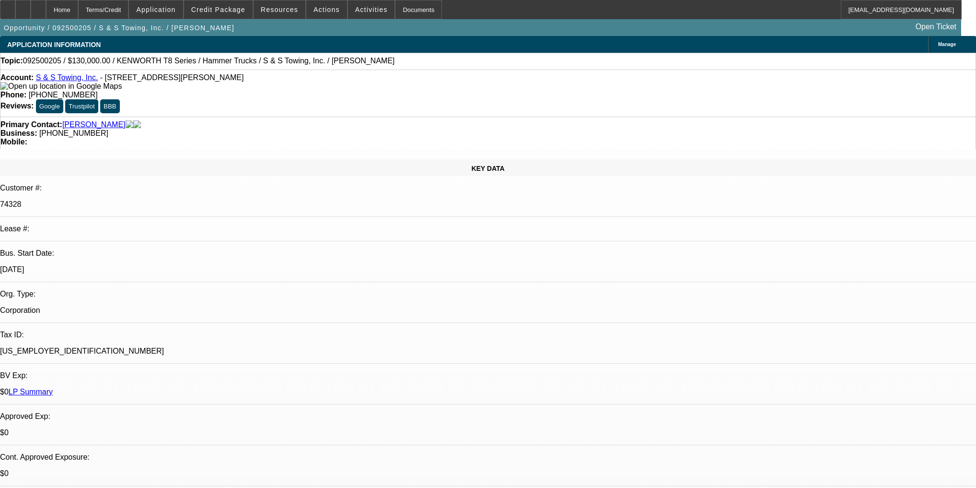
select select "0"
select select "2"
select select "0"
select select "6"
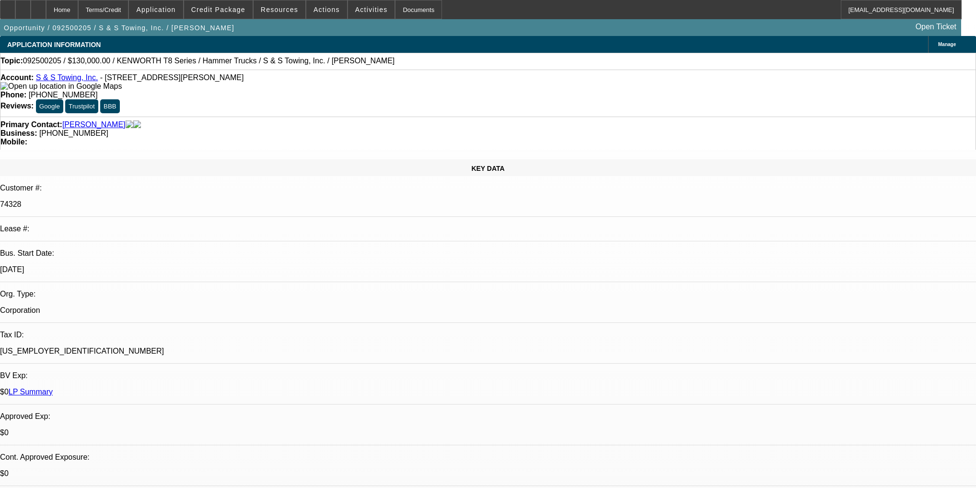
select select "0"
select select "2"
select select "0"
select select "6"
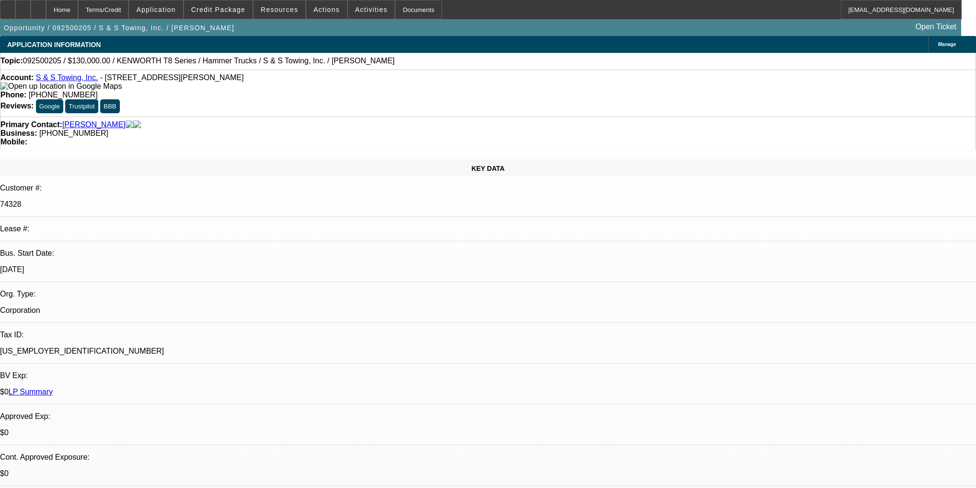
select select "0"
select select "2"
select select "0"
select select "6"
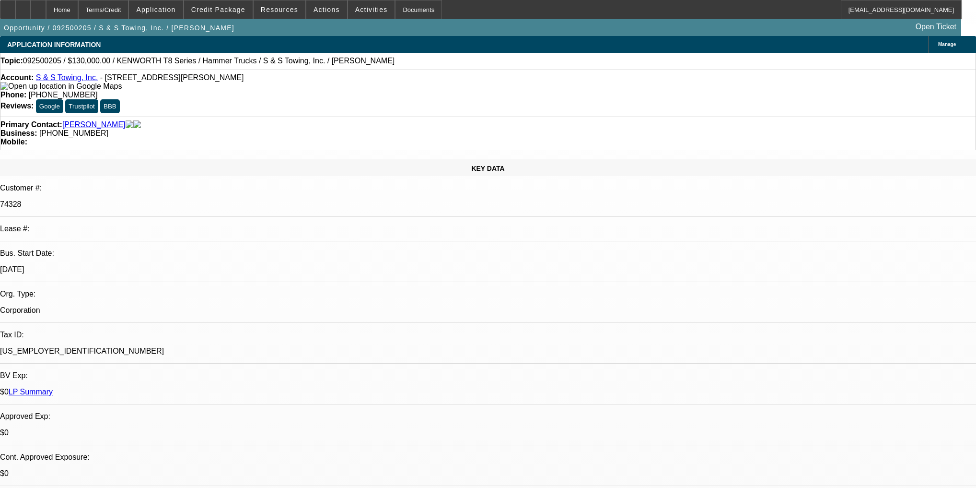
select select "0"
select select "2"
select select "0"
select select "6"
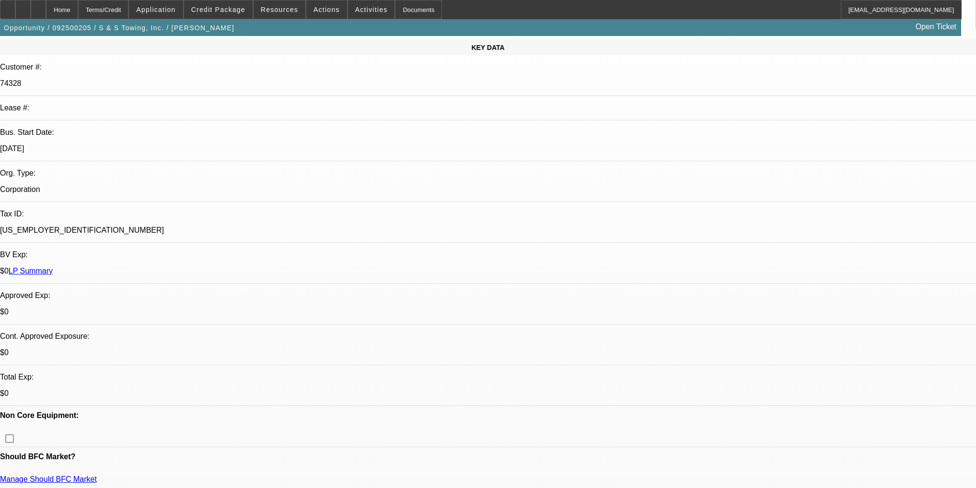
scroll to position [153, 0]
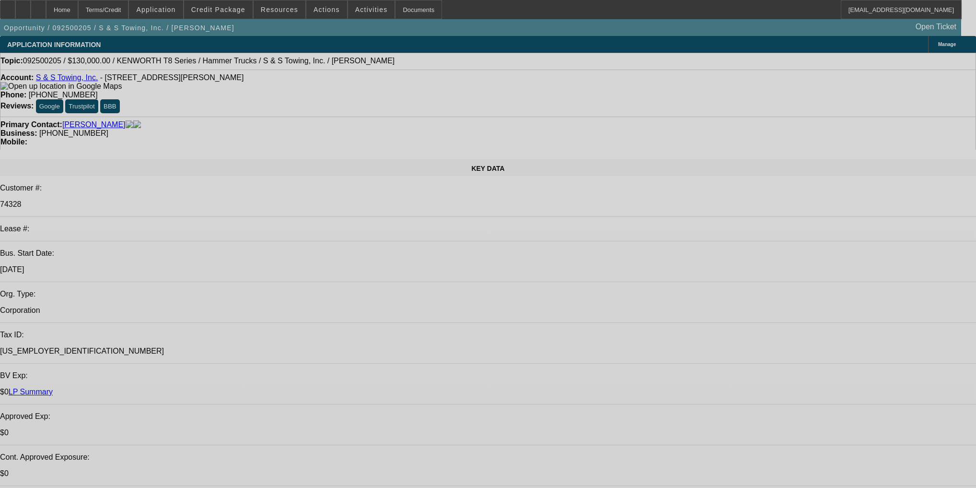
select select "0"
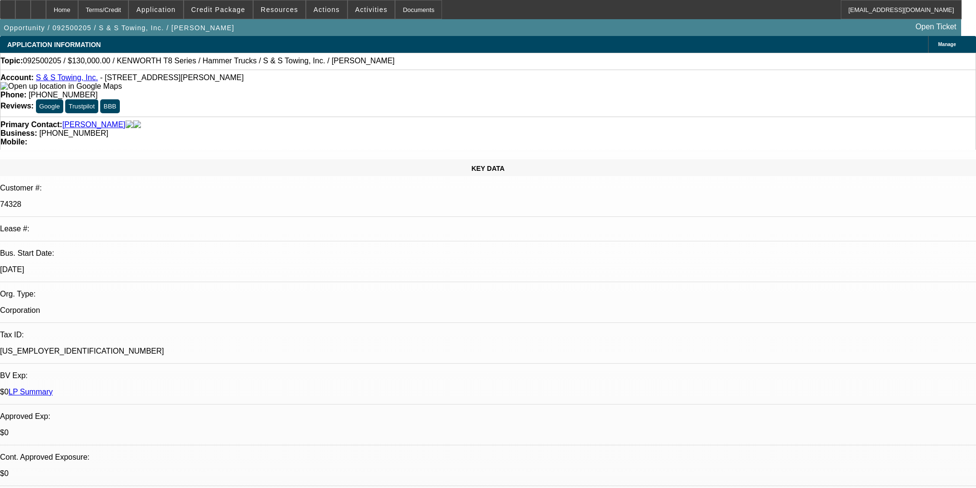
select select "0"
select select "2"
select select "0"
select select "6"
select select "0"
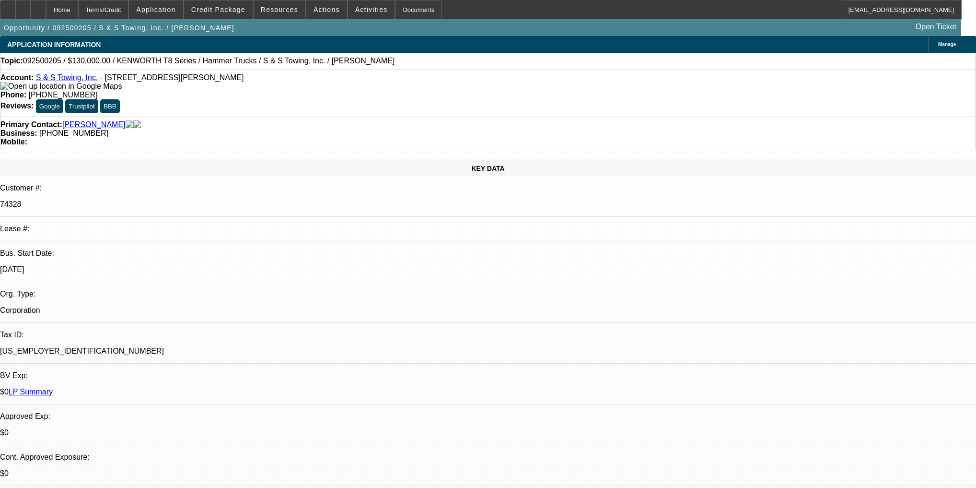
select select "0"
select select "2"
select select "0"
select select "6"
select select "0"
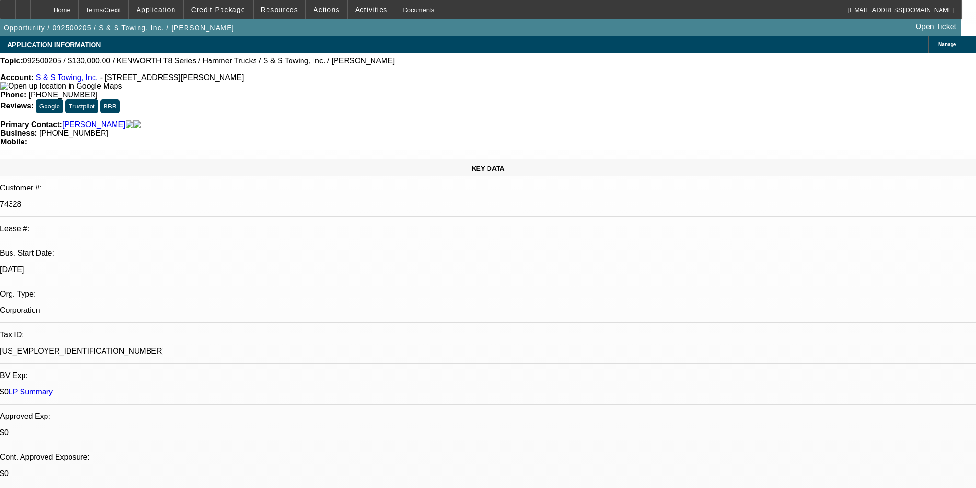
select select "0"
select select "2"
select select "0"
select select "6"
select select "0"
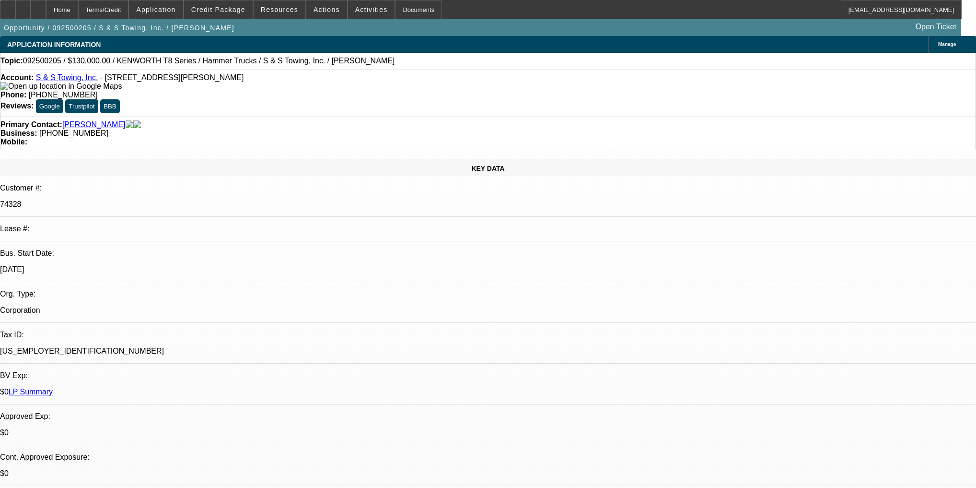
select select "0"
select select "2"
select select "0"
select select "6"
